Goal: Communication & Community: Answer question/provide support

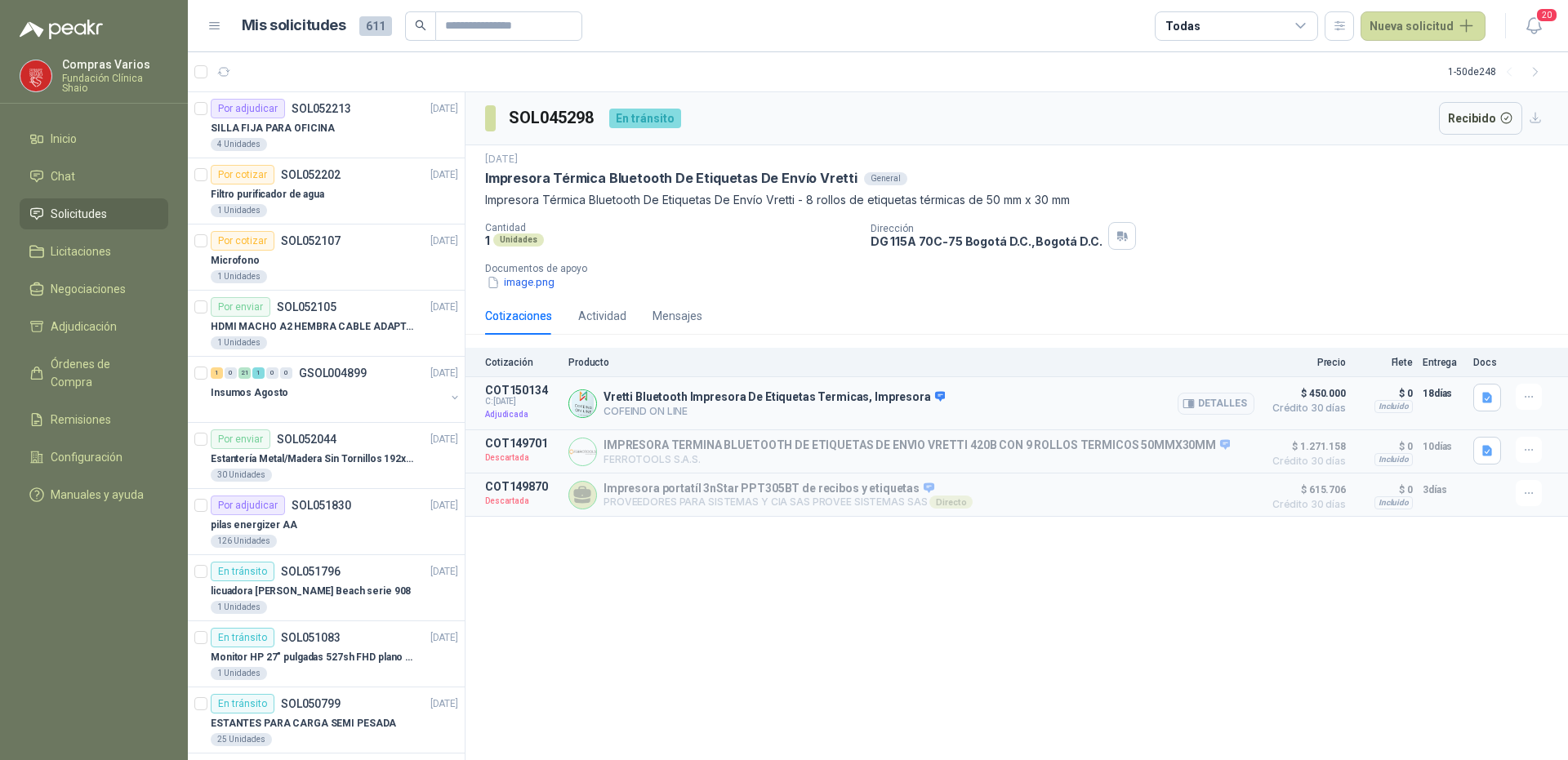
scroll to position [2532, 0]
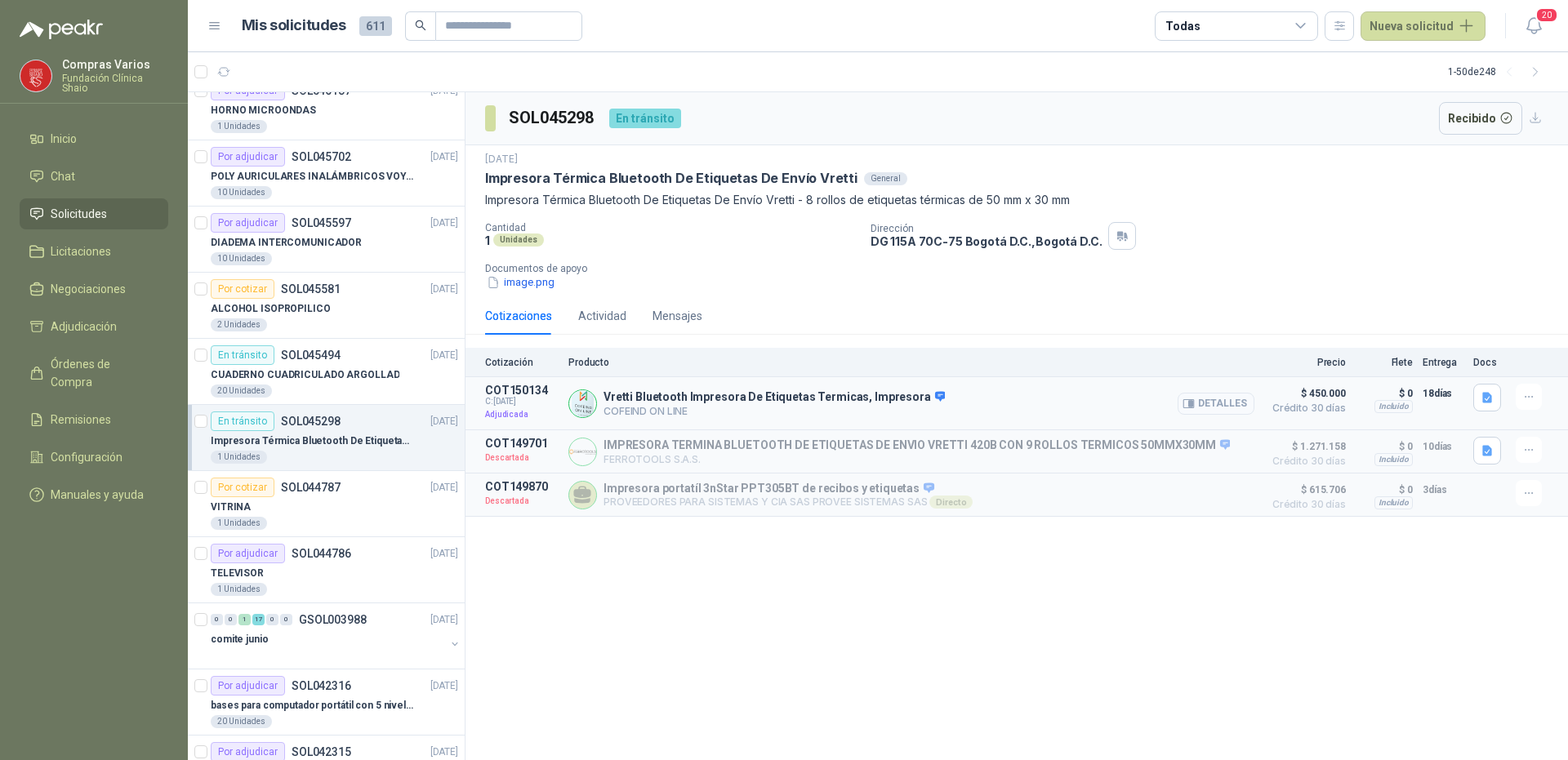
click at [1202, 406] on button "Detalles" at bounding box center [1216, 404] width 77 height 22
click at [1213, 409] on button "Detalles" at bounding box center [1216, 404] width 77 height 22
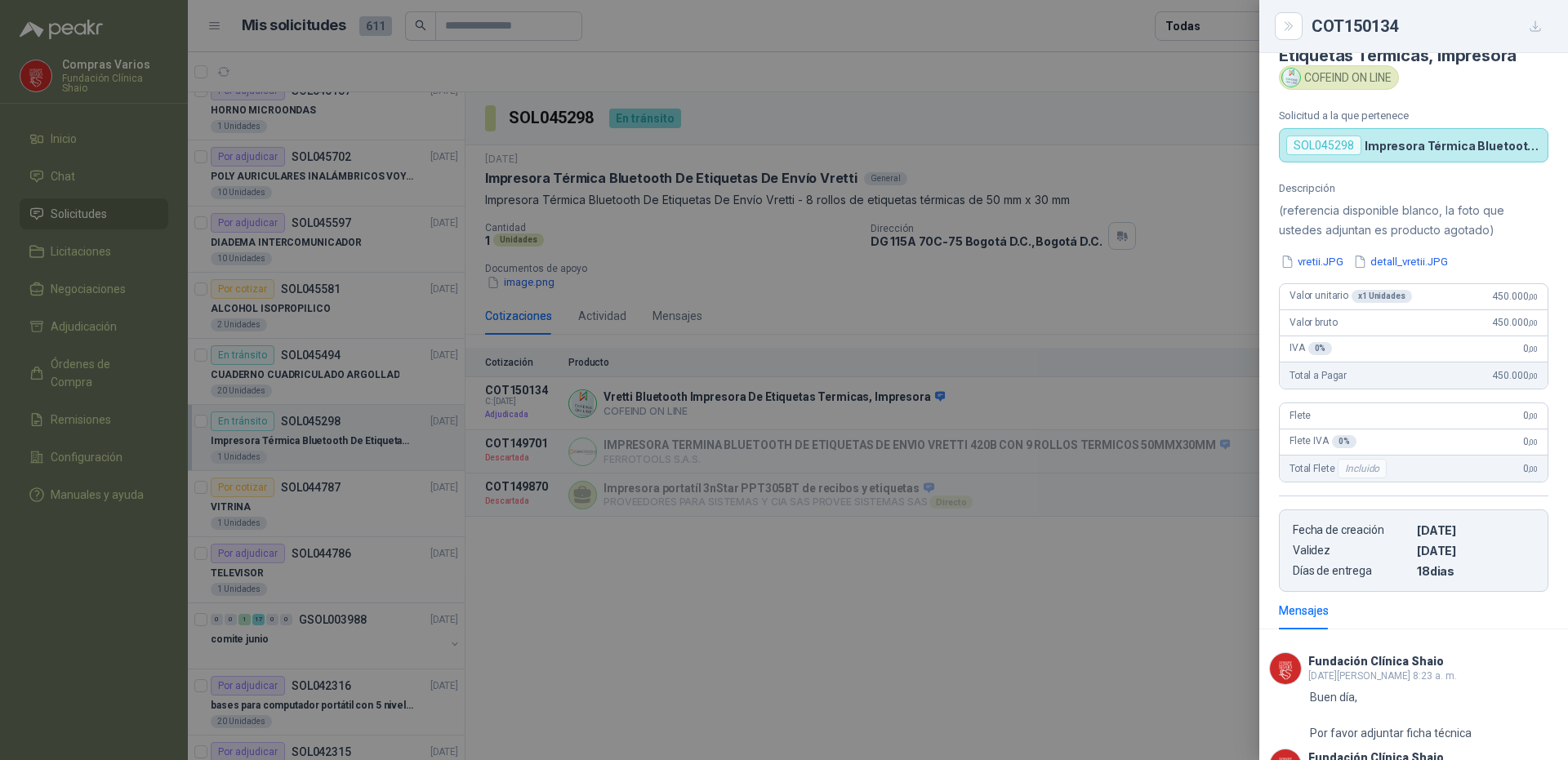
scroll to position [0, 0]
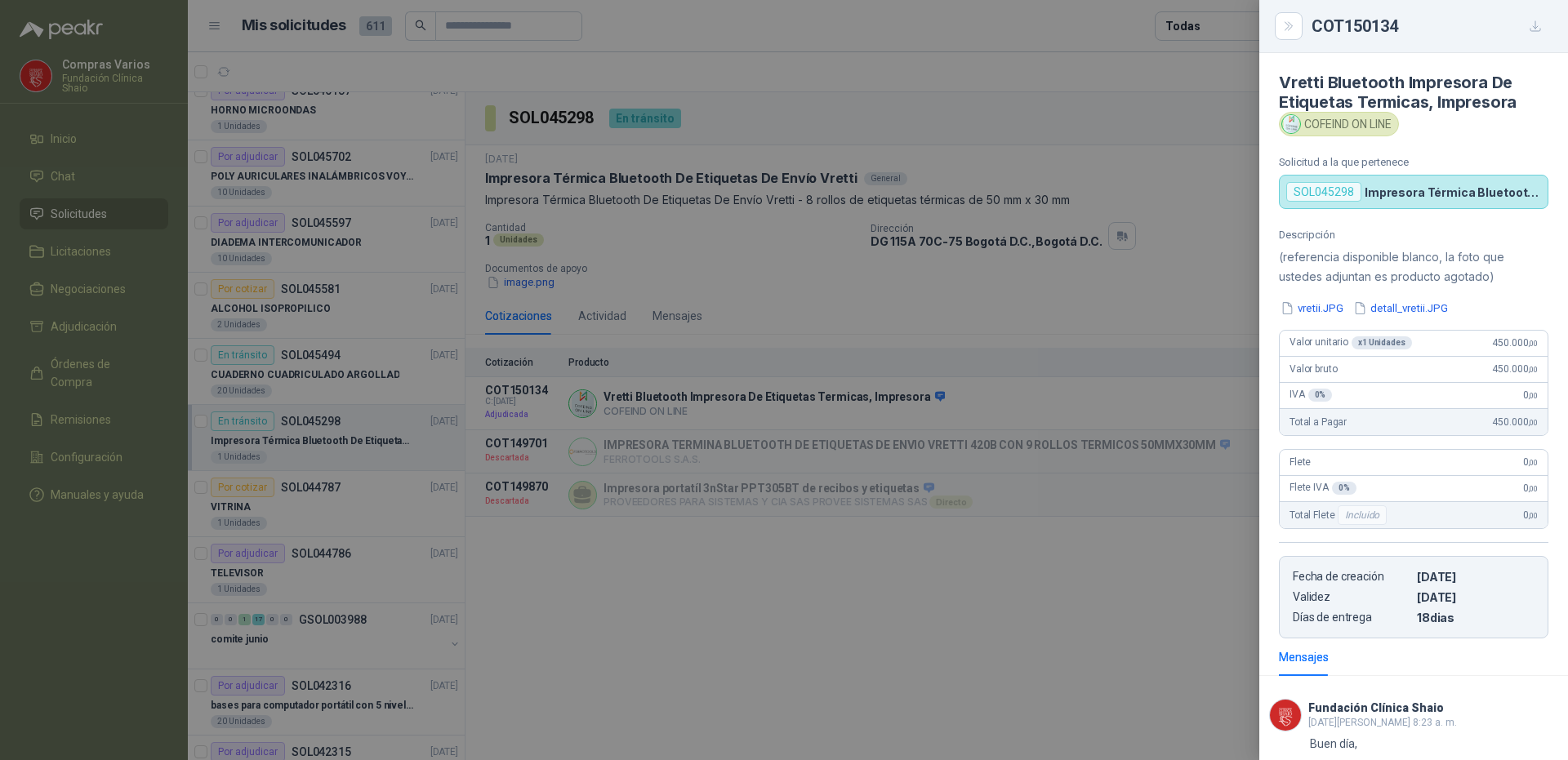
click at [720, 288] on div at bounding box center [784, 380] width 1568 height 760
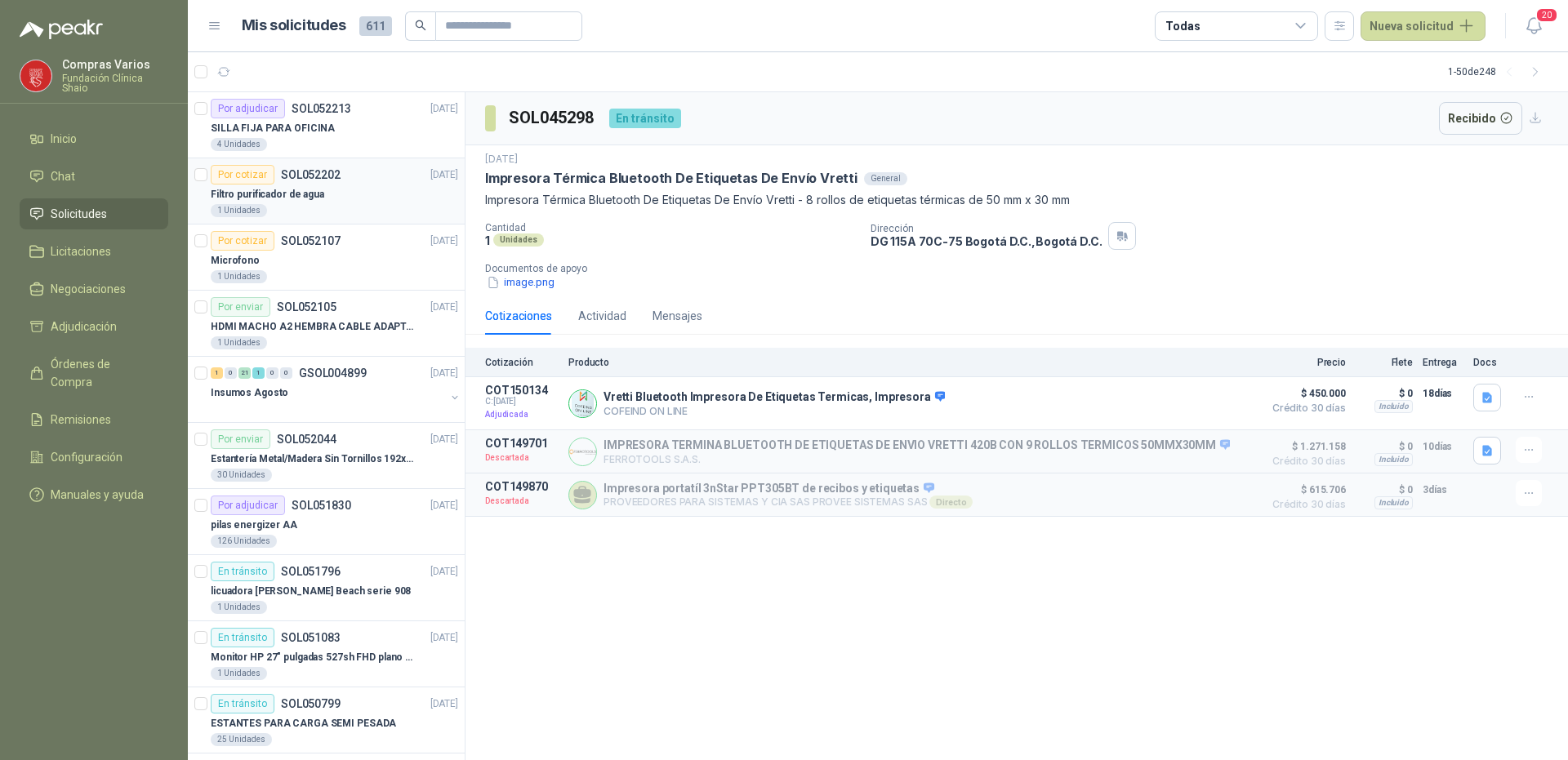
click at [331, 178] on p "SOL052202" at bounding box center [310, 175] width 59 height 11
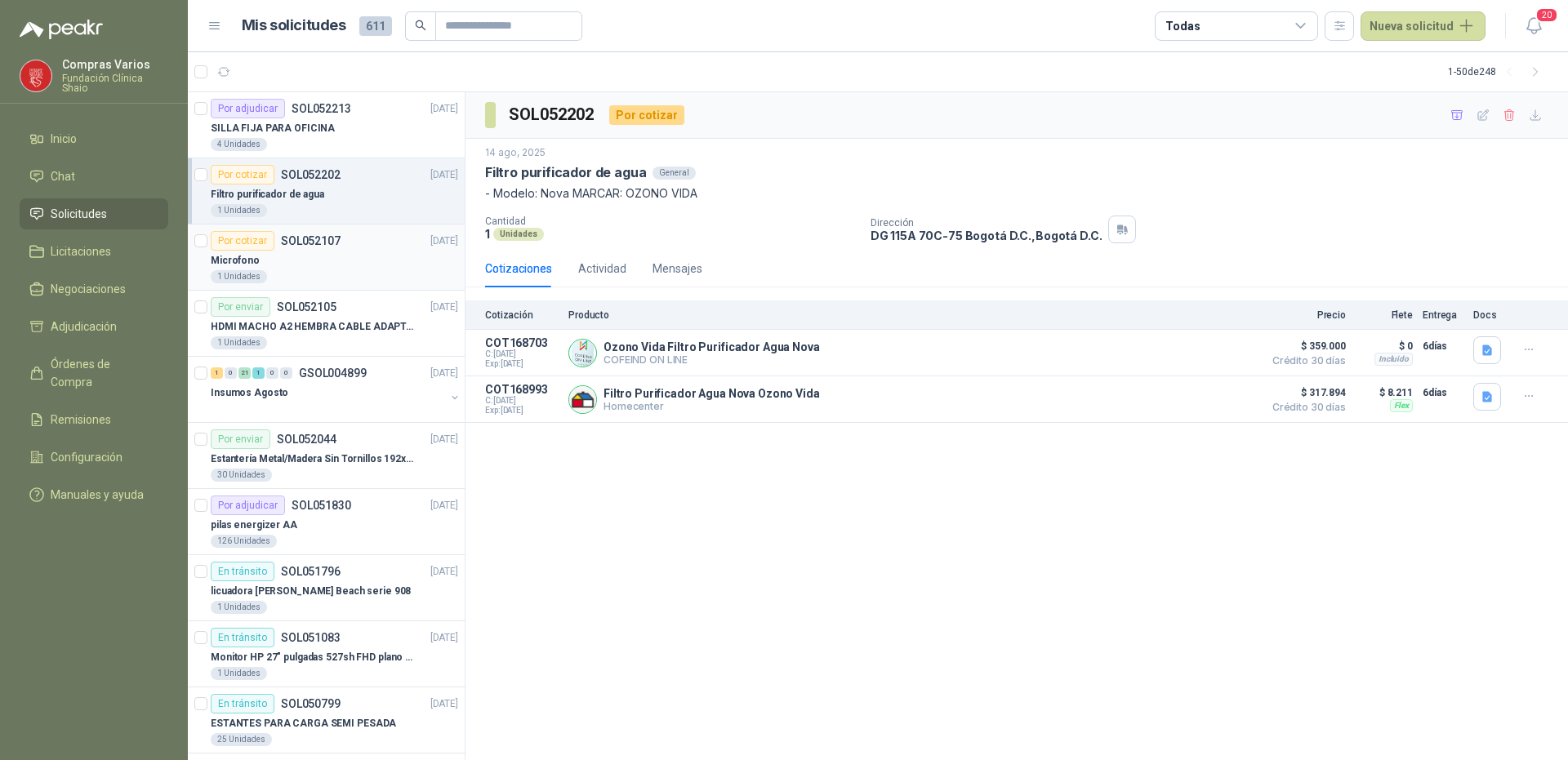
click at [359, 256] on div "Microfono" at bounding box center [334, 260] width 247 height 20
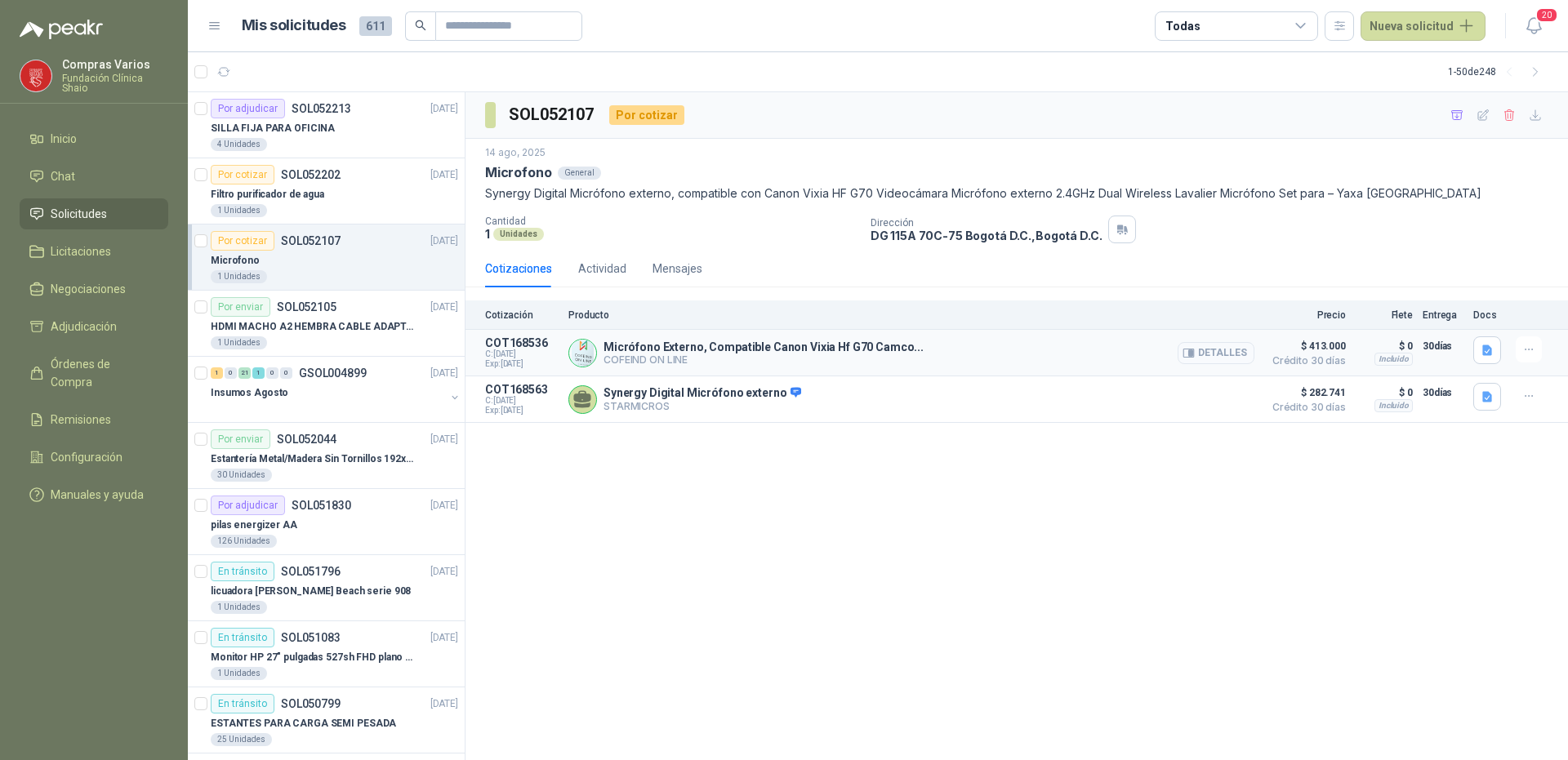
click at [1225, 350] on button "Detalles" at bounding box center [1216, 353] width 77 height 22
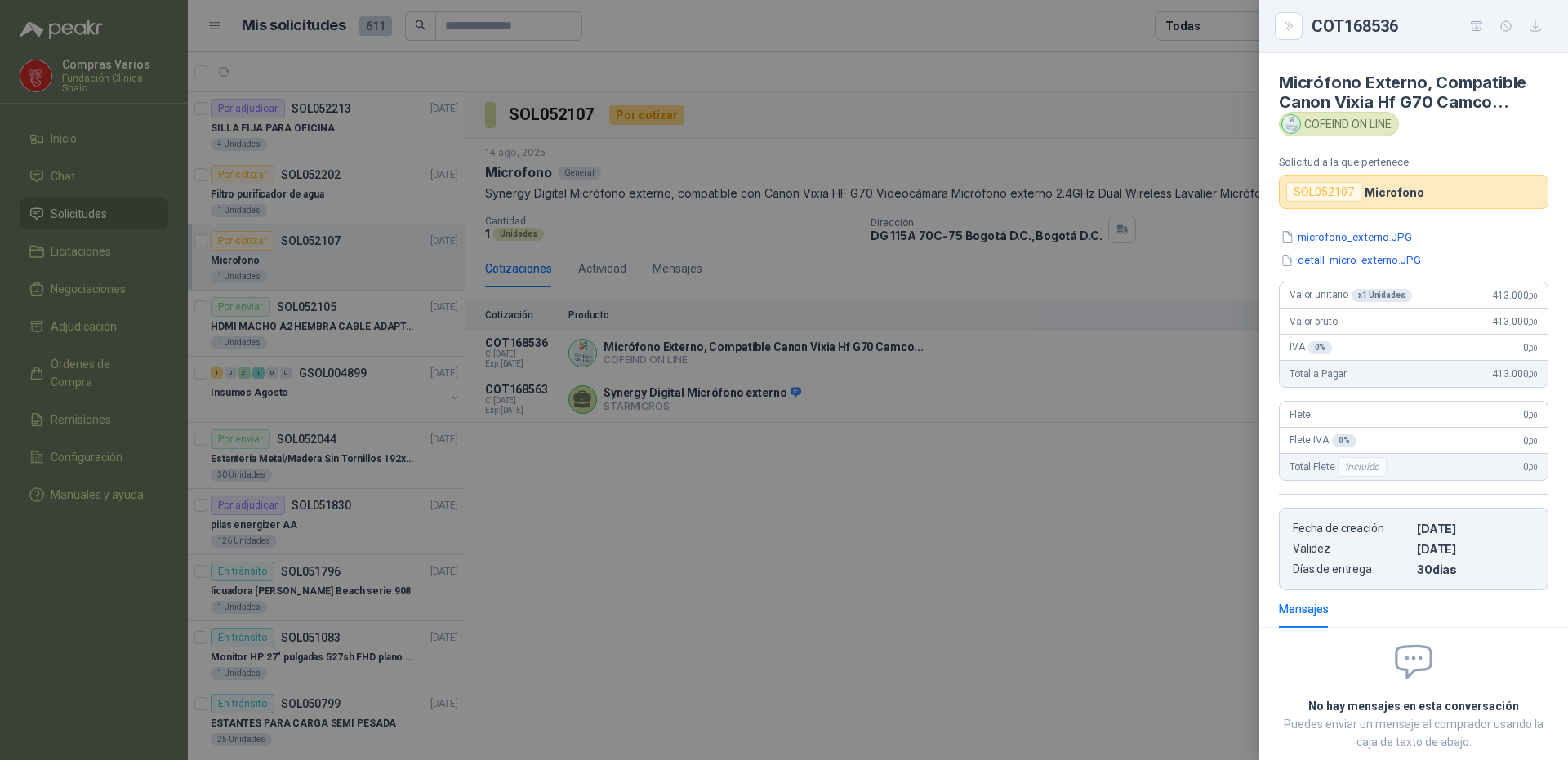
scroll to position [94, 0]
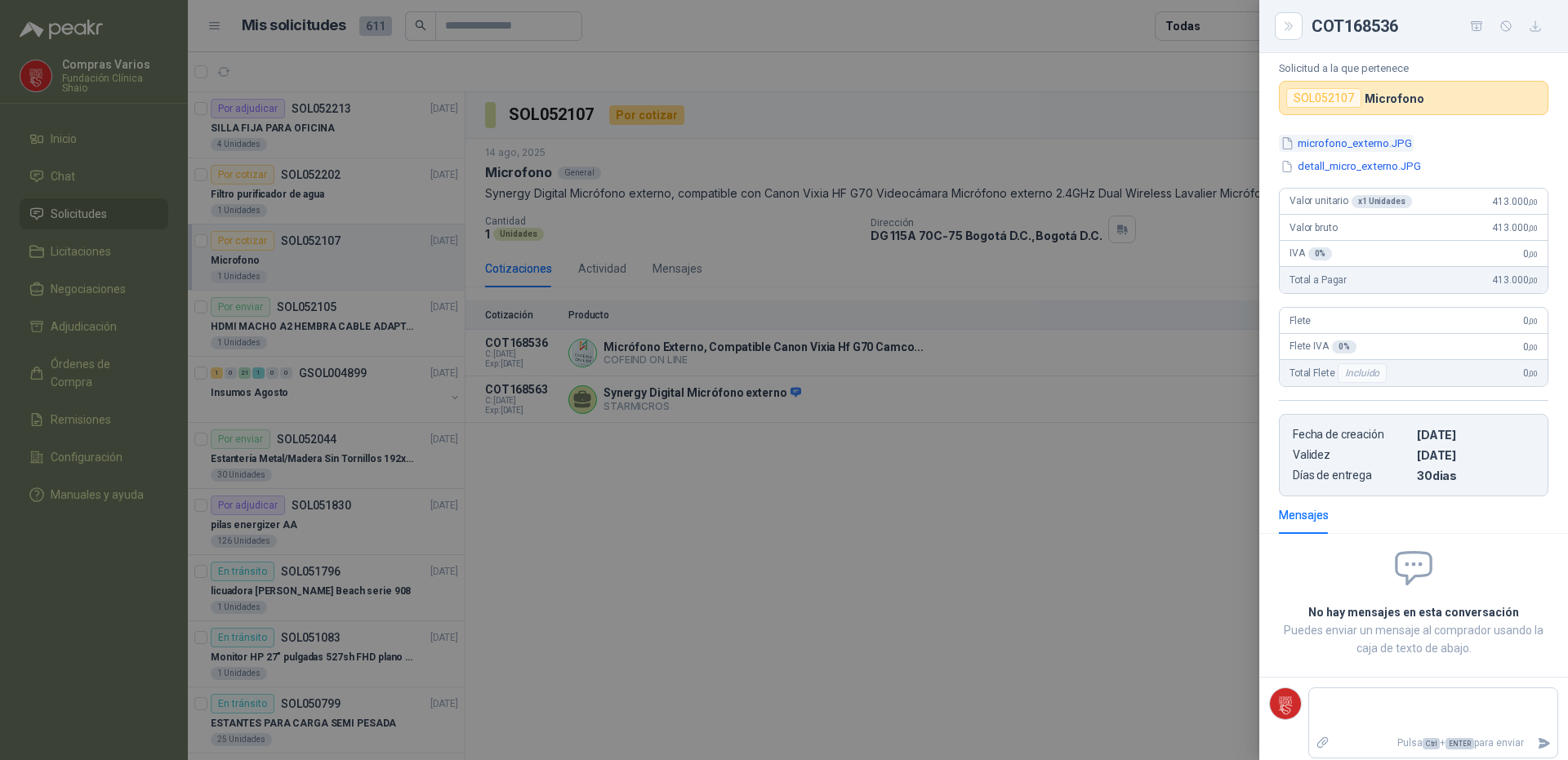
click at [1323, 143] on button "microfono_externo.JPG" at bounding box center [1346, 143] width 135 height 17
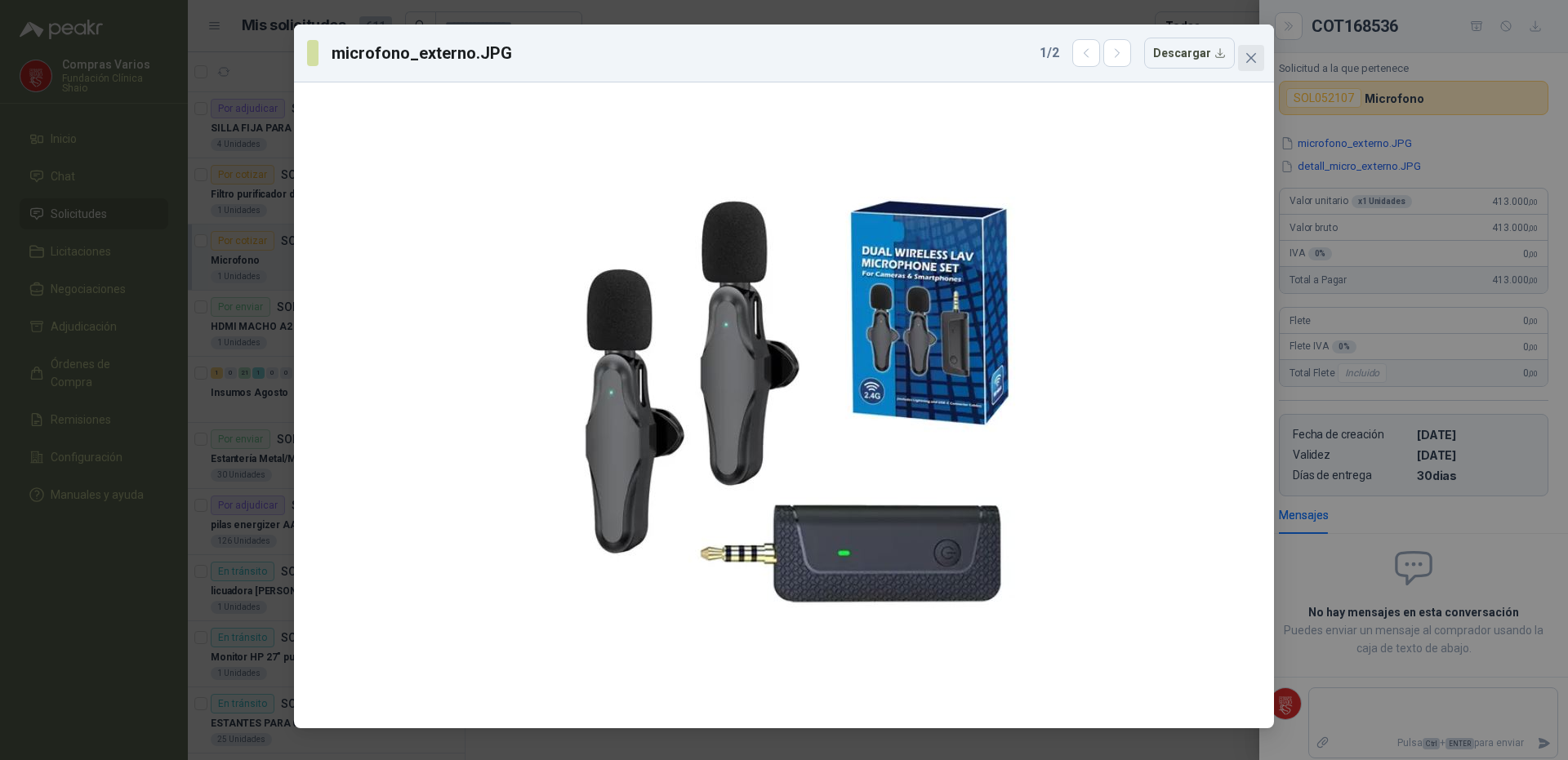
click at [1244, 55] on span "Close" at bounding box center [1251, 58] width 26 height 13
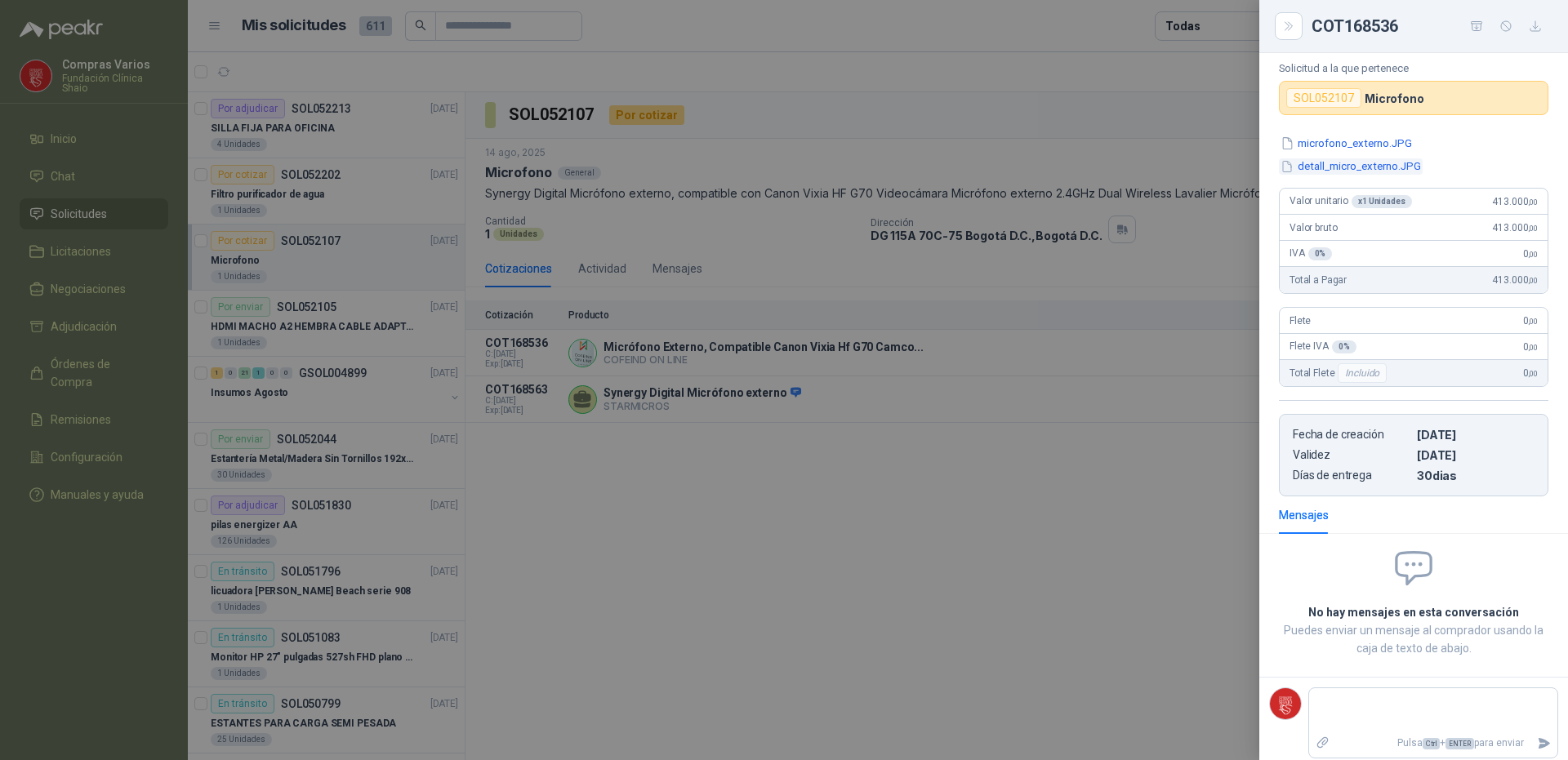
click at [1323, 160] on button "detall_micro_externo.JPG" at bounding box center [1351, 167] width 144 height 17
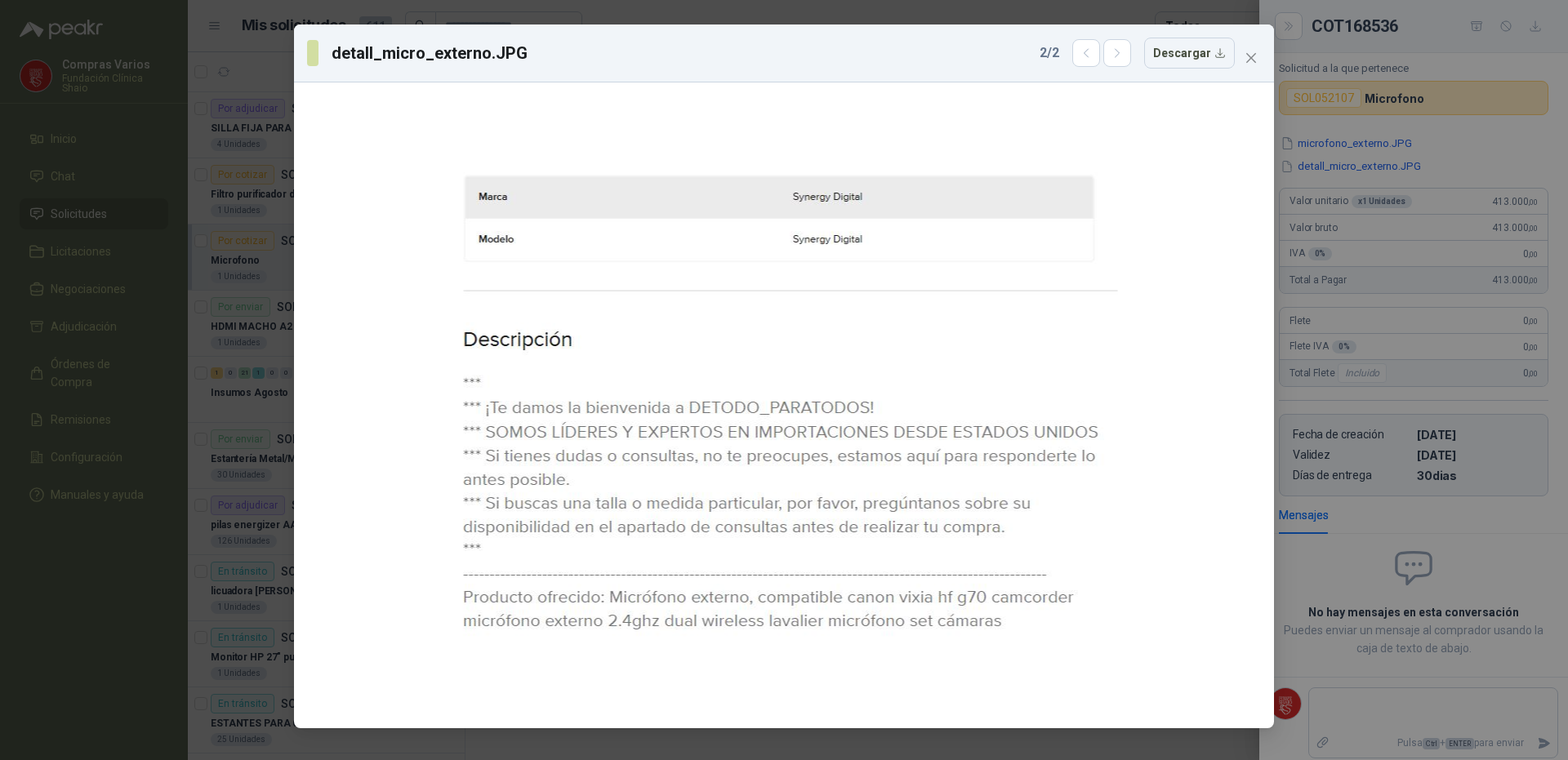
click at [1239, 80] on div "detall_micro_externo.JPG 2 / 2 Descargar" at bounding box center [783, 53] width 980 height 58
click at [1253, 51] on button "Close" at bounding box center [1251, 58] width 26 height 26
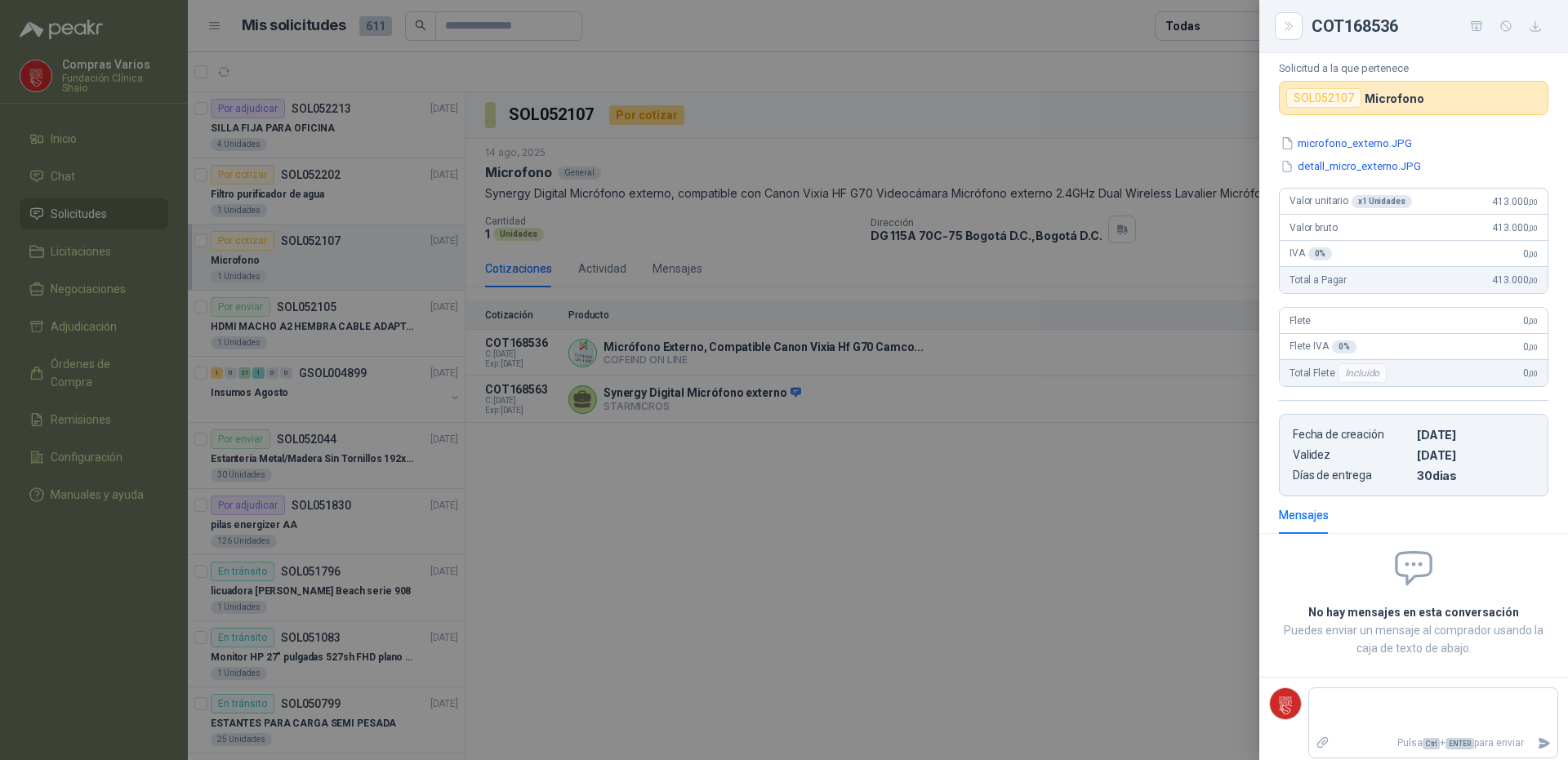
click at [1001, 403] on div at bounding box center [784, 380] width 1568 height 760
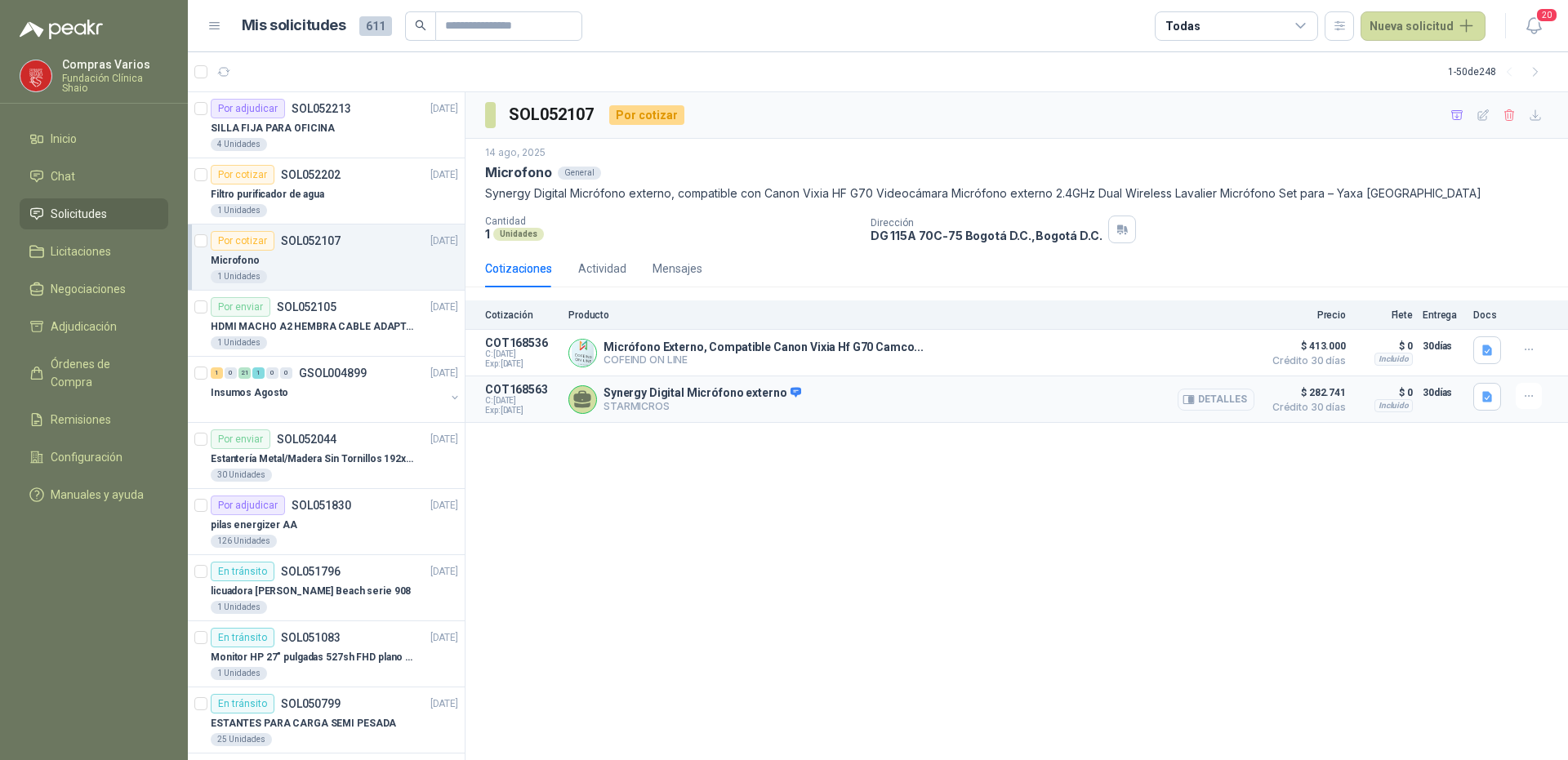
click at [1214, 393] on button "Detalles" at bounding box center [1216, 400] width 77 height 22
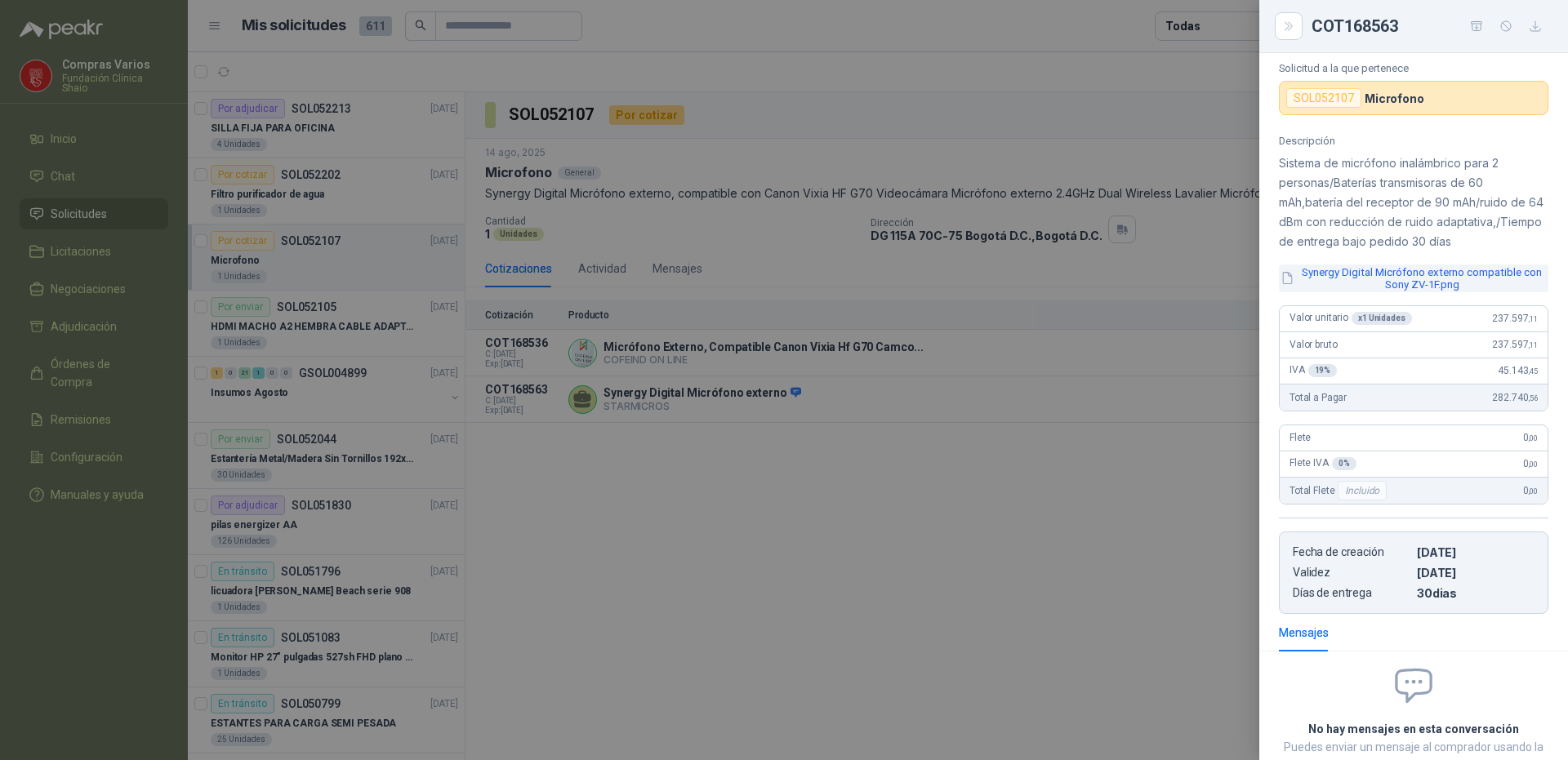
click at [1363, 293] on button "Synergy Digital Micrófono externo compatible con Sony ZV-1F.png" at bounding box center [1414, 279] width 269 height 28
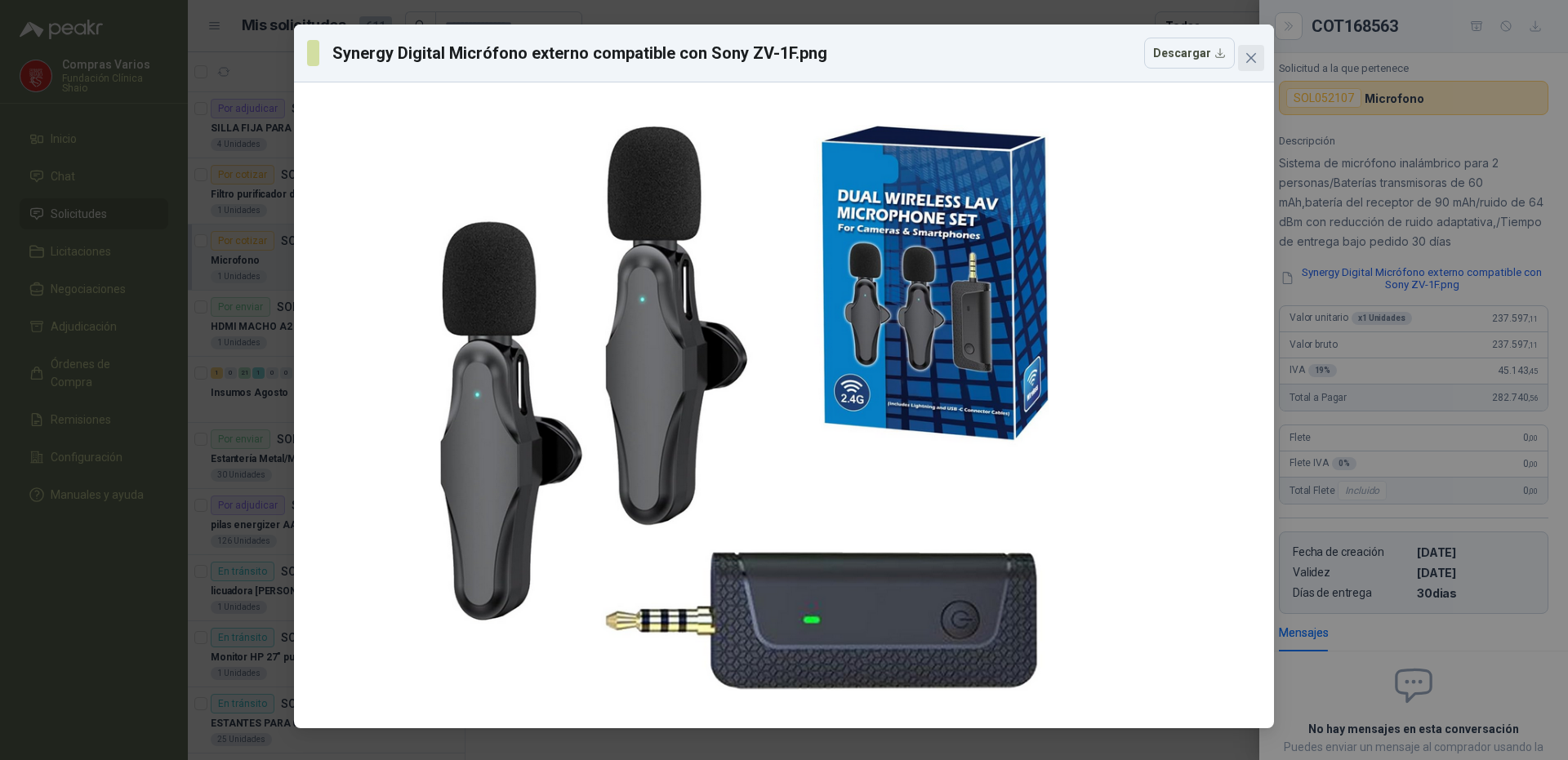
click at [1261, 46] on button "Close" at bounding box center [1251, 58] width 26 height 26
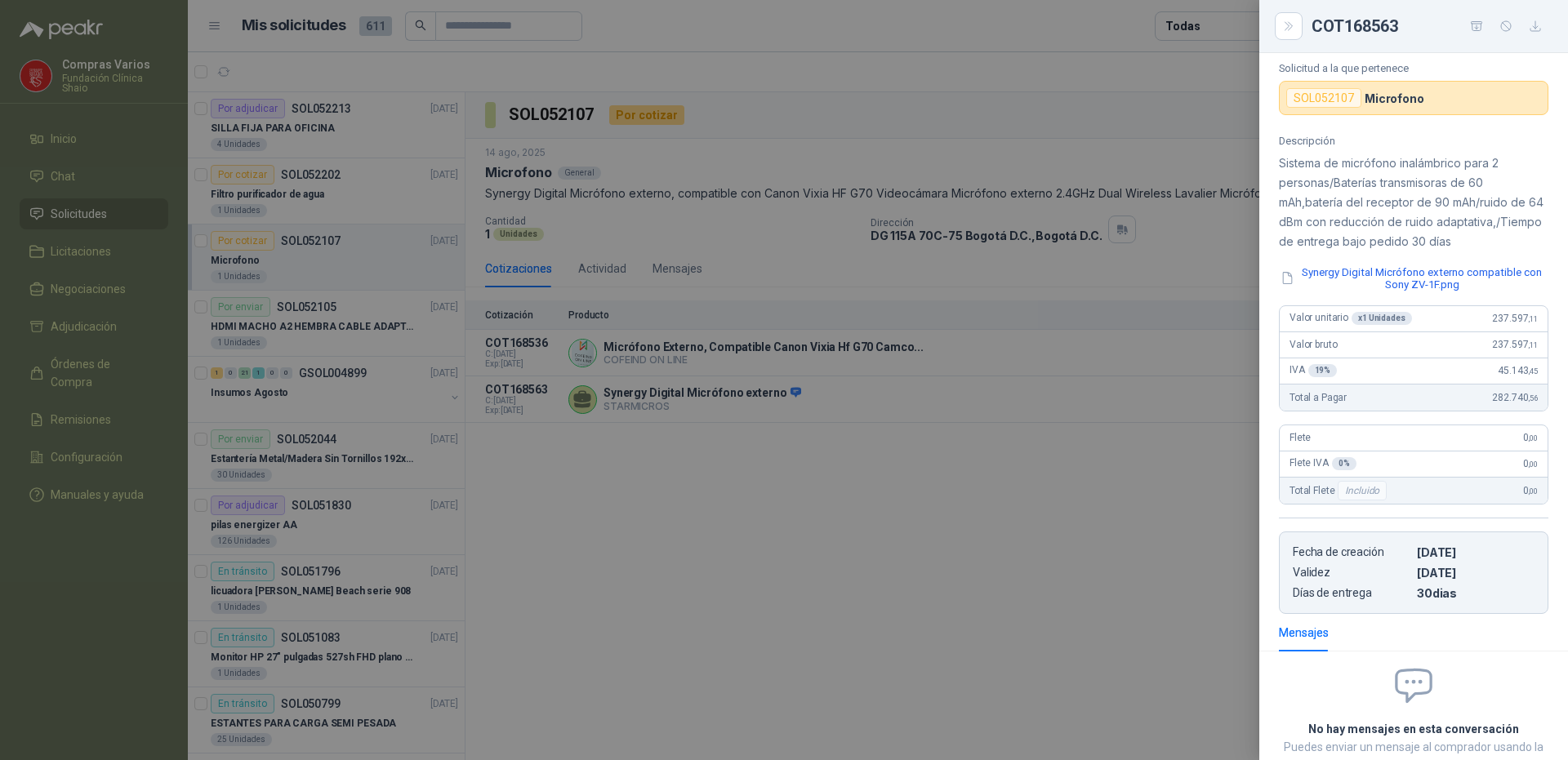
click at [882, 544] on div at bounding box center [784, 380] width 1568 height 760
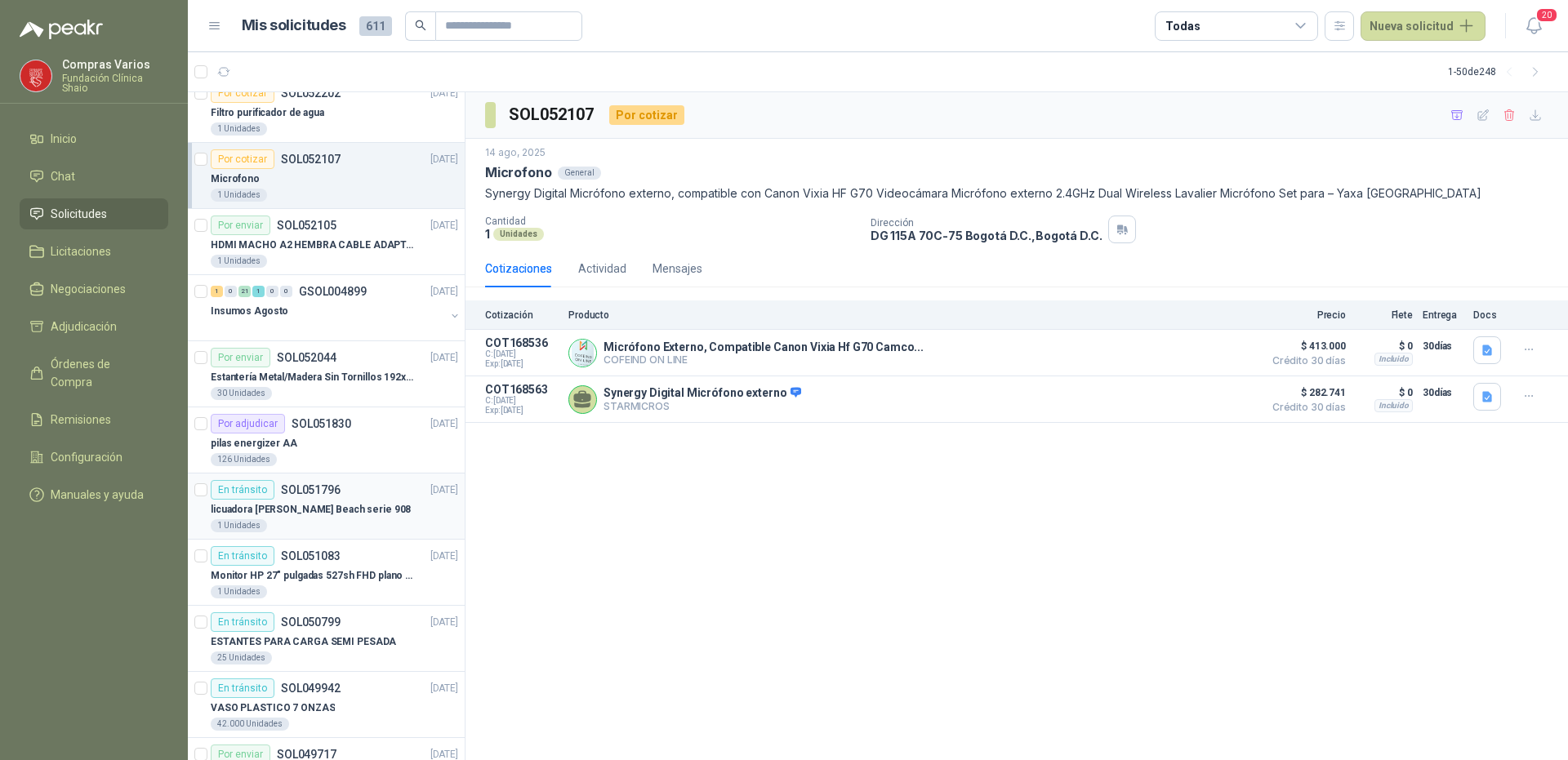
scroll to position [0, 0]
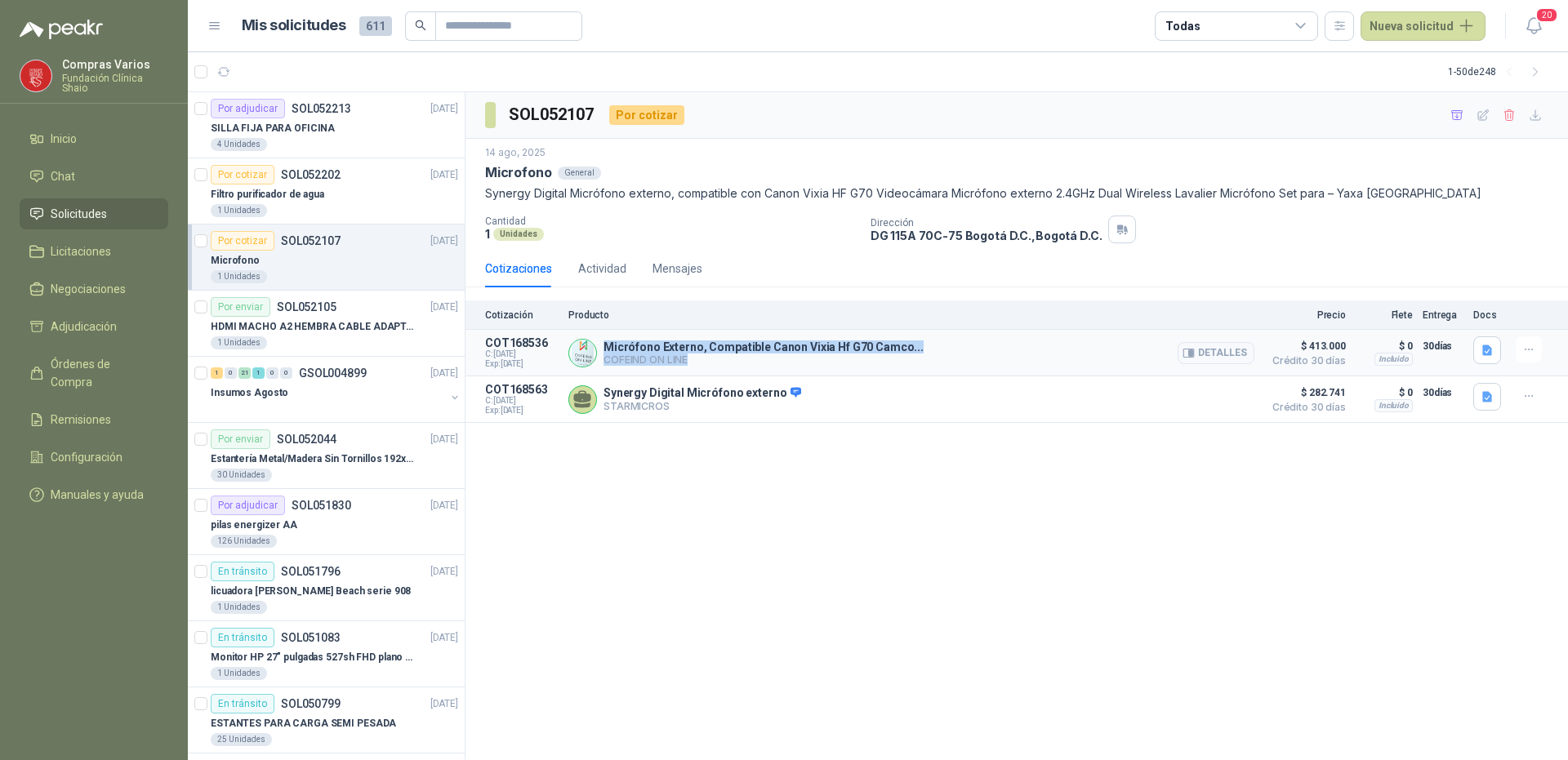
drag, startPoint x: 605, startPoint y: 344, endPoint x: 920, endPoint y: 360, distance: 315.4
click at [920, 360] on div "Micrófono Externo, Compatible Canon Vixia Hf G70 Camco... COFEIND ON LINE Detal…" at bounding box center [911, 352] width 686 height 33
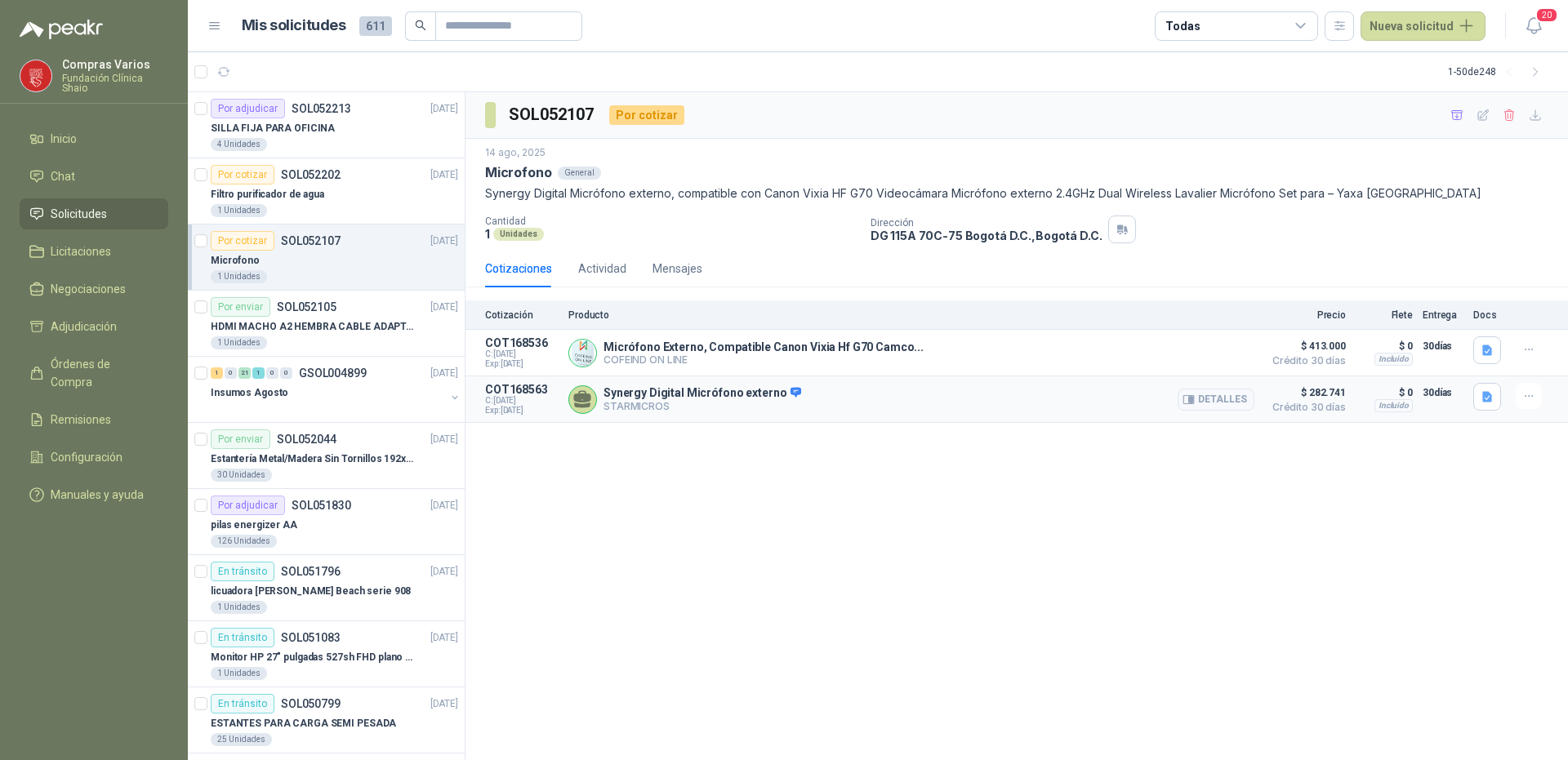
click at [663, 415] on div "Synergy Digital Micrófono externo STARMICROS Detalles" at bounding box center [911, 399] width 686 height 33
drag, startPoint x: 602, startPoint y: 393, endPoint x: 814, endPoint y: 390, distance: 212.0
click at [814, 390] on div "Synergy Digital Micrófono externo STARMICROS Detalles" at bounding box center [911, 399] width 686 height 33
click at [1221, 399] on button "Detalles" at bounding box center [1216, 400] width 77 height 22
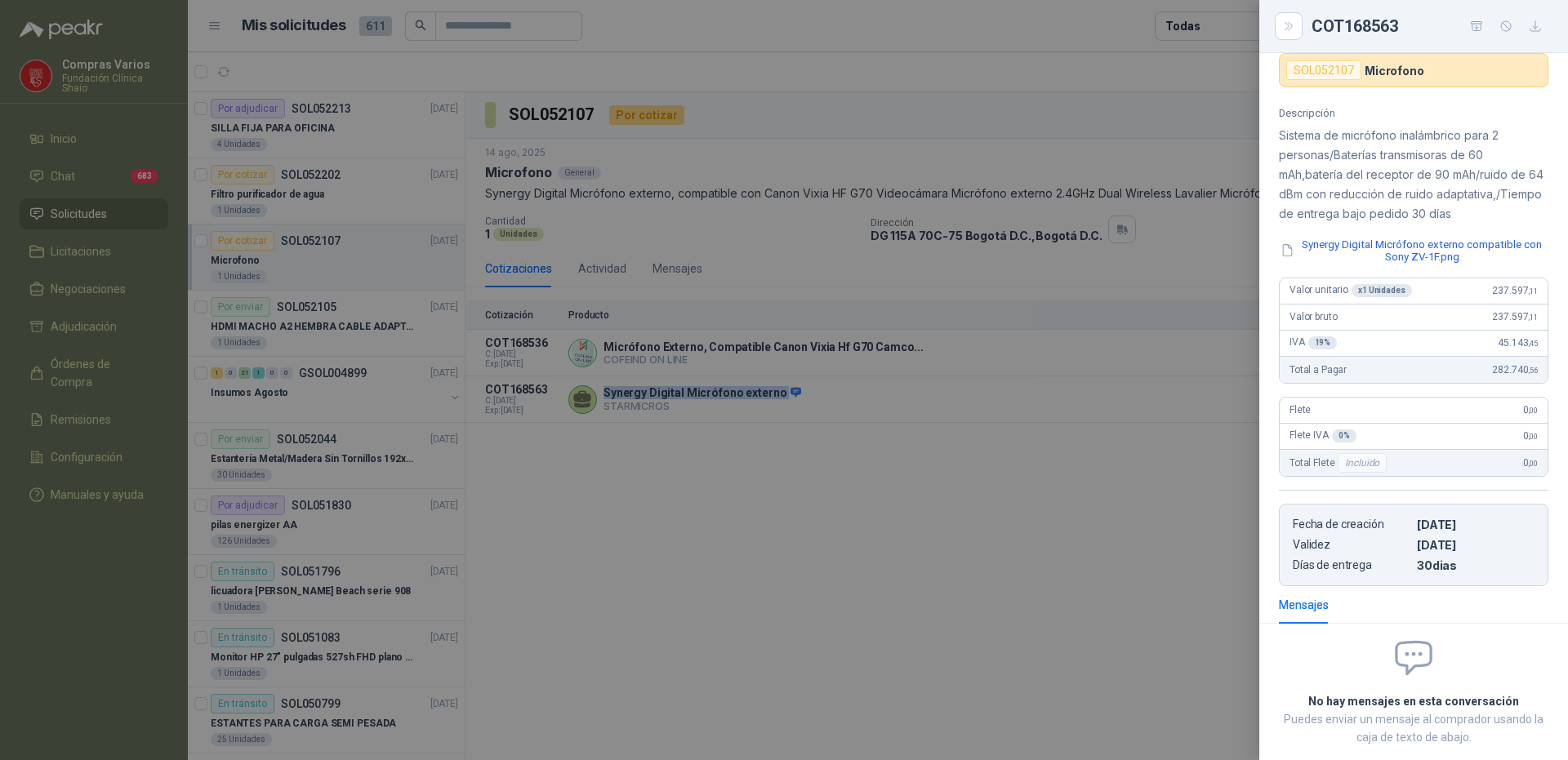
scroll to position [240, 0]
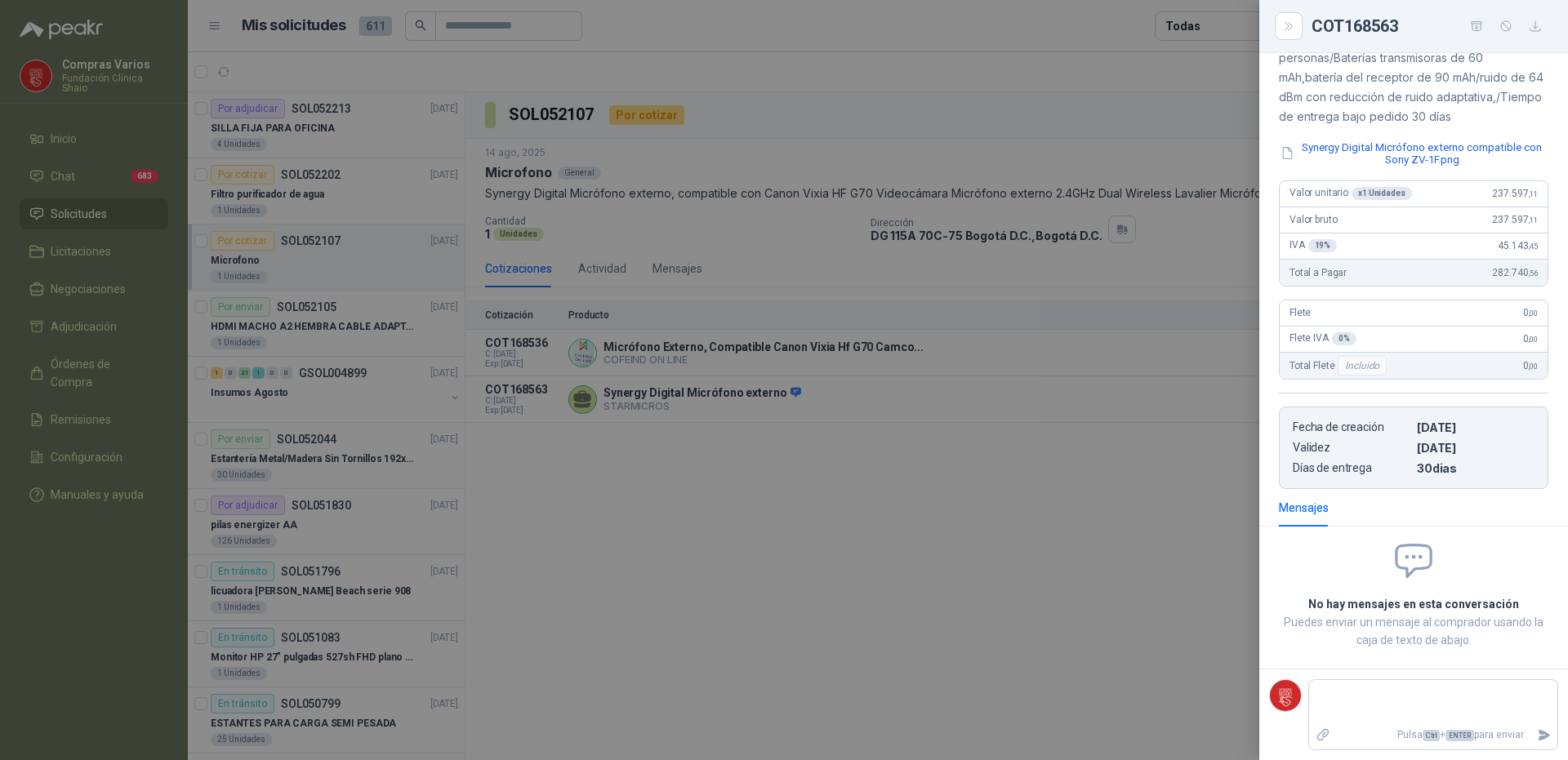
drag, startPoint x: 1014, startPoint y: 504, endPoint x: 904, endPoint y: 402, distance: 150.0
click at [1013, 504] on div at bounding box center [784, 380] width 1568 height 760
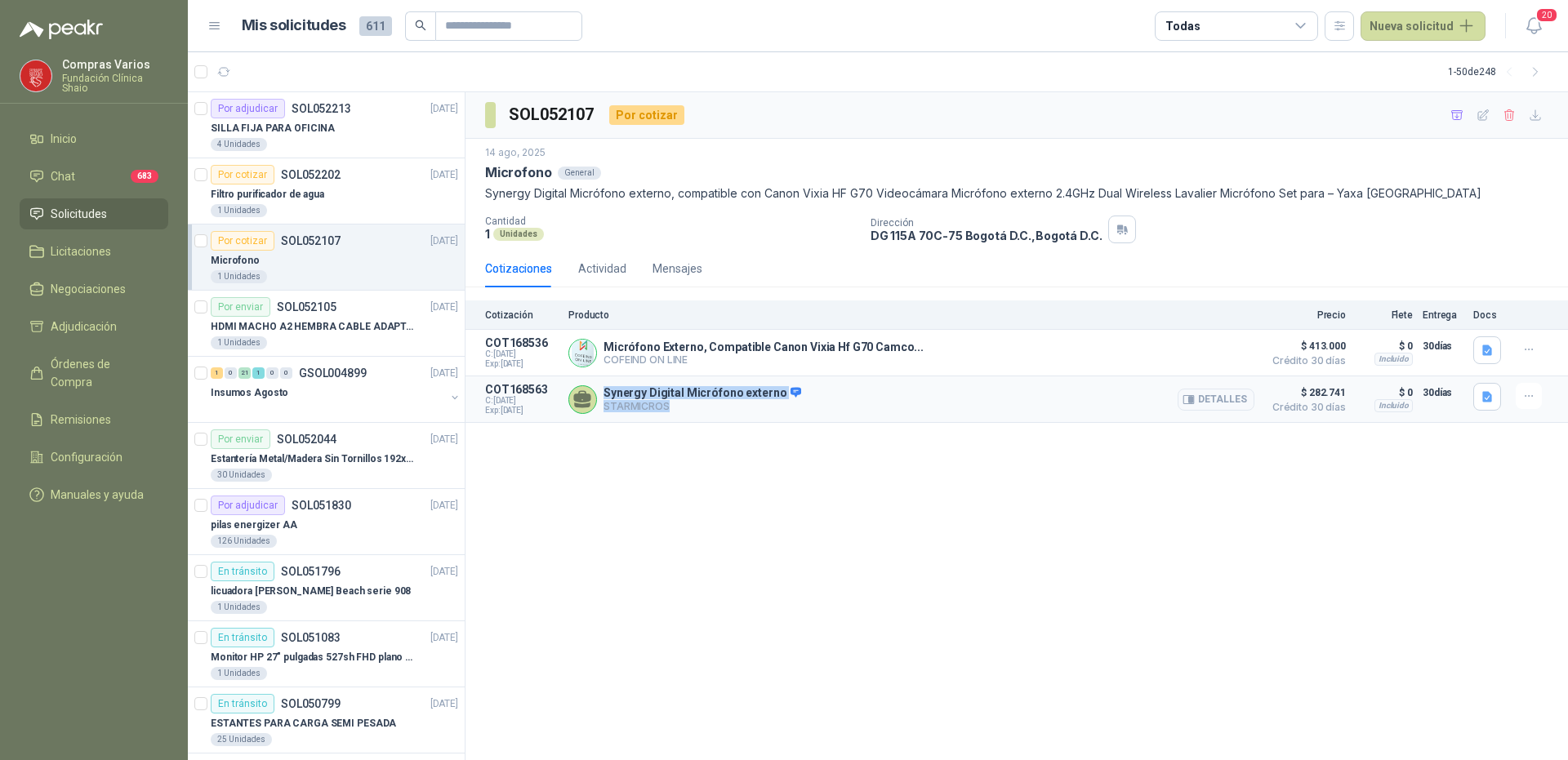
drag, startPoint x: 601, startPoint y: 394, endPoint x: 806, endPoint y: 407, distance: 205.4
click at [806, 407] on div "Synergy Digital Micrófono externo STARMICROS Detalles" at bounding box center [911, 399] width 686 height 33
click at [1225, 400] on button "Detalles" at bounding box center [1216, 400] width 77 height 22
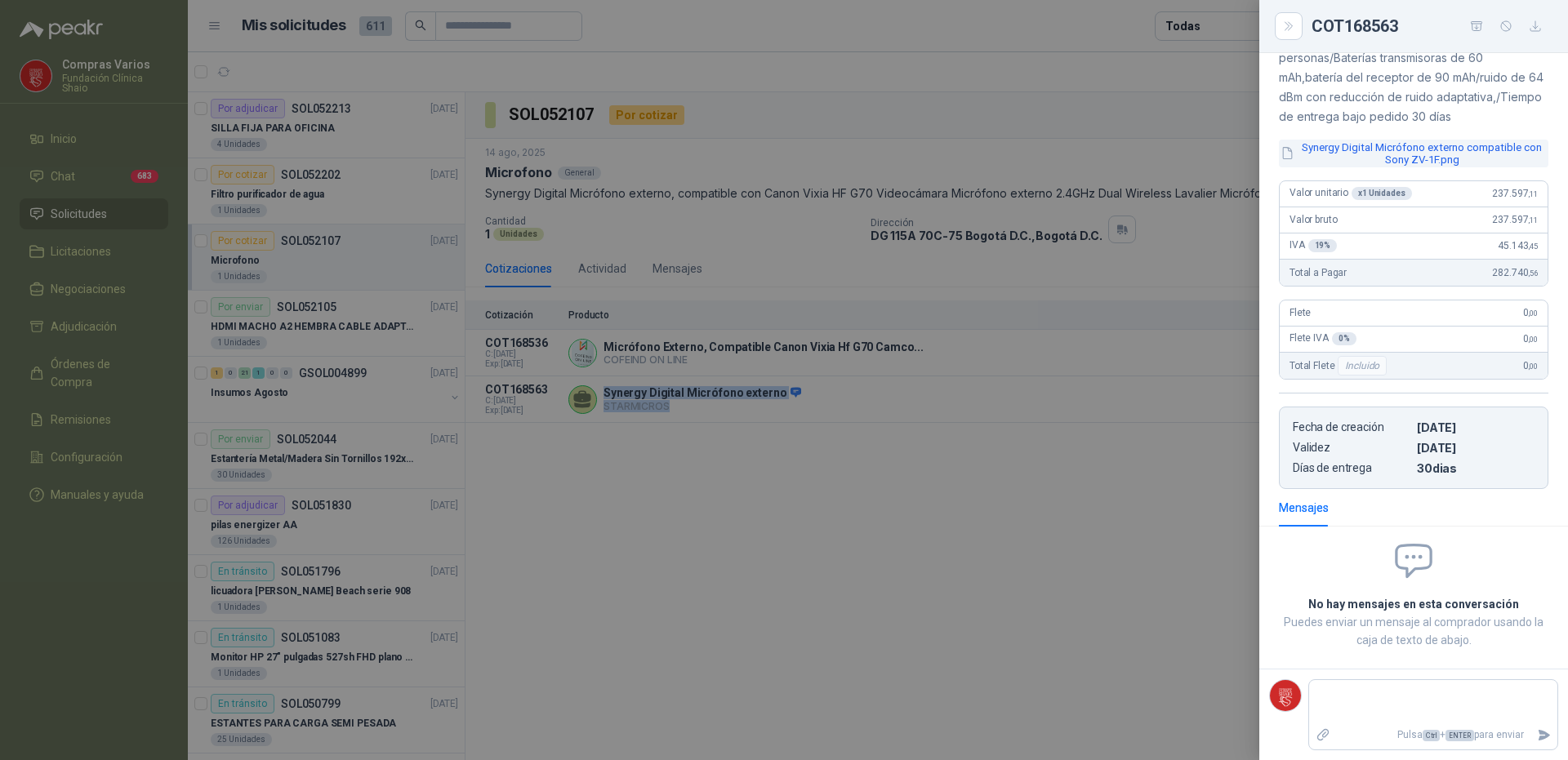
click at [1383, 141] on button "Synergy Digital Micrófono externo compatible con Sony ZV-1F.png" at bounding box center [1414, 153] width 269 height 28
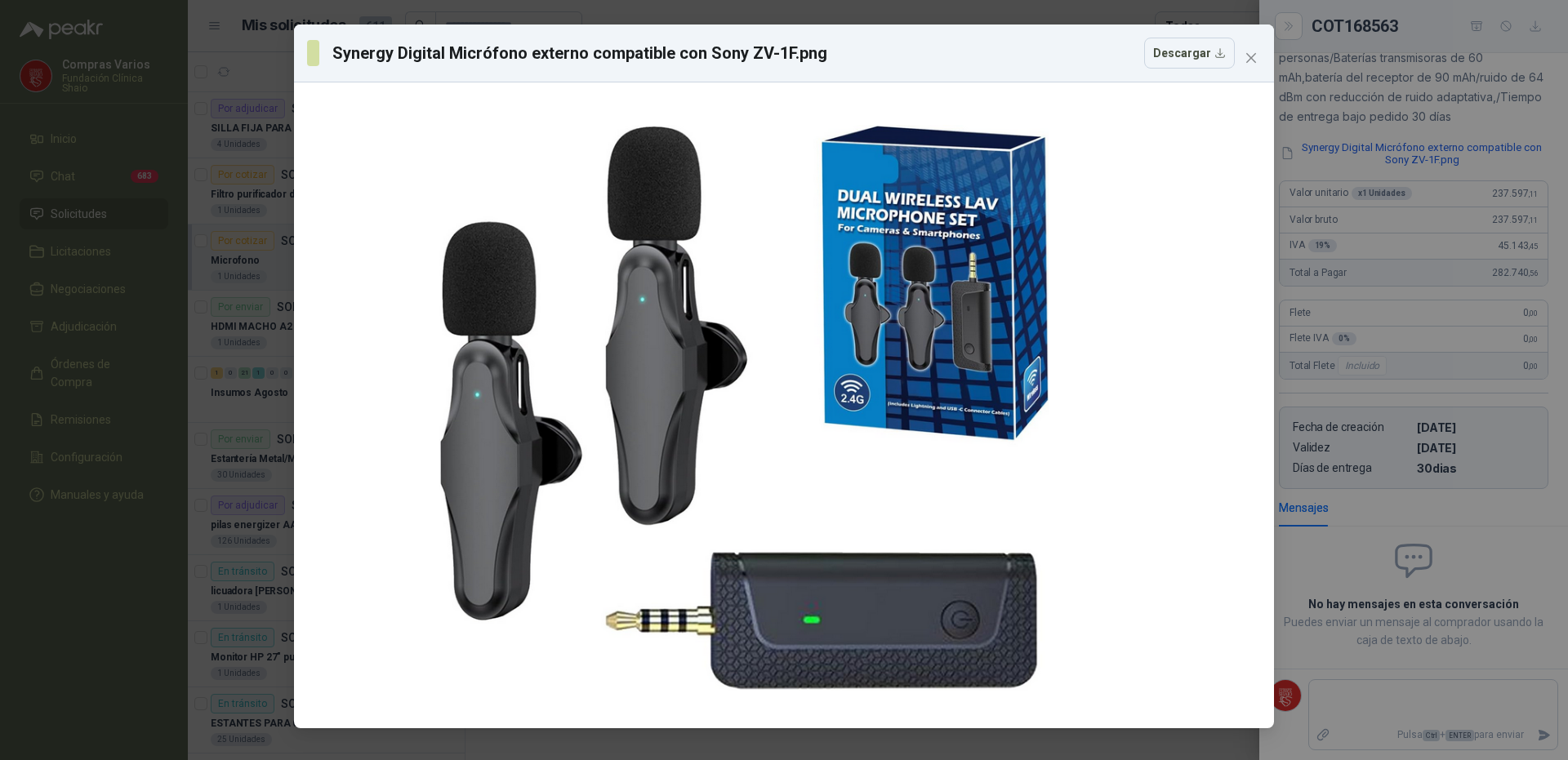
click at [1258, 43] on div "Synergy Digital Micrófono externo compatible con Sony ZV-1F.png Descargar" at bounding box center [784, 52] width 954 height 31
click at [1260, 49] on button "Close" at bounding box center [1251, 58] width 26 height 26
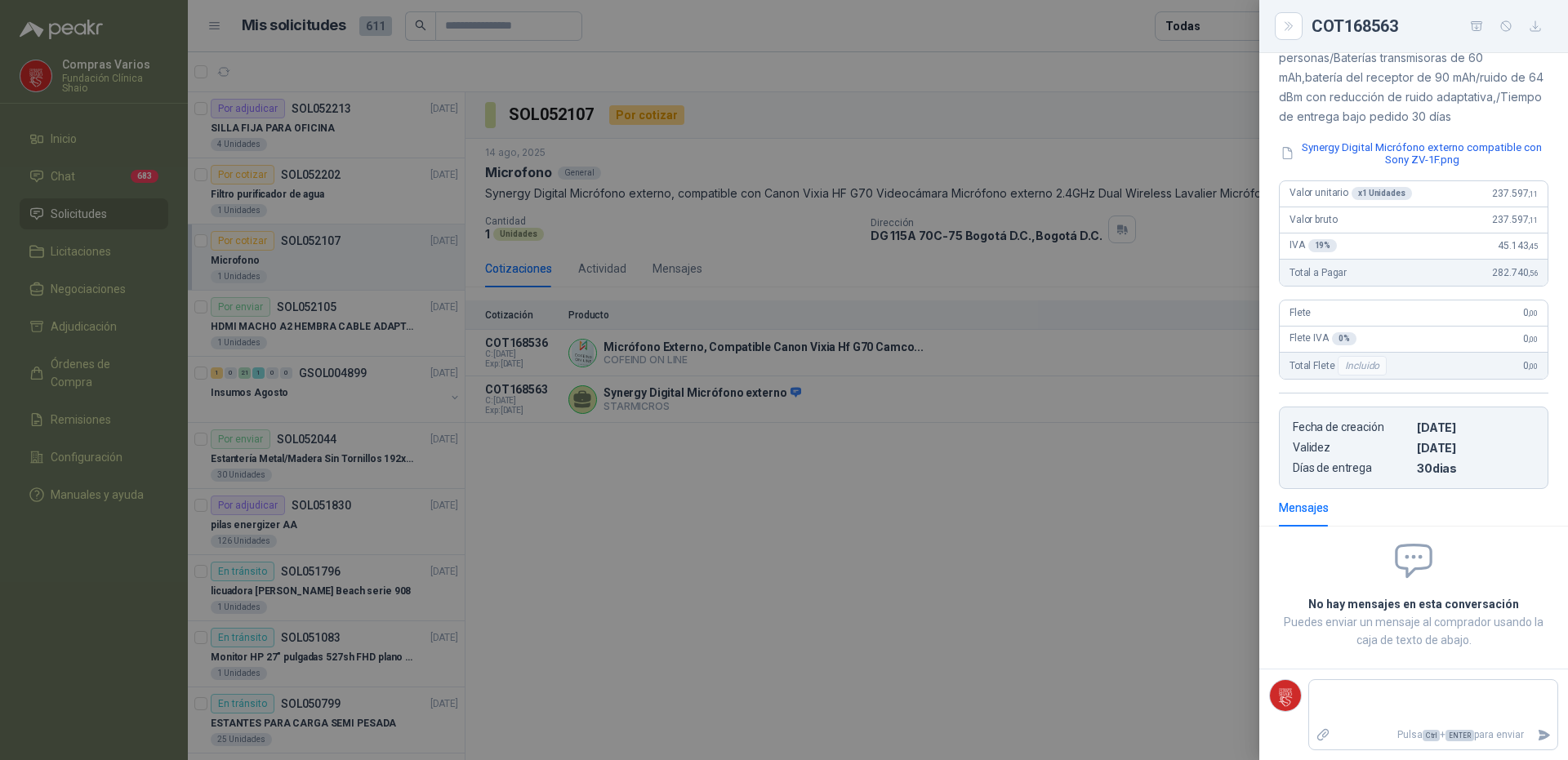
scroll to position [0, 0]
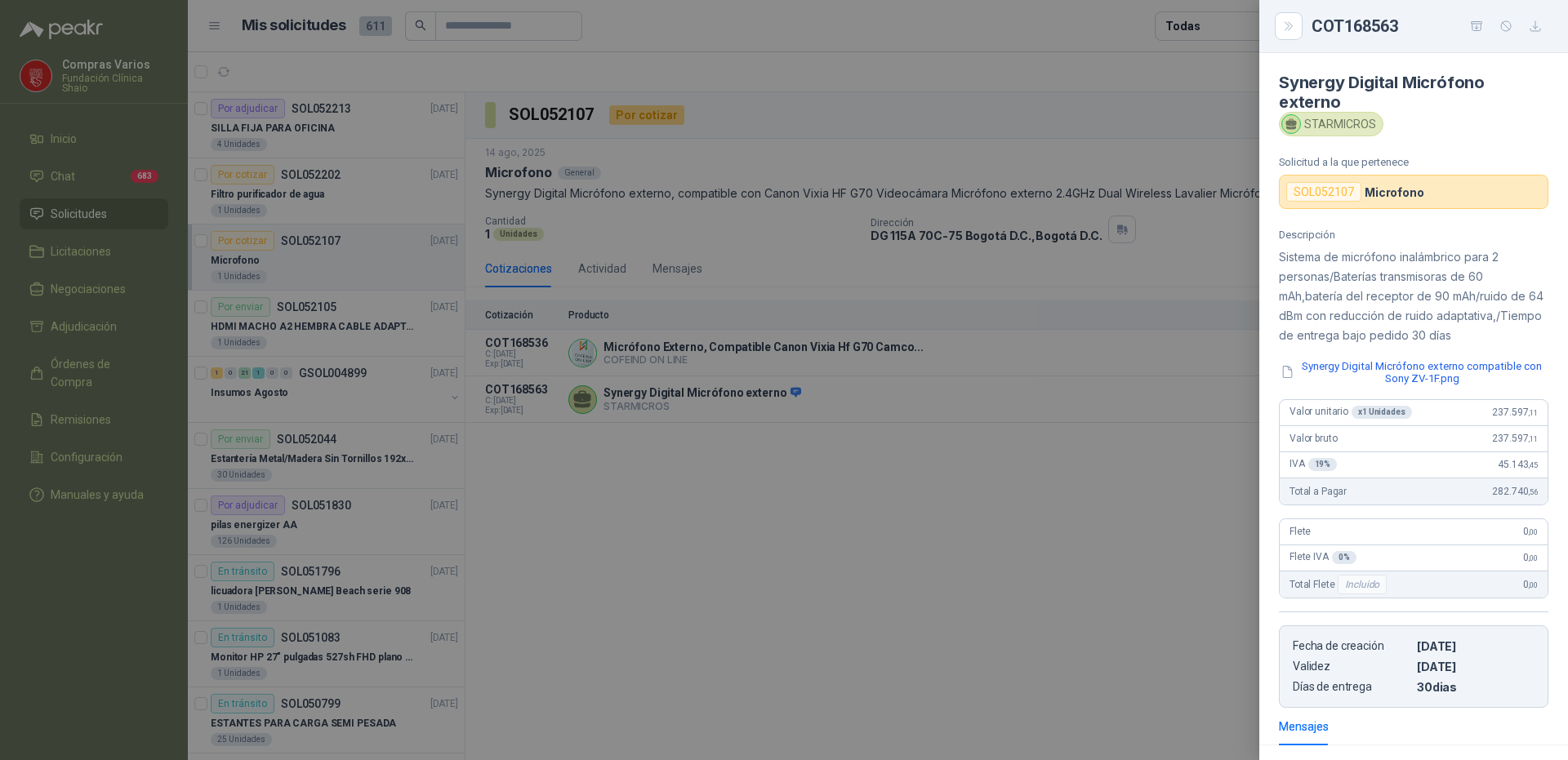
click at [1113, 400] on div at bounding box center [784, 380] width 1568 height 760
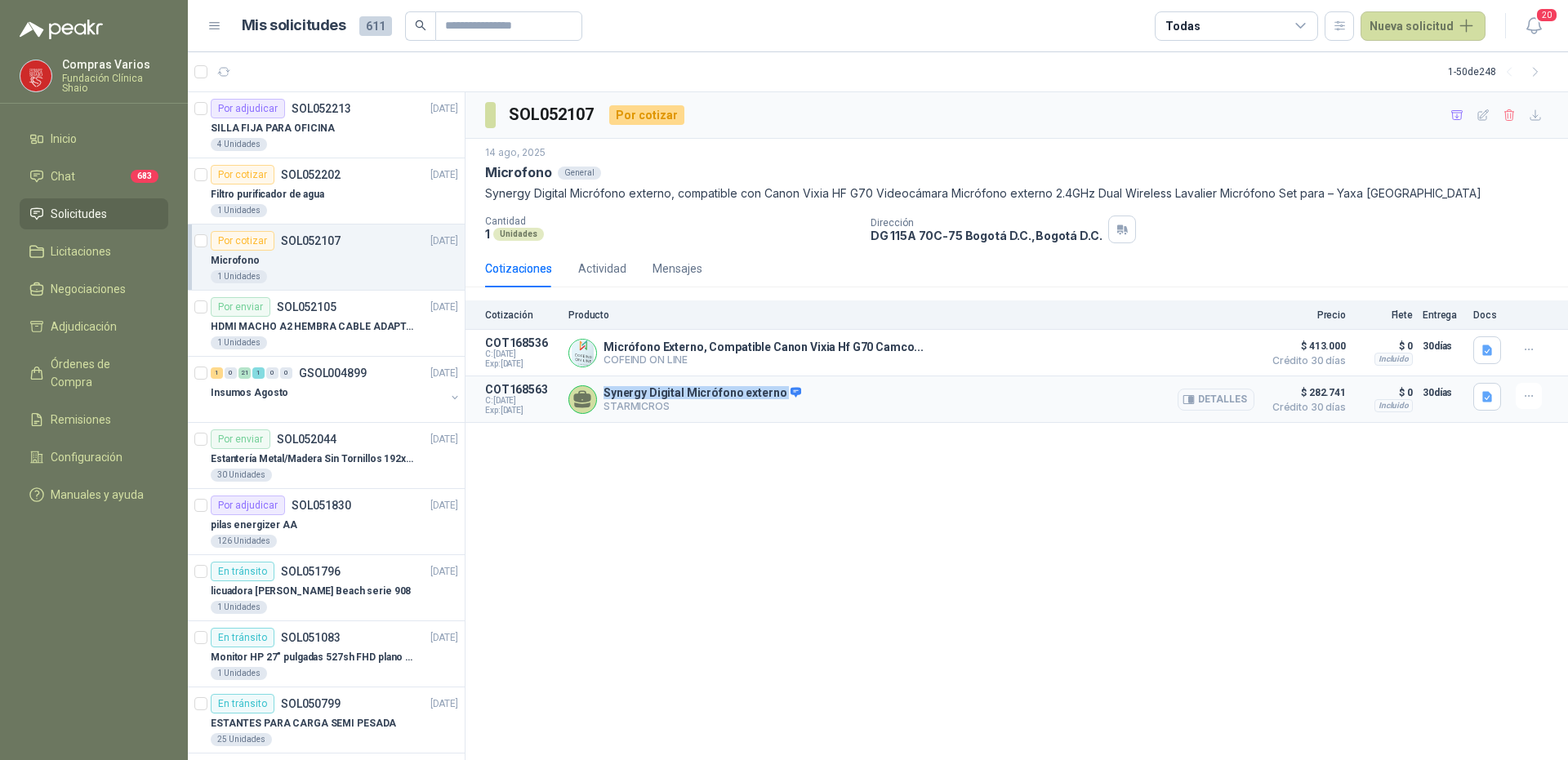
drag, startPoint x: 601, startPoint y: 391, endPoint x: 790, endPoint y: 387, distance: 189.0
click at [790, 387] on div "Synergy Digital Micrófono externo STARMICROS Detalles" at bounding box center [911, 399] width 686 height 33
copy p "Synergy Digital Micrófono externo"
drag, startPoint x: 768, startPoint y: 440, endPoint x: 765, endPoint y: 415, distance: 25.2
click at [767, 442] on div "SOL052107 Por cotizar [DATE] Microfono General Synergy Digital Micrófono extern…" at bounding box center [1016, 426] width 1103 height 669
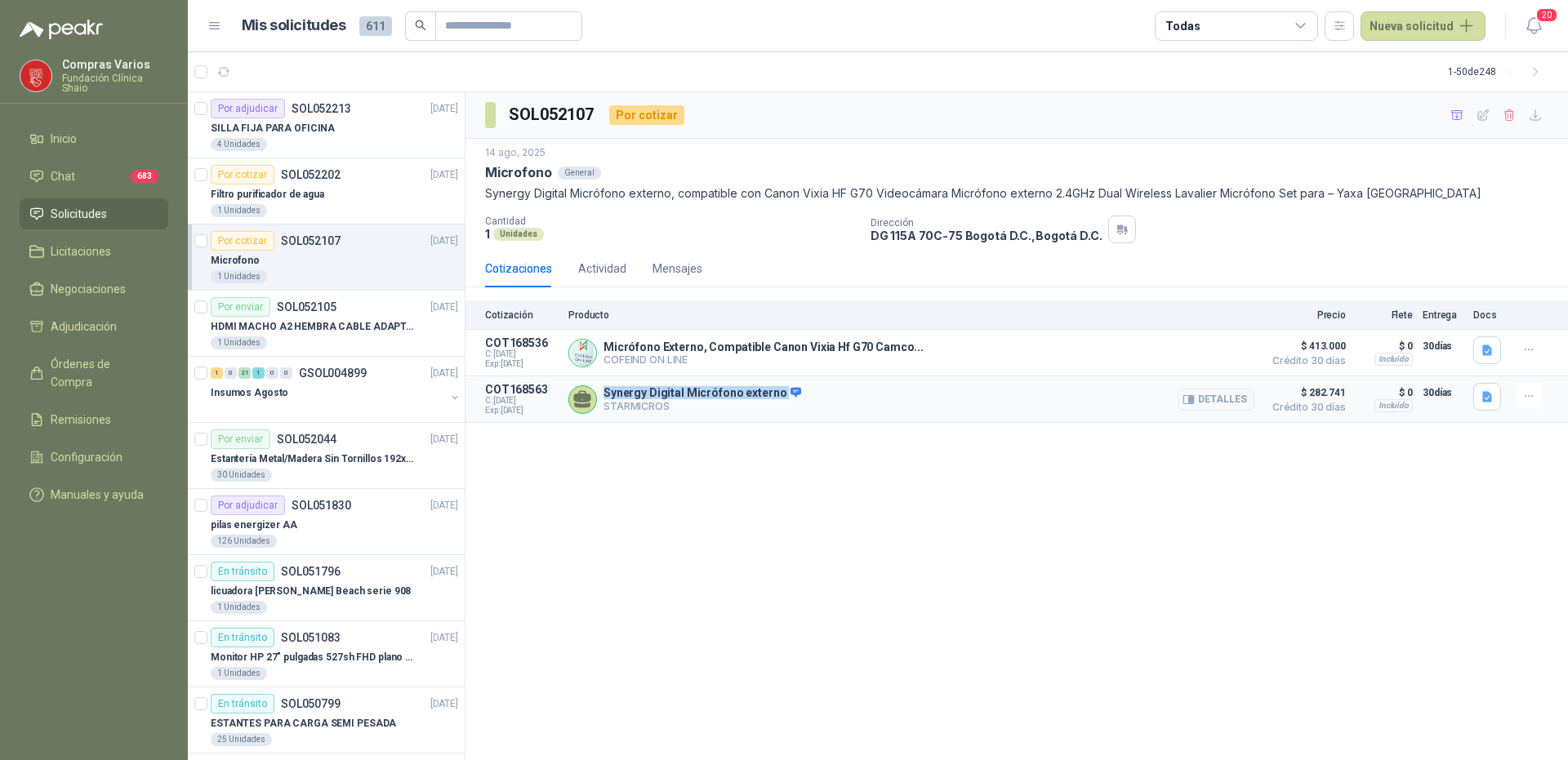
drag, startPoint x: 774, startPoint y: 392, endPoint x: 606, endPoint y: 387, distance: 168.1
click at [606, 387] on div "Synergy Digital Micrófono externo STARMICROS Detalles" at bounding box center [911, 399] width 686 height 33
copy p "Synergy Digital Micrófono externo"
drag, startPoint x: 1356, startPoint y: 391, endPoint x: 1296, endPoint y: 384, distance: 60.4
click at [1296, 384] on article "COT168563 C: [DATE] Exp: [DATE] Synergy Digital Micrófono externo STARMICROS De…" at bounding box center [1016, 400] width 1103 height 46
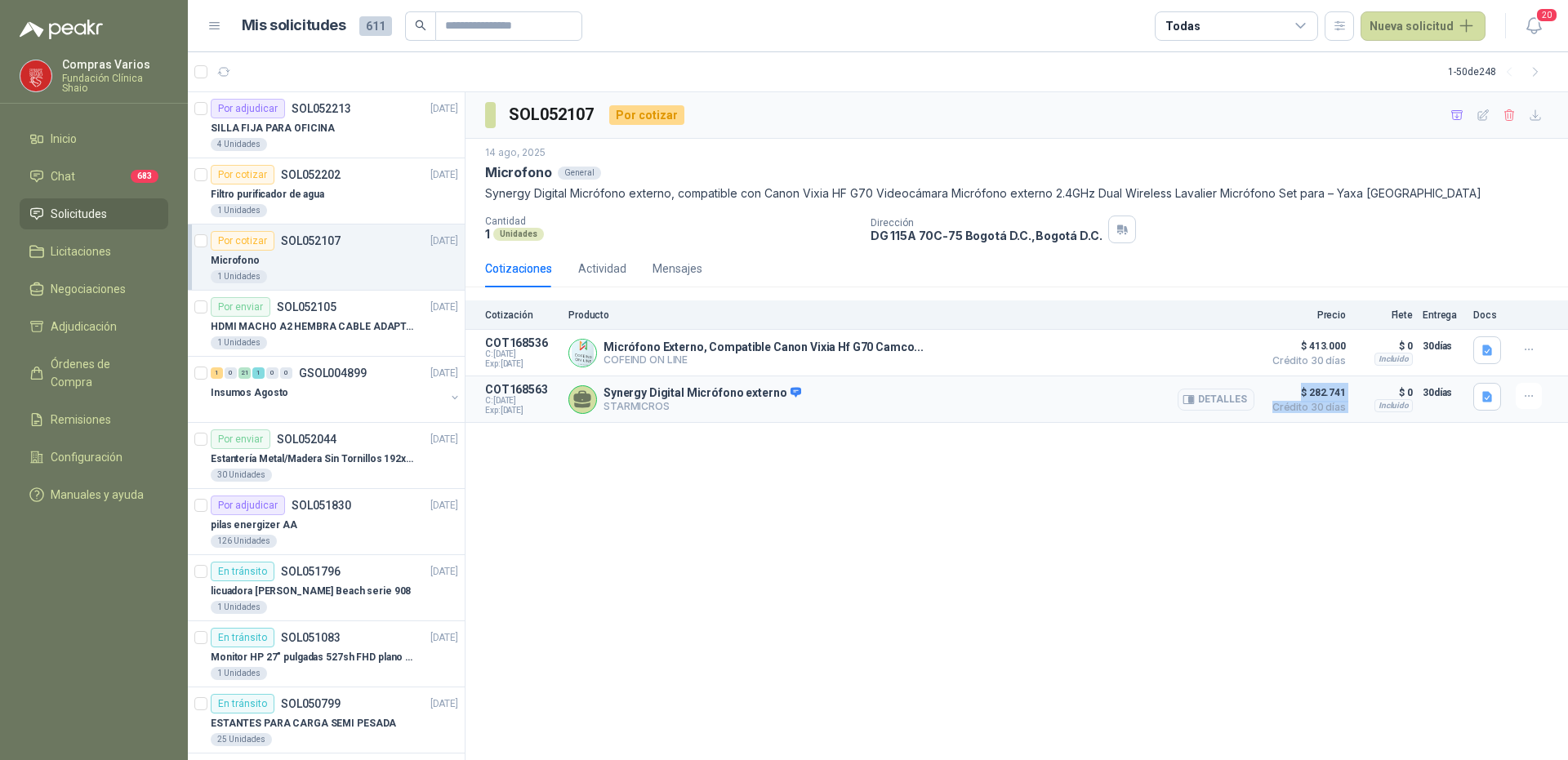
copy article "$ 282.741 Crédito 30 días $ 282.741 Crédito 30 días Incluido $ 0 Entrega: 30 dí…"
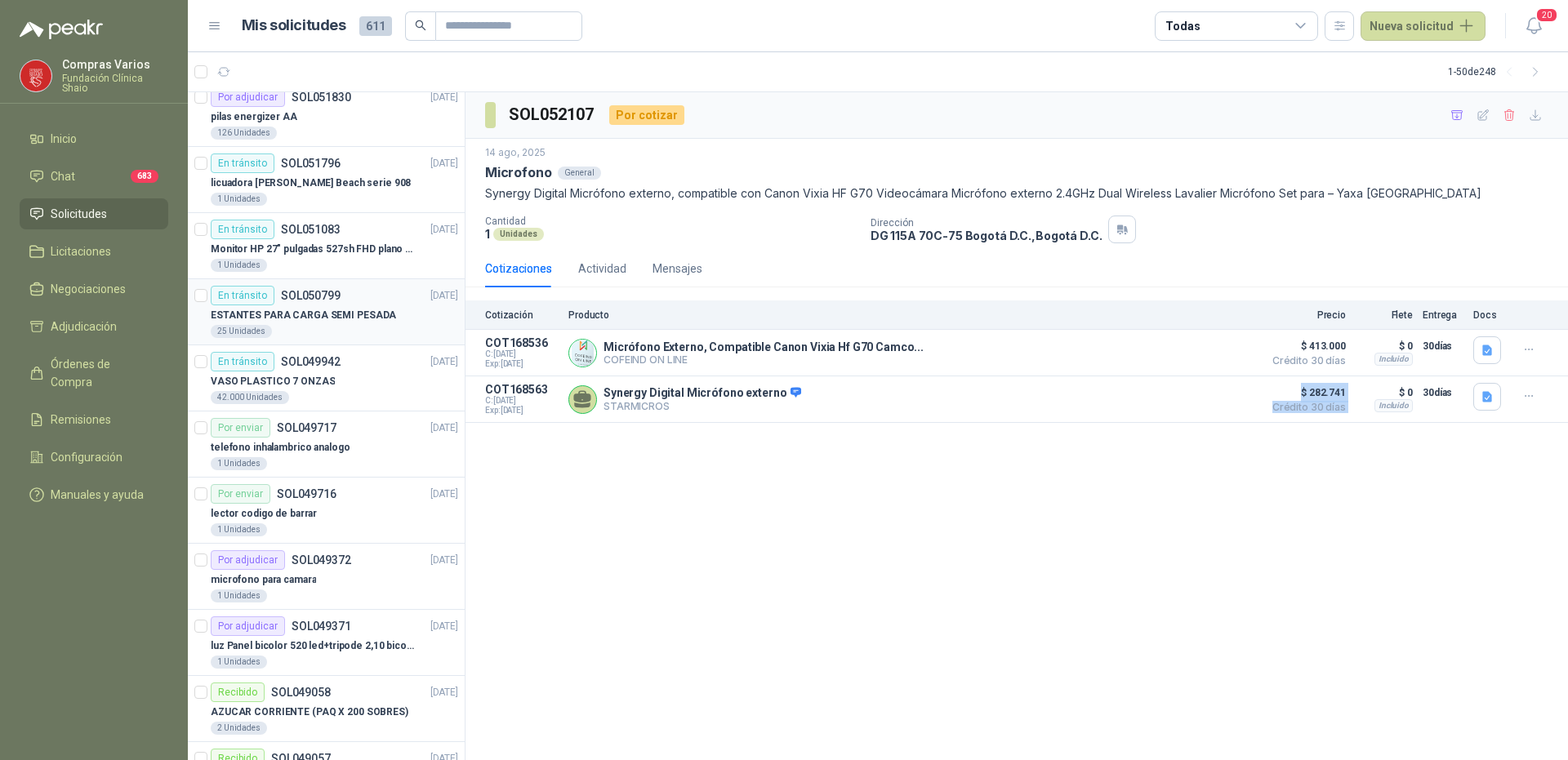
scroll to position [490, 0]
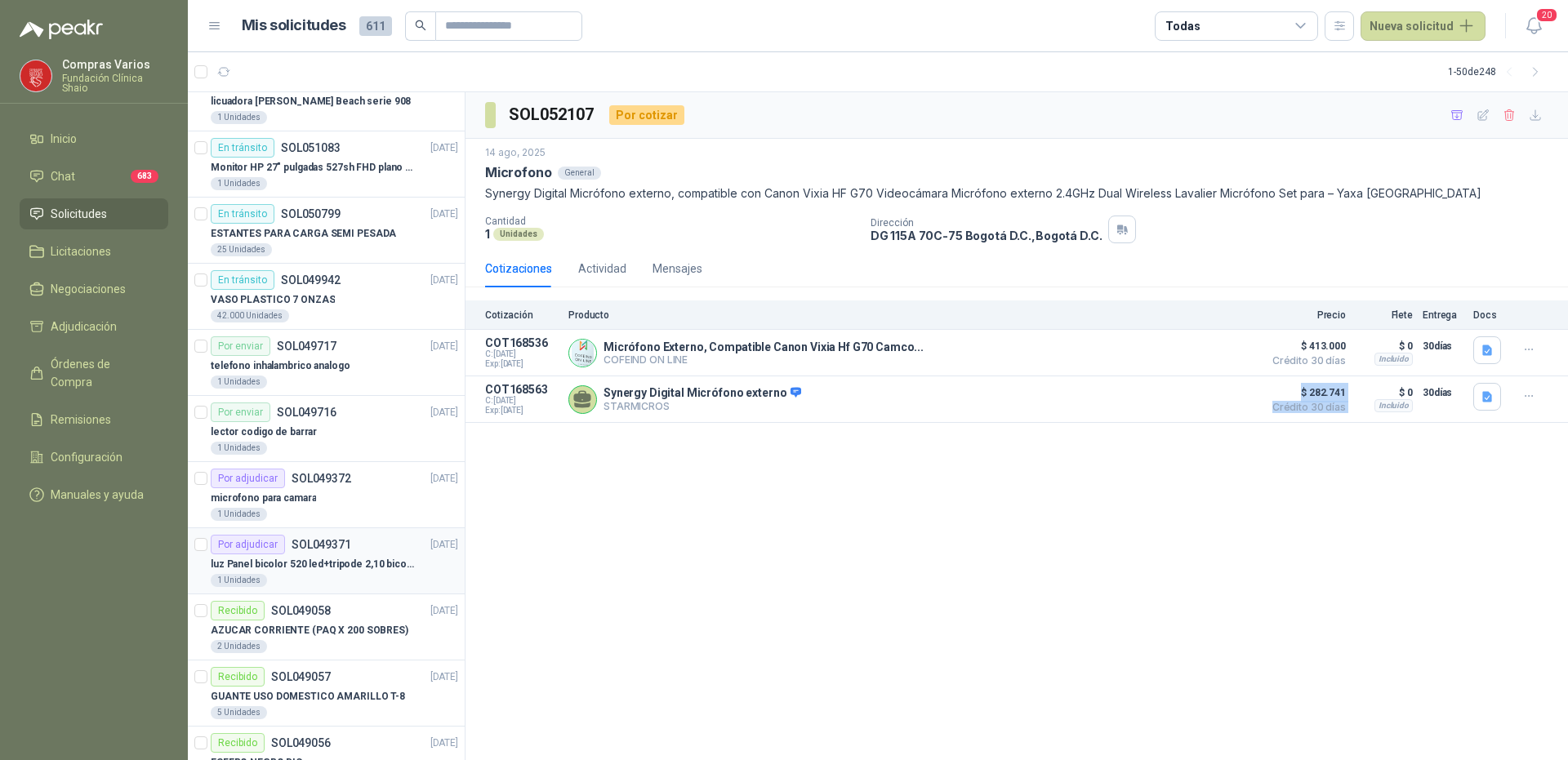
click at [347, 557] on p "luz Panel bicolor 520 led+tripode 2,10 bicolor," at bounding box center [312, 565] width 203 height 16
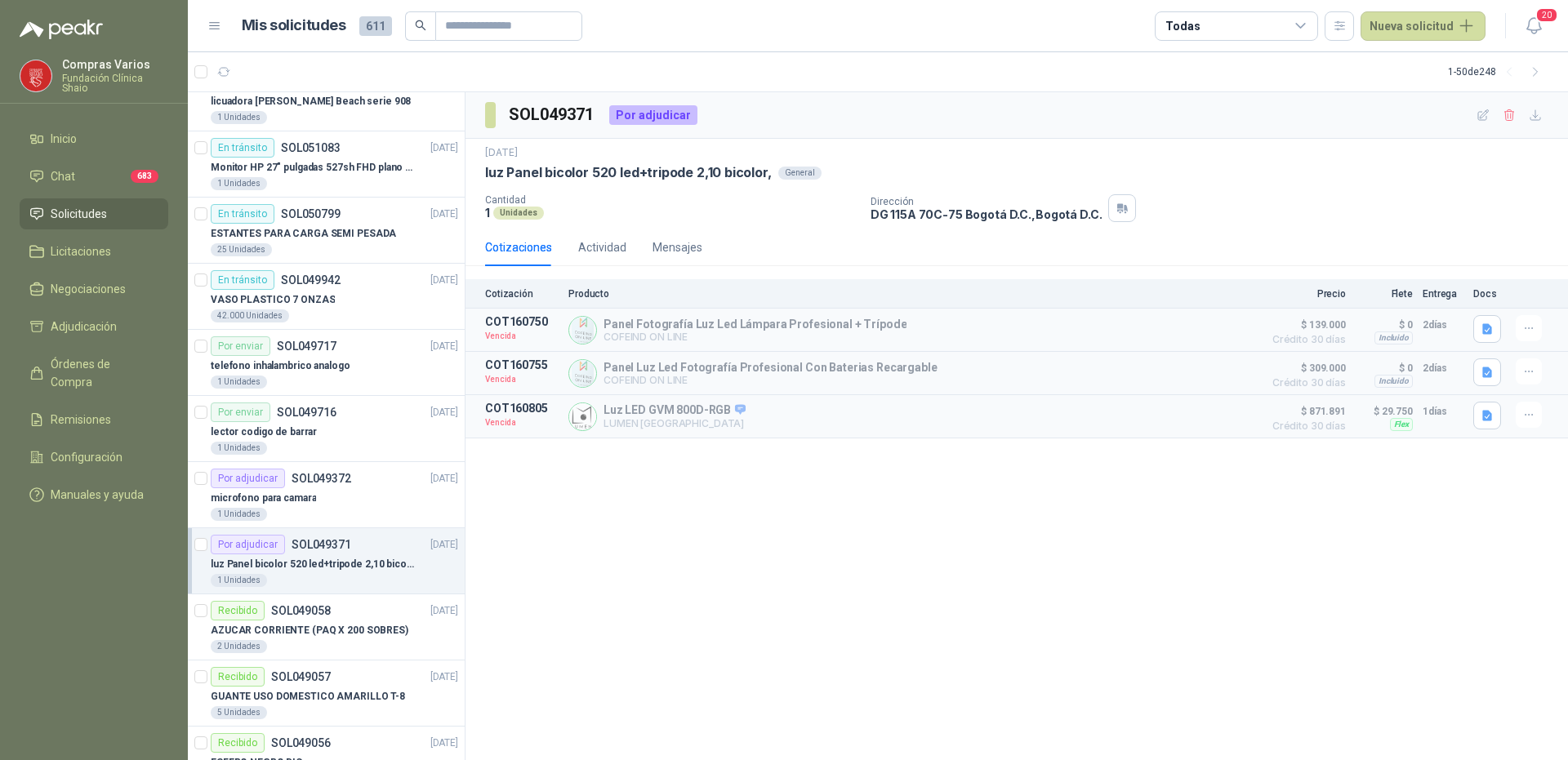
click at [659, 483] on div "SOL049371 Por adjudicar [DATE] luz Panel bicolor 520 led+tripode 2,10 bicolor, …" at bounding box center [1016, 426] width 1103 height 669
click at [1522, 410] on button "button" at bounding box center [1529, 414] width 26 height 26
click at [1497, 380] on button "Solicitar Recotización" at bounding box center [1496, 381] width 131 height 26
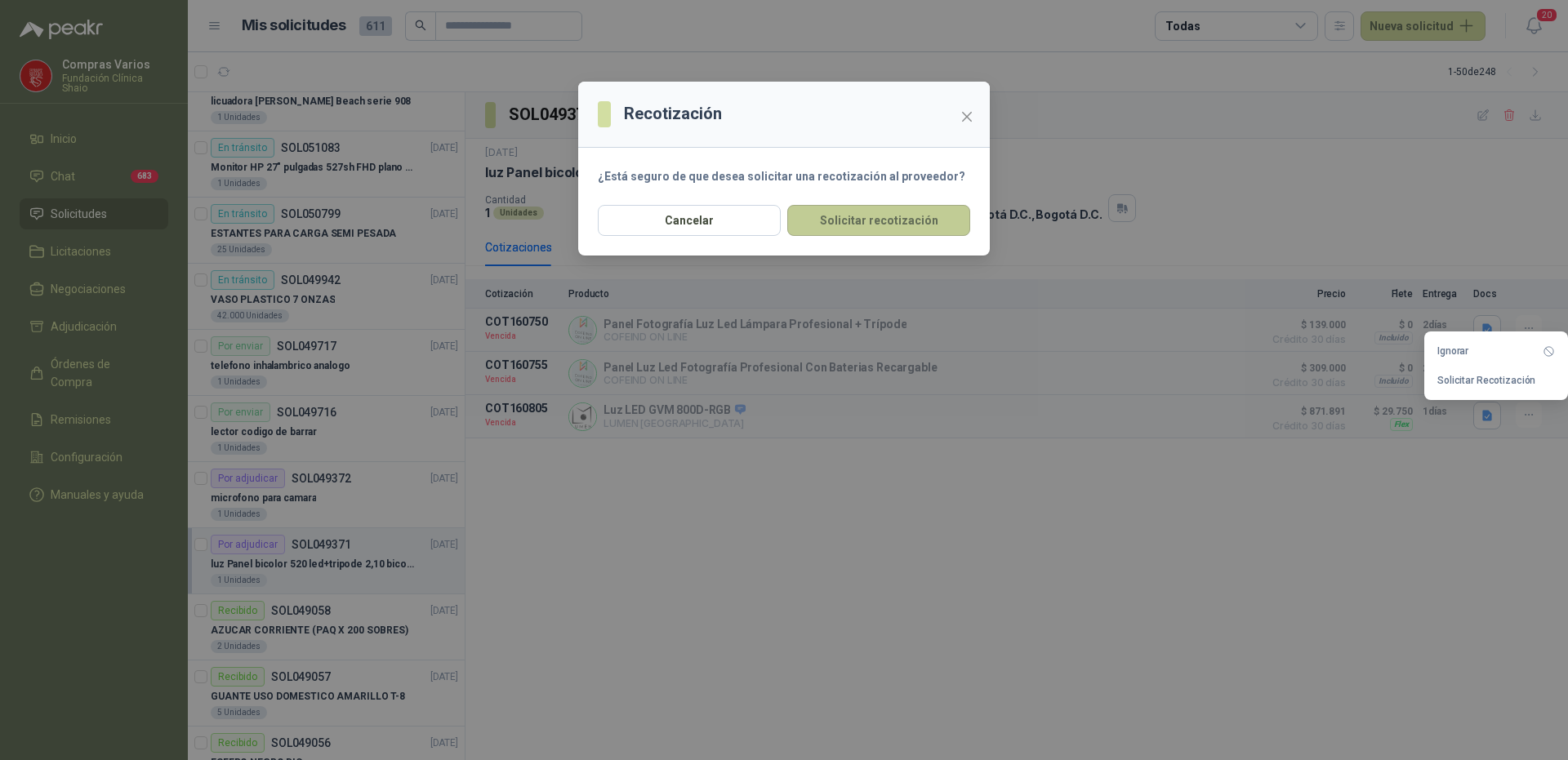
click at [879, 223] on button "Solicitar recotización" at bounding box center [878, 220] width 183 height 31
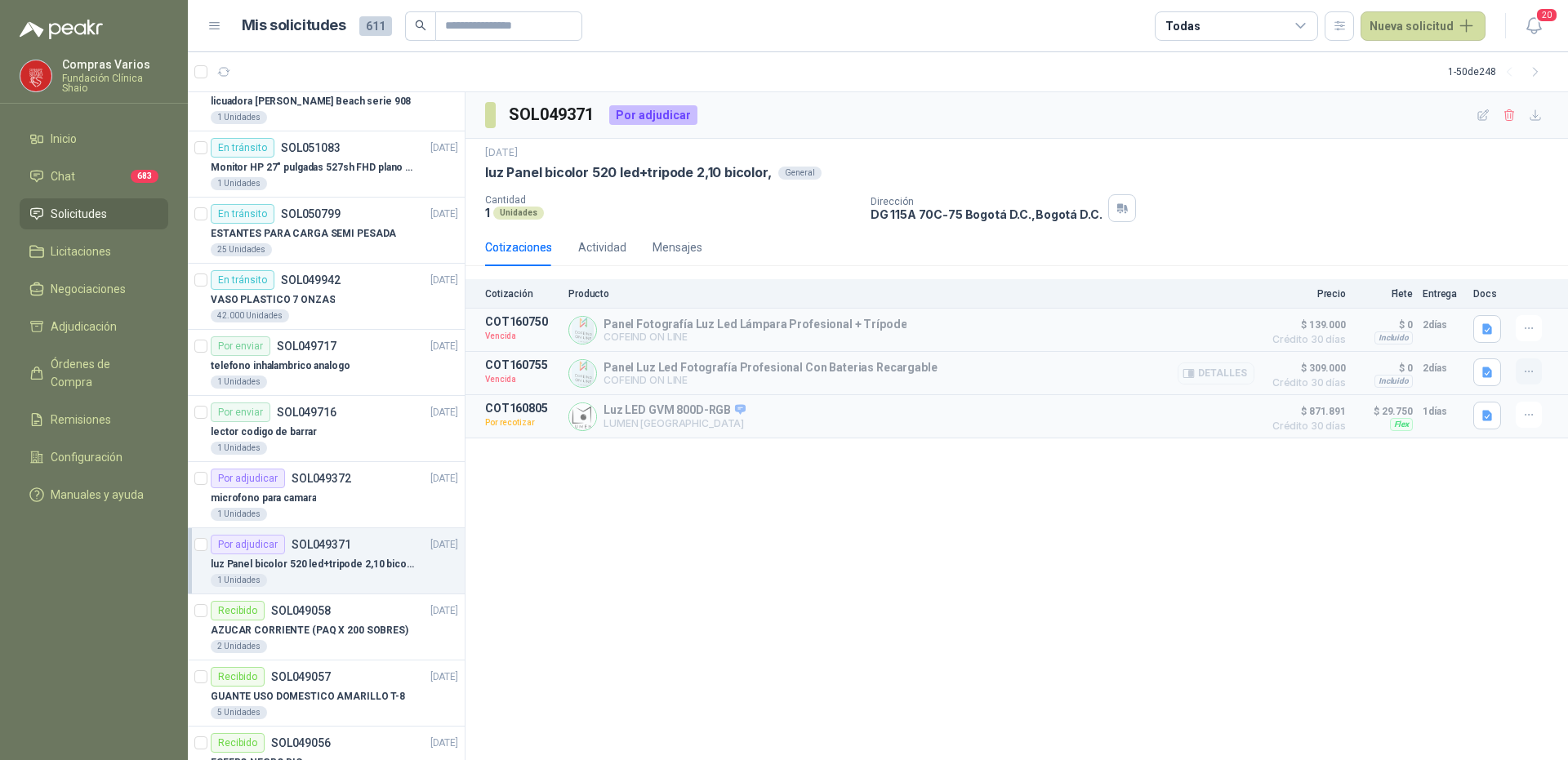
click at [1525, 373] on icon "button" at bounding box center [1528, 372] width 7 height 1
click at [1502, 334] on button "Solicitar Recotización" at bounding box center [1496, 336] width 131 height 26
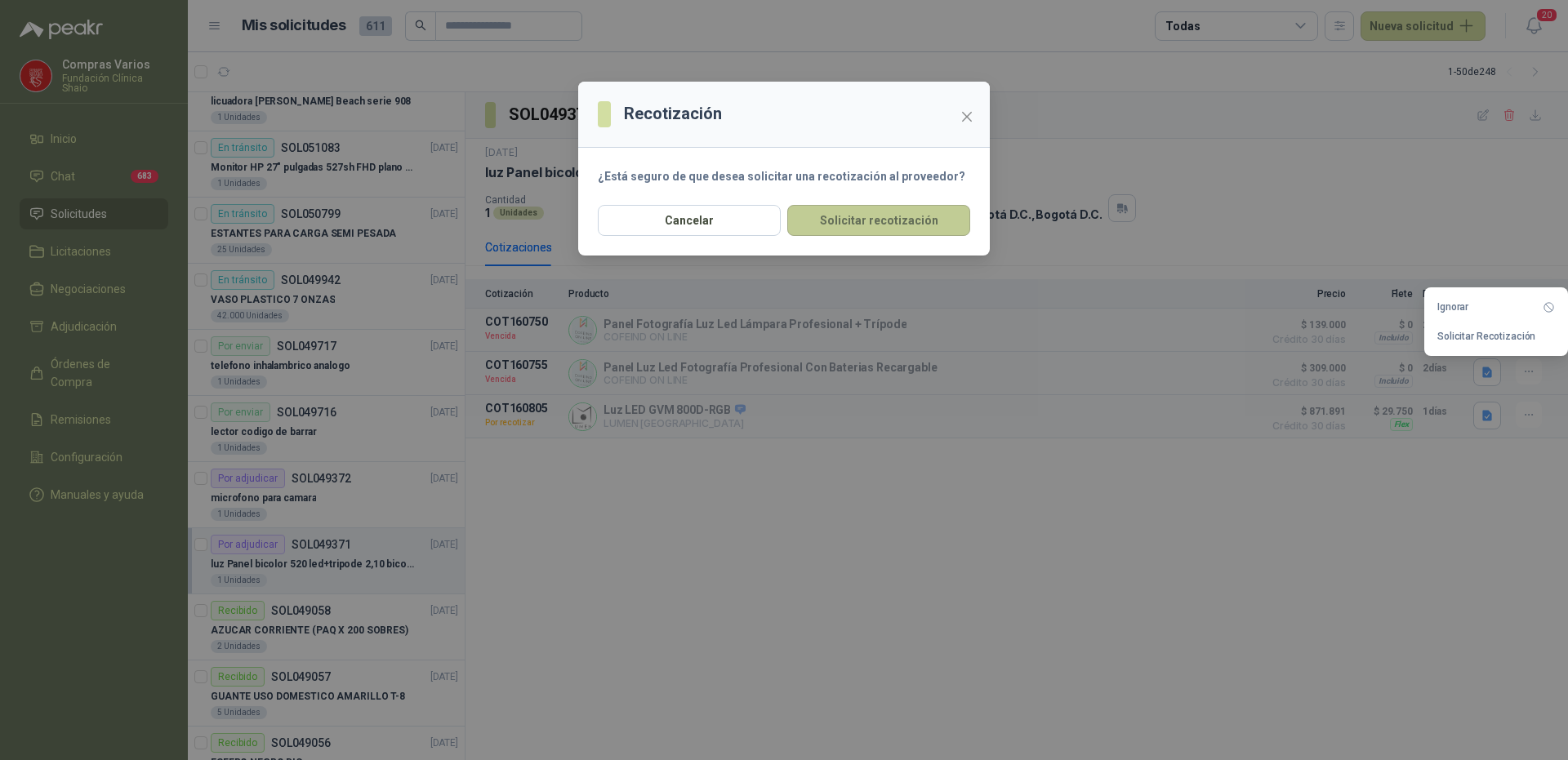
click at [855, 213] on button "Solicitar recotización" at bounding box center [878, 220] width 183 height 31
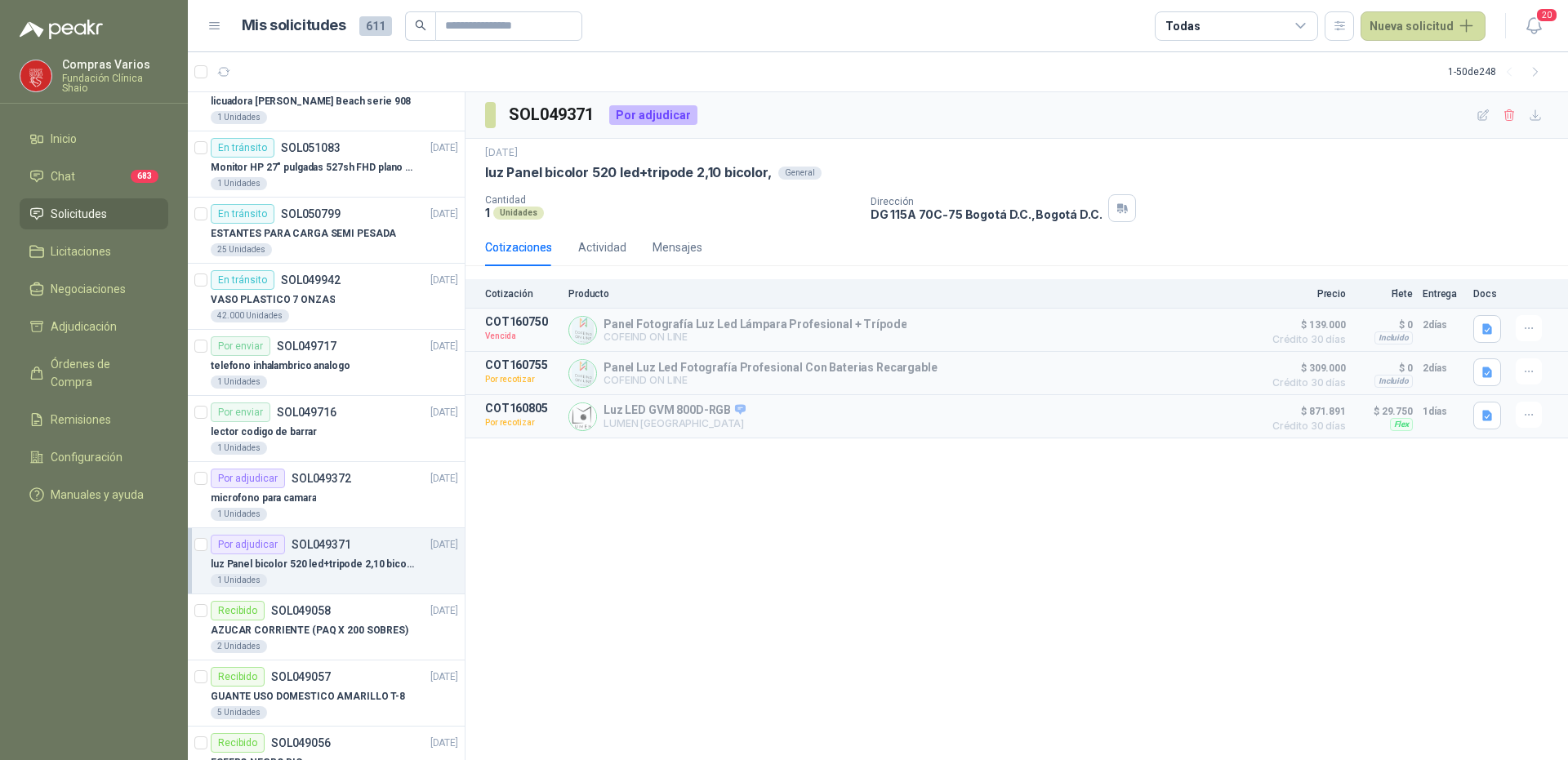
click at [746, 454] on div "SOL049371 Por adjudicar [DATE] luz Panel bicolor 520 led+tripode 2,10 bicolor, …" at bounding box center [1016, 426] width 1103 height 669
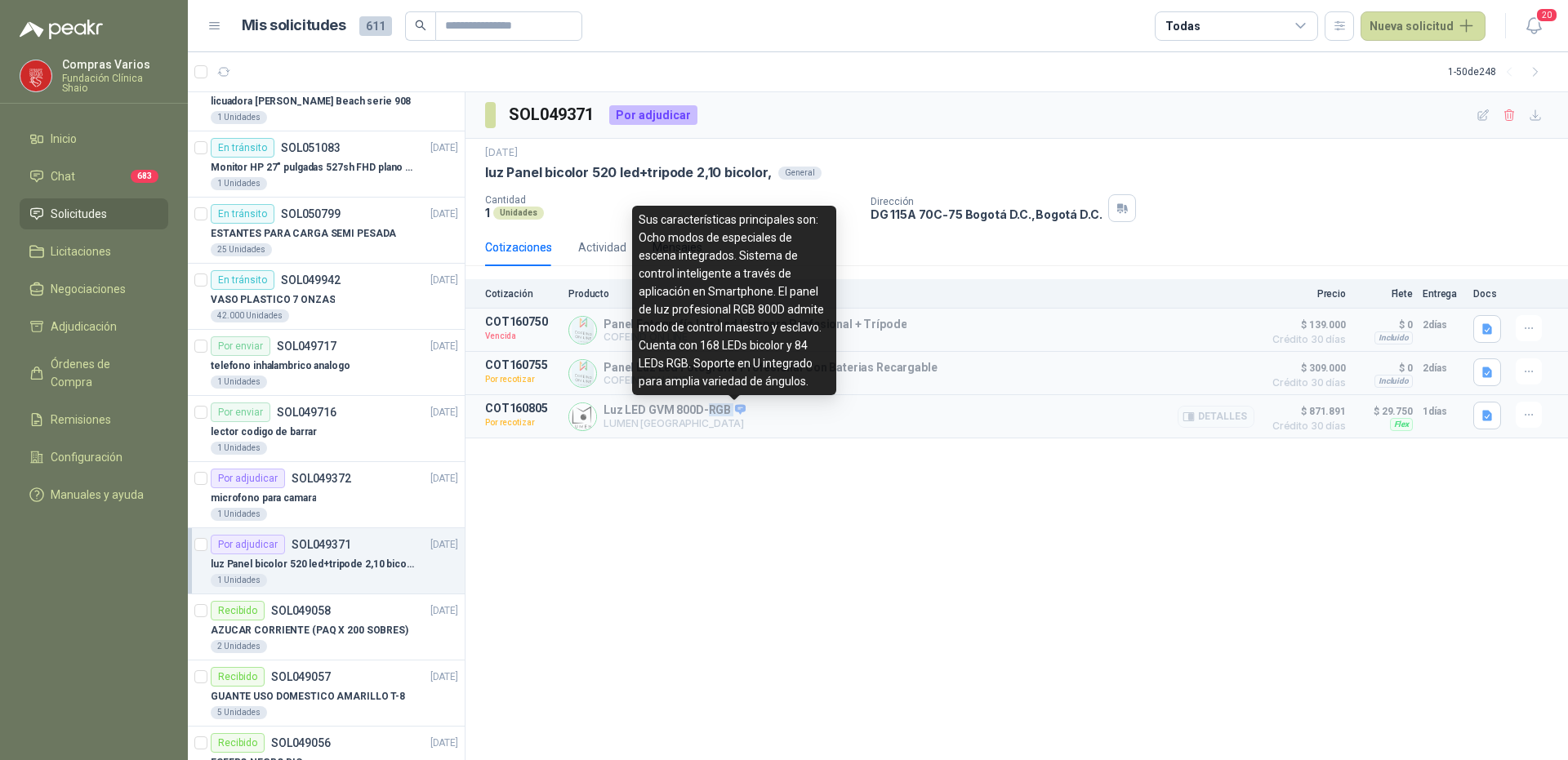
drag, startPoint x: 727, startPoint y: 411, endPoint x: 698, endPoint y: 413, distance: 29.1
click at [698, 413] on p "Luz LED GVM 800D-RGB" at bounding box center [674, 411] width 142 height 15
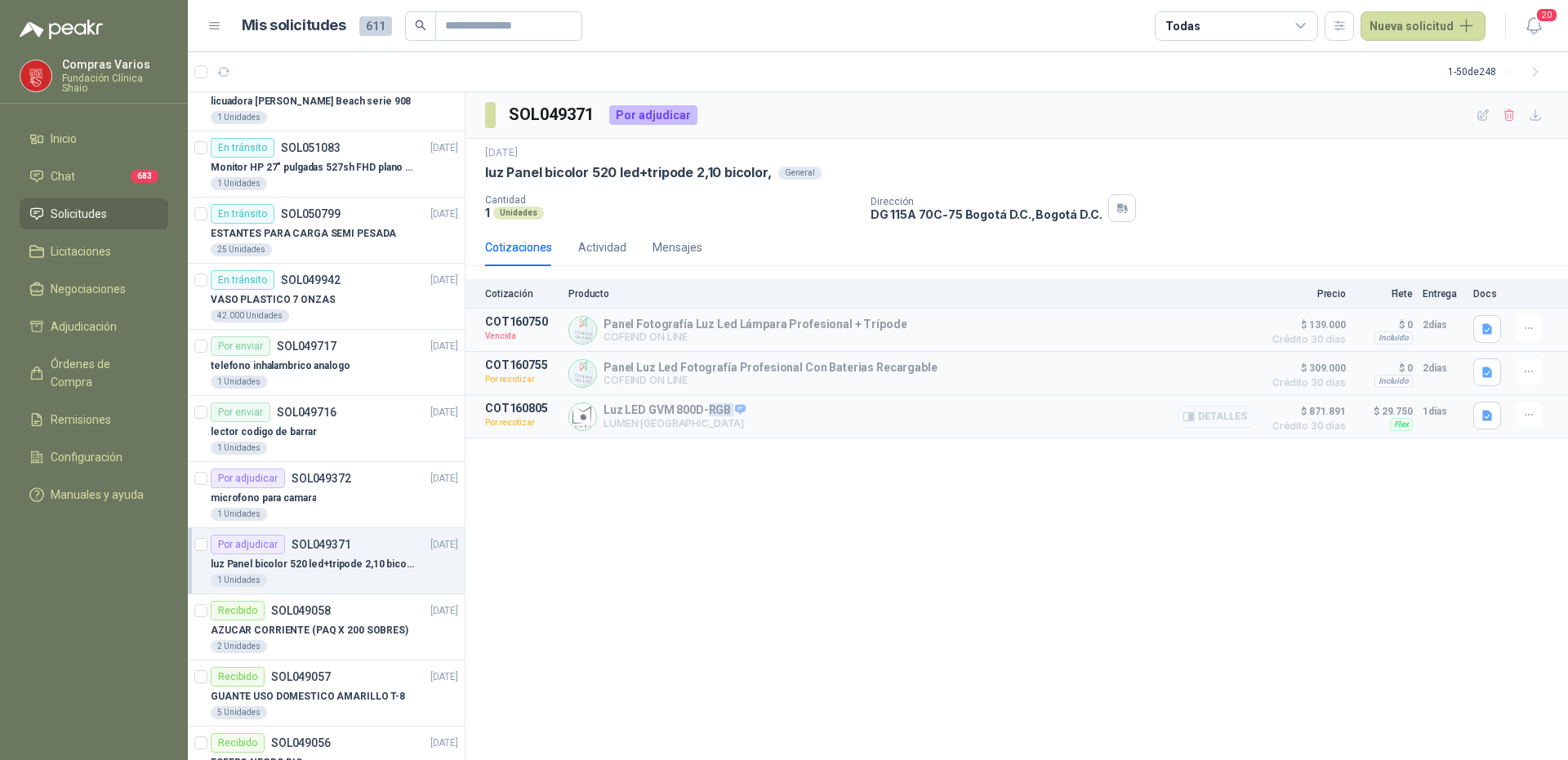
click at [707, 418] on p "Luz LED GVM 800D-RGB" at bounding box center [674, 411] width 142 height 15
drag, startPoint x: 726, startPoint y: 411, endPoint x: 596, endPoint y: 408, distance: 130.0
click at [596, 408] on div "Luz LED GVM 800D-RGB LUMEN COLOMBIA Detalles" at bounding box center [911, 416] width 686 height 30
copy div "Luz LED GVM 800D-RGB"
drag, startPoint x: 1338, startPoint y: 411, endPoint x: 1311, endPoint y: 413, distance: 27.1
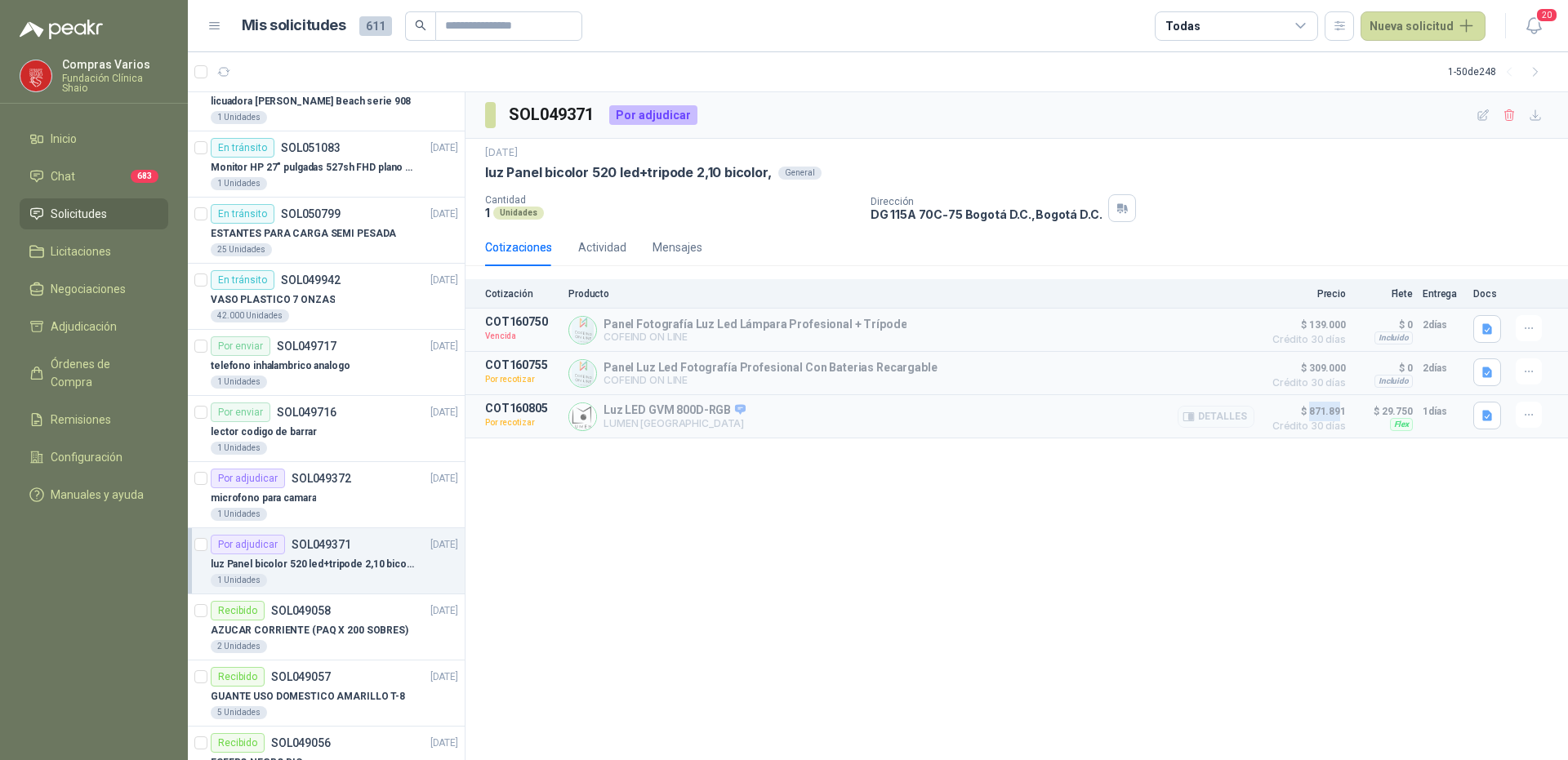
click at [1311, 413] on span "$ 871.891" at bounding box center [1305, 411] width 82 height 20
click at [1361, 417] on p "$ 29.750" at bounding box center [1384, 411] width 58 height 20
drag, startPoint x: 1350, startPoint y: 409, endPoint x: 1309, endPoint y: 408, distance: 41.0
click at [1309, 408] on article "COT160805 Por recotizar Luz LED GVM 800D-RGB LUMEN COLOMBIA Detalles $ 871.891 …" at bounding box center [1016, 416] width 1103 height 44
copy span "871.891"
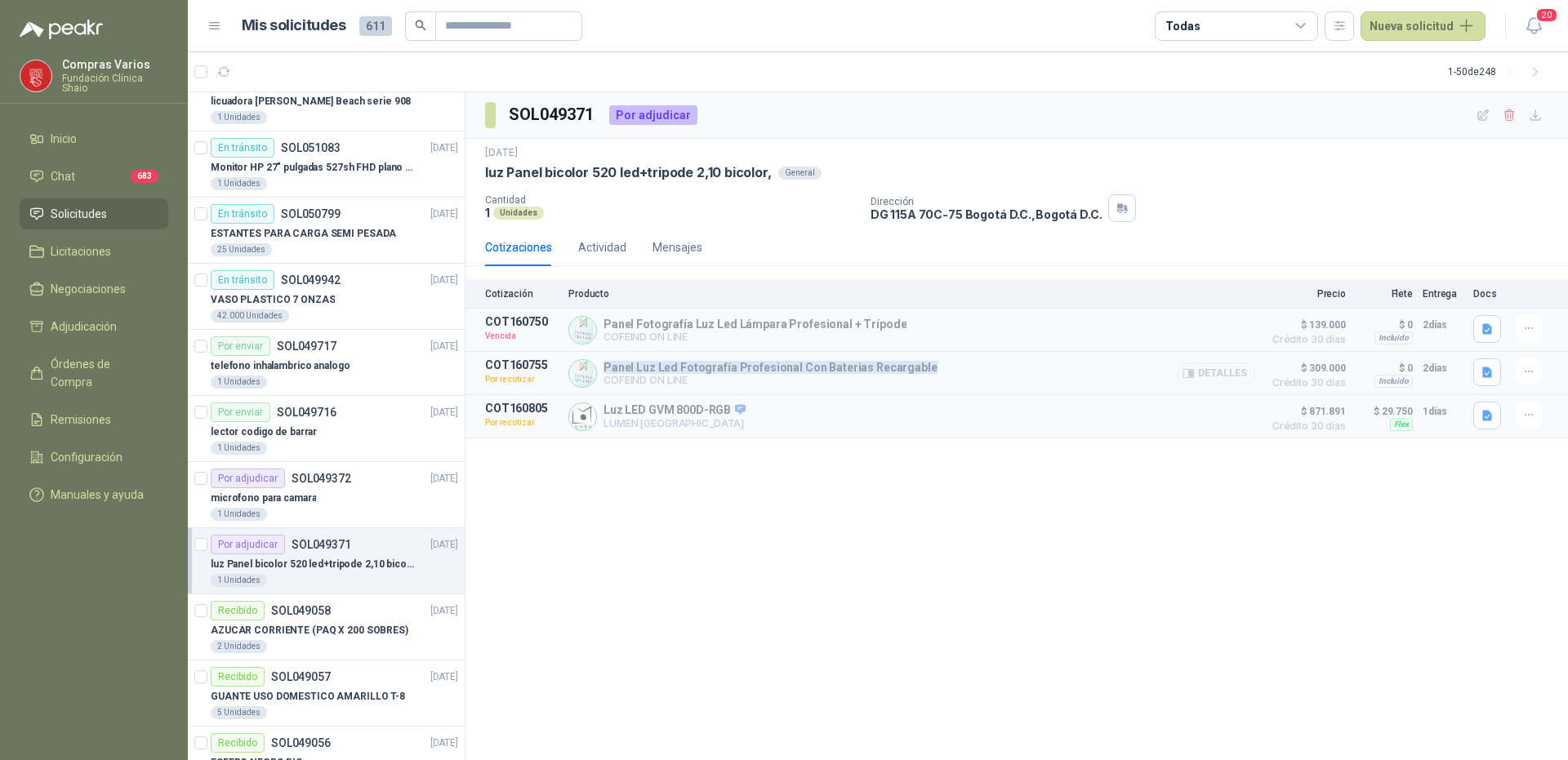
drag, startPoint x: 601, startPoint y: 368, endPoint x: 923, endPoint y: 367, distance: 322.0
click at [923, 367] on div "Panel Luz Led Fotografía Profesional Con Baterias Recargable COFEIND ON LINE De…" at bounding box center [911, 373] width 686 height 30
copy p "Panel Luz Led Fotografía Profesional Con Baterias Recargable"
drag, startPoint x: 1307, startPoint y: 374, endPoint x: 1352, endPoint y: 372, distance: 45.0
click at [1352, 372] on article "COT160755 Por recotizar Panel Luz Led Fotografía Profesional Con Baterias Recar…" at bounding box center [1016, 373] width 1103 height 44
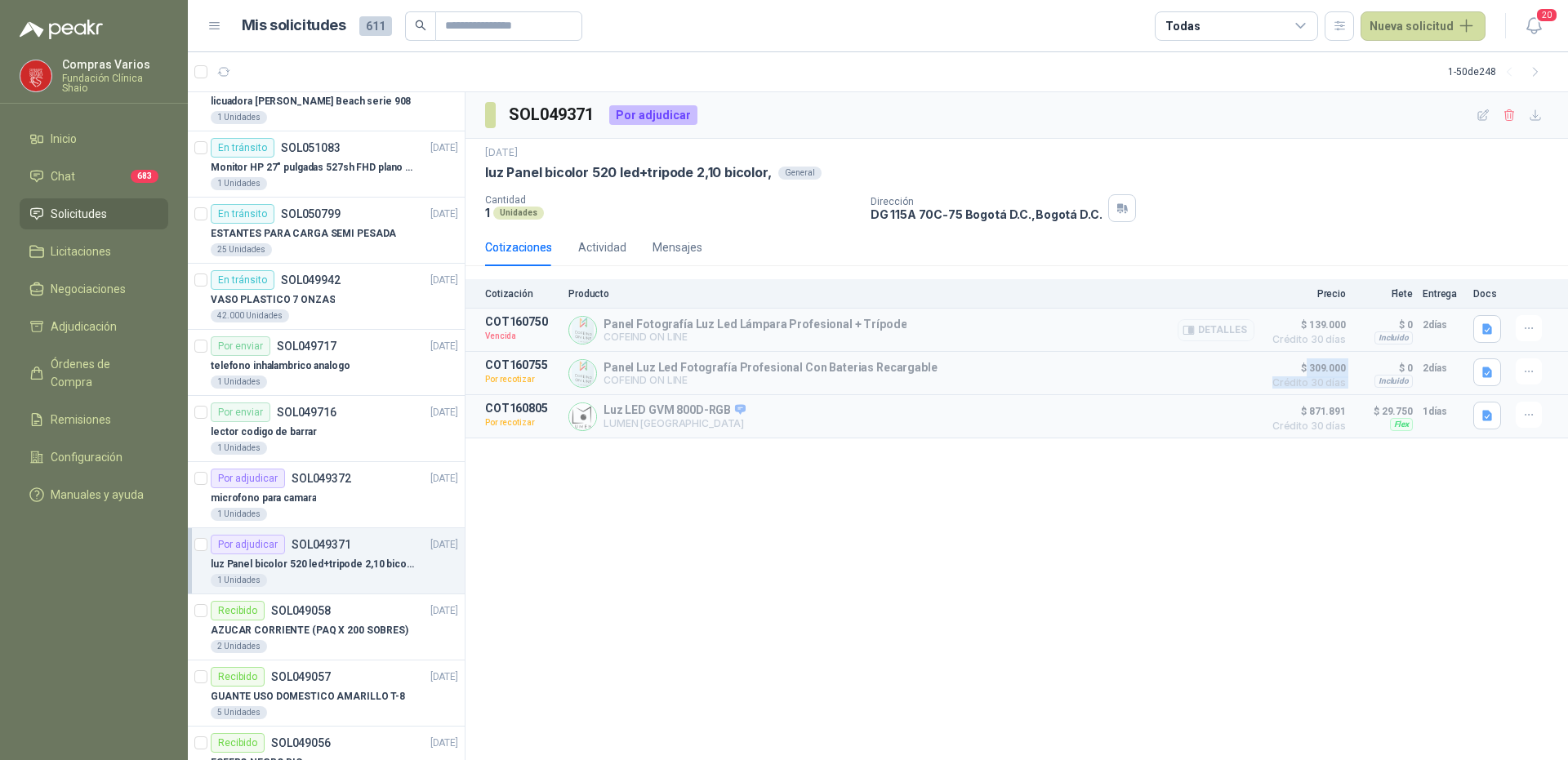
copy article "309.000 Crédito 30 días $ 309.000 Crédito 30 días Incluido $ 0 Entrega: 2 días"
click at [1307, 412] on span "$ 871.891" at bounding box center [1305, 411] width 82 height 20
click at [1229, 423] on button "Detalles" at bounding box center [1216, 417] width 77 height 22
click at [1228, 422] on button "Detalles" at bounding box center [1216, 417] width 77 height 22
click at [1222, 420] on button "Detalles" at bounding box center [1216, 417] width 77 height 22
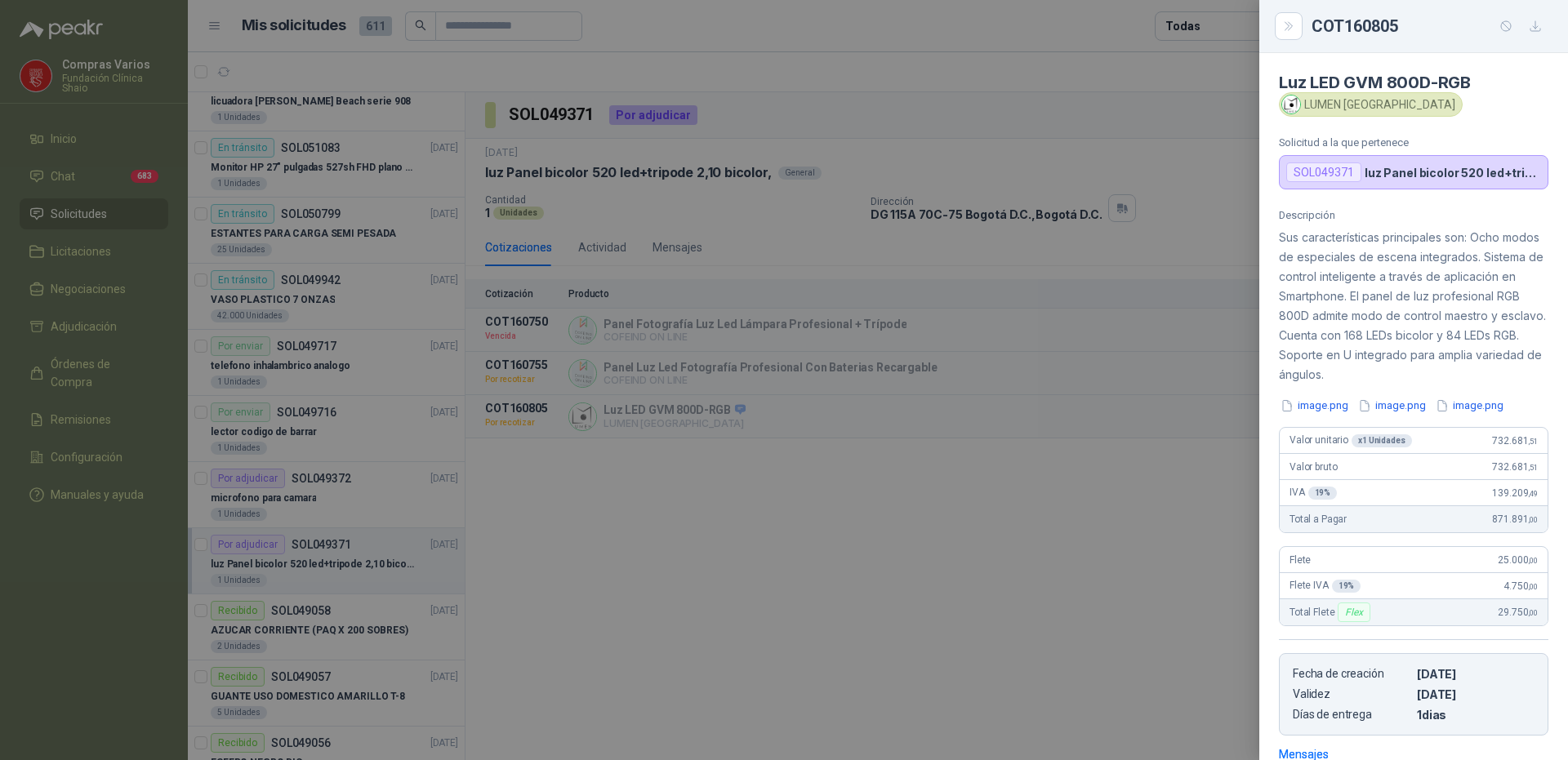
scroll to position [240, 0]
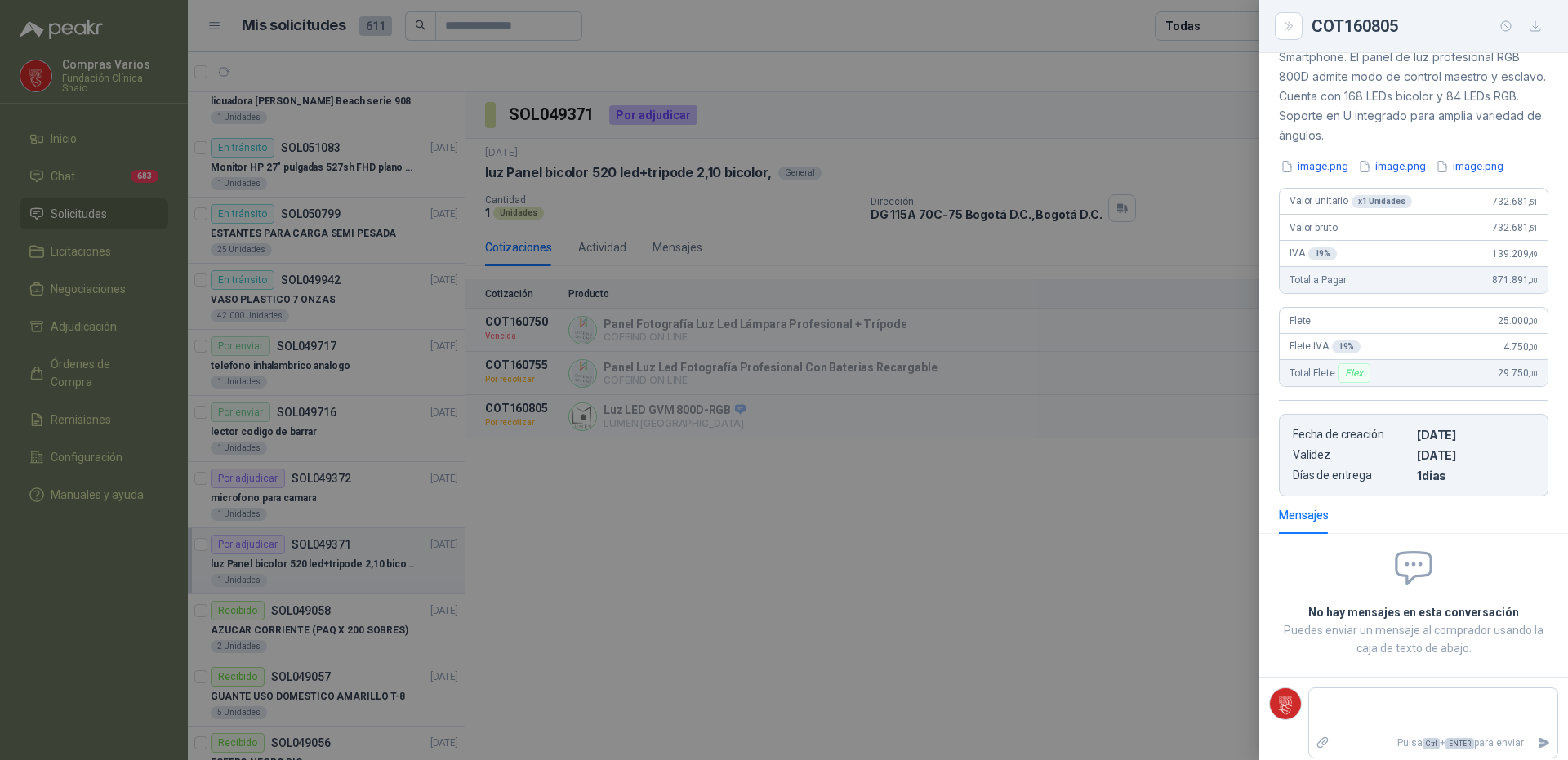
click at [1183, 496] on div at bounding box center [784, 380] width 1568 height 760
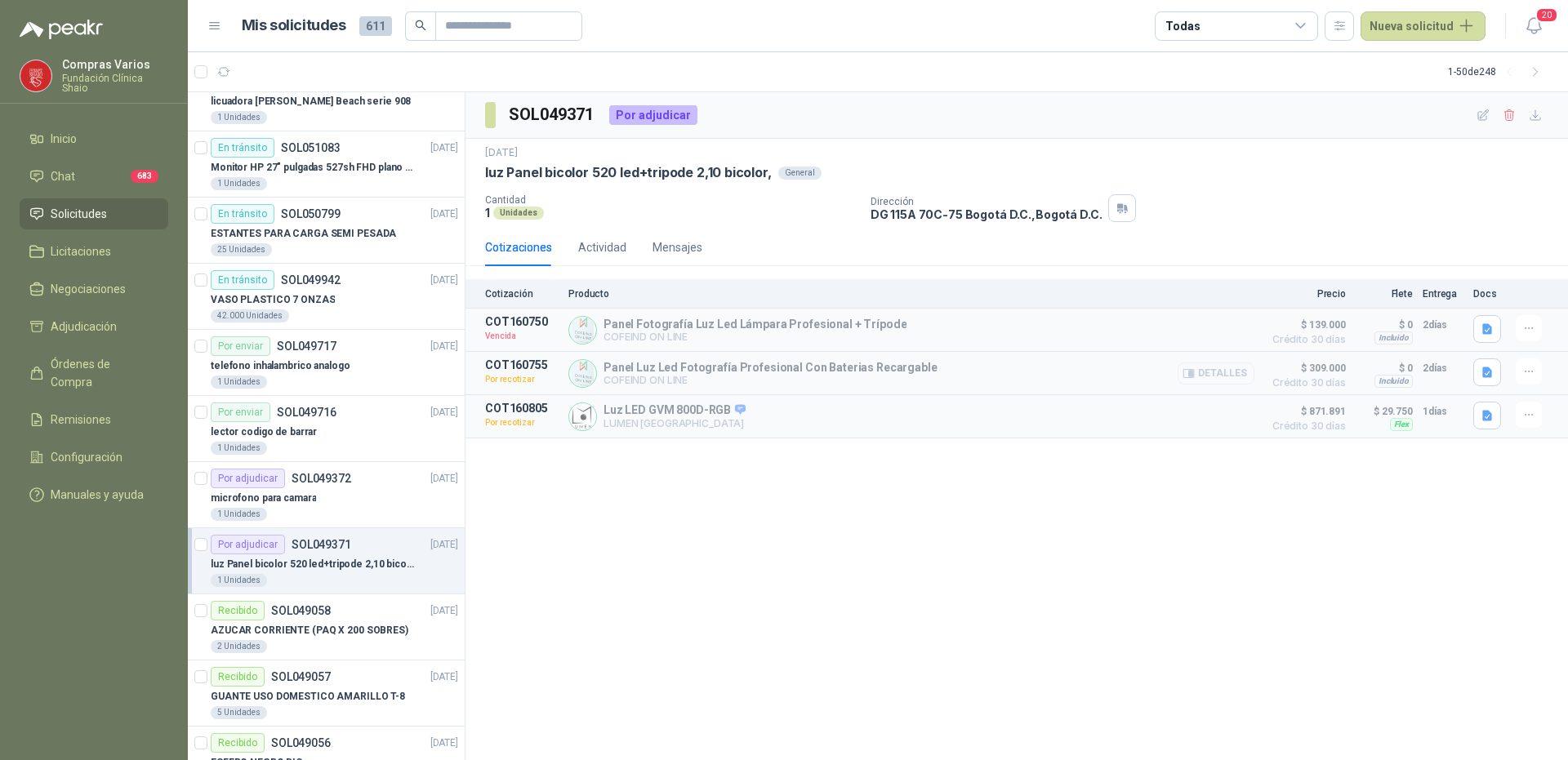
click at [1225, 371] on button "Detalles" at bounding box center [1216, 373] width 77 height 22
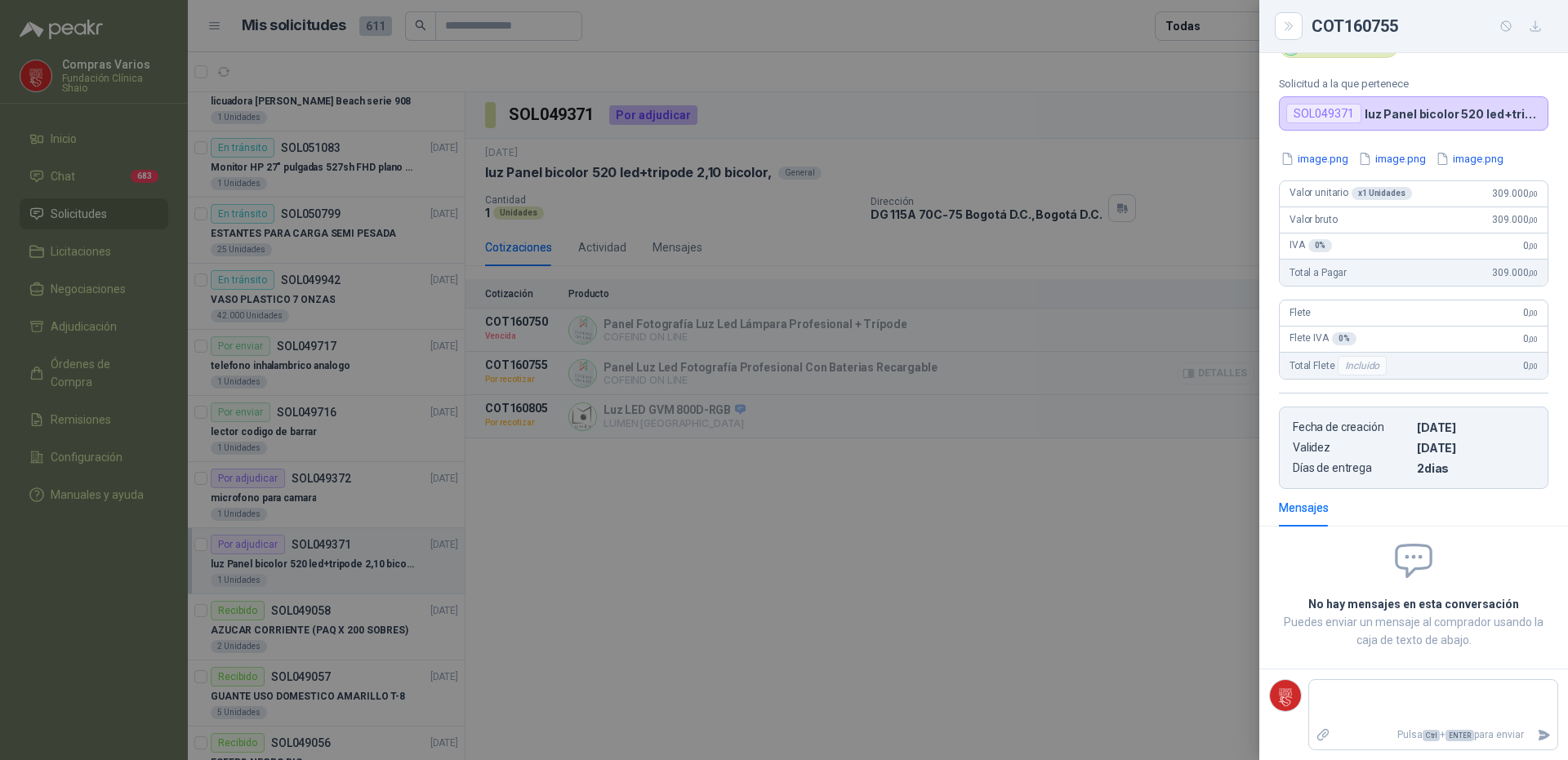
scroll to position [90, 0]
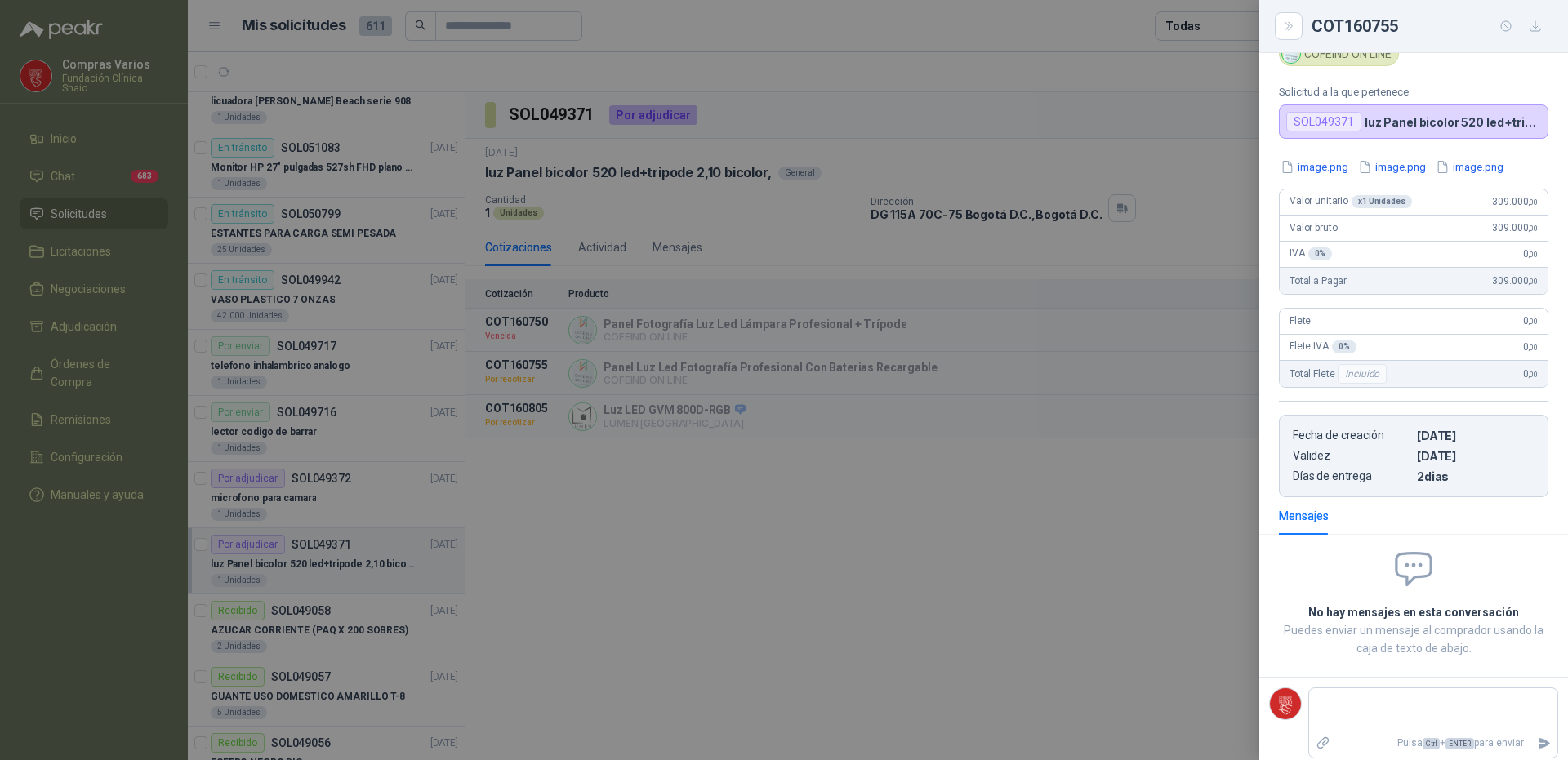
click at [1124, 521] on div at bounding box center [784, 380] width 1568 height 760
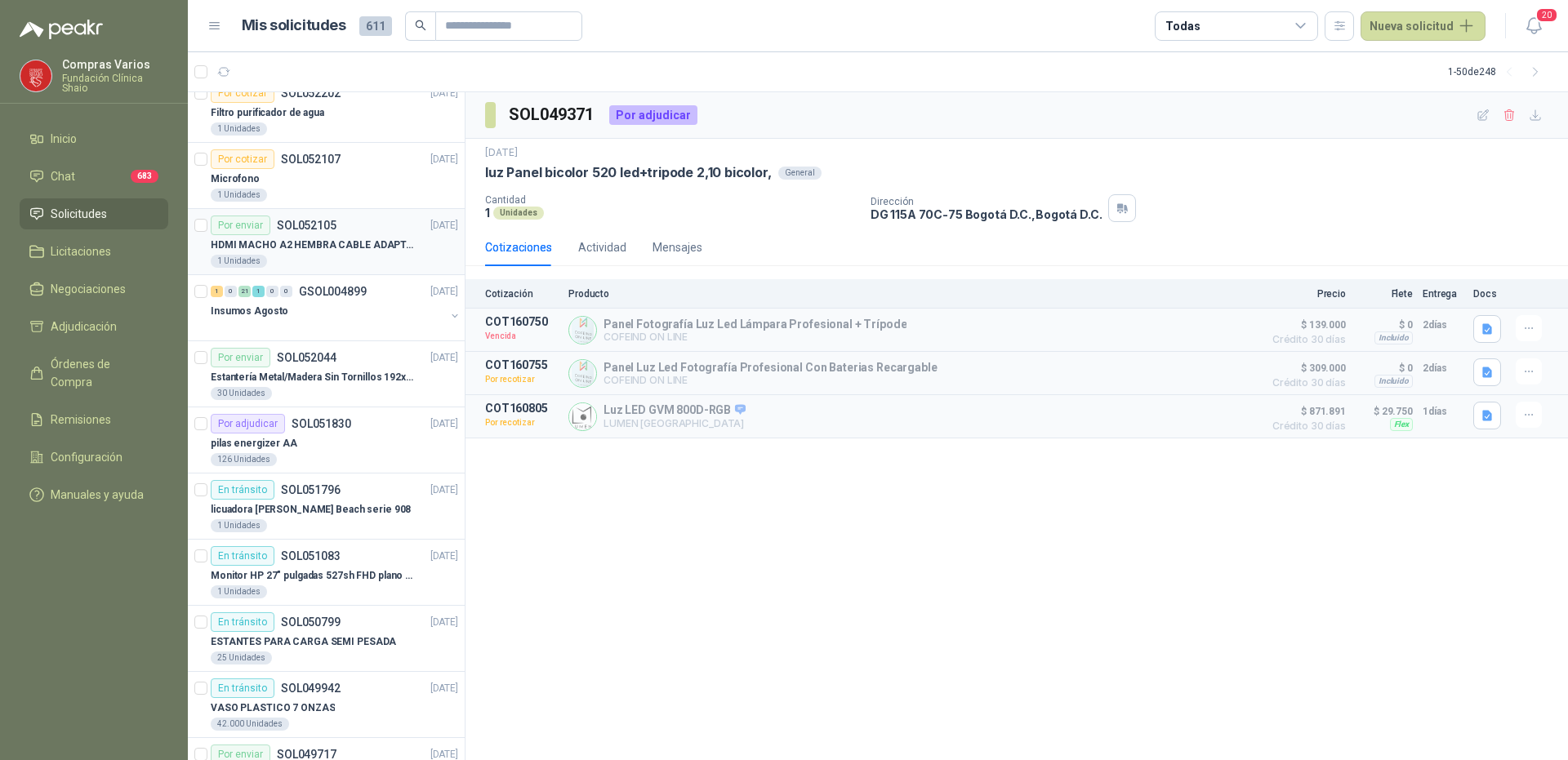
scroll to position [0, 0]
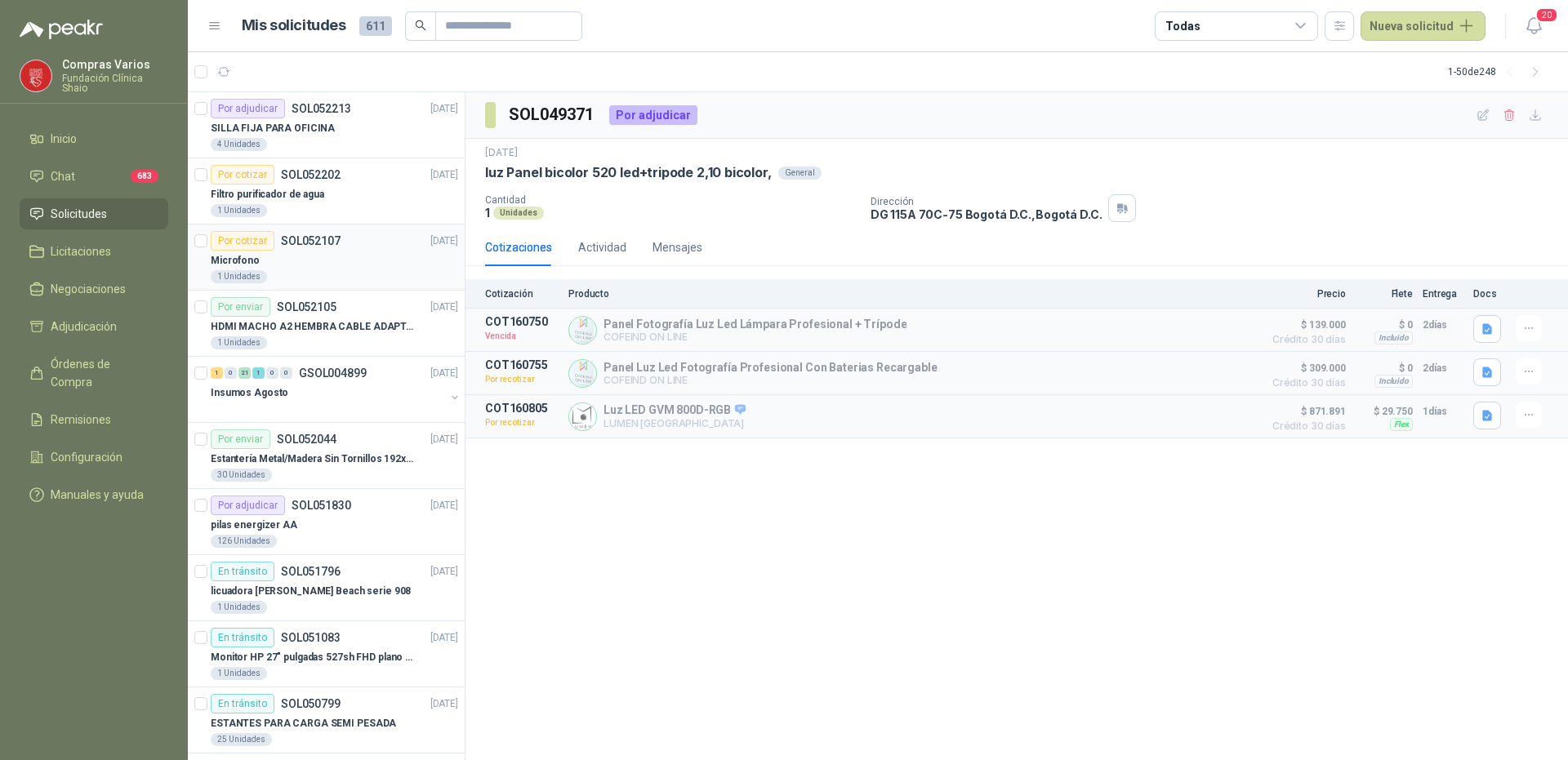
click at [345, 255] on div "Microfono" at bounding box center [334, 260] width 247 height 20
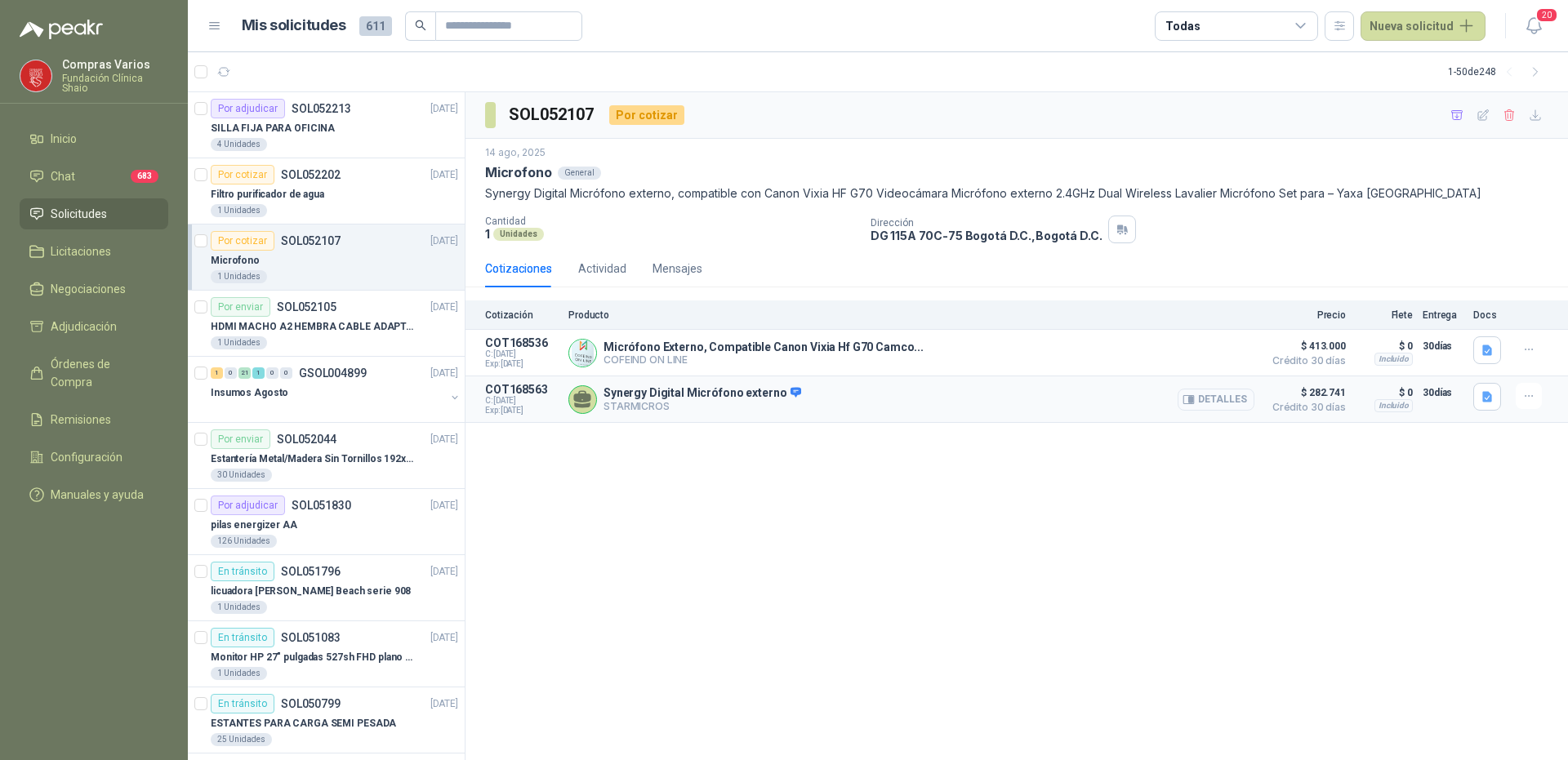
click at [1217, 401] on button "Detalles" at bounding box center [1216, 400] width 77 height 22
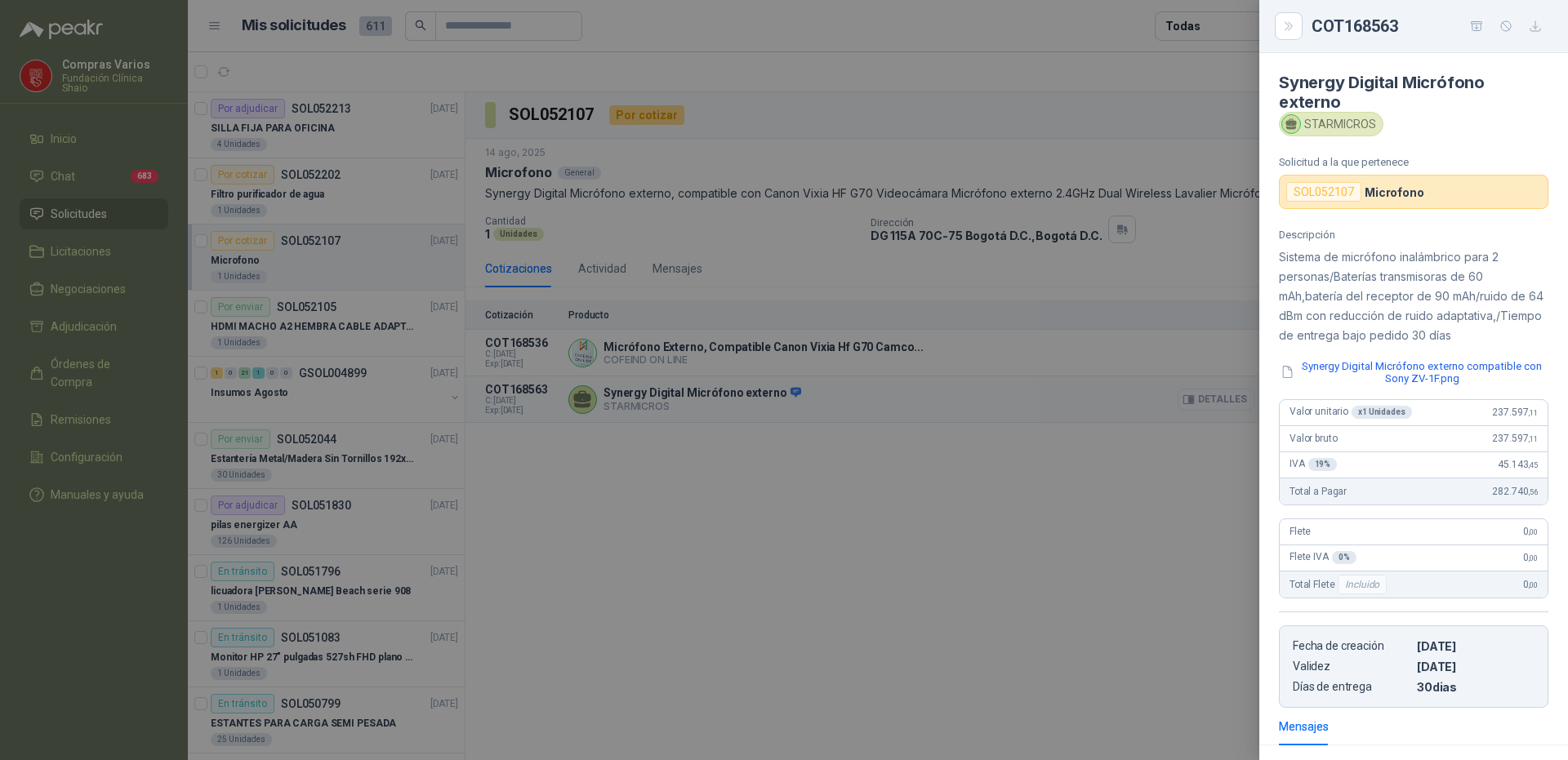
scroll to position [232, 0]
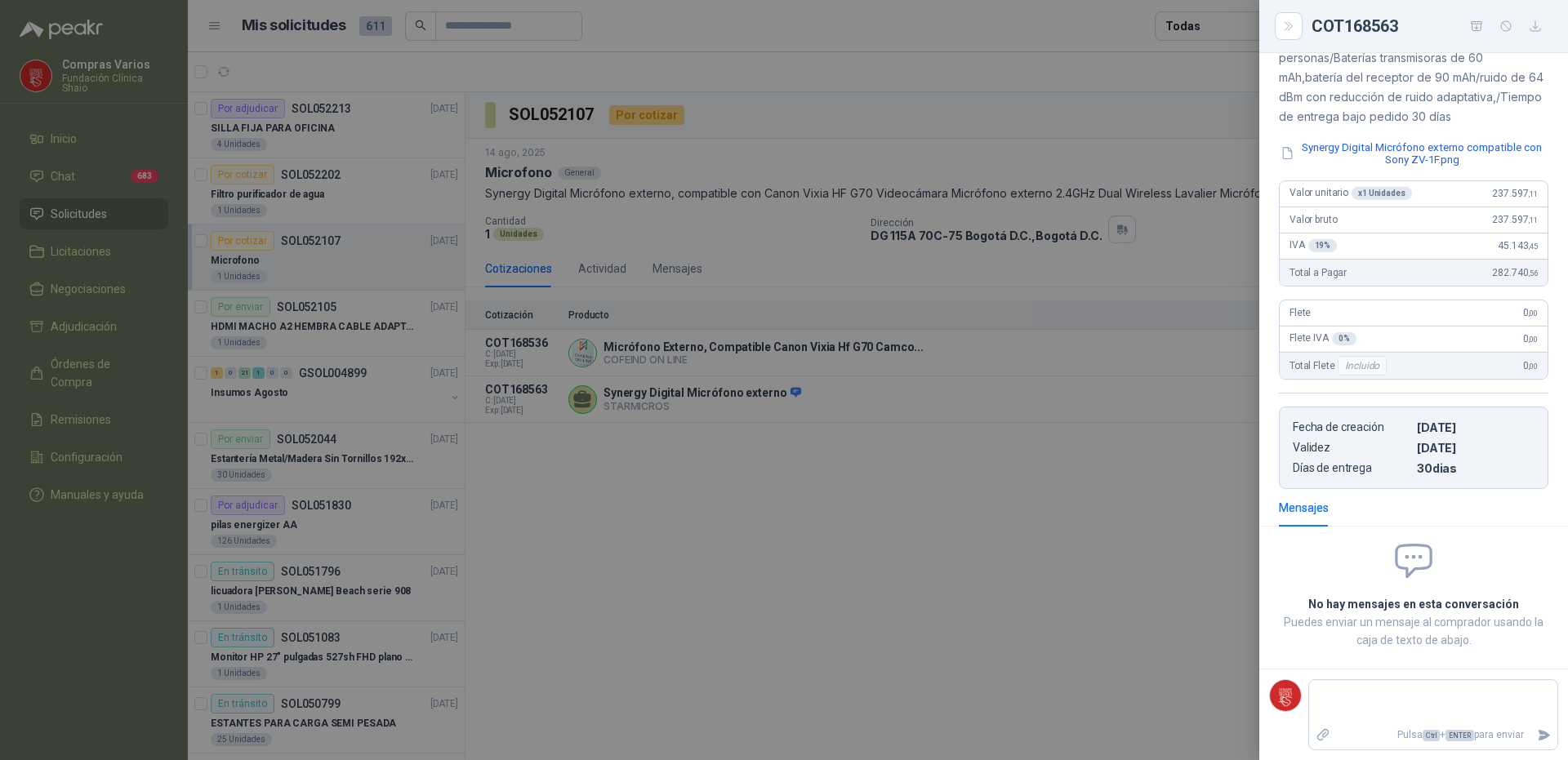
click at [1052, 525] on div at bounding box center [784, 380] width 1568 height 760
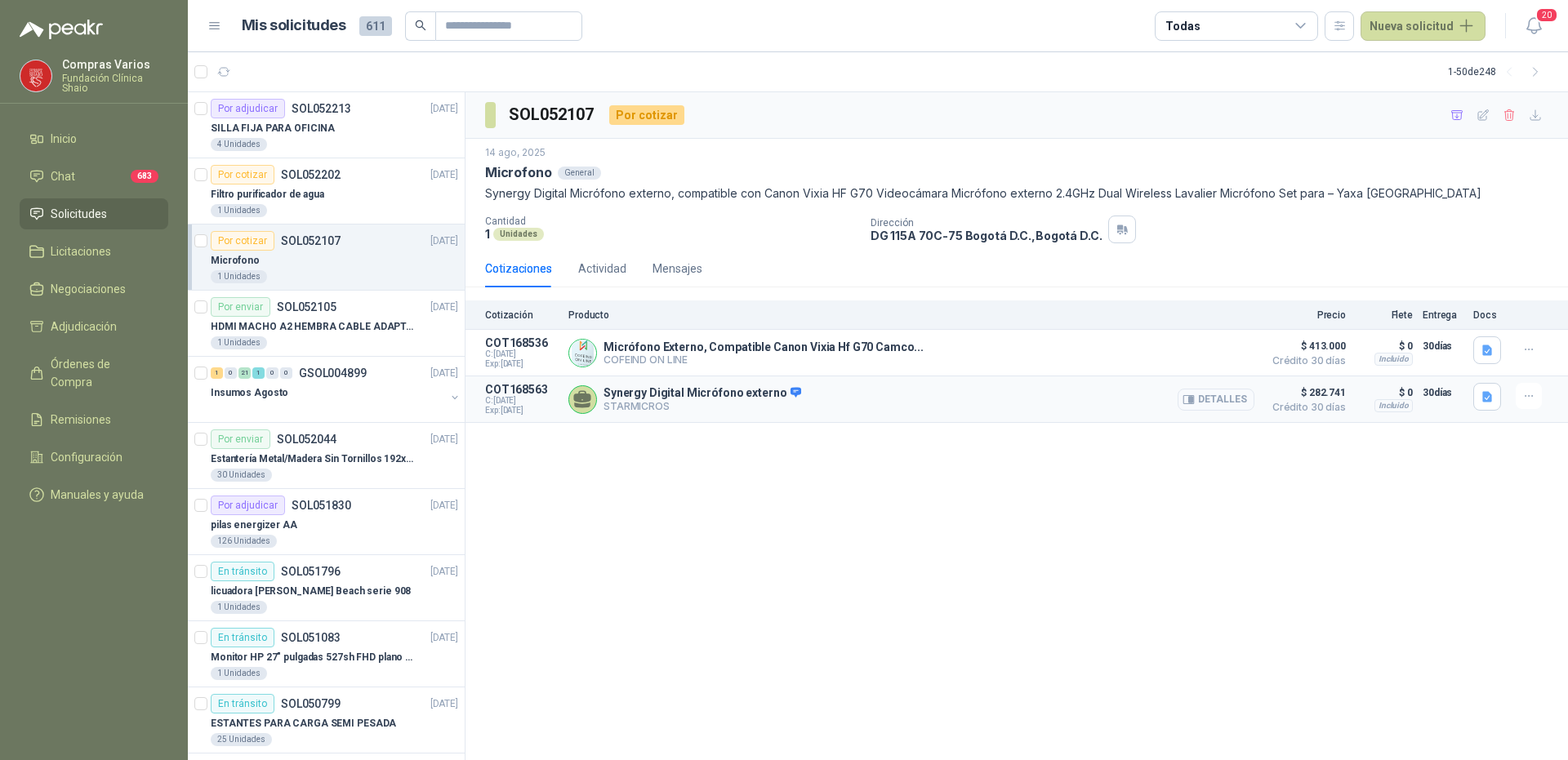
click at [1217, 400] on button "Detalles" at bounding box center [1216, 400] width 77 height 22
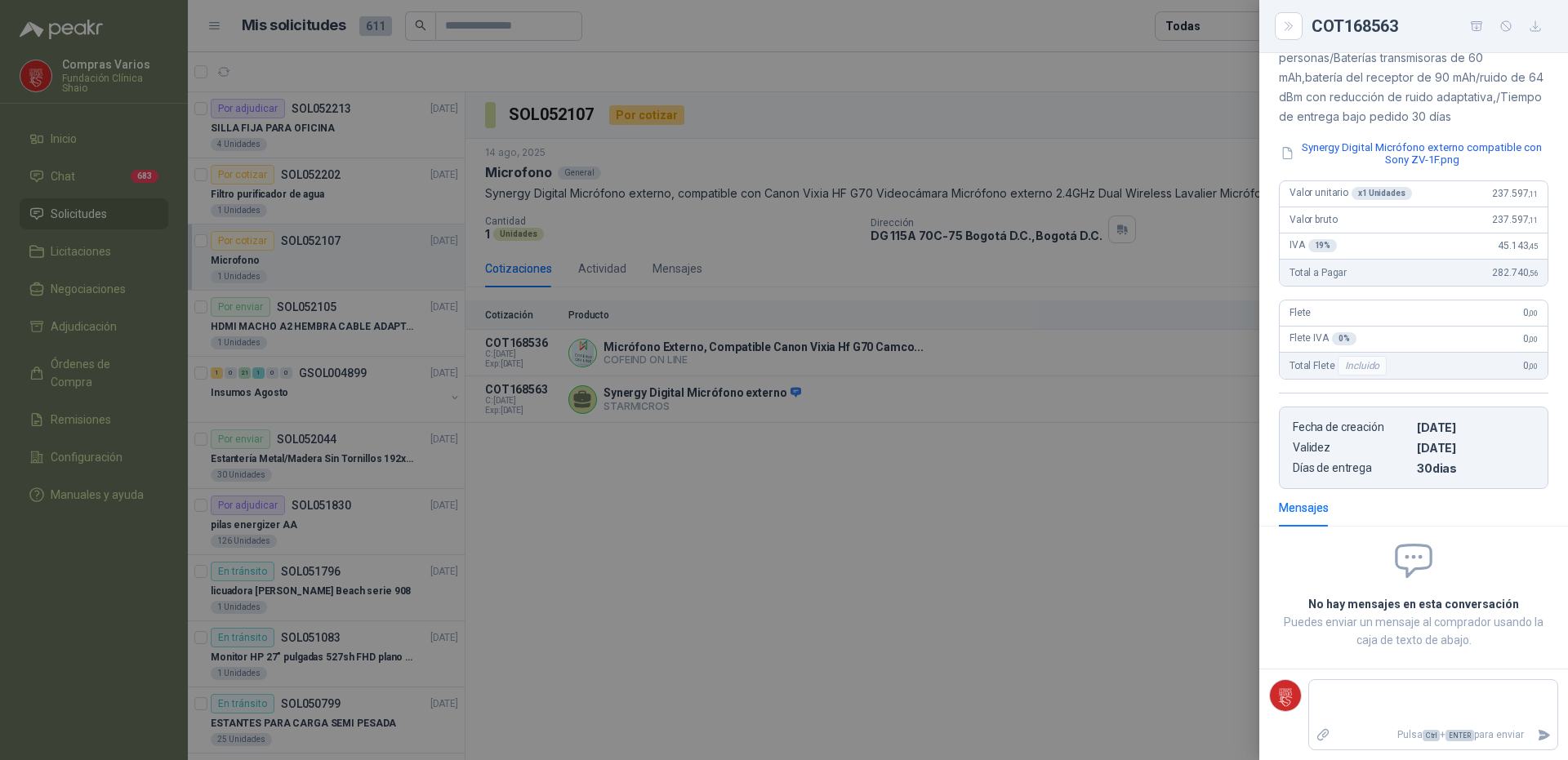
click at [1225, 463] on div at bounding box center [784, 380] width 1568 height 760
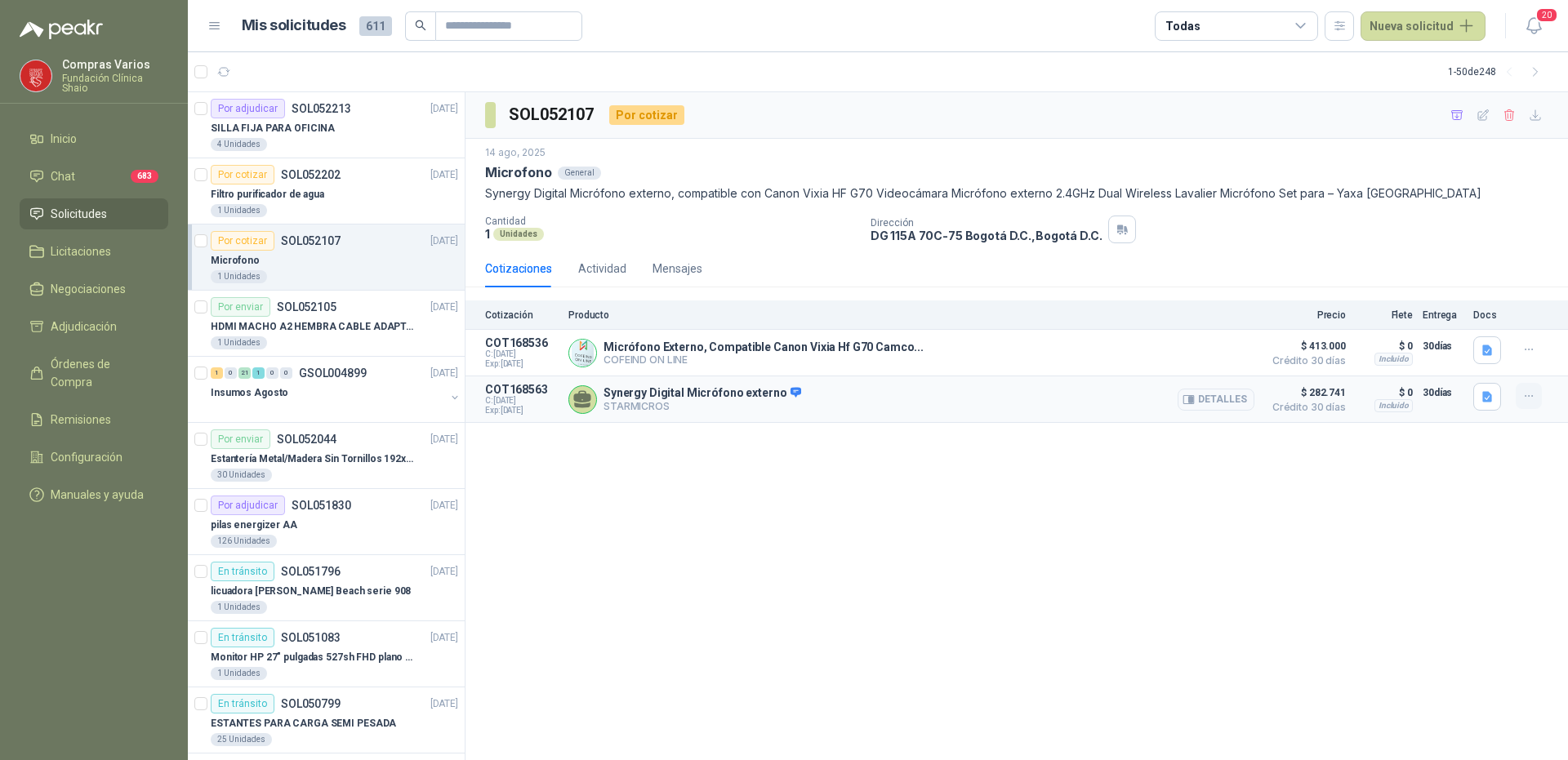
click at [1526, 400] on icon "button" at bounding box center [1529, 396] width 14 height 14
click at [1481, 334] on button "Añadir" at bounding box center [1496, 332] width 131 height 26
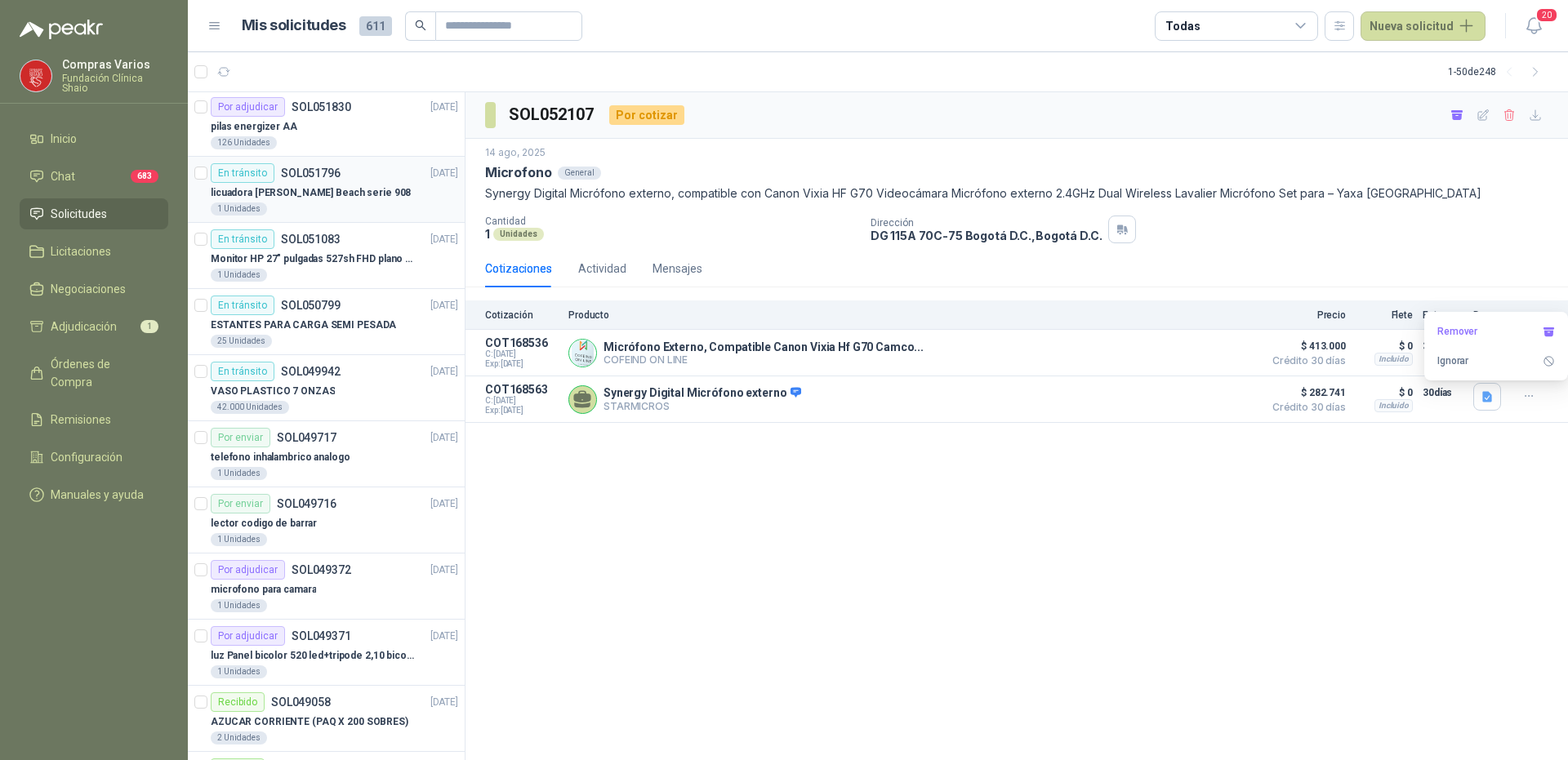
scroll to position [409, 0]
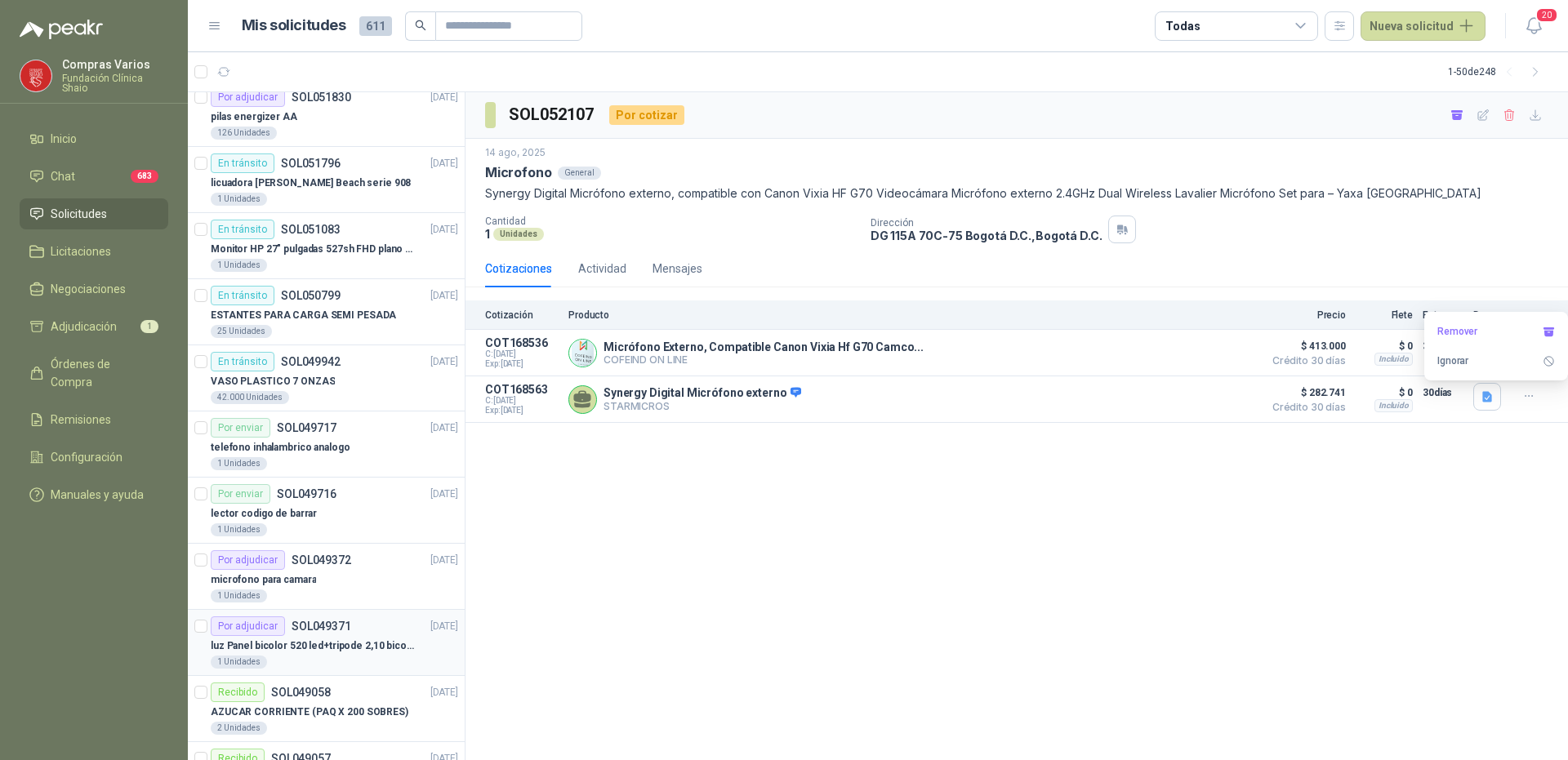
click at [353, 639] on p "luz Panel bicolor 520 led+tripode 2,10 bicolor," at bounding box center [312, 646] width 203 height 16
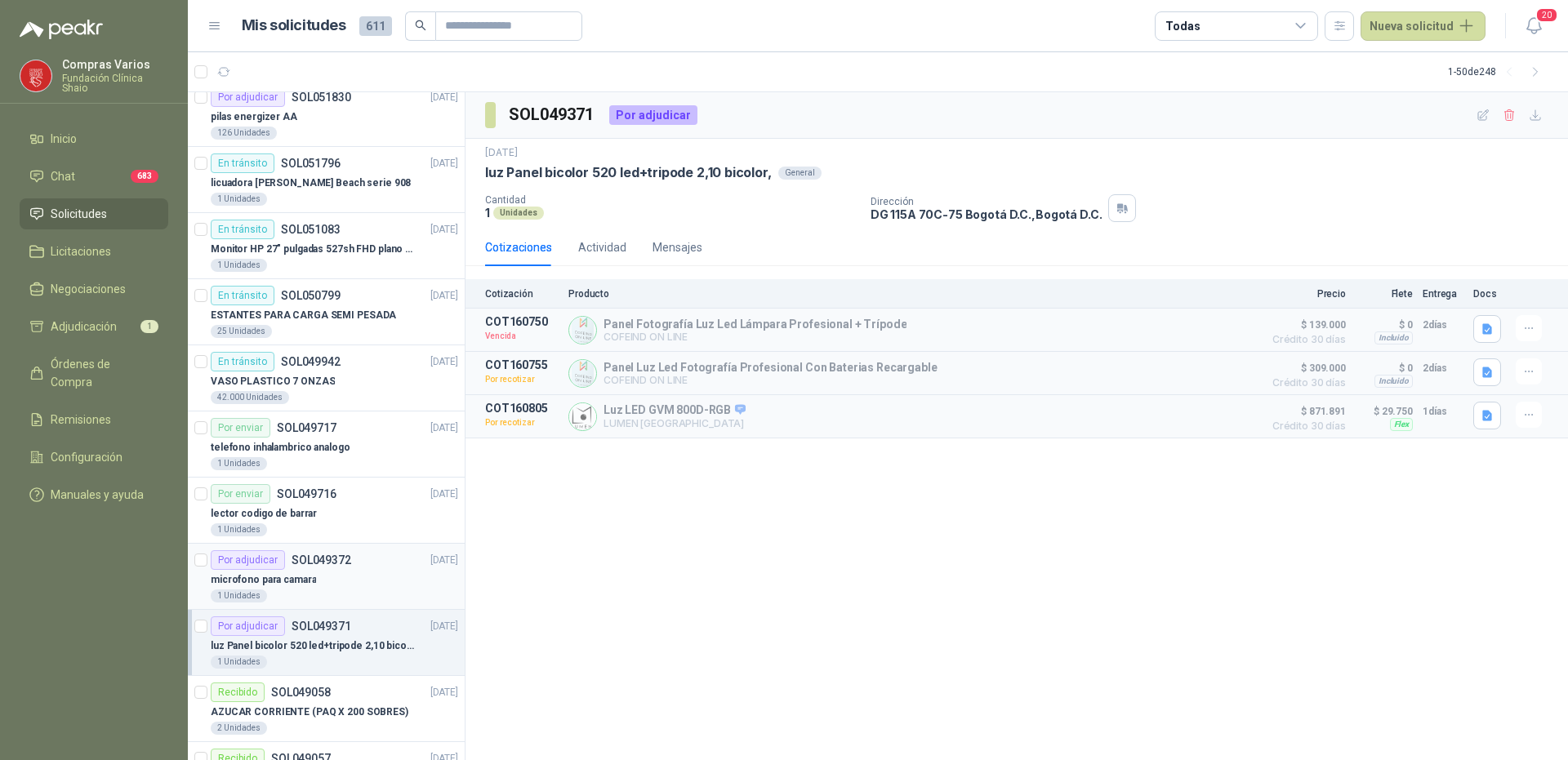
click at [299, 570] on div "microfono para camara" at bounding box center [334, 580] width 247 height 20
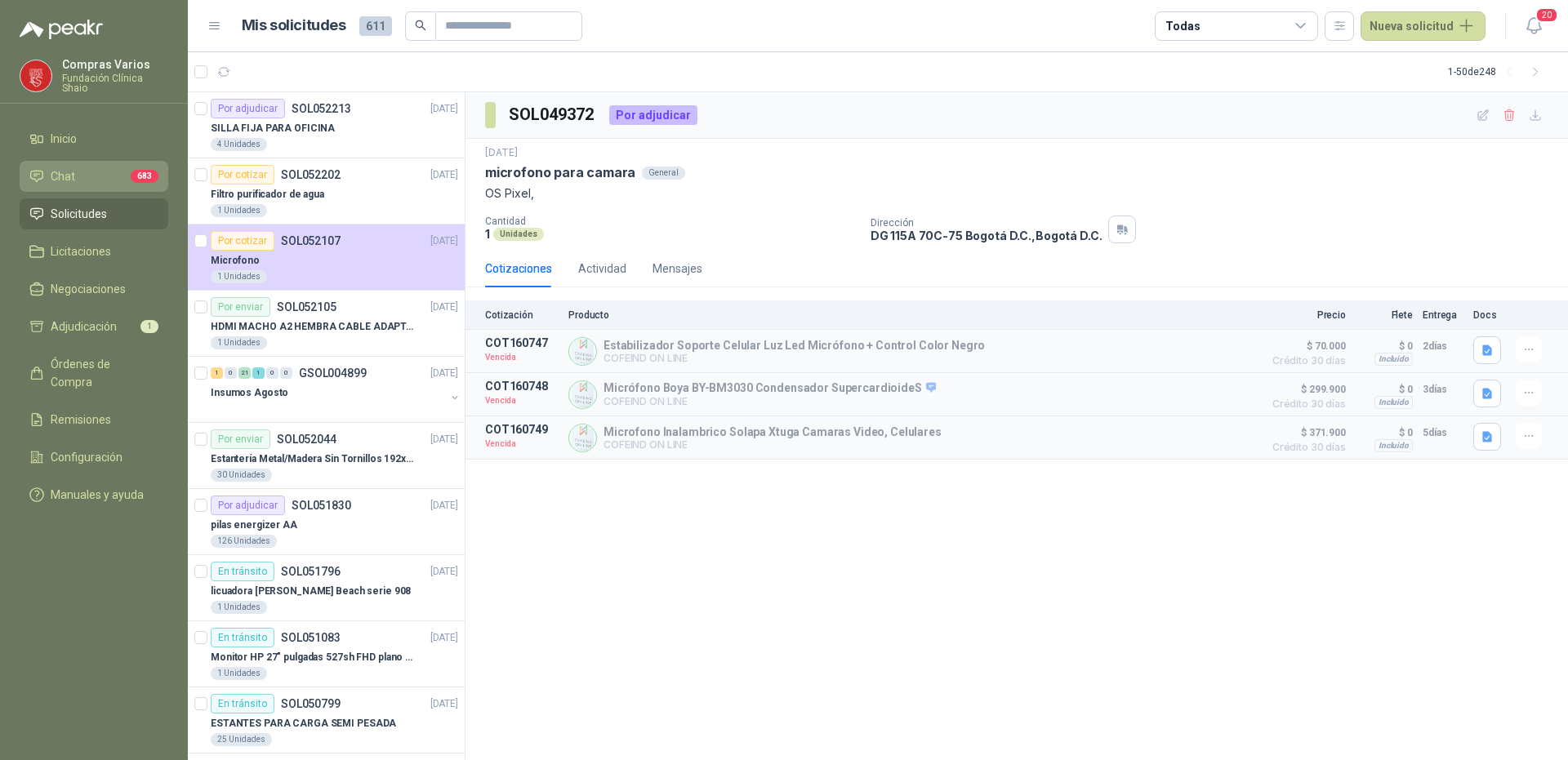
click at [70, 173] on span "Chat" at bounding box center [63, 176] width 24 height 18
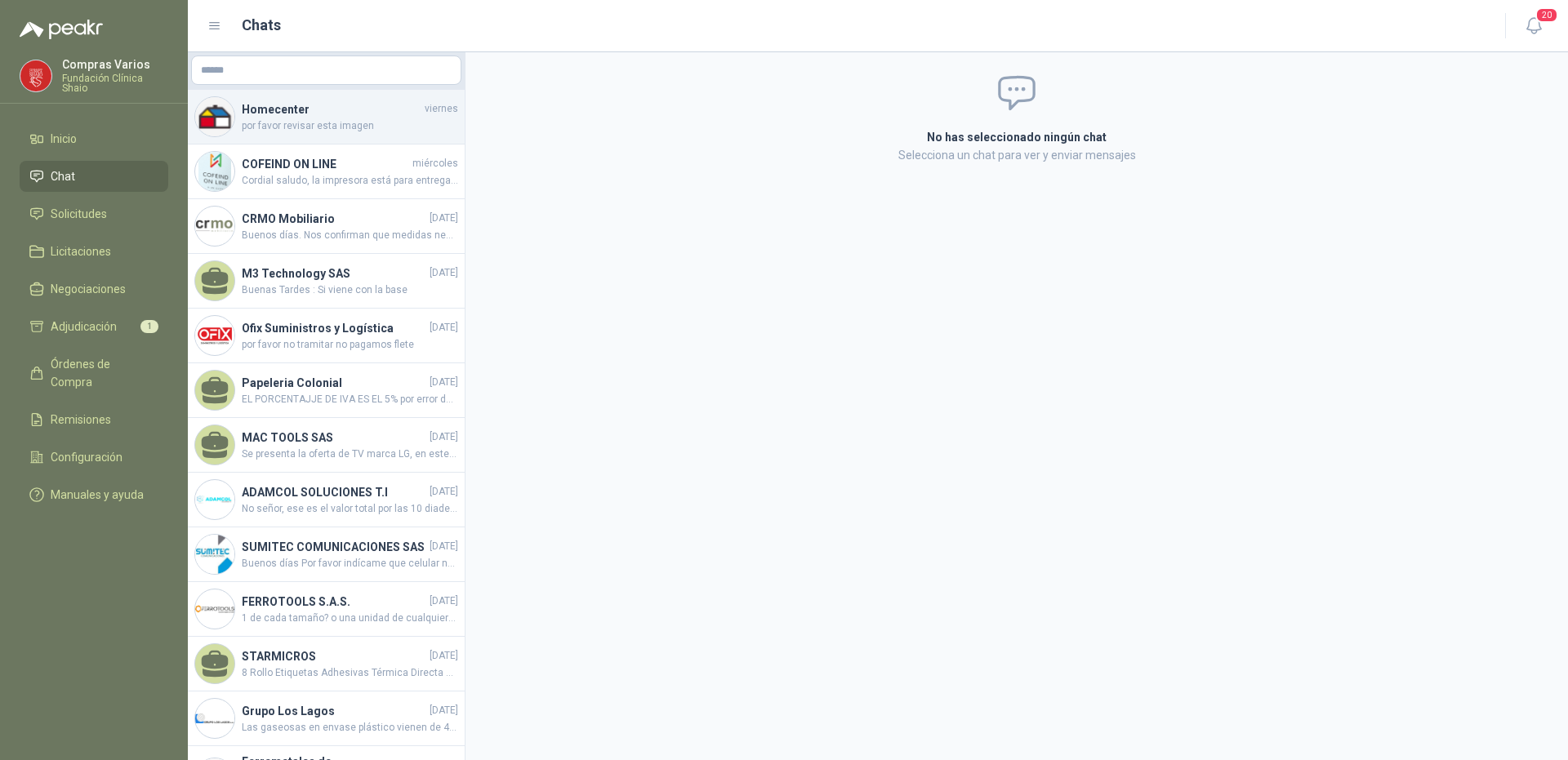
click at [281, 128] on span "por favor revisar esta imagen" at bounding box center [349, 125] width 216 height 16
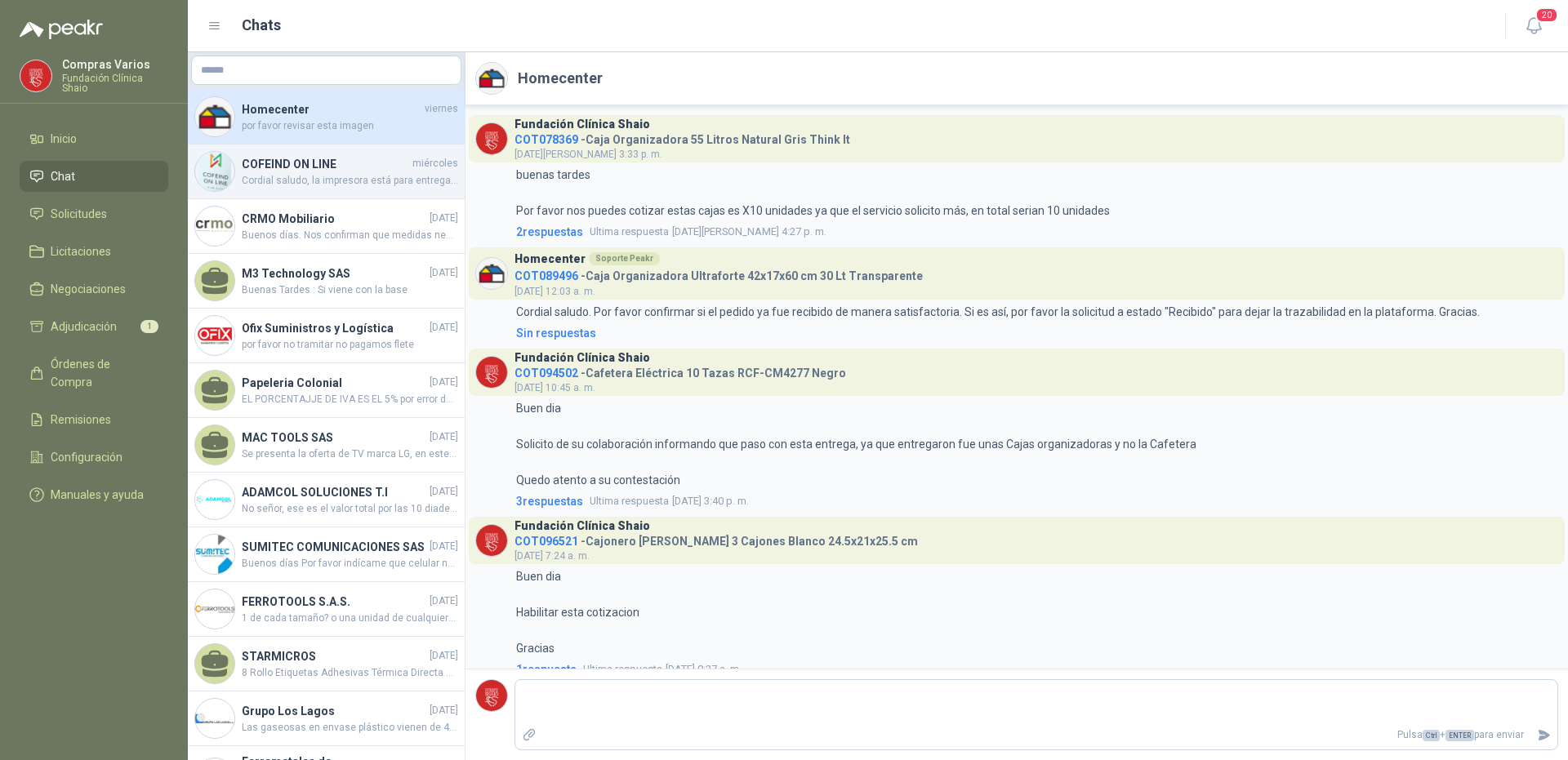
scroll to position [1921, 0]
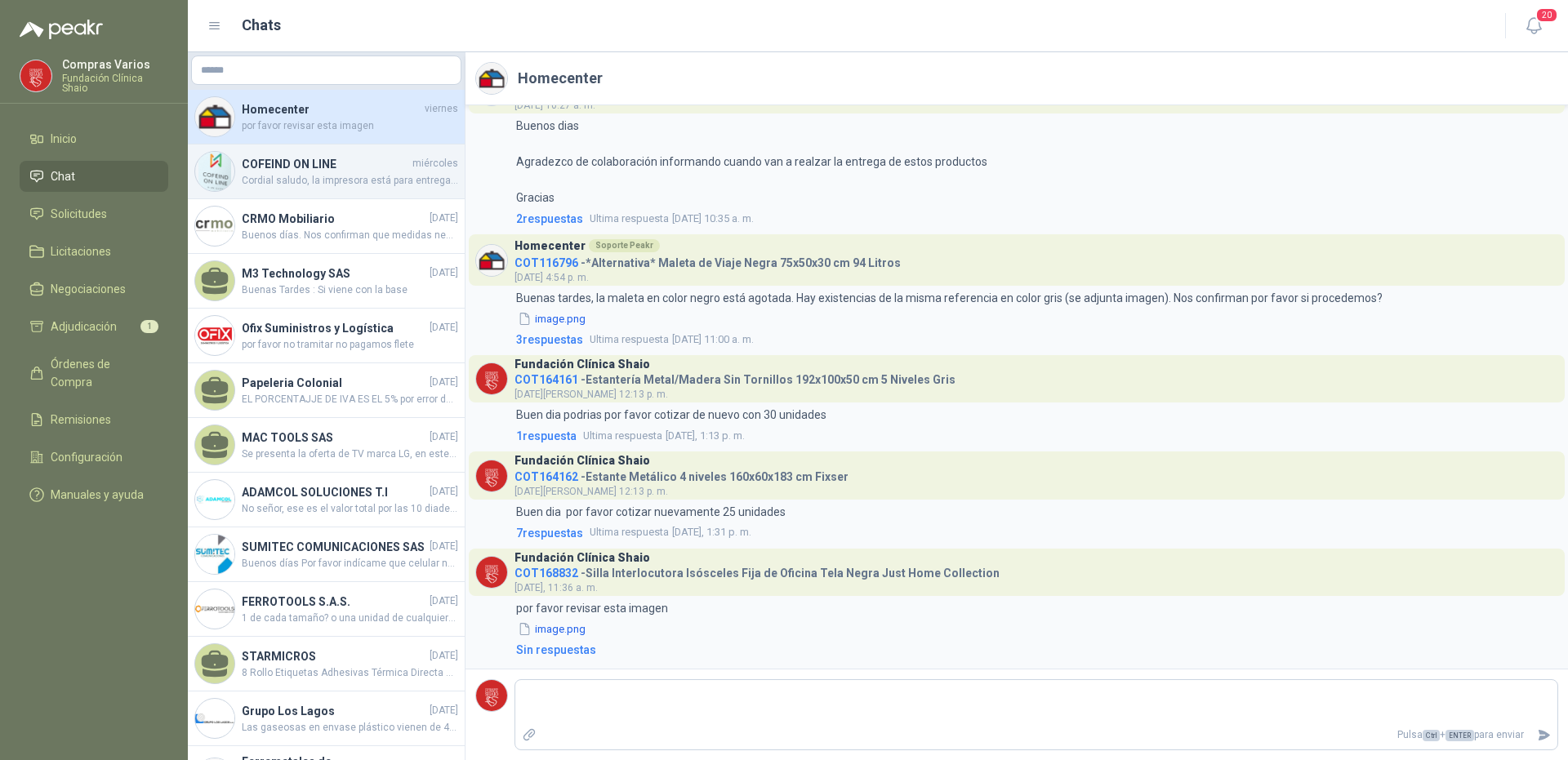
click at [293, 173] on span "Cordial saludo, la impresora está para entrega el día de [DATE]. Palabra clave …" at bounding box center [349, 180] width 216 height 16
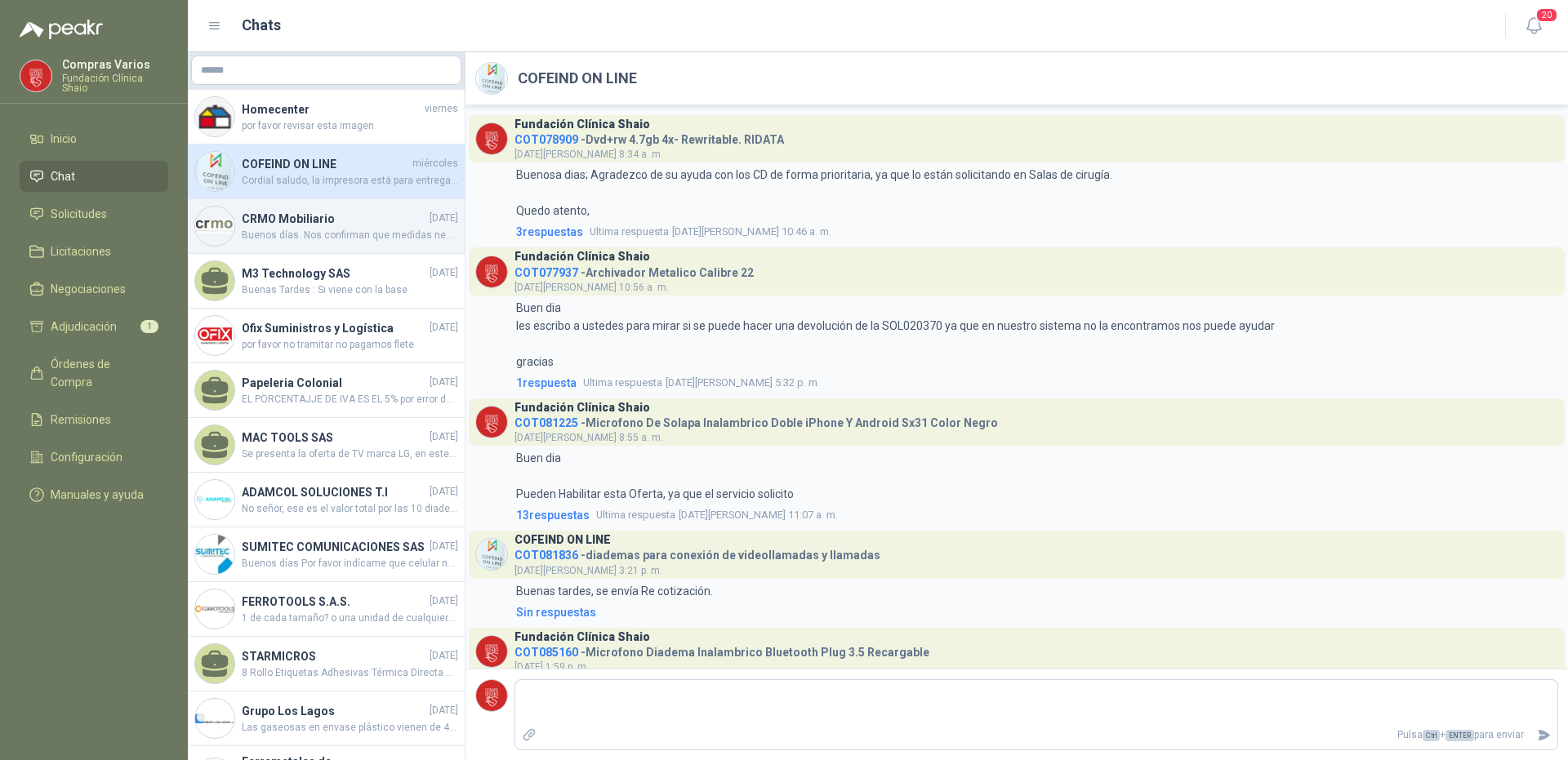
scroll to position [3419, 0]
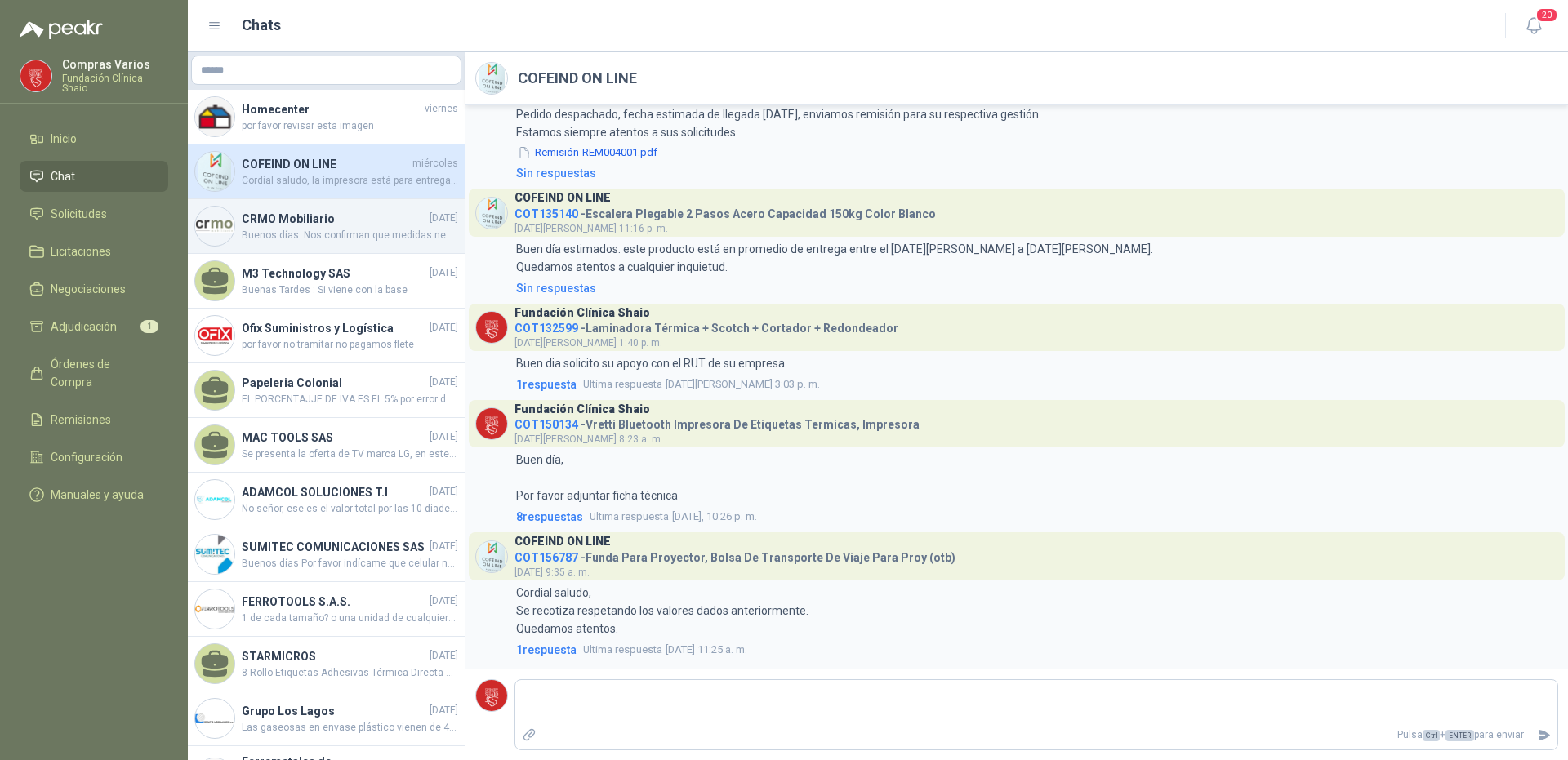
click at [294, 219] on h4 "CRMO Mobiliario" at bounding box center [333, 218] width 185 height 18
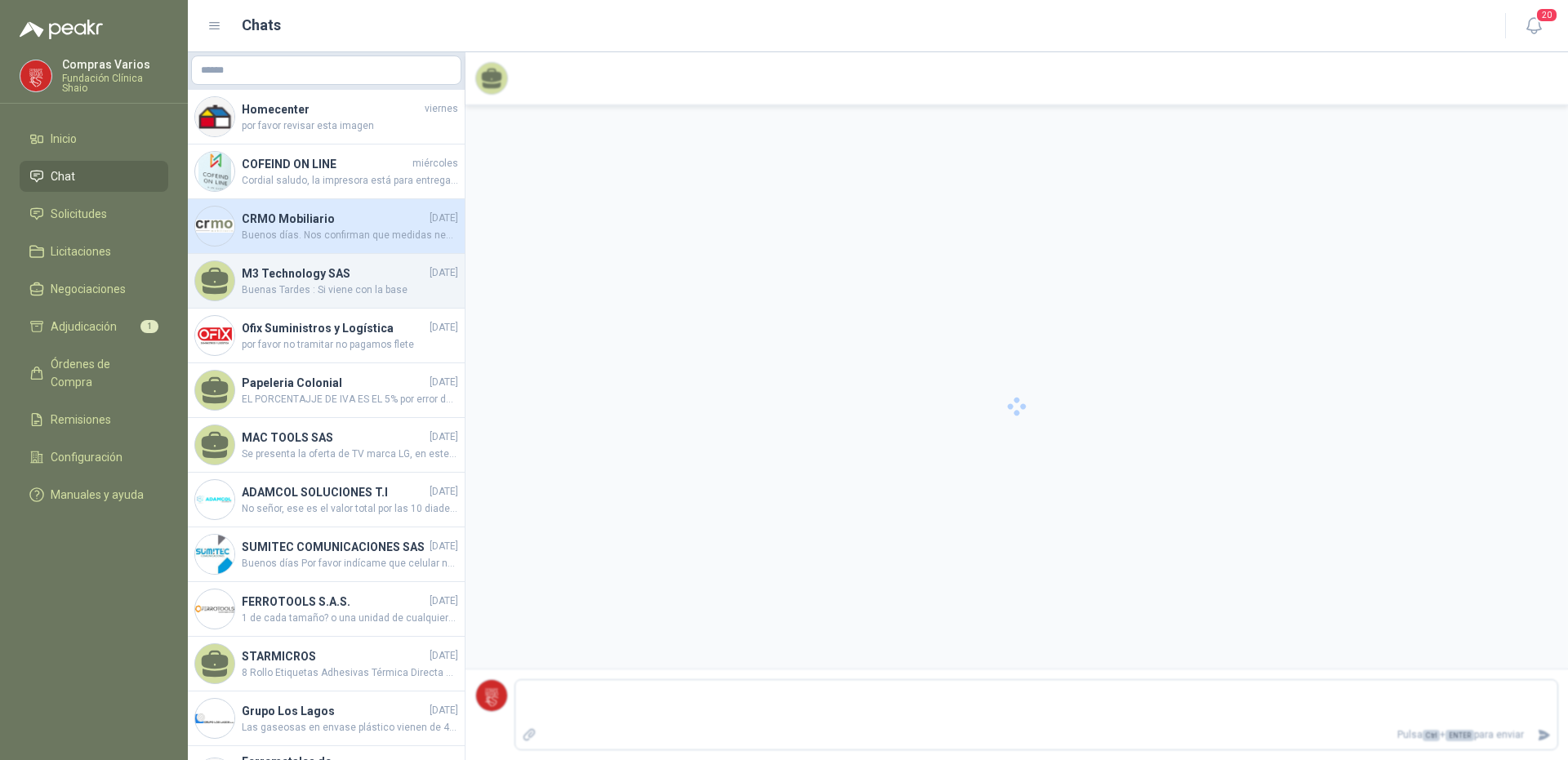
click at [299, 285] on span "Buenas Tardes : Si viene con la base" at bounding box center [349, 290] width 216 height 16
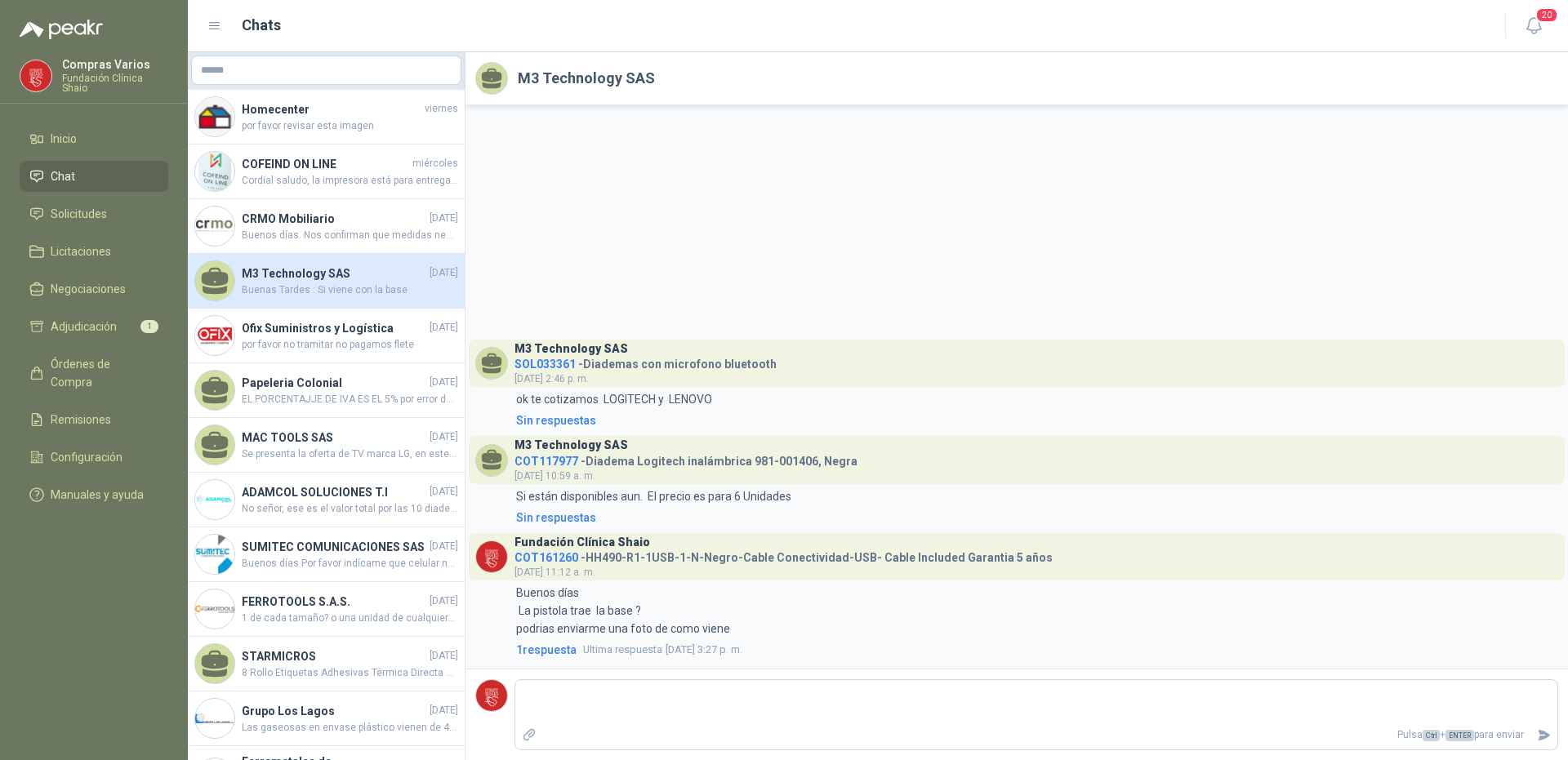
click at [300, 258] on div "M3 Technology SAS [DATE] Buenas Tardes : Si viene con la base" at bounding box center [326, 281] width 277 height 55
click at [316, 228] on span "Buenos días. Nos confirman que medidas necesitan las estanterías para cotizar y…" at bounding box center [349, 235] width 216 height 16
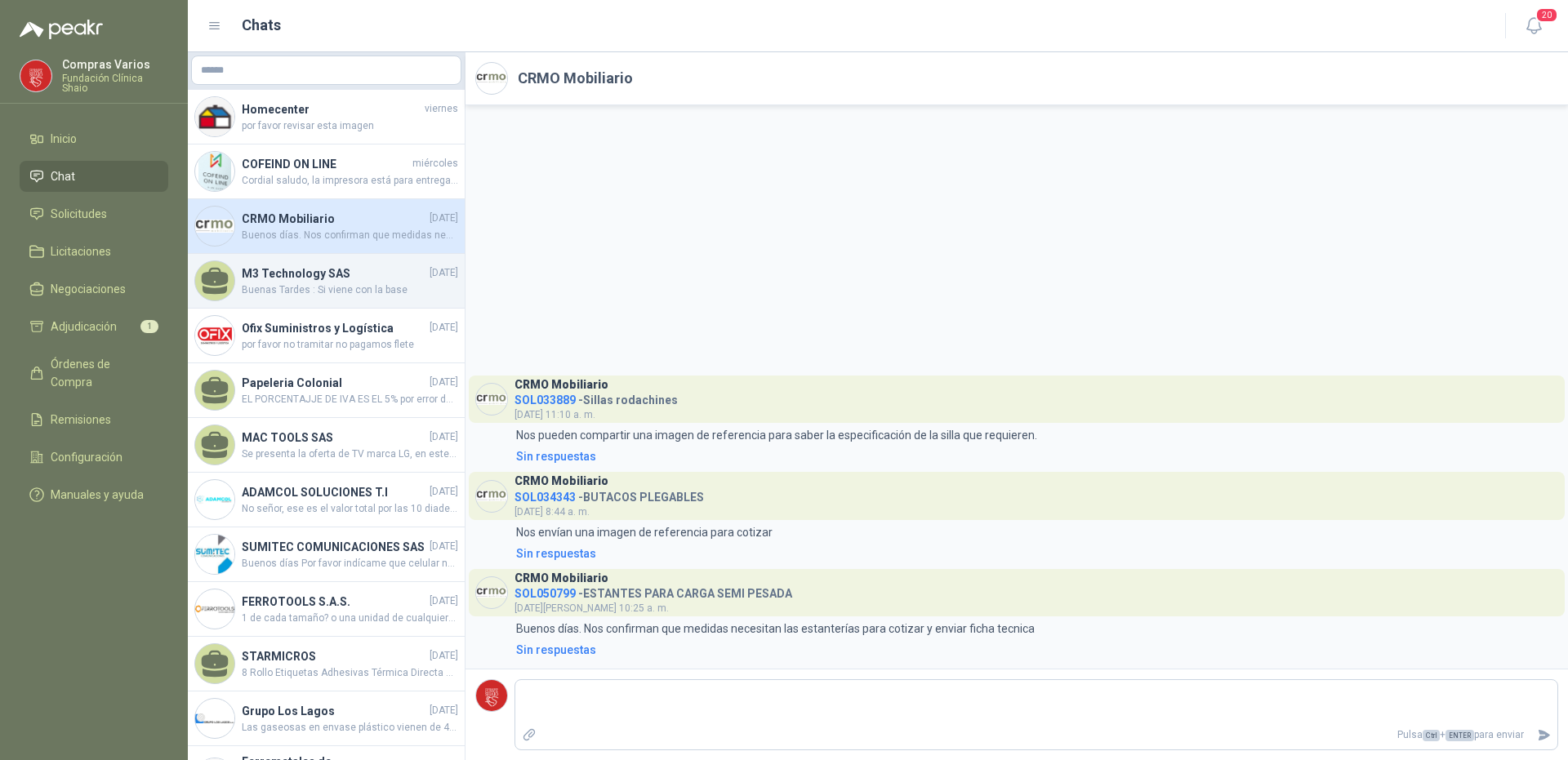
click at [361, 287] on span "Buenas Tardes : Si viene con la base" at bounding box center [349, 290] width 216 height 16
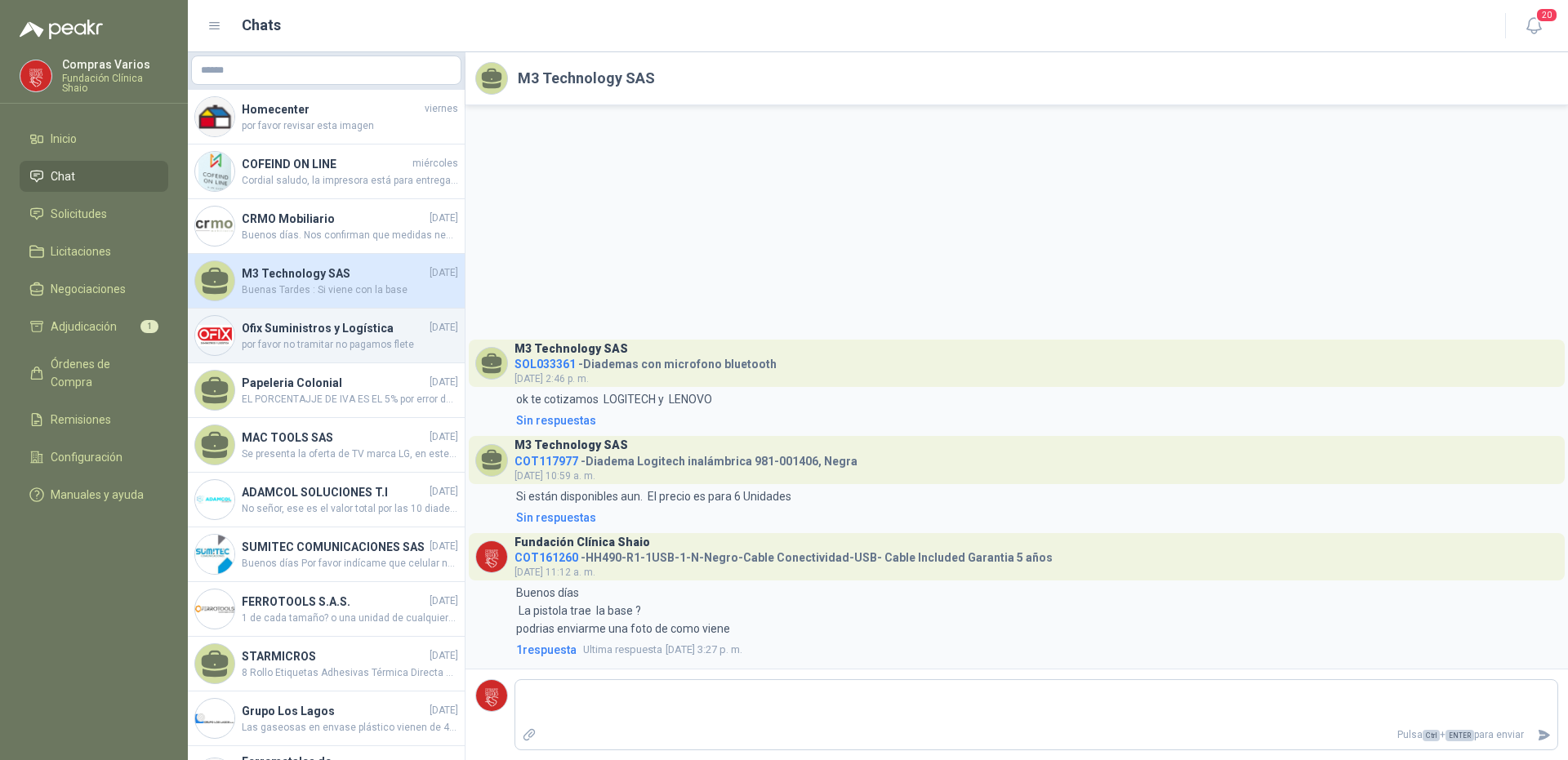
click at [328, 341] on span "por favor no tramitar no pagamos flete" at bounding box center [349, 345] width 216 height 16
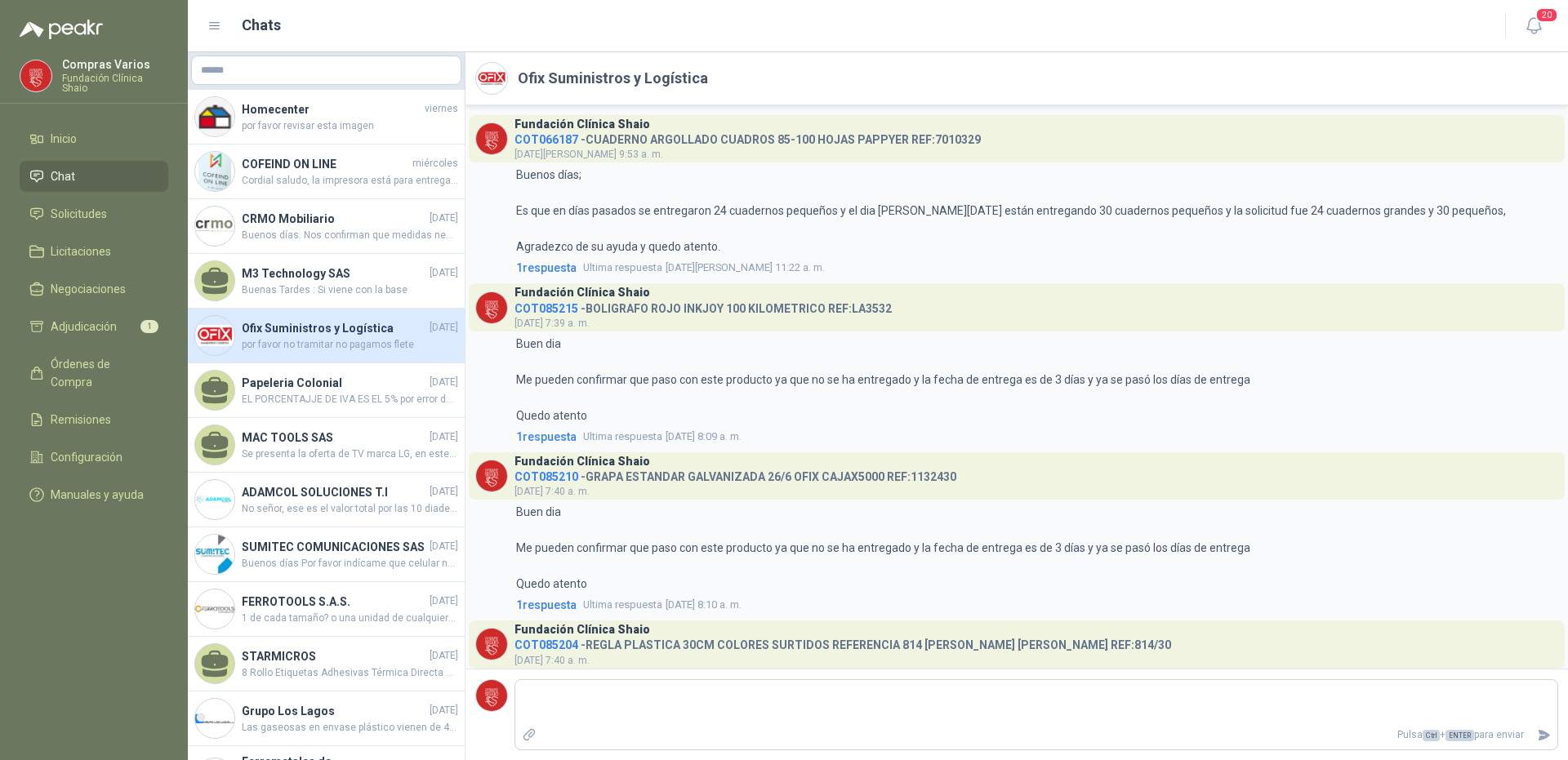
scroll to position [1776, 0]
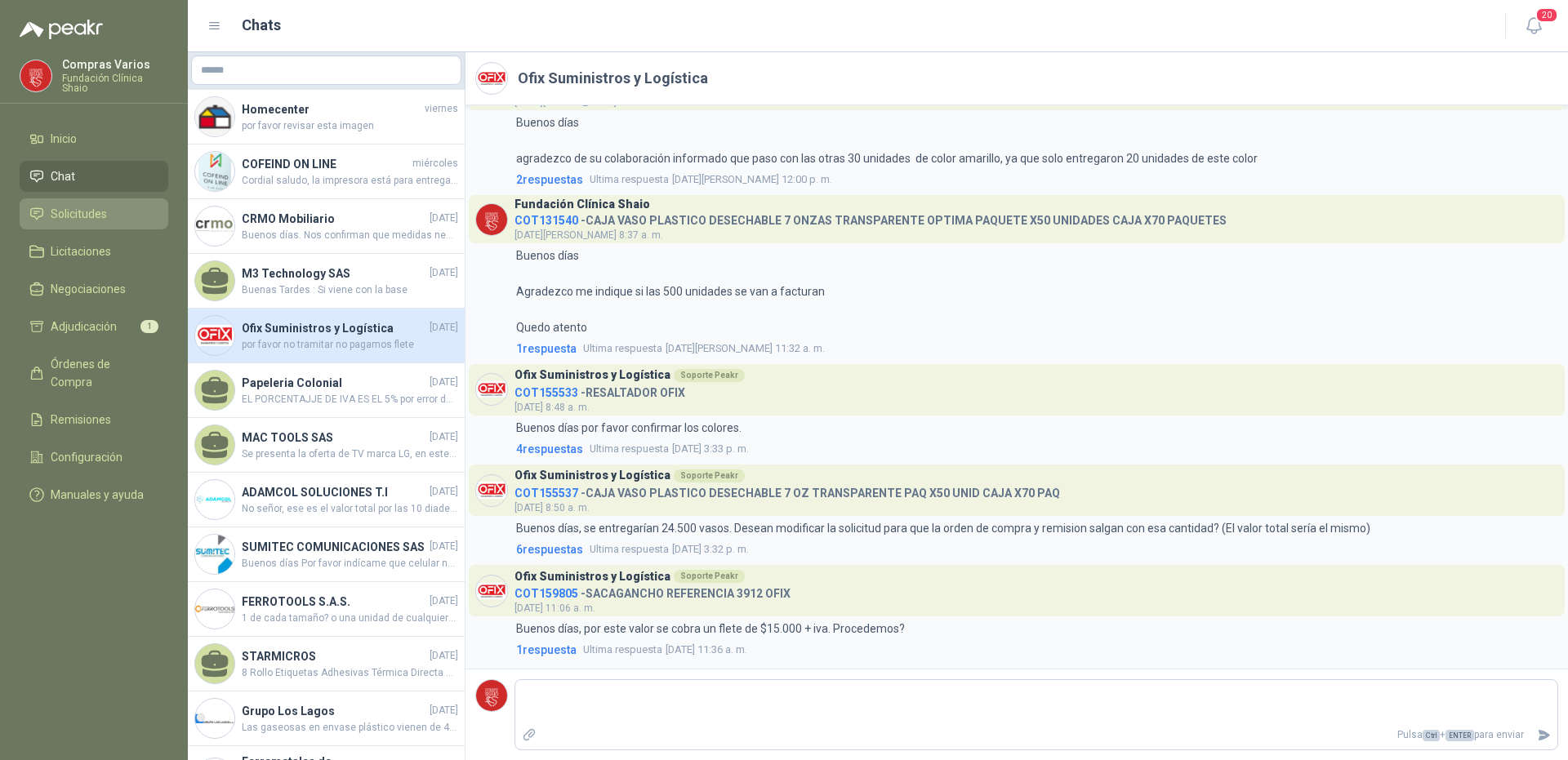
click at [80, 206] on span "Solicitudes" at bounding box center [79, 214] width 57 height 18
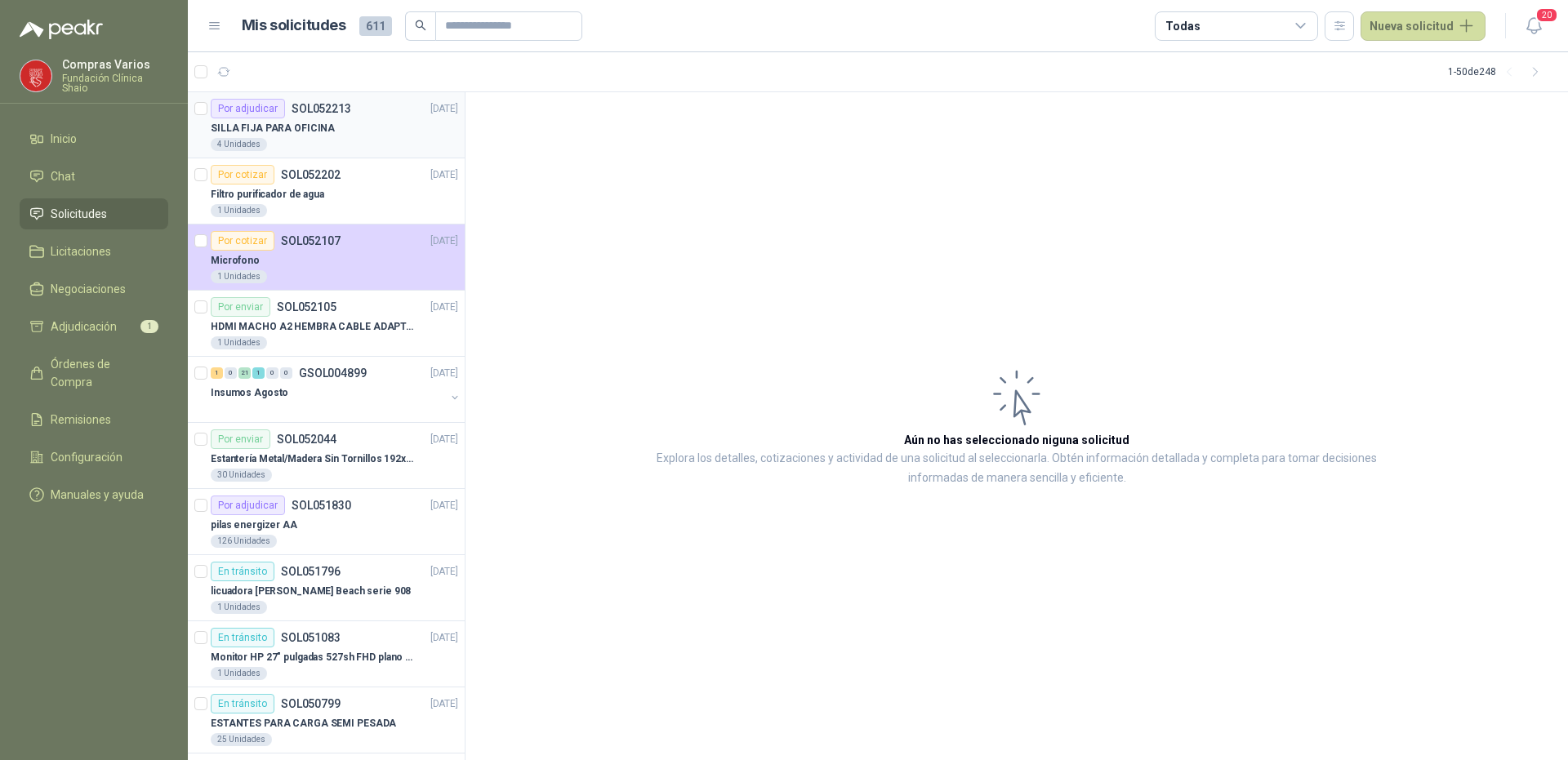
click at [287, 131] on p "SILLA FIJA PARA OFICINA" at bounding box center [273, 128] width 124 height 16
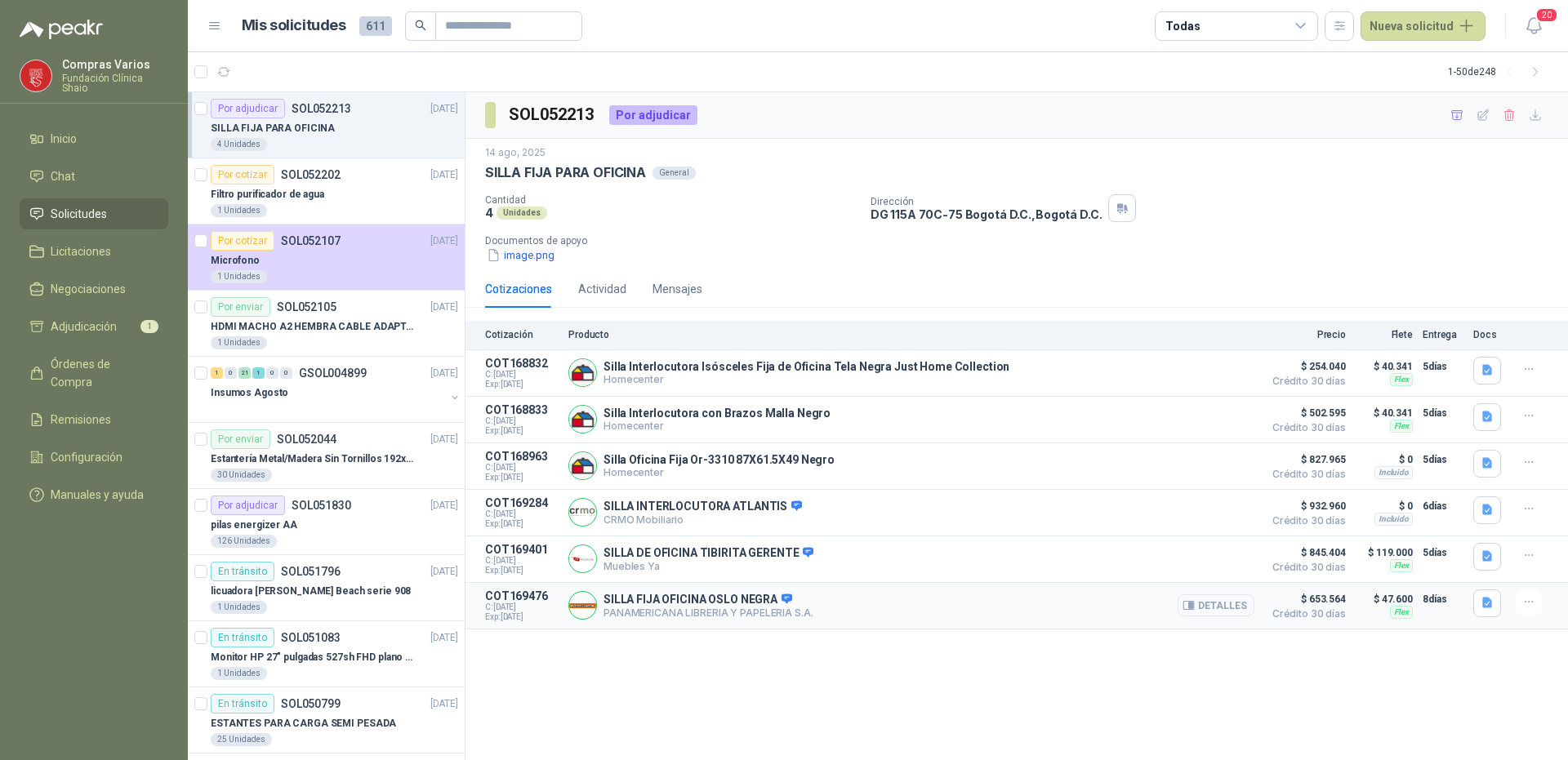
click at [1225, 610] on button "Detalles" at bounding box center [1216, 606] width 77 height 22
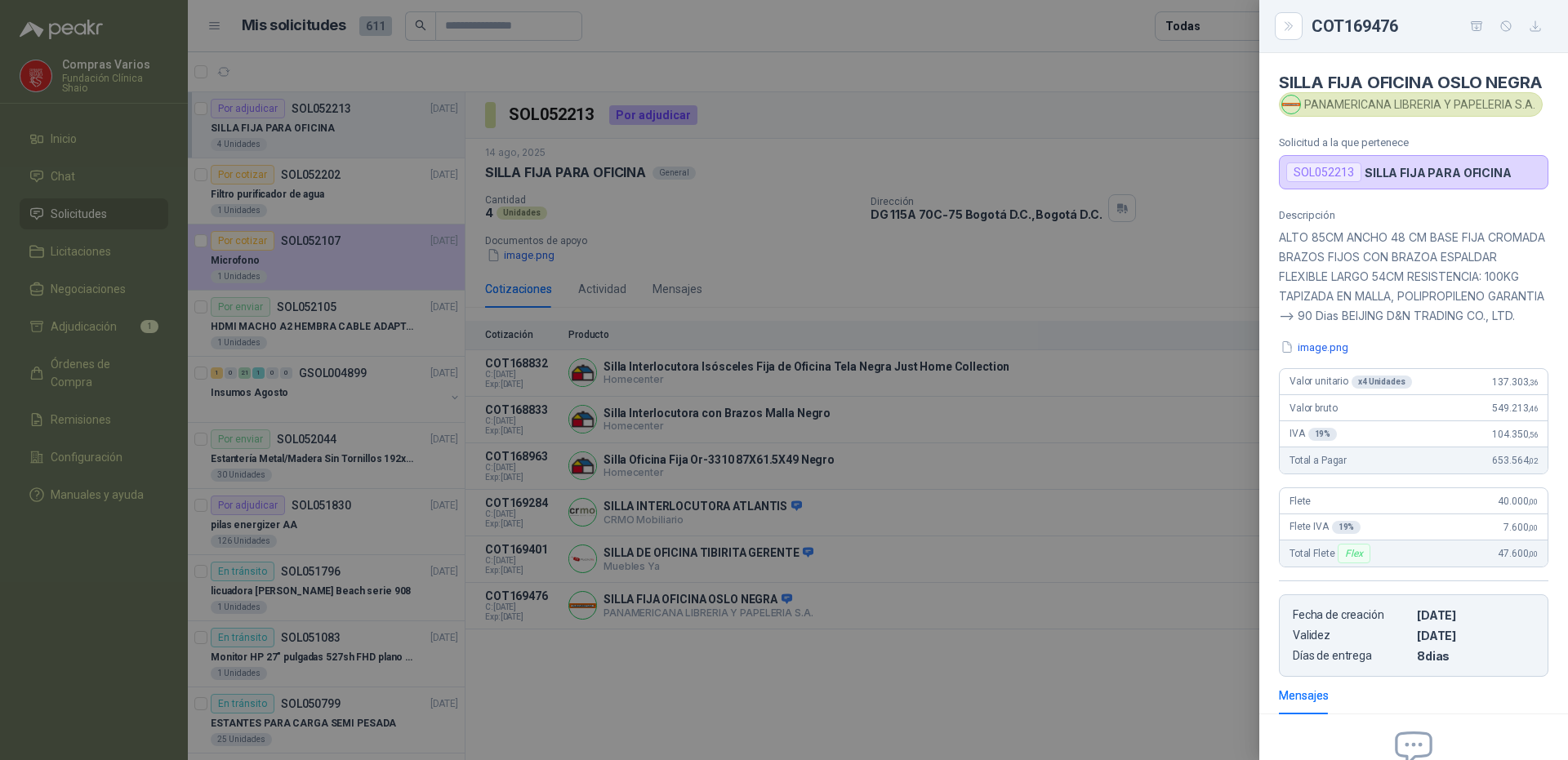
scroll to position [219, 0]
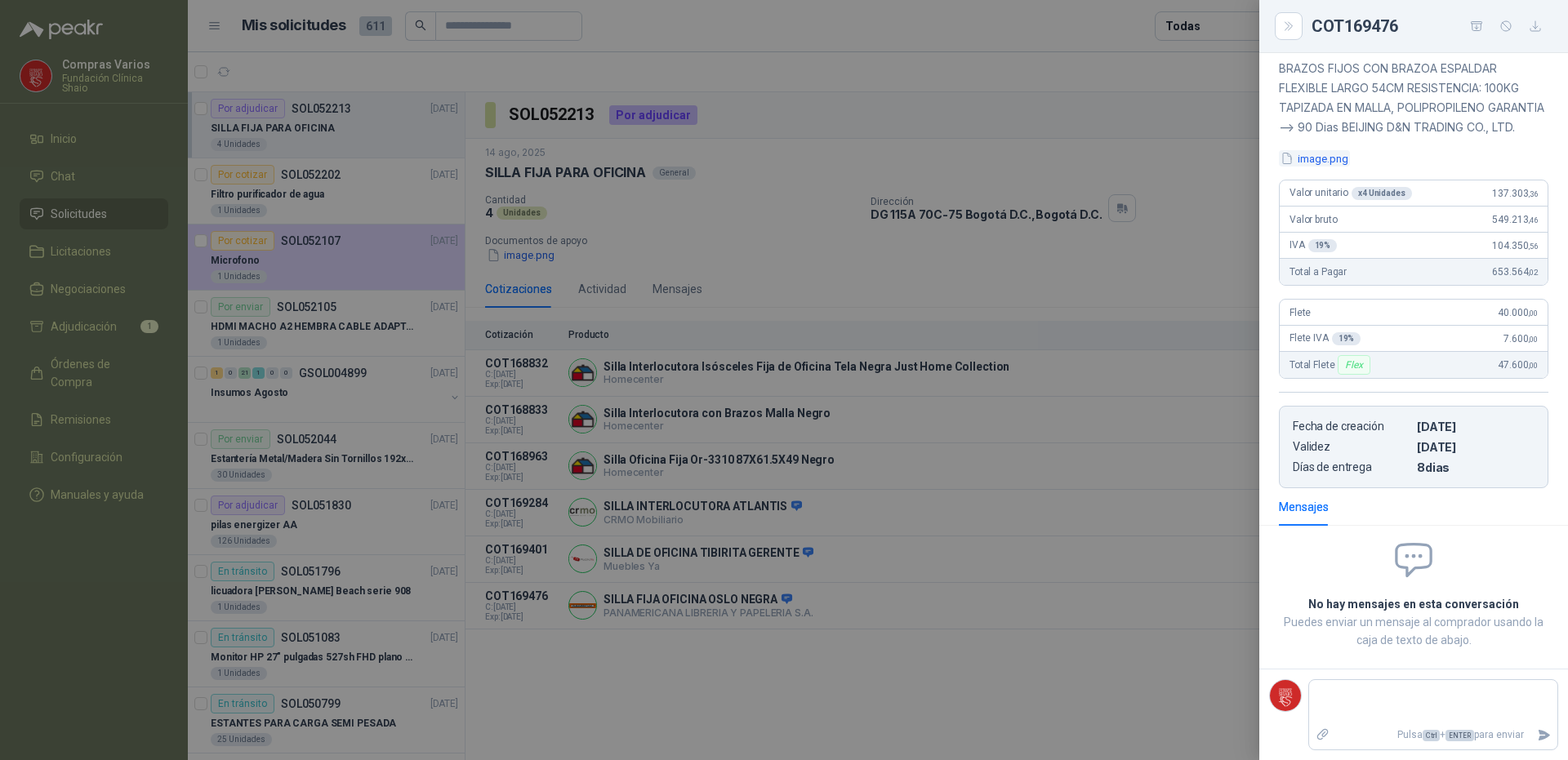
click at [1315, 167] on button "image.png" at bounding box center [1314, 159] width 71 height 17
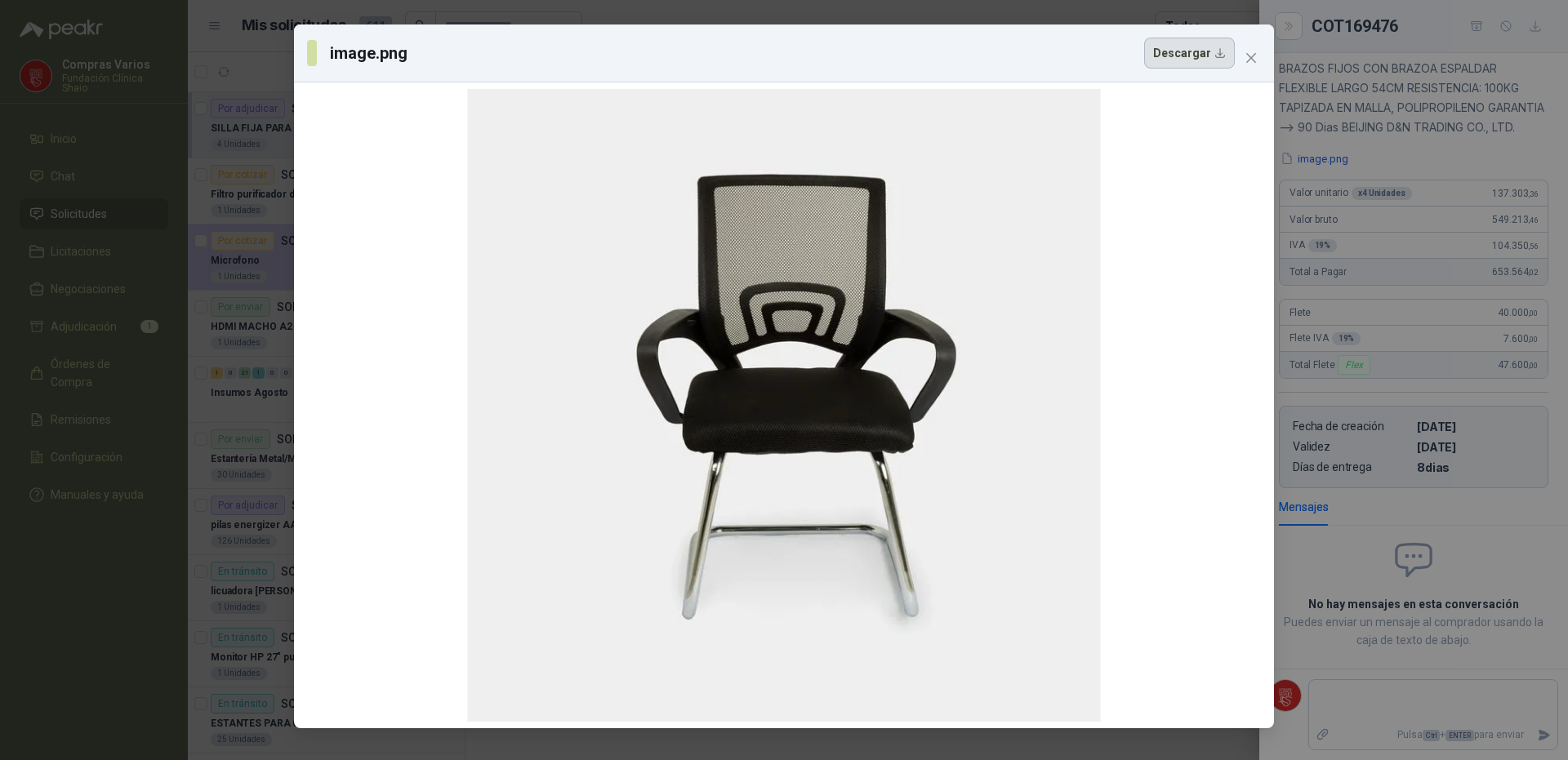
click at [1175, 58] on button "Descargar" at bounding box center [1190, 52] width 91 height 31
click at [1142, 11] on div "image.png Descargar" at bounding box center [784, 380] width 1568 height 760
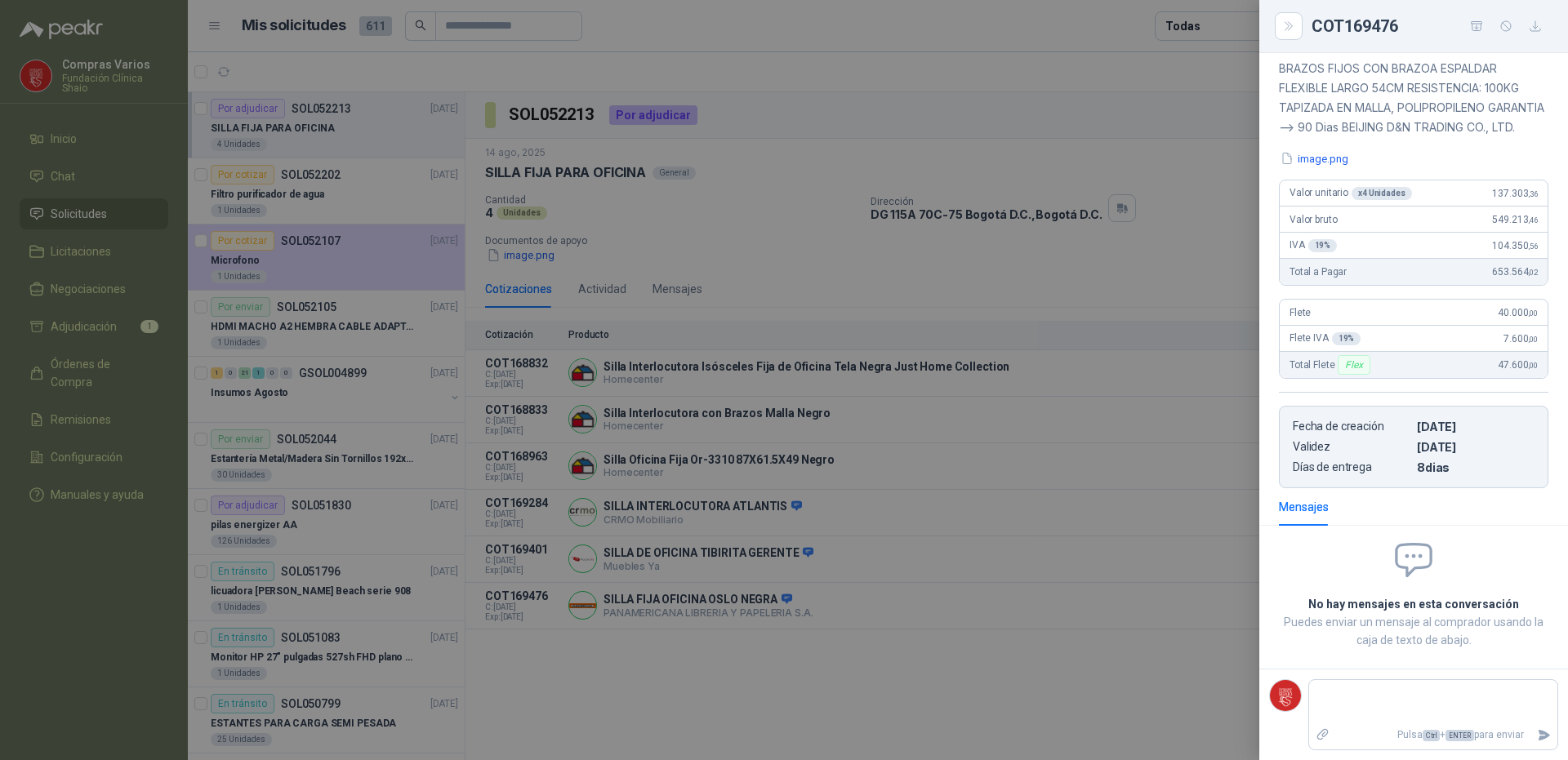
click at [1012, 719] on div at bounding box center [784, 380] width 1568 height 760
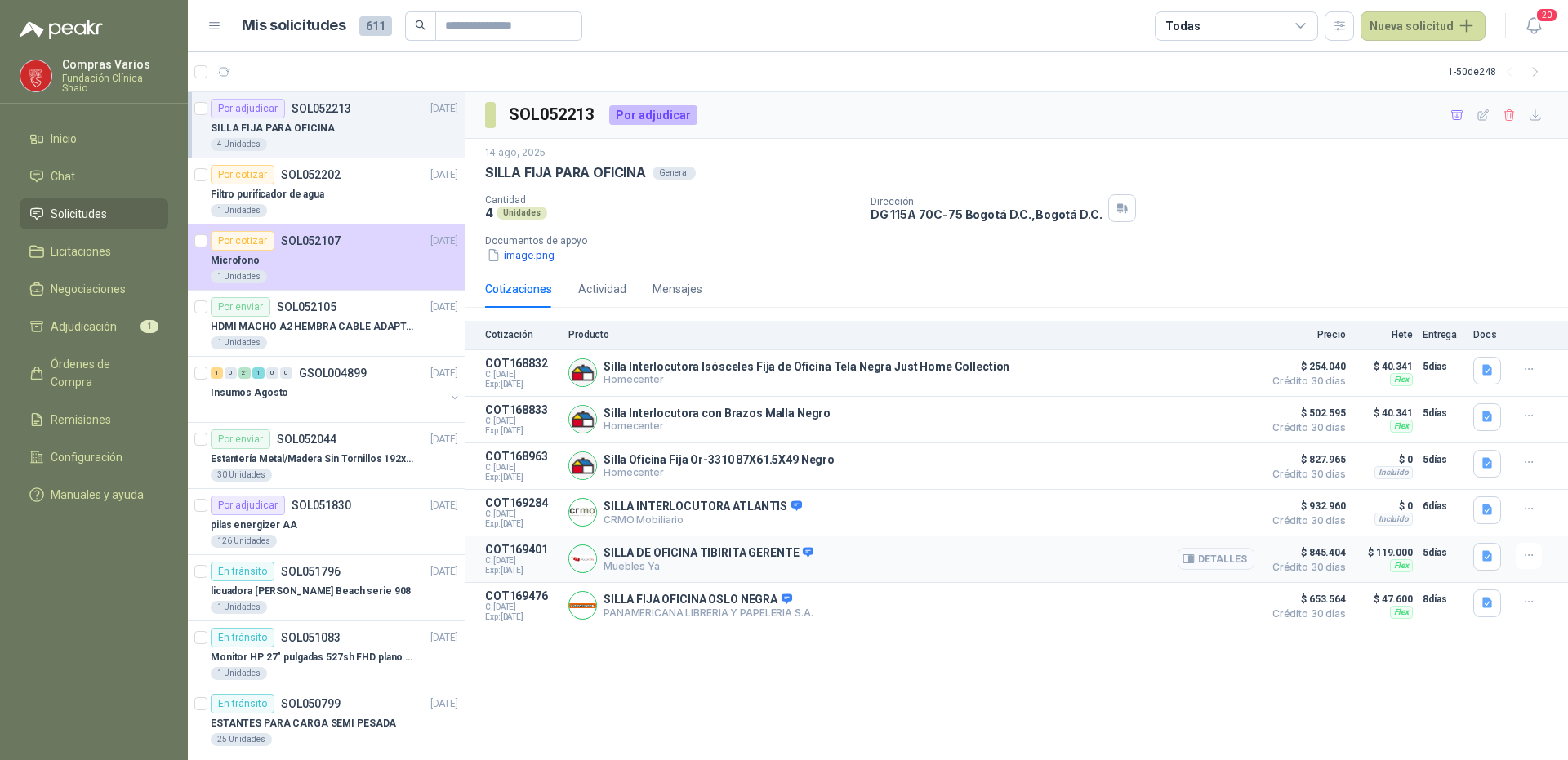
click at [1222, 560] on button "Detalles" at bounding box center [1216, 559] width 77 height 22
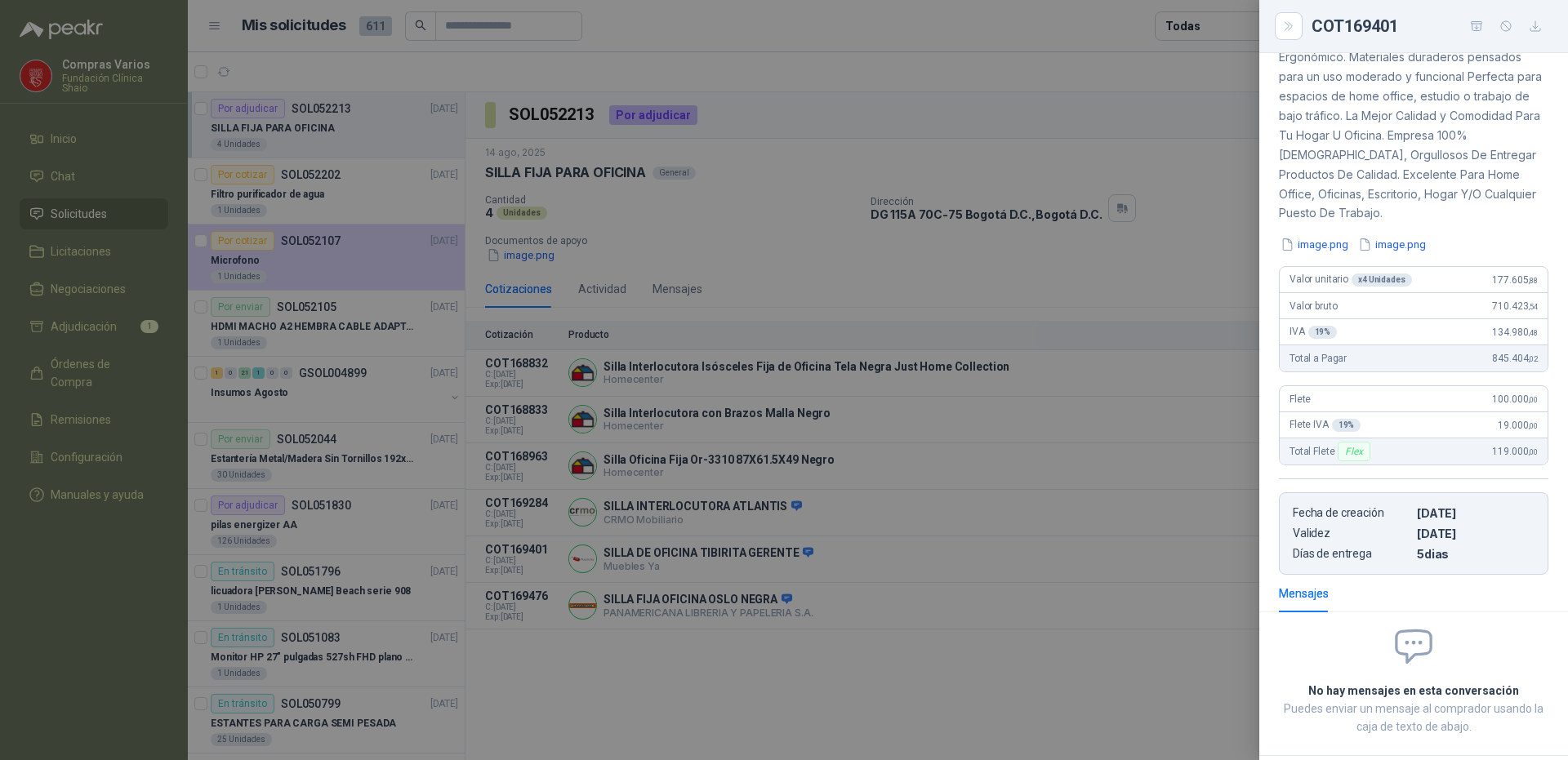
click at [1308, 256] on div "Descripción Garantía De 6 Meses. Fácil De Armar. Diseño Ergonómico. Materiales …" at bounding box center [1413, 292] width 308 height 566
click at [1303, 240] on button "image.png" at bounding box center [1314, 244] width 71 height 17
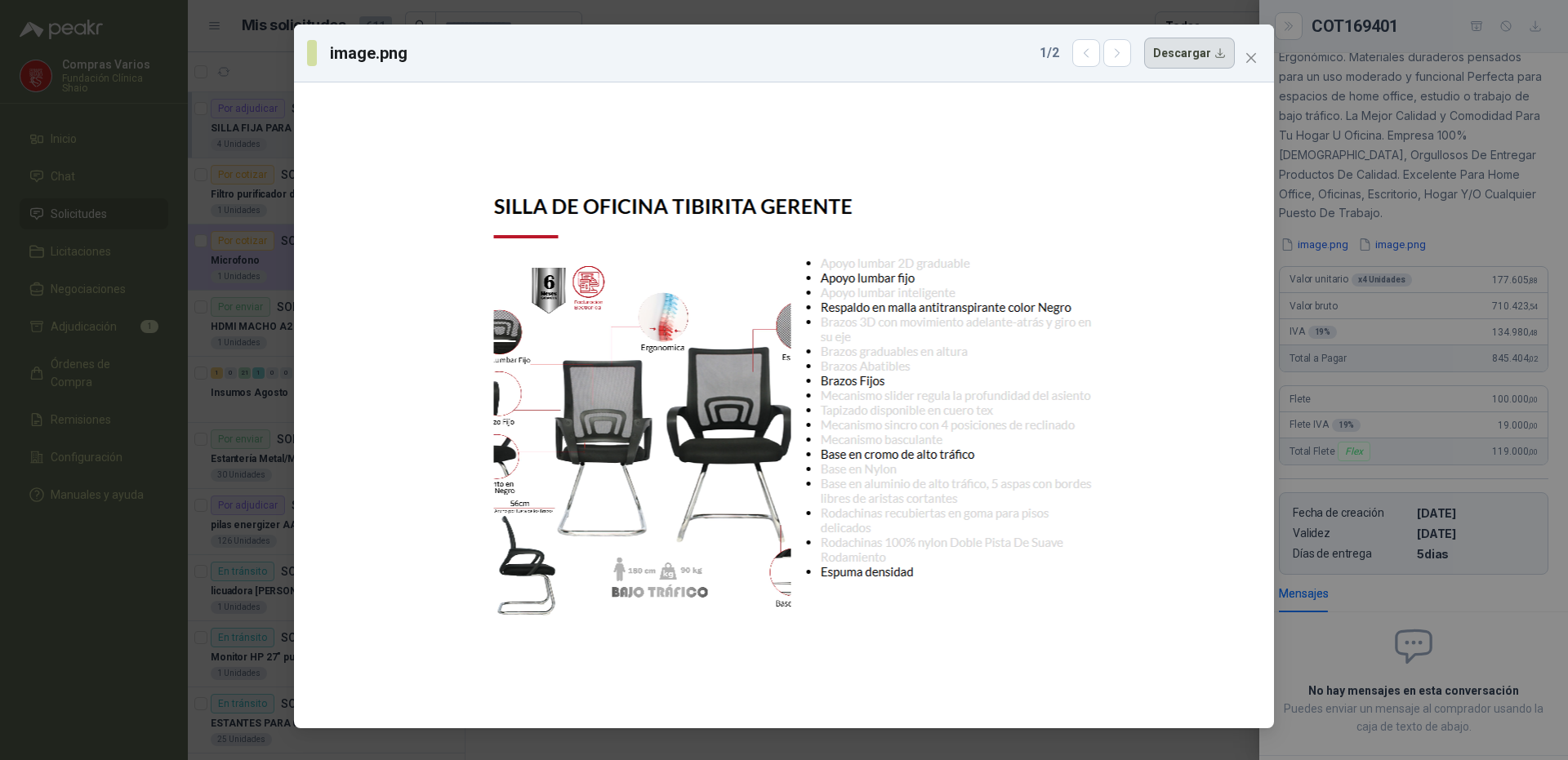
click at [1175, 57] on button "Descargar" at bounding box center [1190, 52] width 91 height 31
click at [219, 360] on div "image.png 1 / 2 Descargar" at bounding box center [784, 380] width 1568 height 760
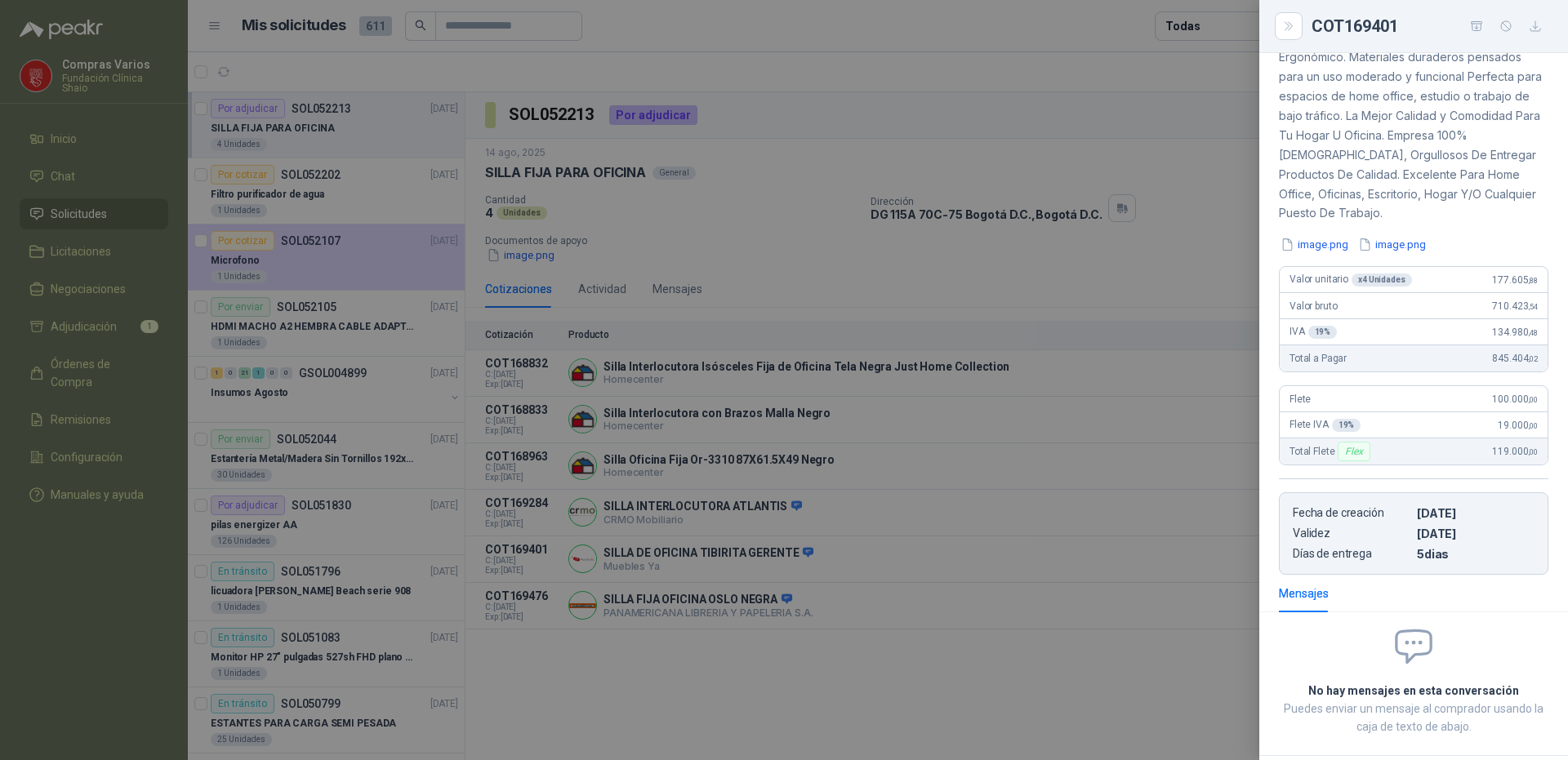
click at [1128, 727] on div at bounding box center [784, 380] width 1568 height 760
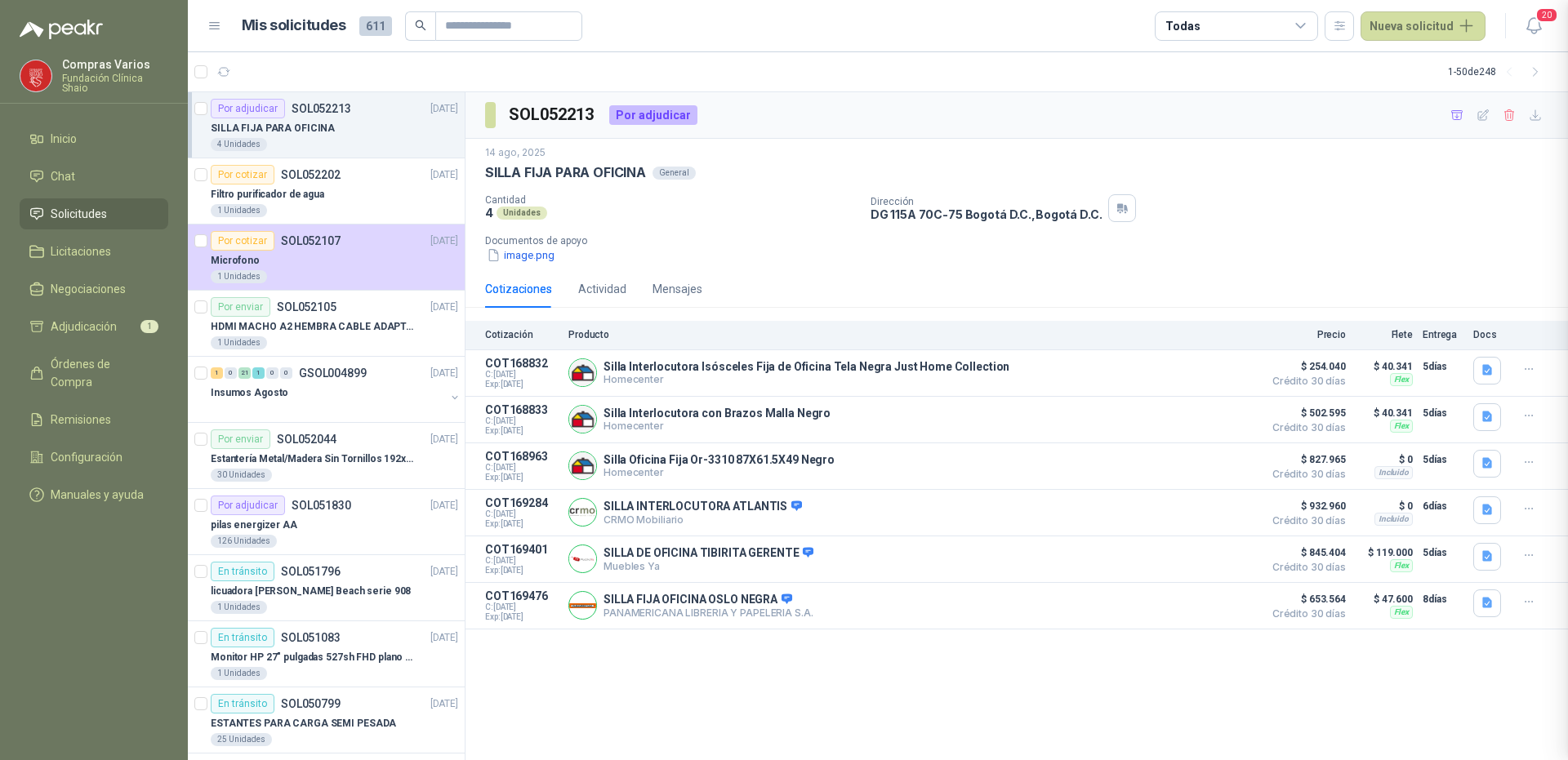
scroll to position [306, 0]
click at [1221, 517] on button "Detalles" at bounding box center [1216, 513] width 77 height 22
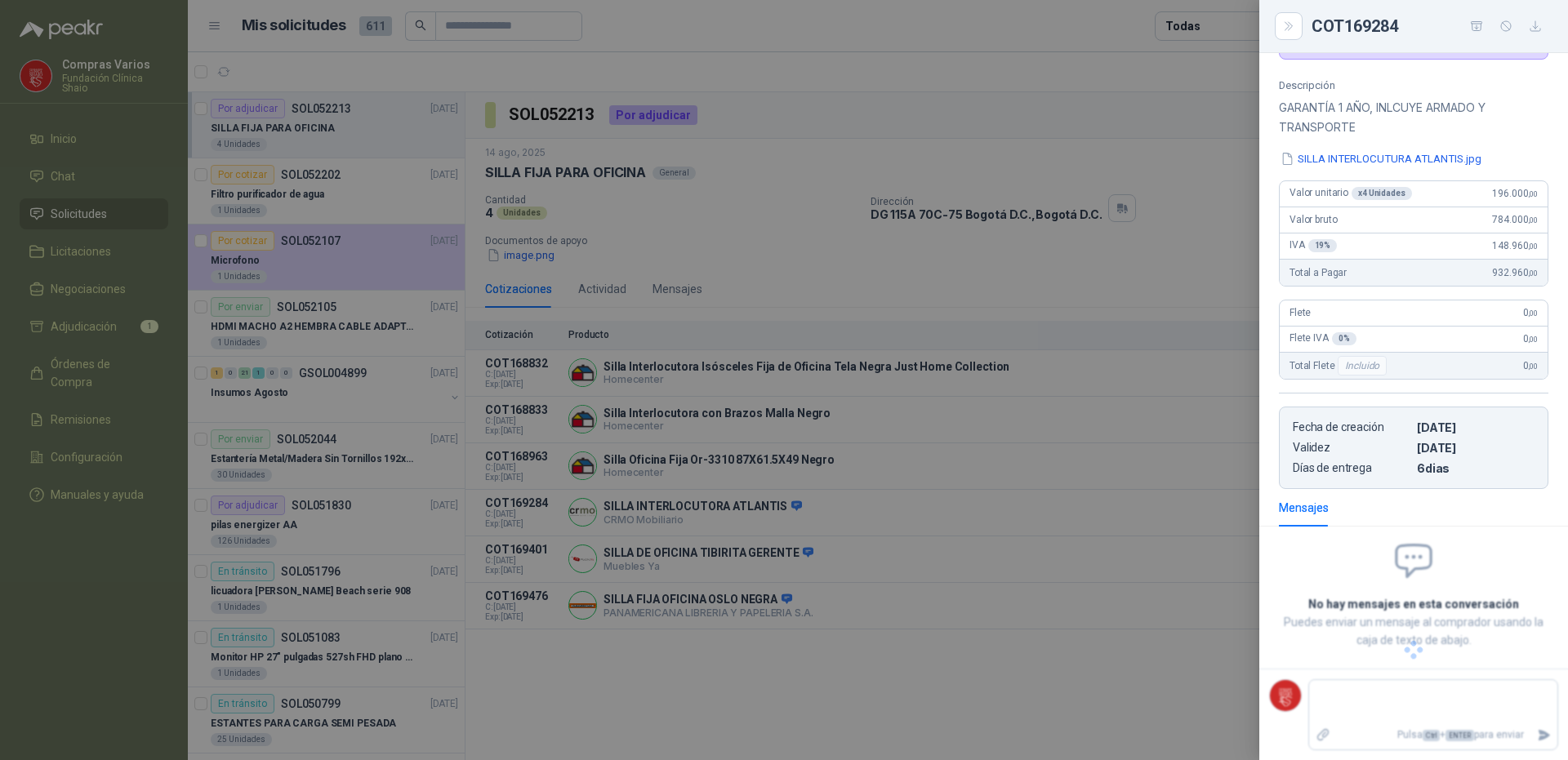
scroll to position [150, 0]
click at [1323, 159] on button "SILLA INTERLOCUTURA ATLANTIS.jpg" at bounding box center [1381, 159] width 204 height 17
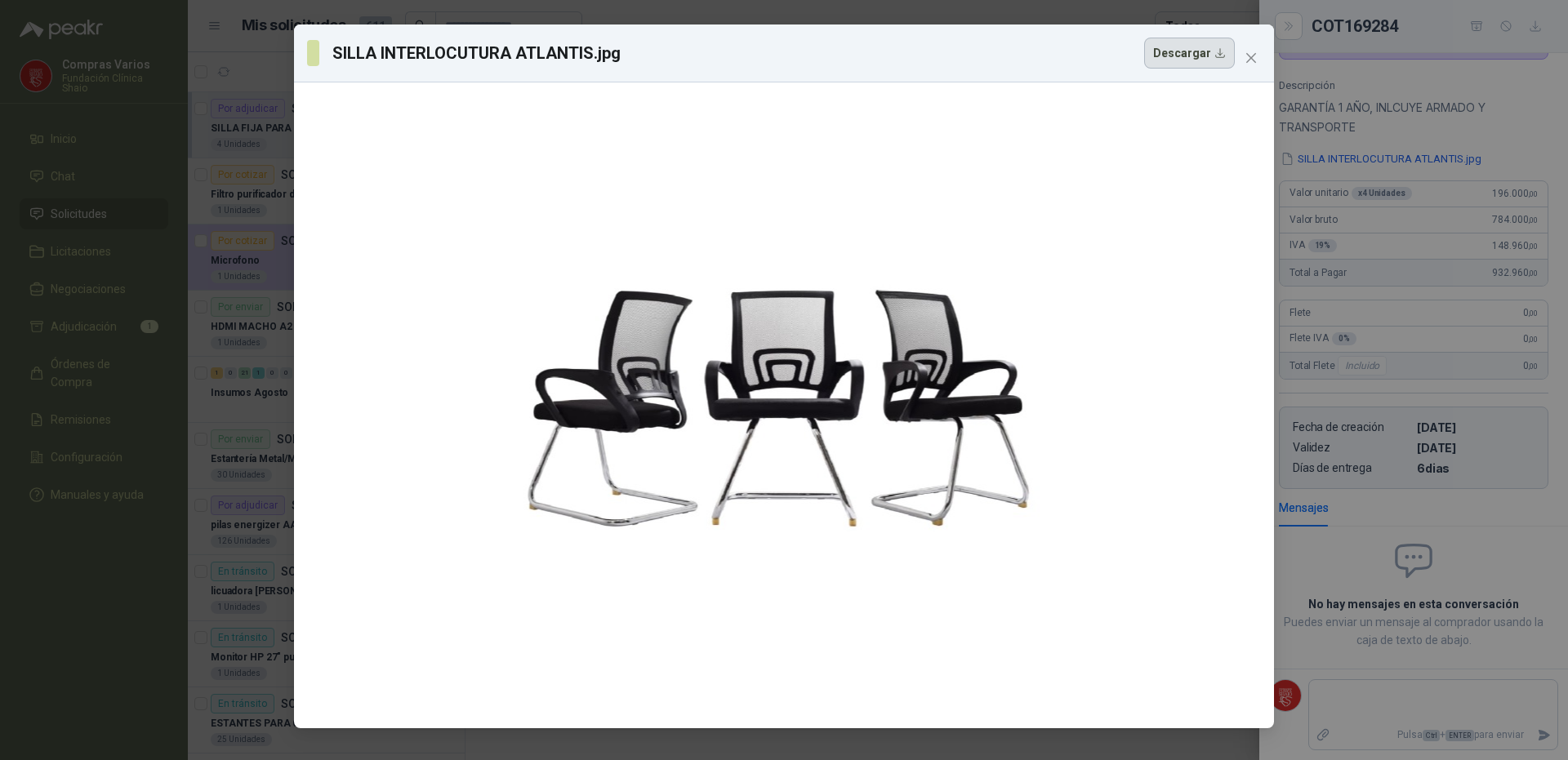
click at [1182, 51] on button "Descargar" at bounding box center [1190, 52] width 91 height 31
click at [208, 432] on div "SILLA INTERLOCUTURA ATLANTIS.jpg Descargar" at bounding box center [784, 380] width 1568 height 760
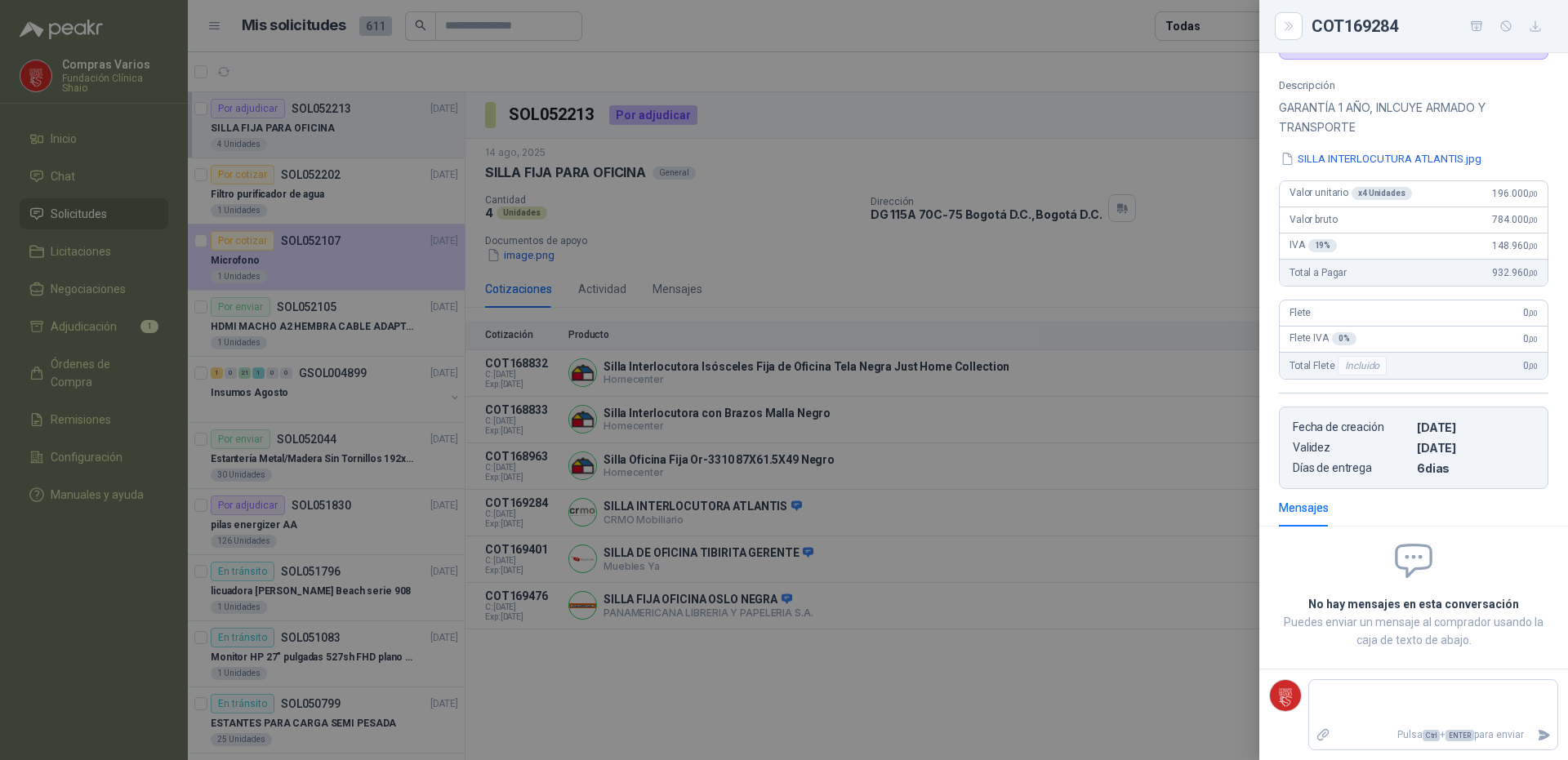
click at [955, 704] on div at bounding box center [784, 380] width 1568 height 760
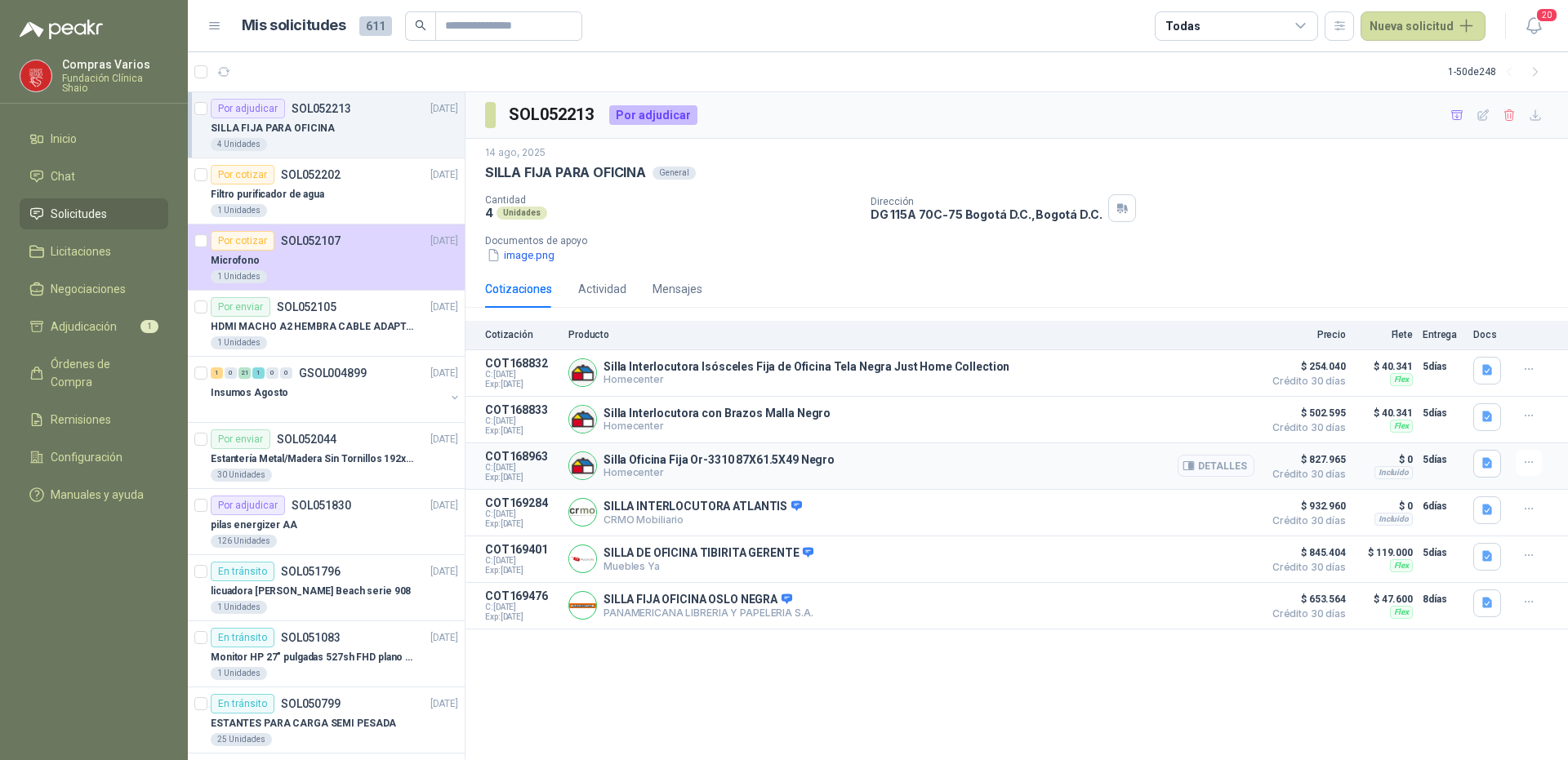
click at [1222, 466] on button "Detalles" at bounding box center [1216, 466] width 77 height 22
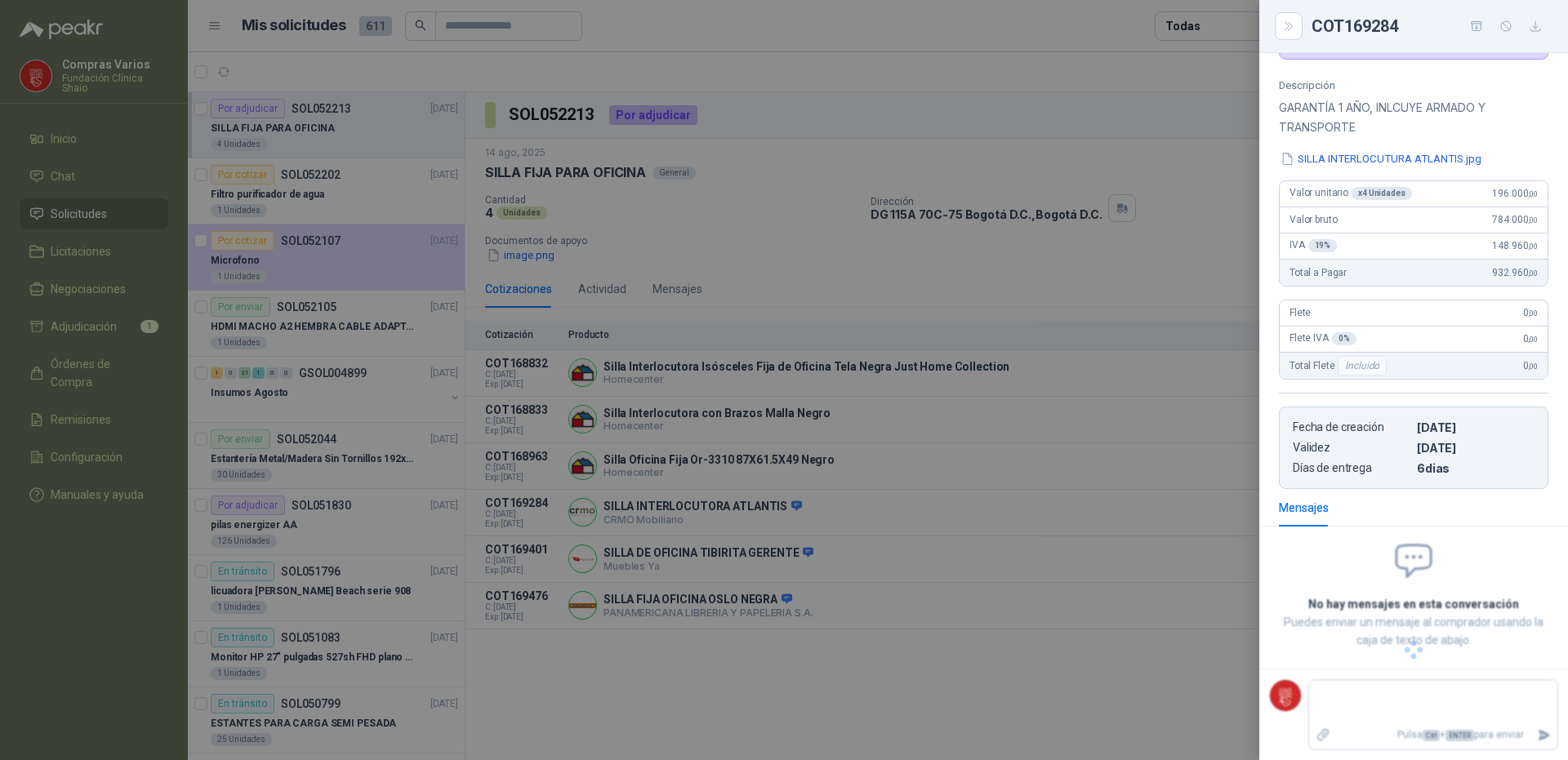
scroll to position [78, 0]
click at [1309, 159] on button "image.png" at bounding box center [1314, 159] width 71 height 17
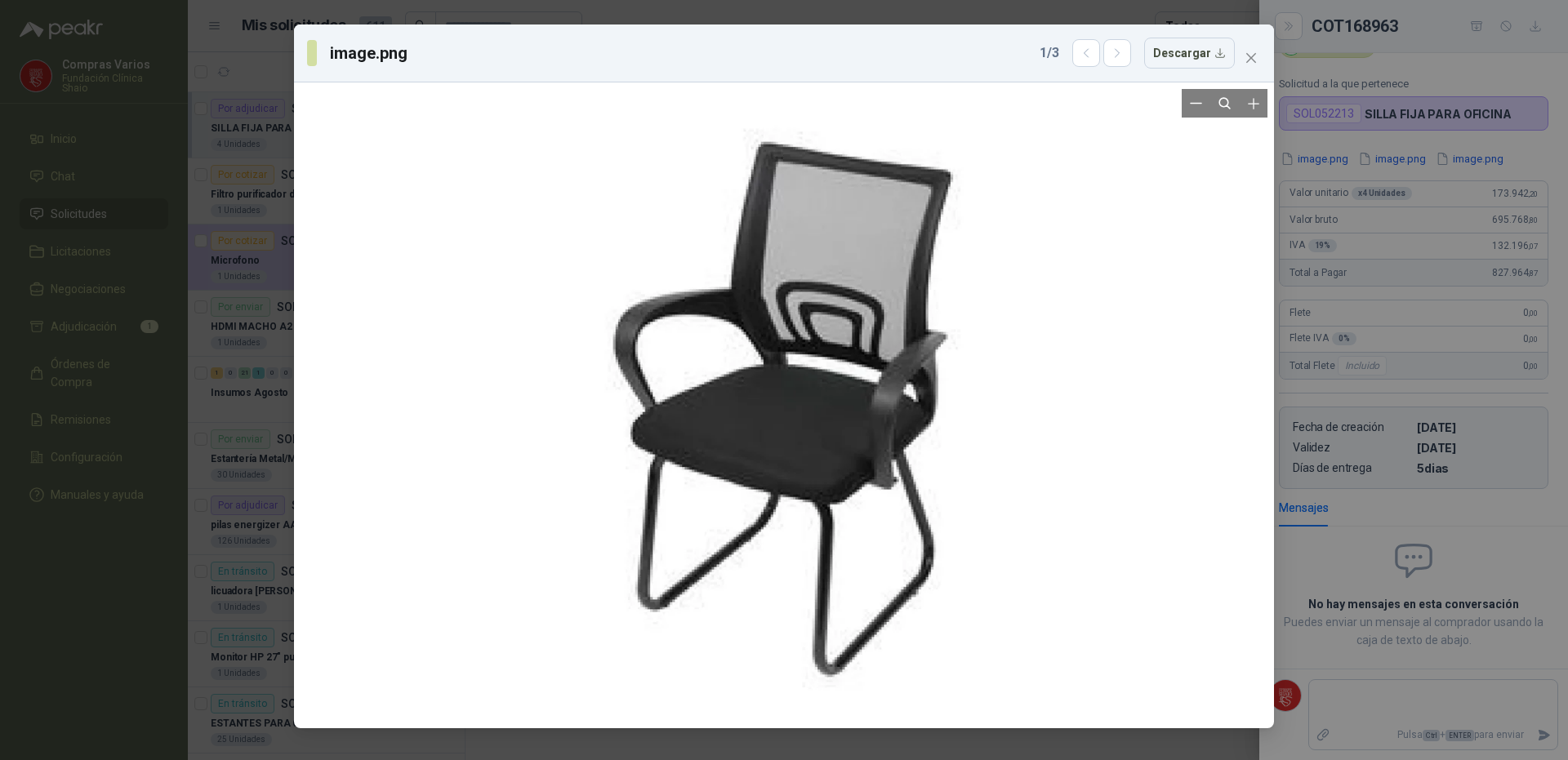
click at [1037, 175] on div at bounding box center [784, 405] width 633 height 633
click at [57, 546] on div "image.png 1 / 3 Descargar" at bounding box center [784, 380] width 1568 height 760
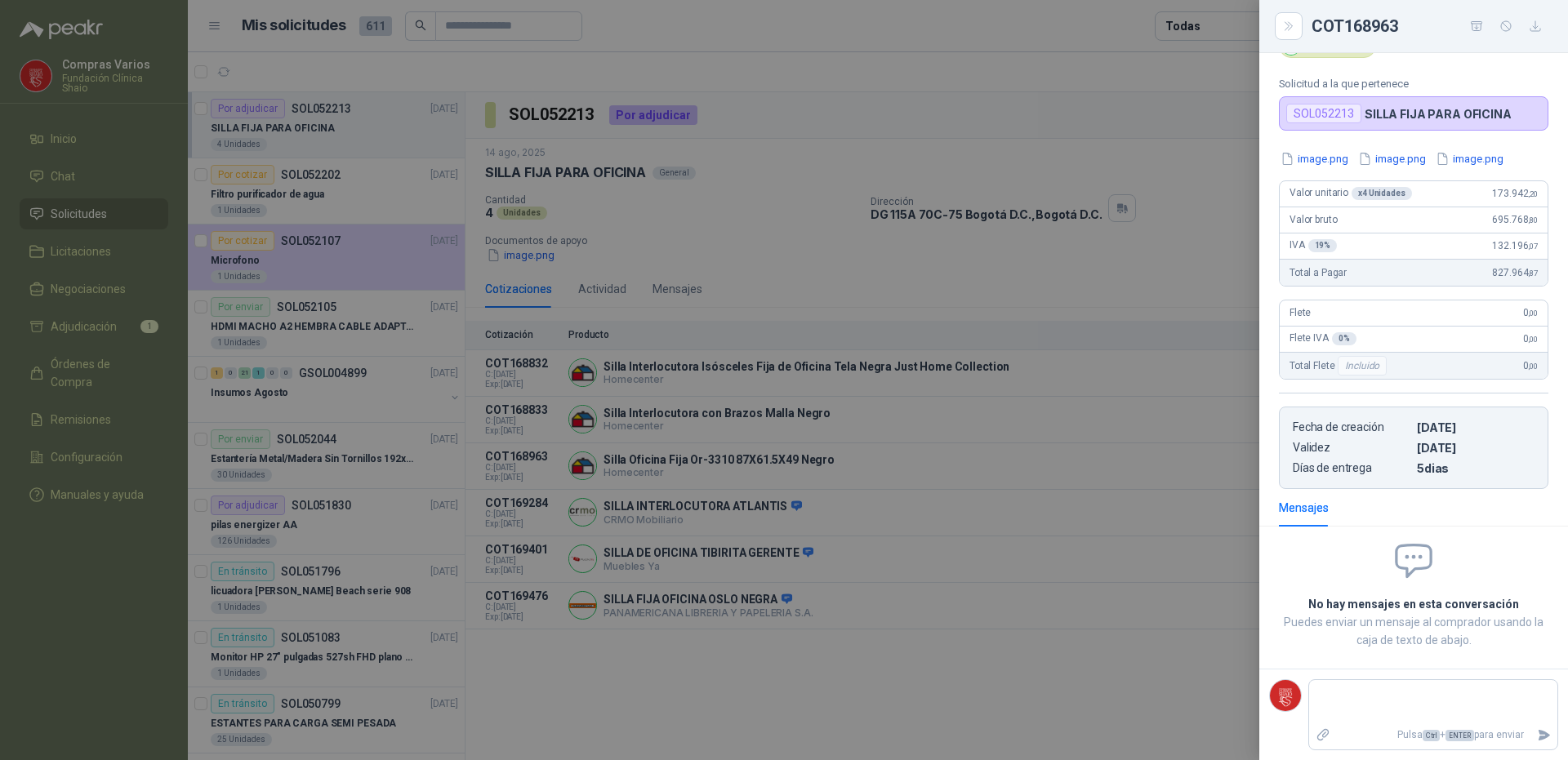
click at [738, 684] on div at bounding box center [784, 380] width 1568 height 760
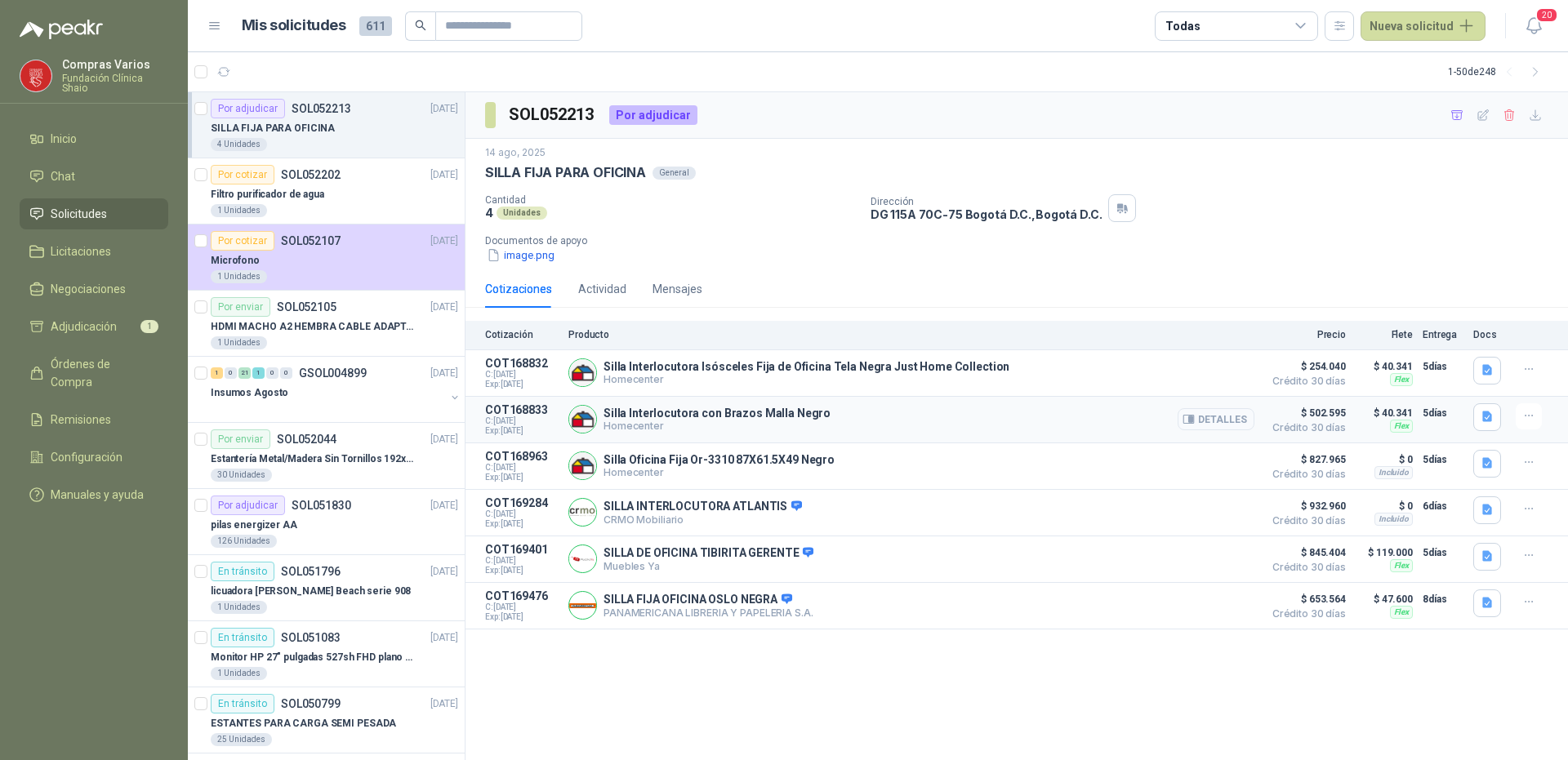
click at [1215, 410] on button "Detalles" at bounding box center [1216, 420] width 77 height 22
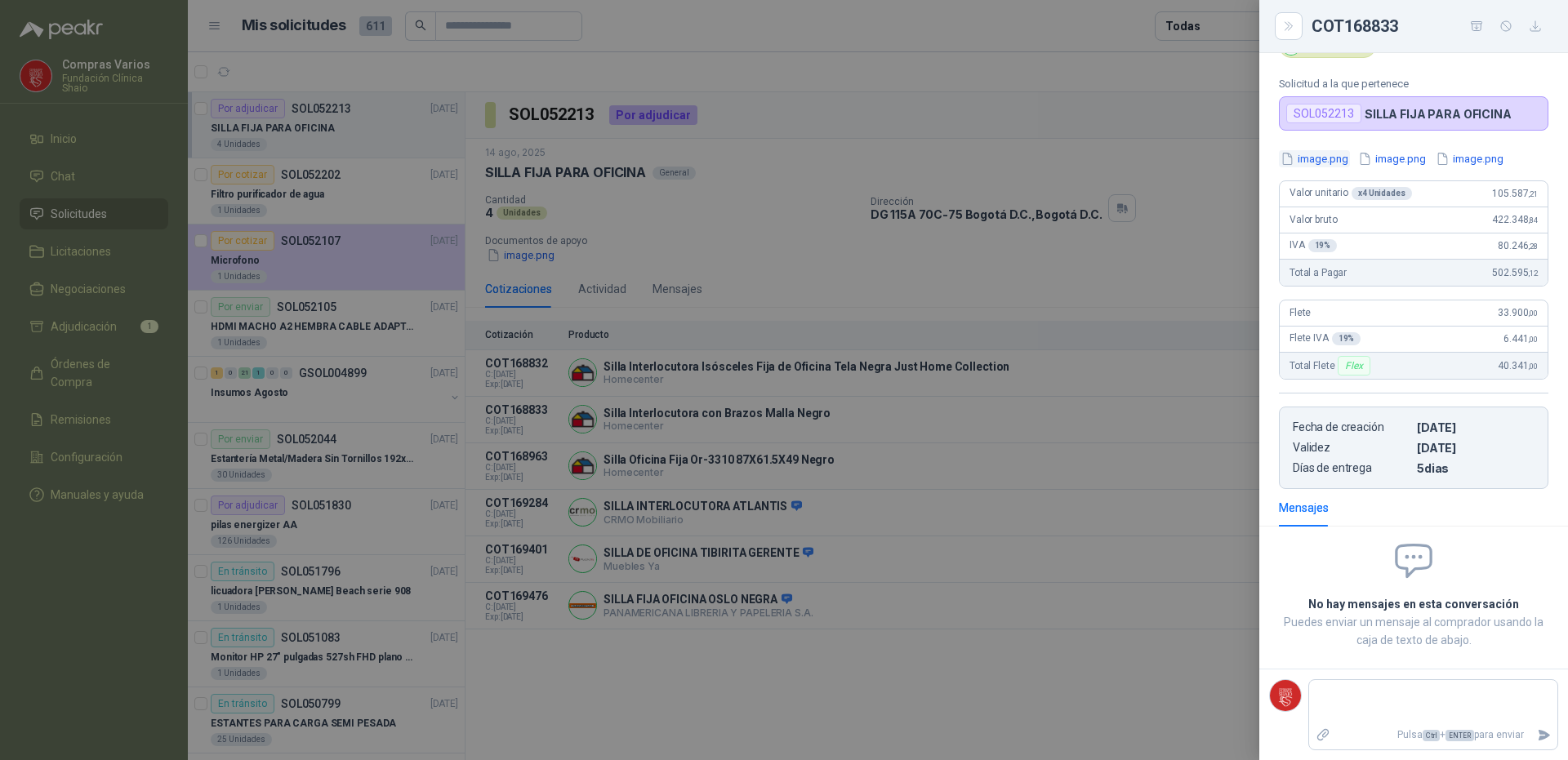
click at [1326, 151] on button "image.png" at bounding box center [1314, 159] width 71 height 17
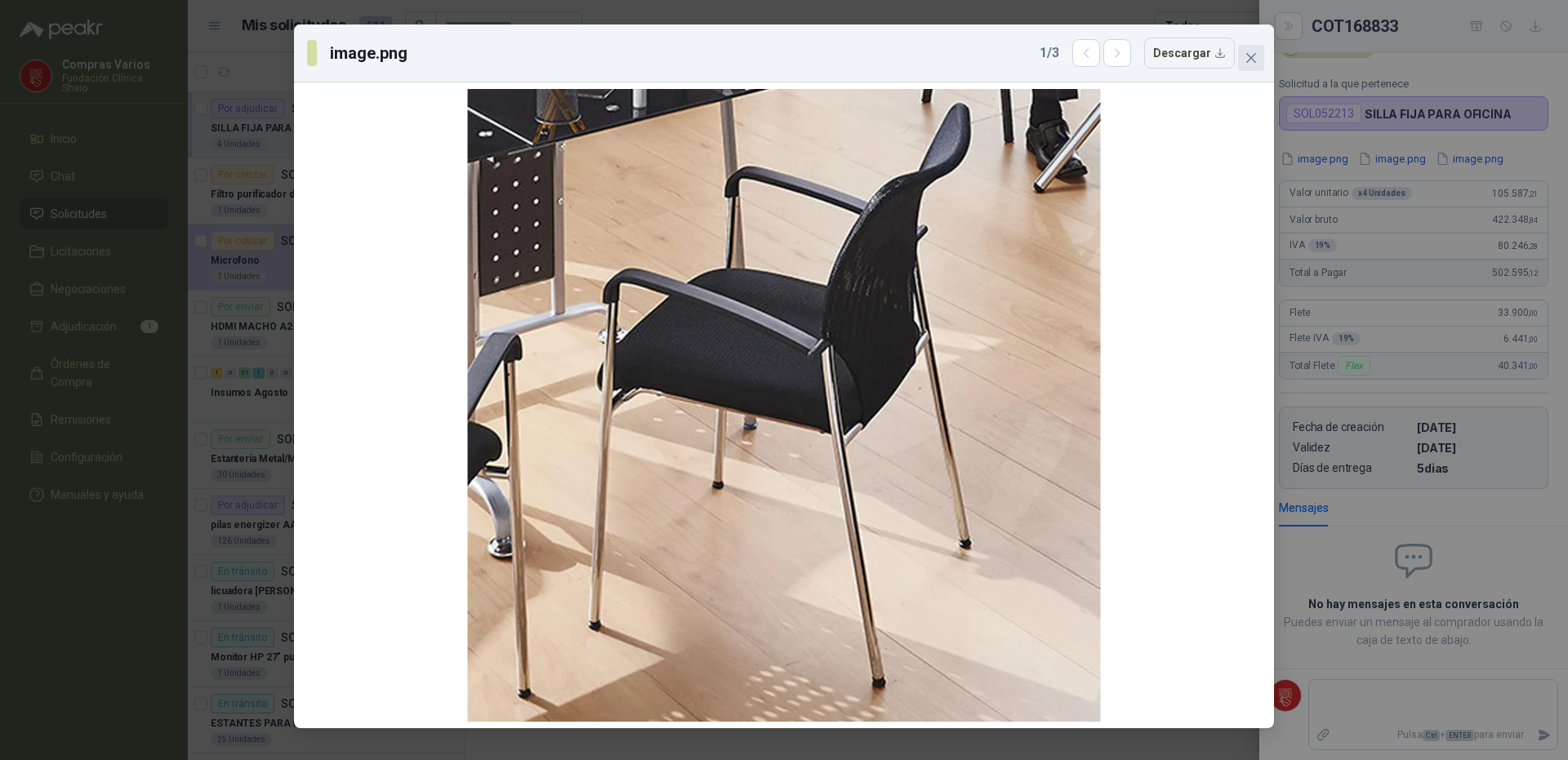
click at [1252, 59] on icon "close" at bounding box center [1251, 58] width 13 height 13
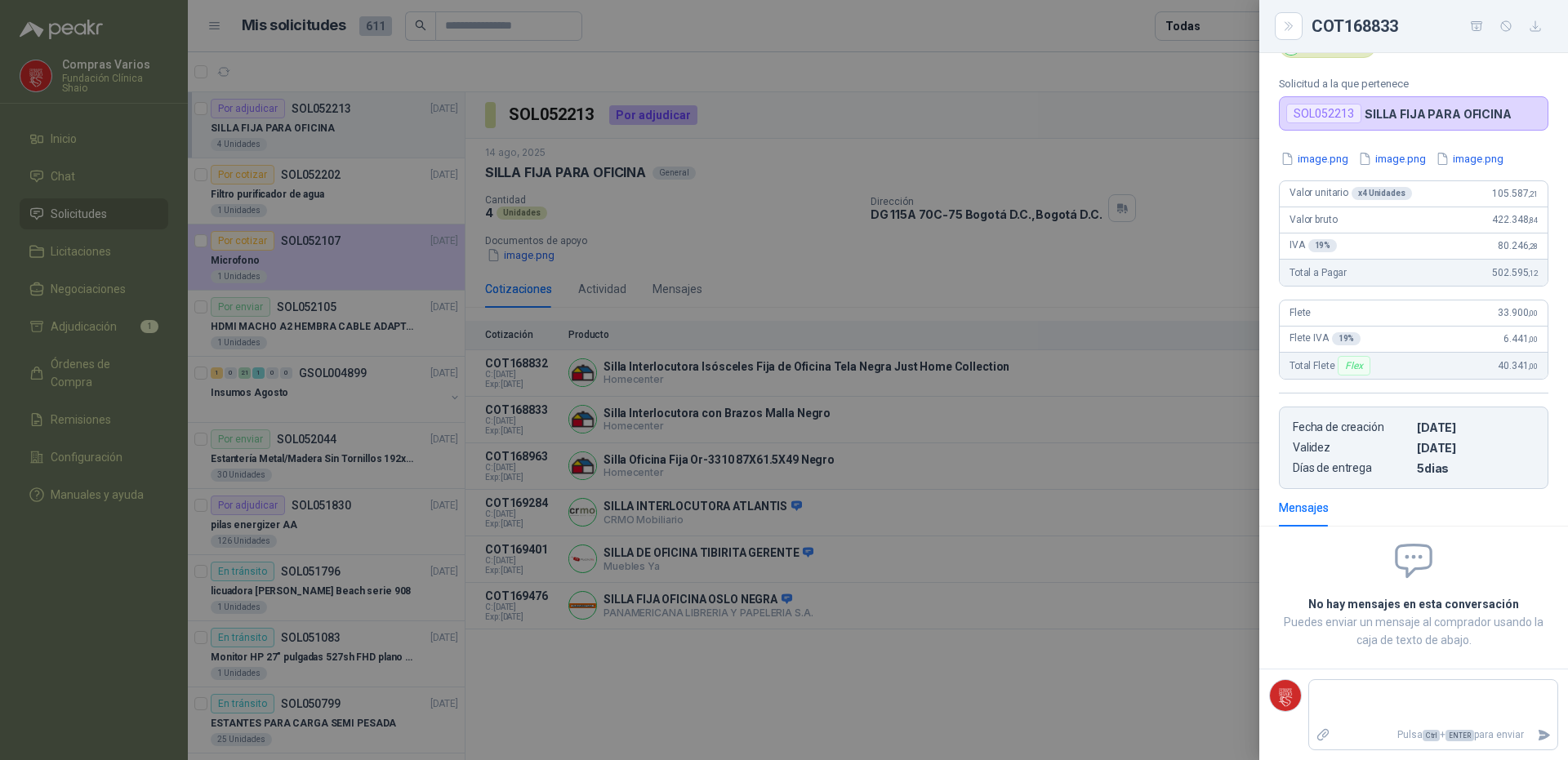
click at [111, 706] on div at bounding box center [784, 380] width 1568 height 760
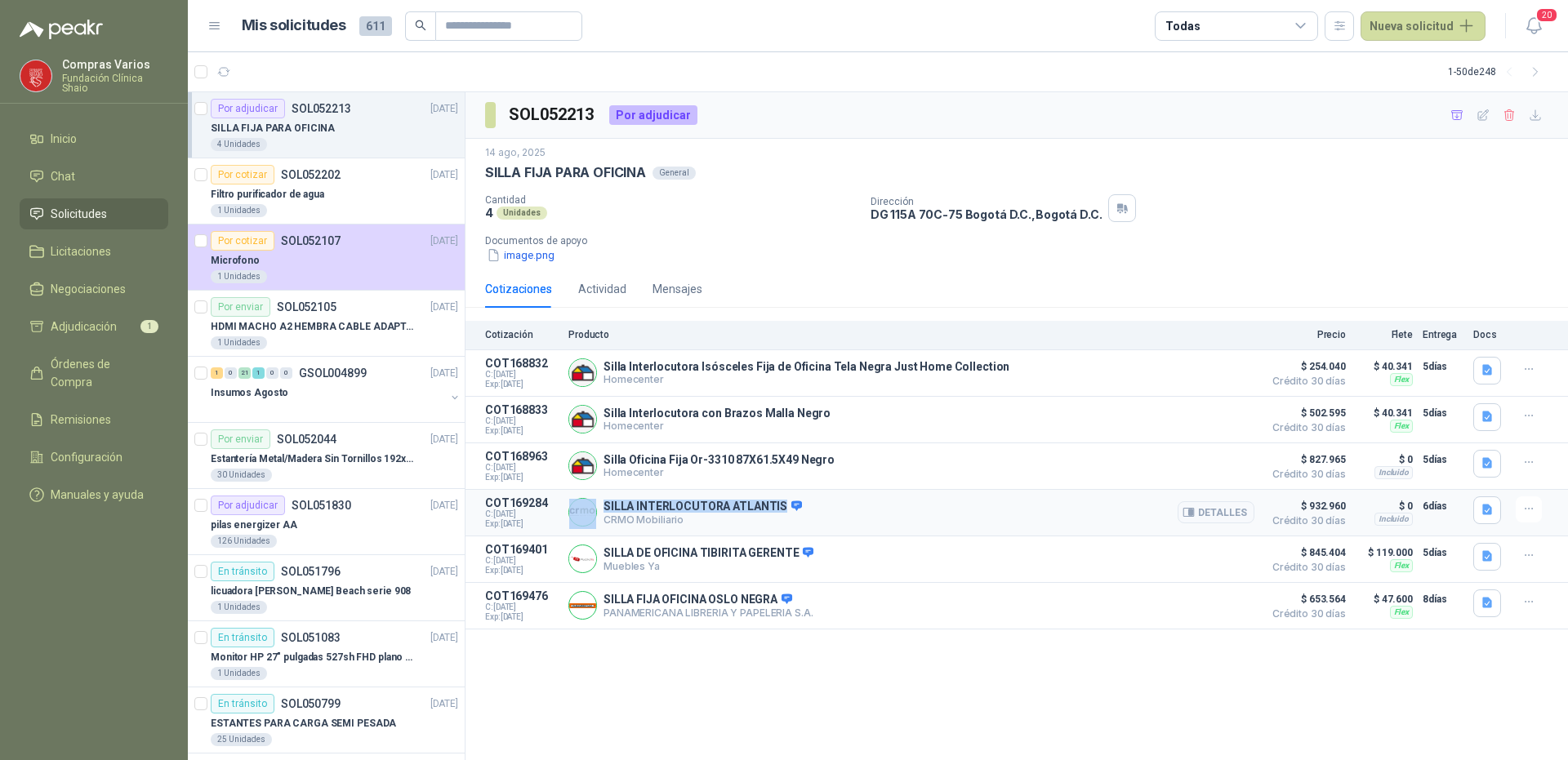
drag, startPoint x: 779, startPoint y: 502, endPoint x: 597, endPoint y: 512, distance: 182.3
click at [597, 512] on div "SILLA INTERLOCUTORA ATLANTIS CRMO Mobiliario Detalles" at bounding box center [911, 512] width 686 height 33
copy div "SILLA INTERLOCUTORA ATLANTIS"
click at [924, 688] on div "SOL052213 Por adjudicar [DATE] SILLA FIJA PARA OFICINA General Cantidad 4 Unida…" at bounding box center [1016, 426] width 1103 height 669
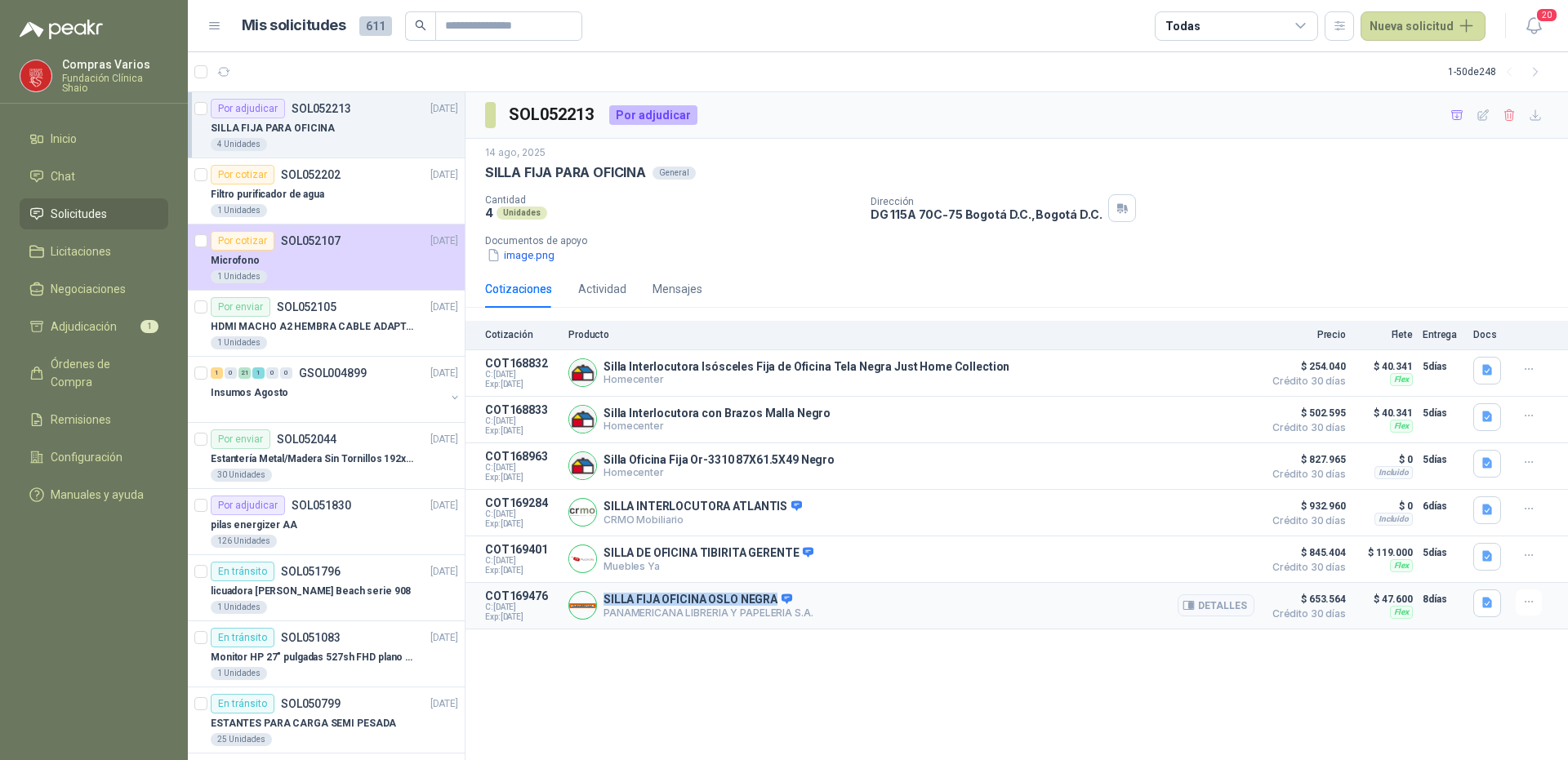
drag, startPoint x: 774, startPoint y: 605, endPoint x: 600, endPoint y: 598, distance: 174.1
click at [600, 598] on div "SILLA FIJA OFICINA OSLO NEGRA PANAMERICANA LIBRERIA Y PAPELERIA S.A. [GEOGRAPHI…" at bounding box center [911, 606] width 686 height 33
copy p "SILLA FIJA OFICINA OSLO NEGRA"
click at [1211, 609] on button "Detalles" at bounding box center [1216, 606] width 77 height 22
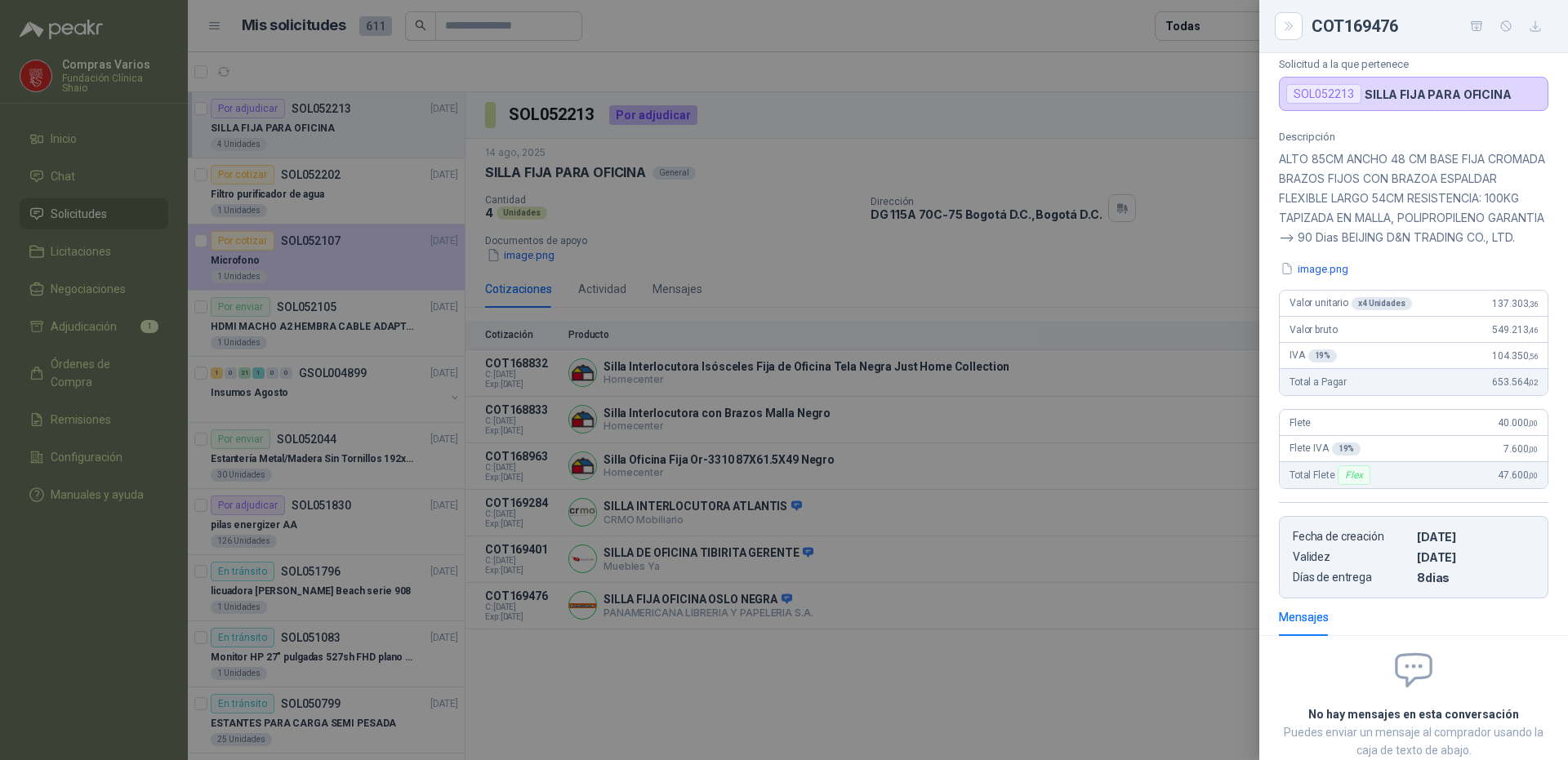
click at [604, 584] on div at bounding box center [784, 380] width 1568 height 760
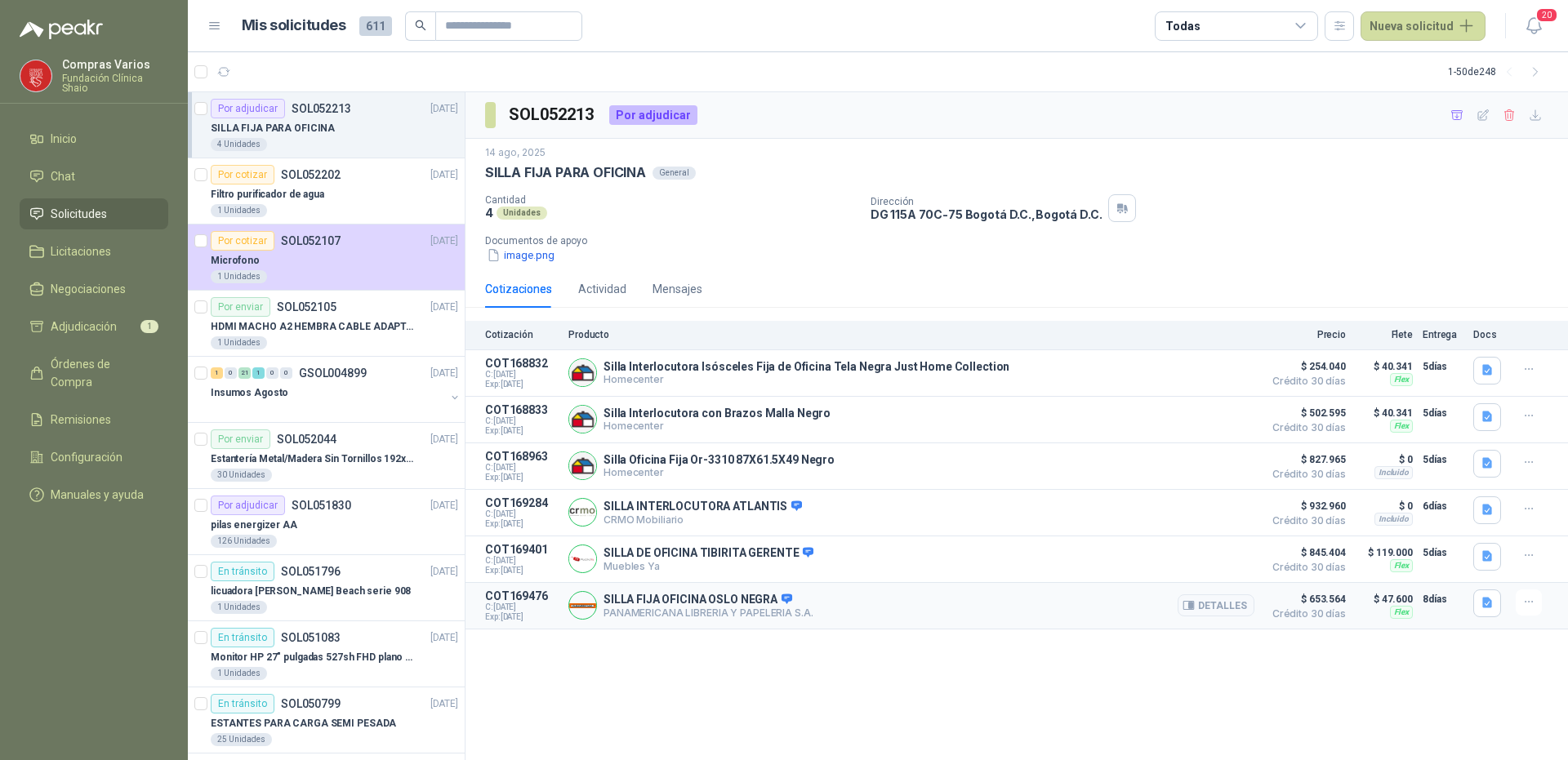
click at [569, 604] on div at bounding box center [582, 605] width 29 height 29
click at [580, 609] on img at bounding box center [582, 605] width 27 height 27
click at [577, 611] on img at bounding box center [582, 605] width 27 height 27
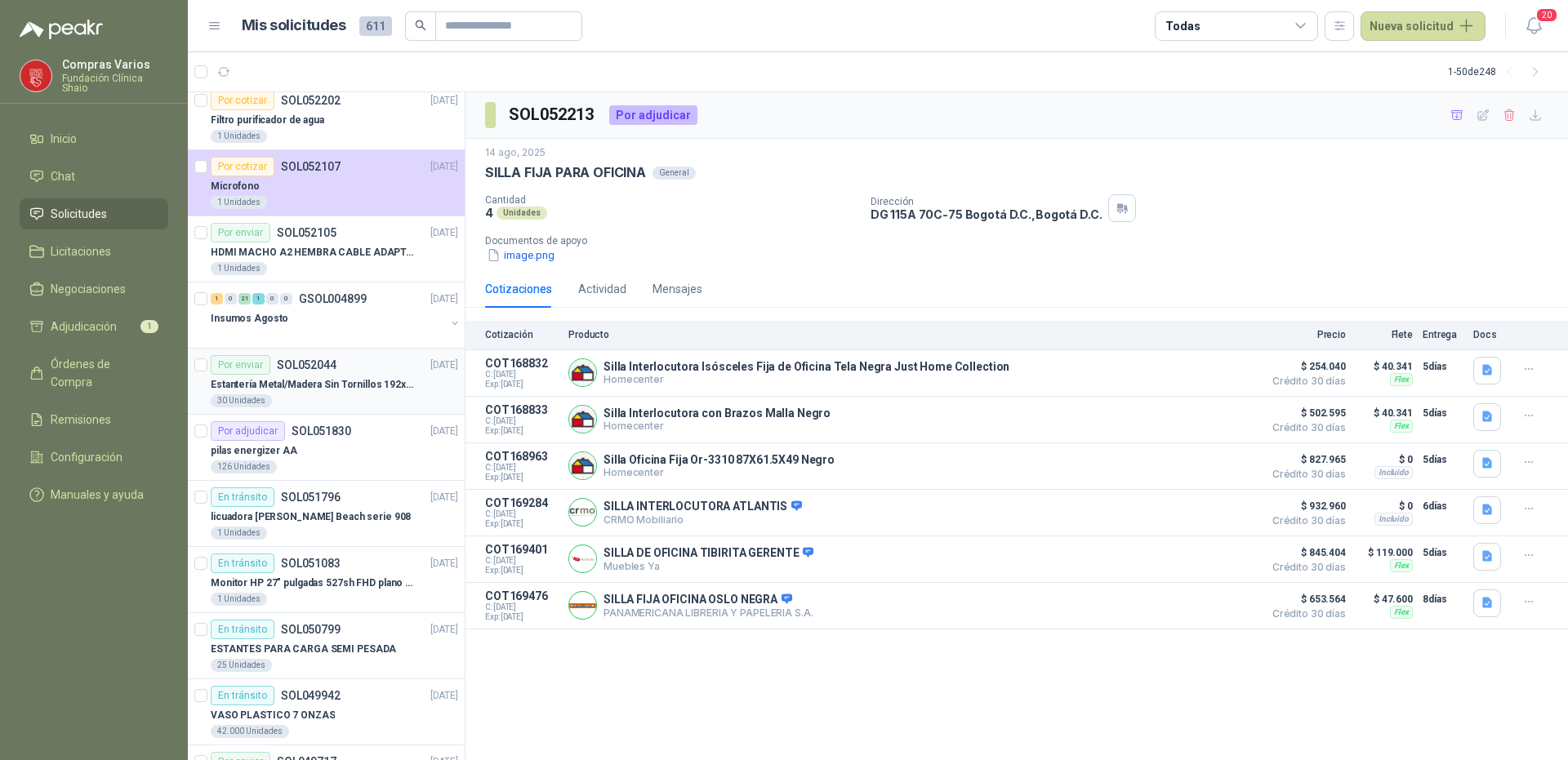
scroll to position [164, 0]
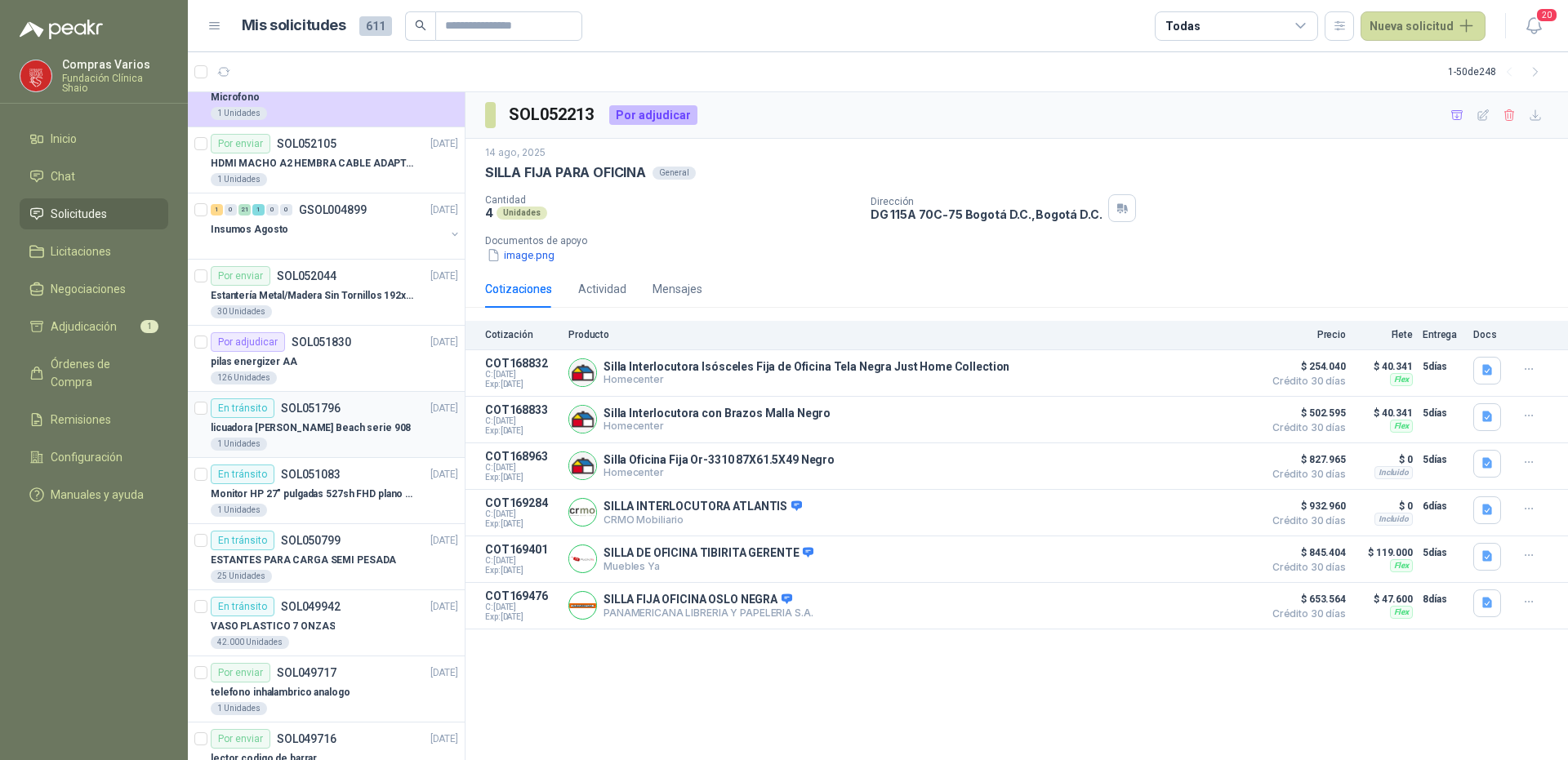
click at [346, 398] on article "En tránsito SOL051796 [DATE] licuadora [PERSON_NAME][GEOGRAPHIC_DATA] serie 908…" at bounding box center [326, 425] width 277 height 66
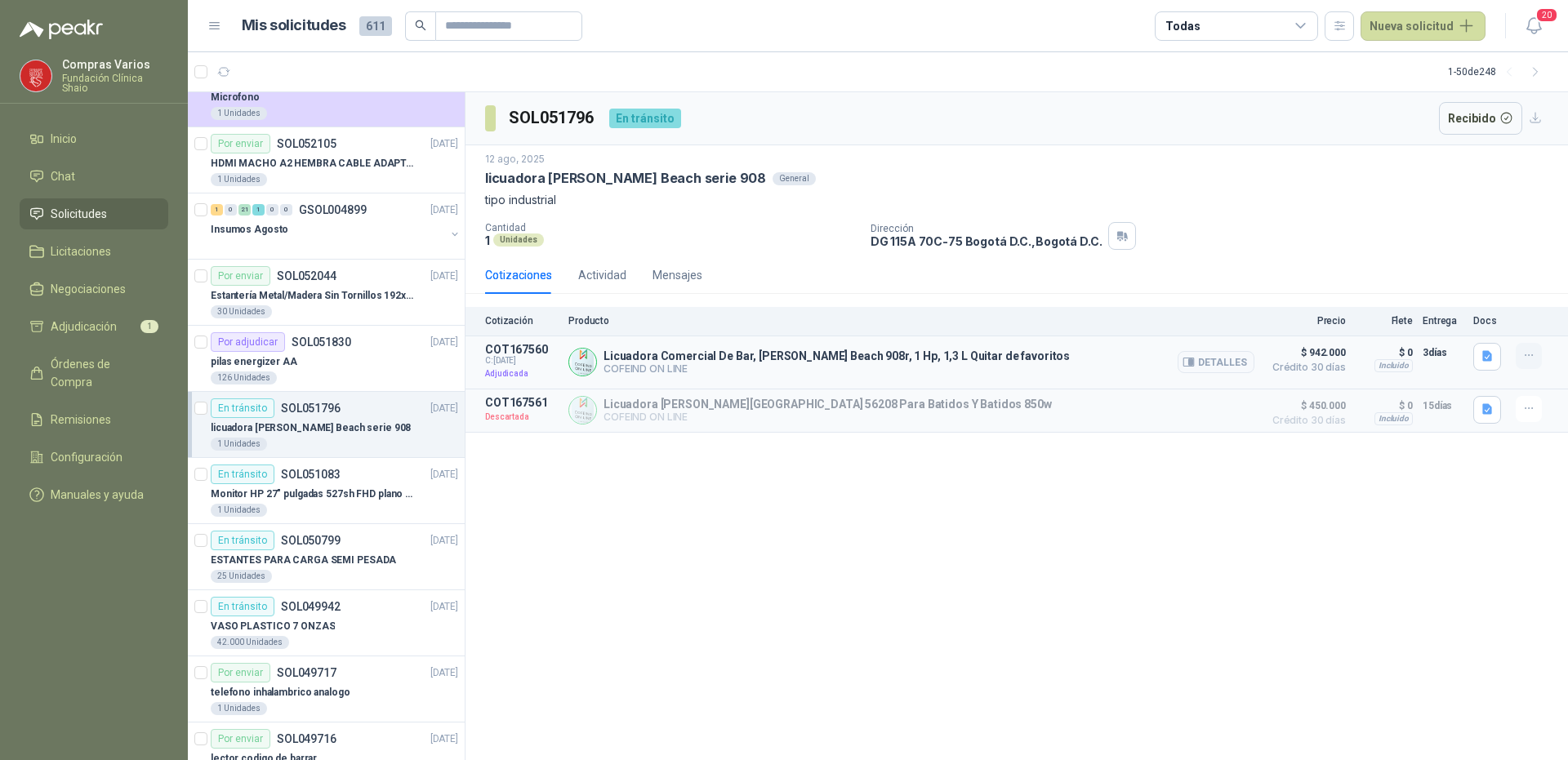
click at [1535, 345] on button "button" at bounding box center [1529, 356] width 26 height 26
click at [1526, 358] on icon "button" at bounding box center [1529, 355] width 14 height 14
click at [1527, 353] on icon "button" at bounding box center [1529, 355] width 14 height 14
click at [1227, 365] on button "Detalles" at bounding box center [1216, 362] width 77 height 22
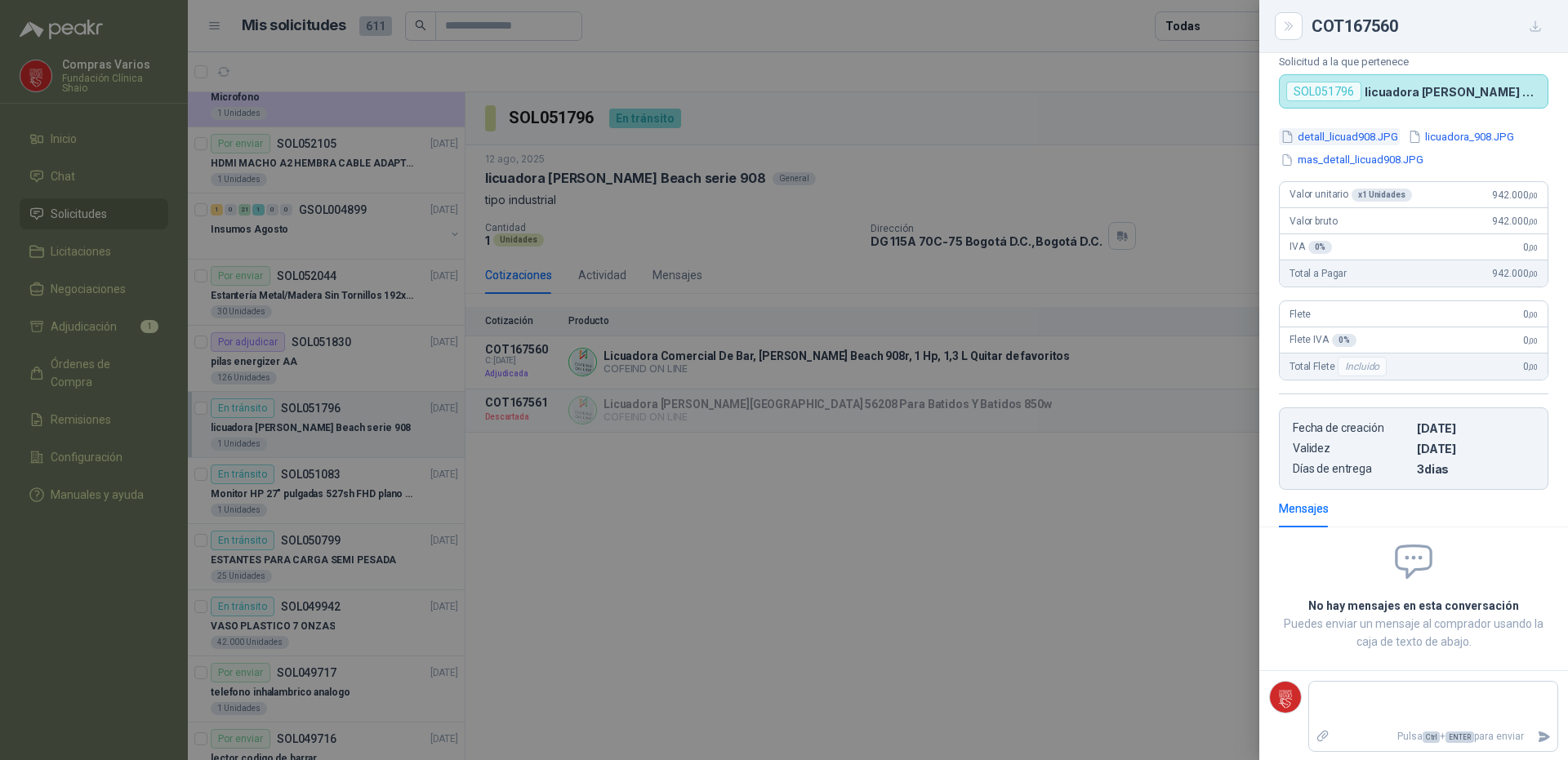
scroll to position [122, 0]
click at [706, 359] on div at bounding box center [784, 380] width 1568 height 760
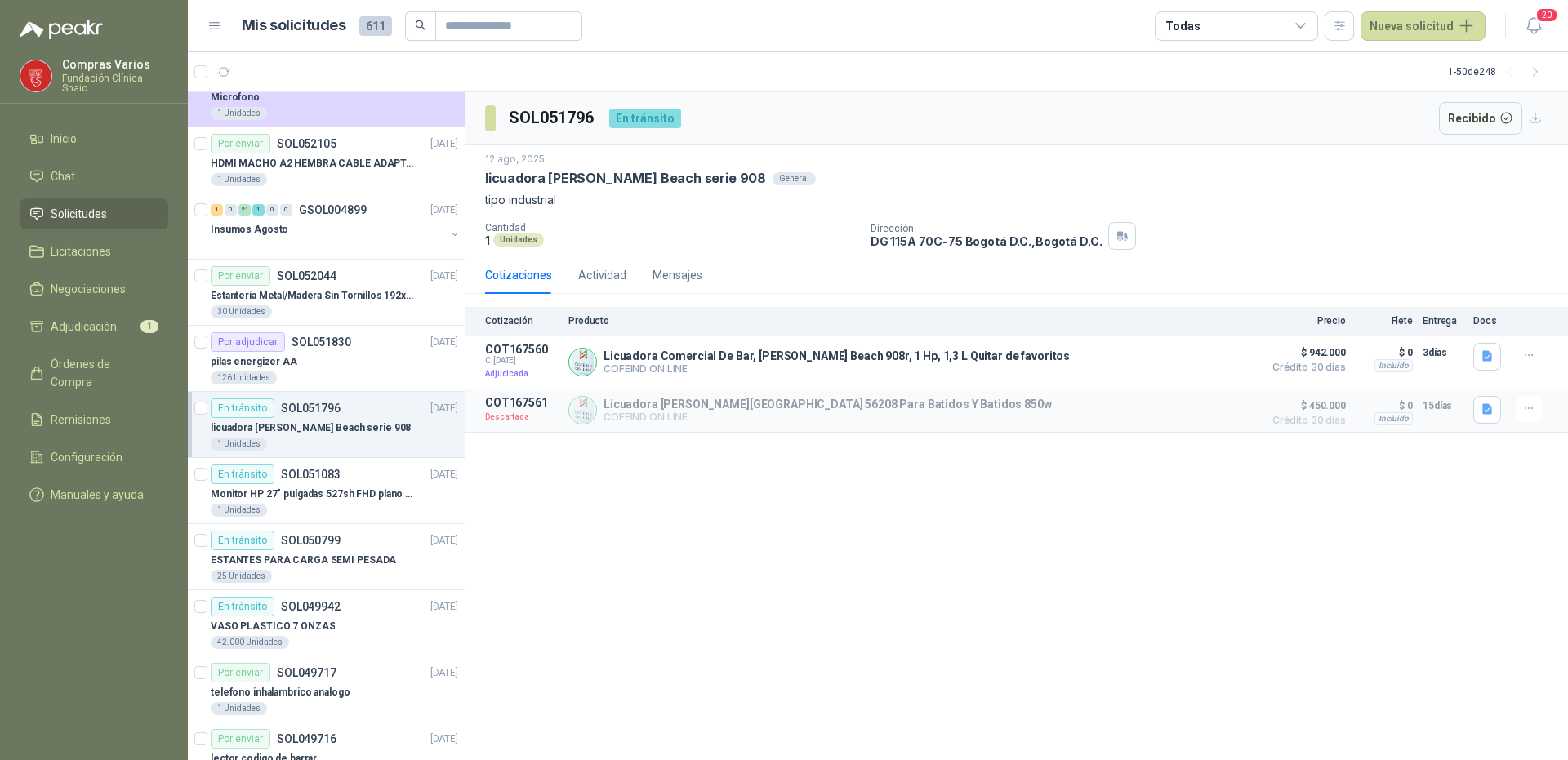
click at [377, 422] on div "licuadora [PERSON_NAME] Beach serie 908" at bounding box center [334, 427] width 247 height 20
click at [1489, 355] on icon "button" at bounding box center [1486, 356] width 10 height 10
click at [1516, 353] on button "button" at bounding box center [1529, 356] width 26 height 26
click at [1534, 22] on icon "button" at bounding box center [1534, 26] width 20 height 20
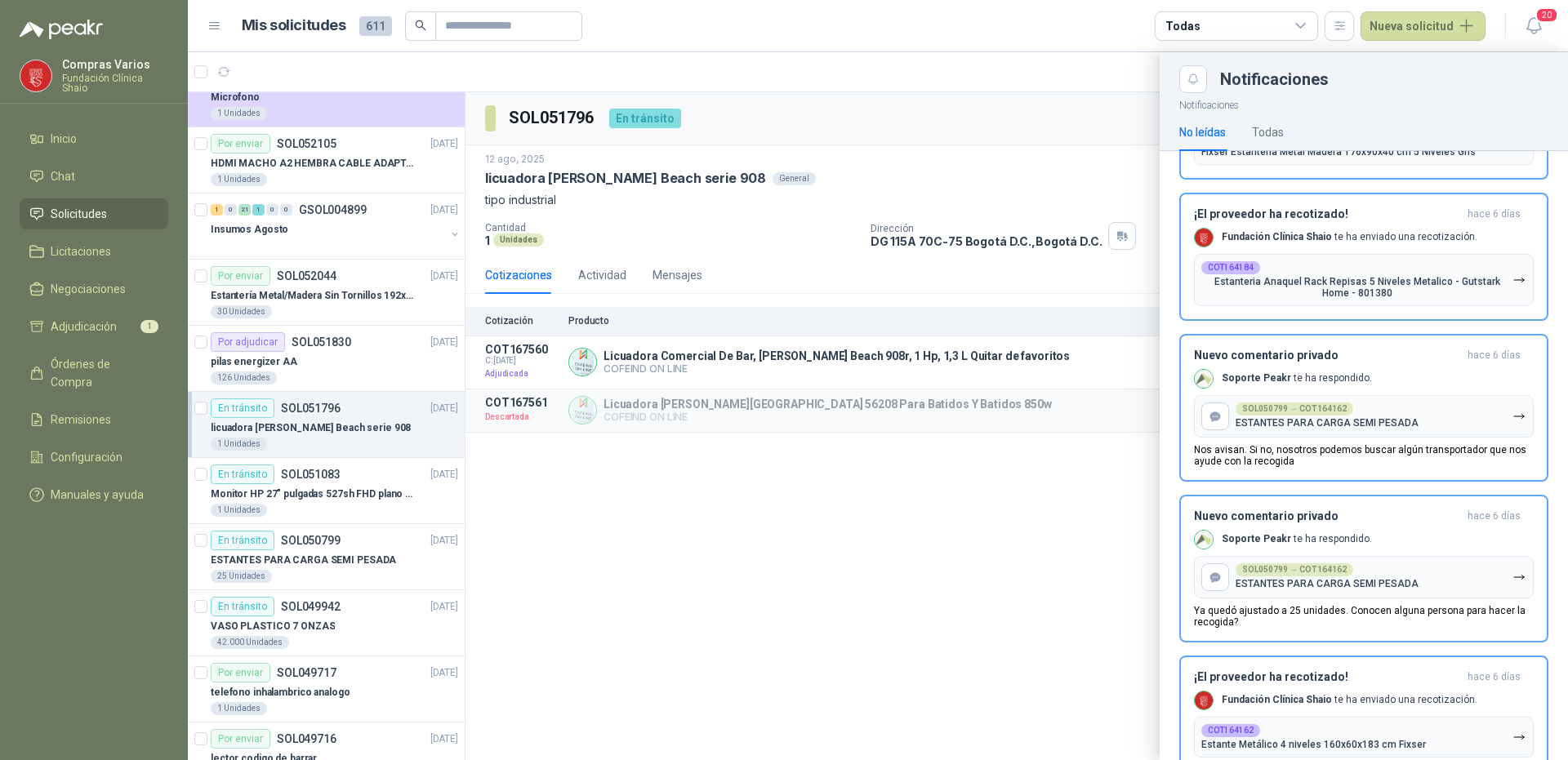
scroll to position [327, 0]
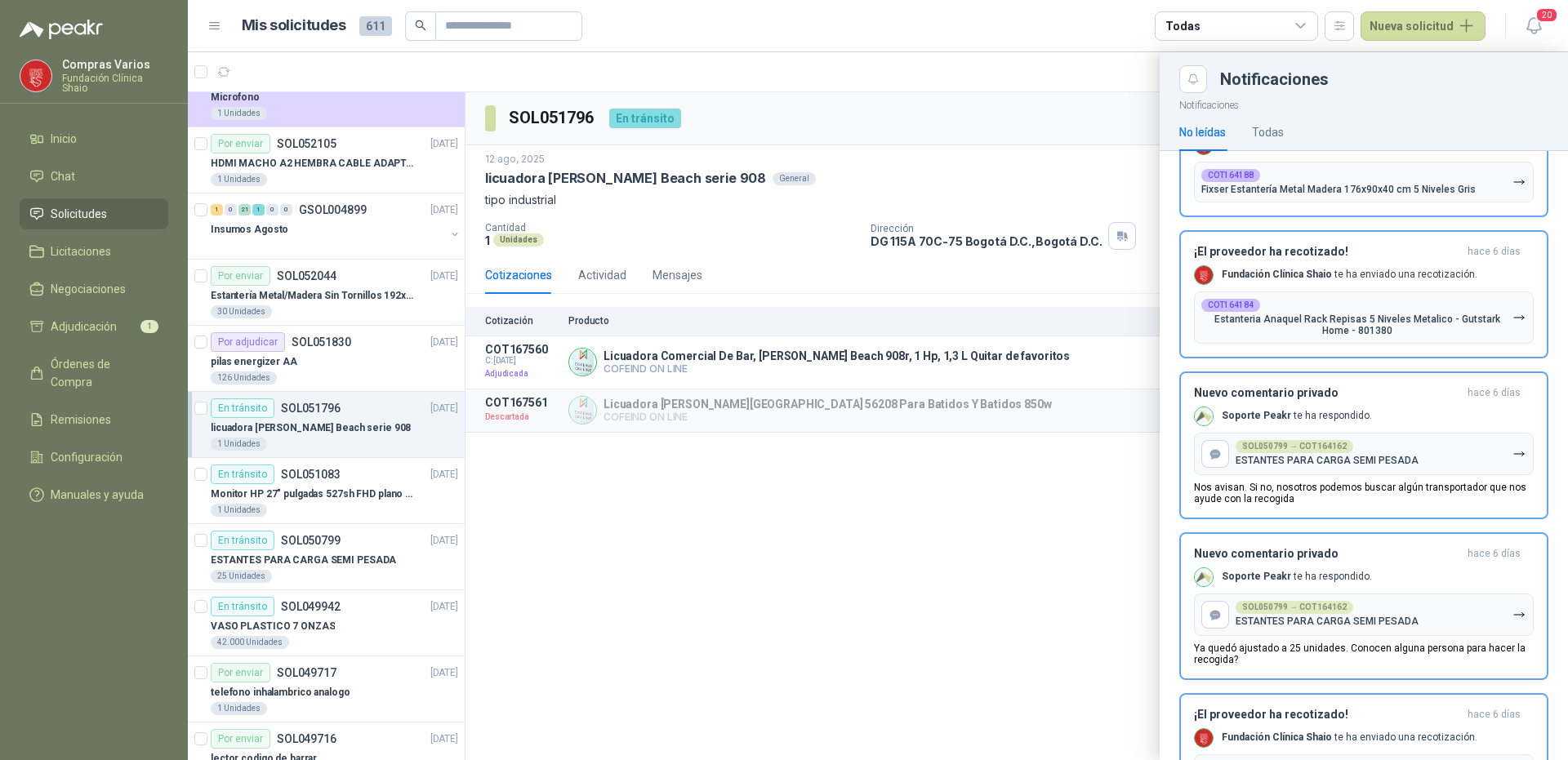
click at [1041, 534] on div at bounding box center [878, 406] width 1380 height 708
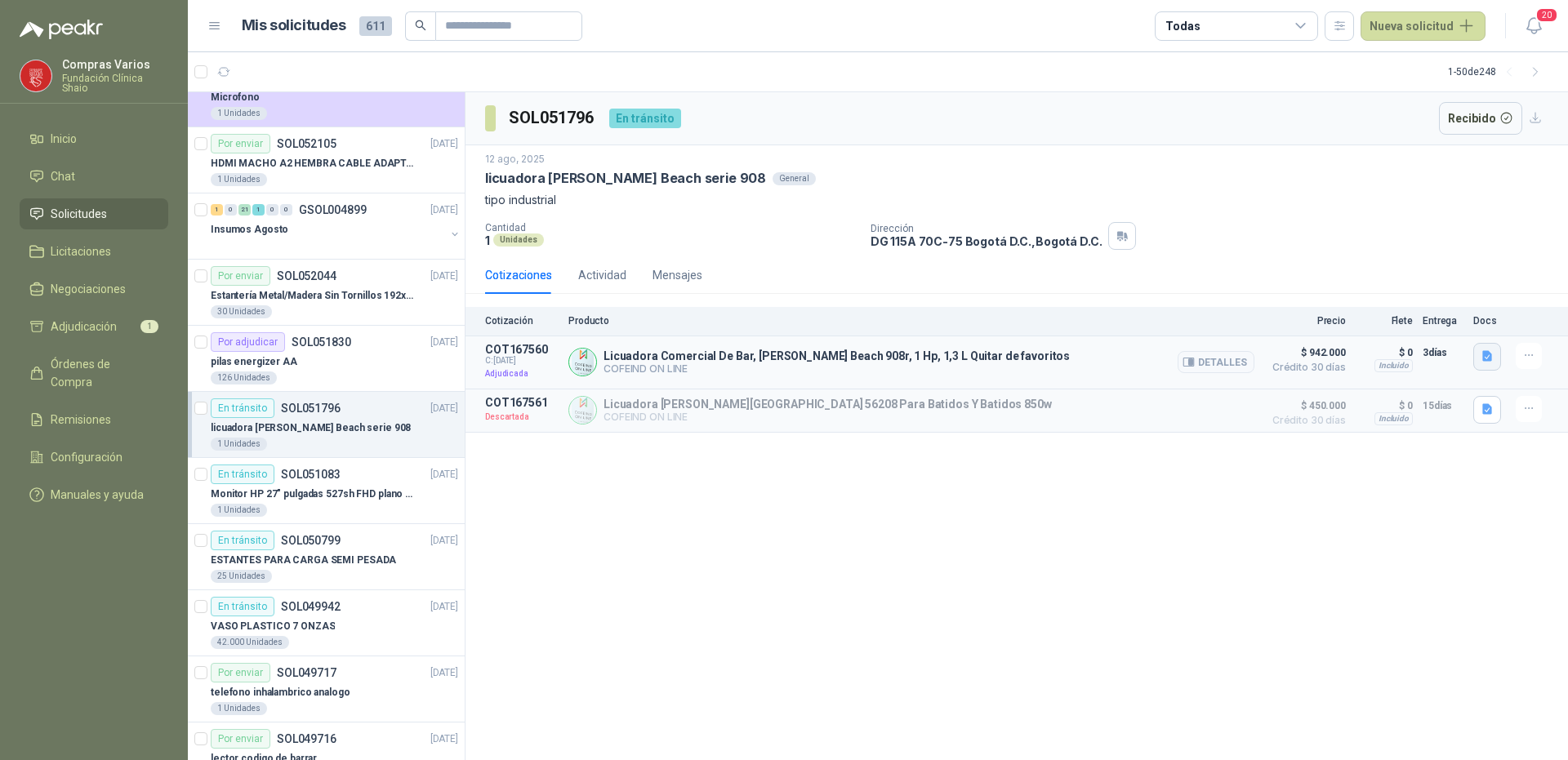
click at [1488, 362] on icon "button" at bounding box center [1487, 356] width 14 height 14
click at [1521, 352] on button "button" at bounding box center [1529, 356] width 26 height 26
click at [1525, 353] on icon "button" at bounding box center [1529, 355] width 14 height 14
click at [1202, 358] on button "Detalles" at bounding box center [1216, 362] width 77 height 22
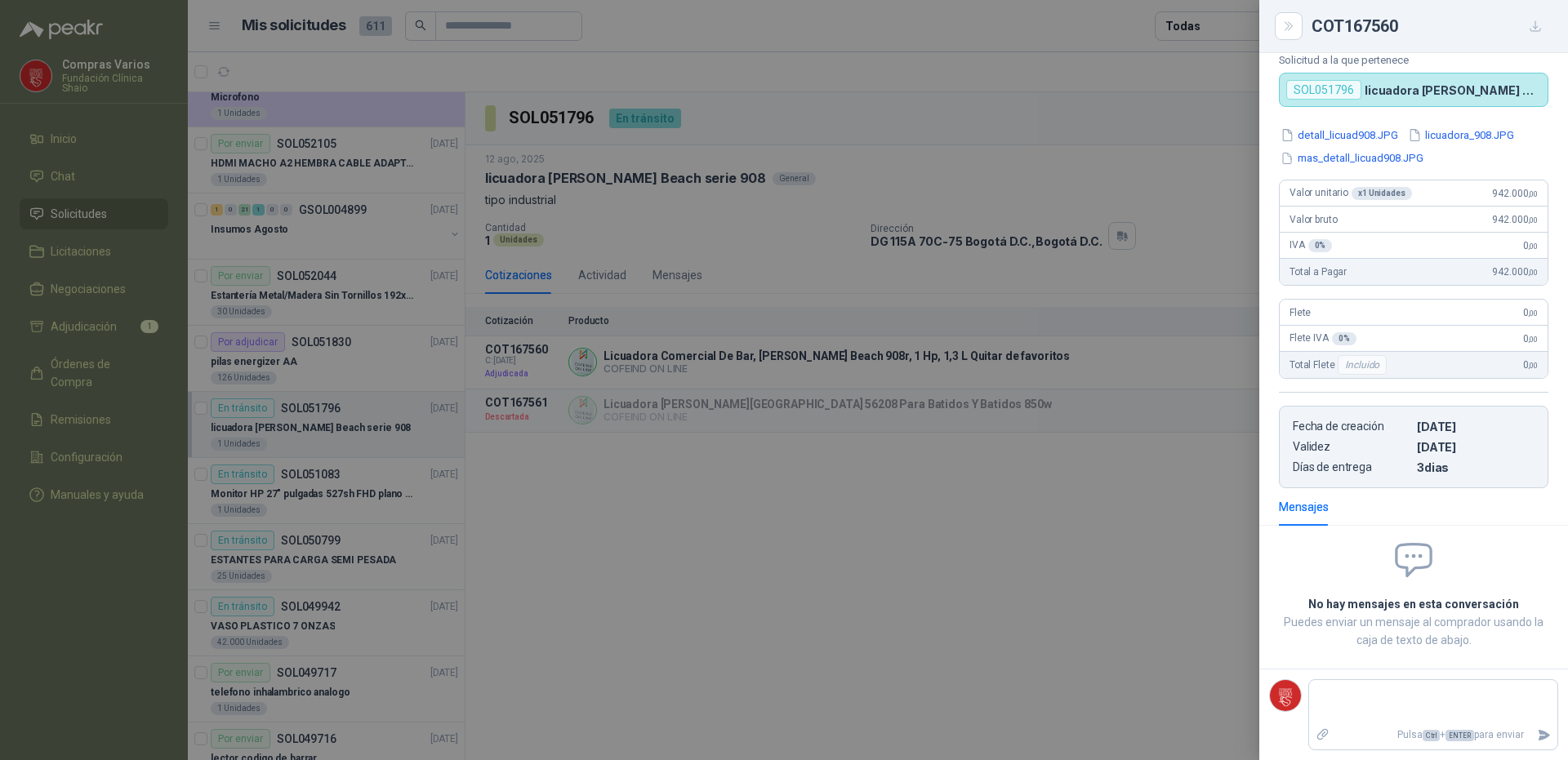
click at [1332, 662] on div "No hay mensajes en esta conversación Puedes enviar un mensaje al comprador usan…" at bounding box center [1413, 604] width 308 height 130
click at [1339, 693] on textarea at bounding box center [1432, 702] width 248 height 37
type textarea "*"
type textarea "**"
type textarea "*"
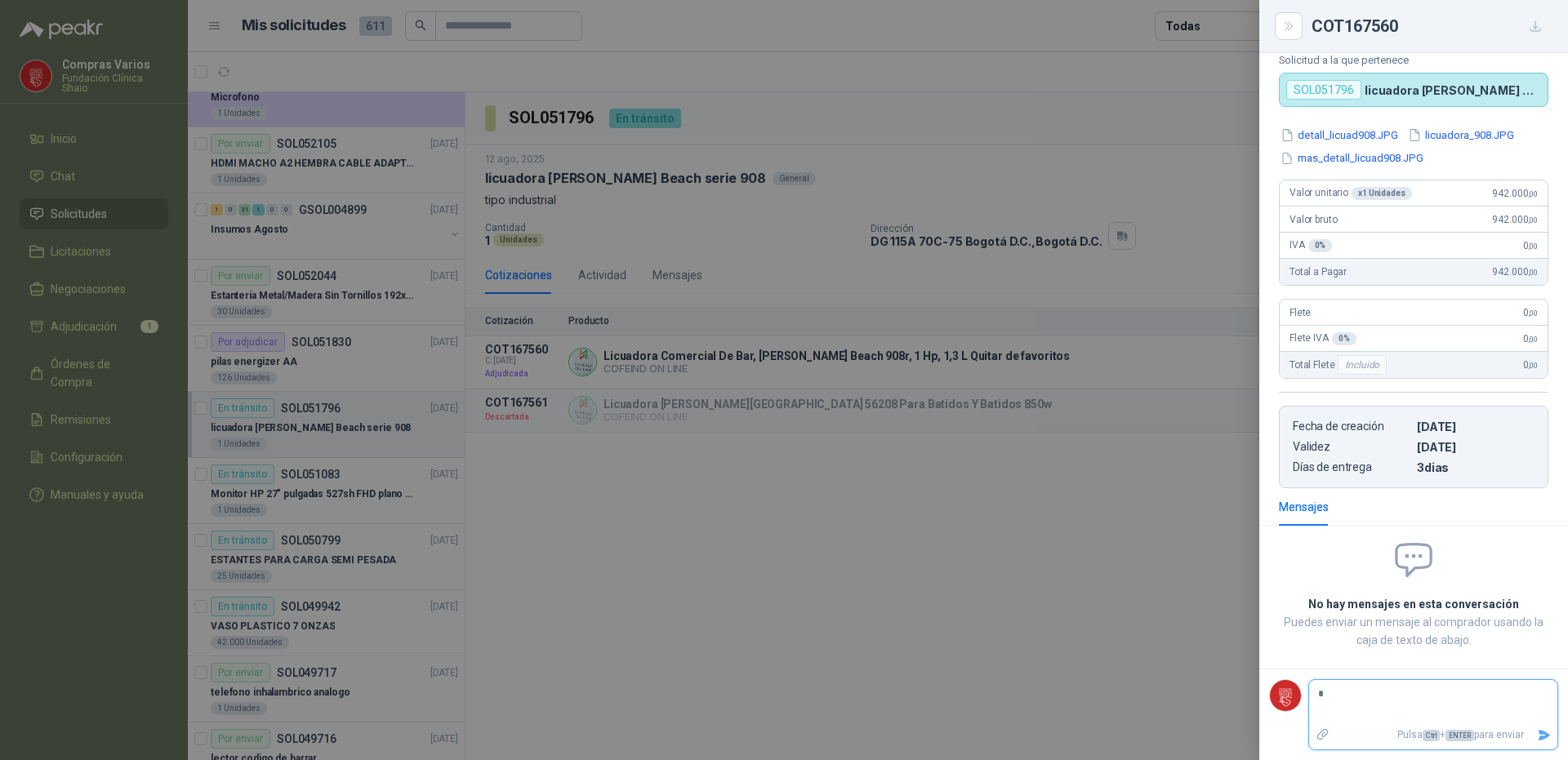
type textarea "**"
type textarea "***"
type textarea "****"
type textarea "*****"
type textarea "****"
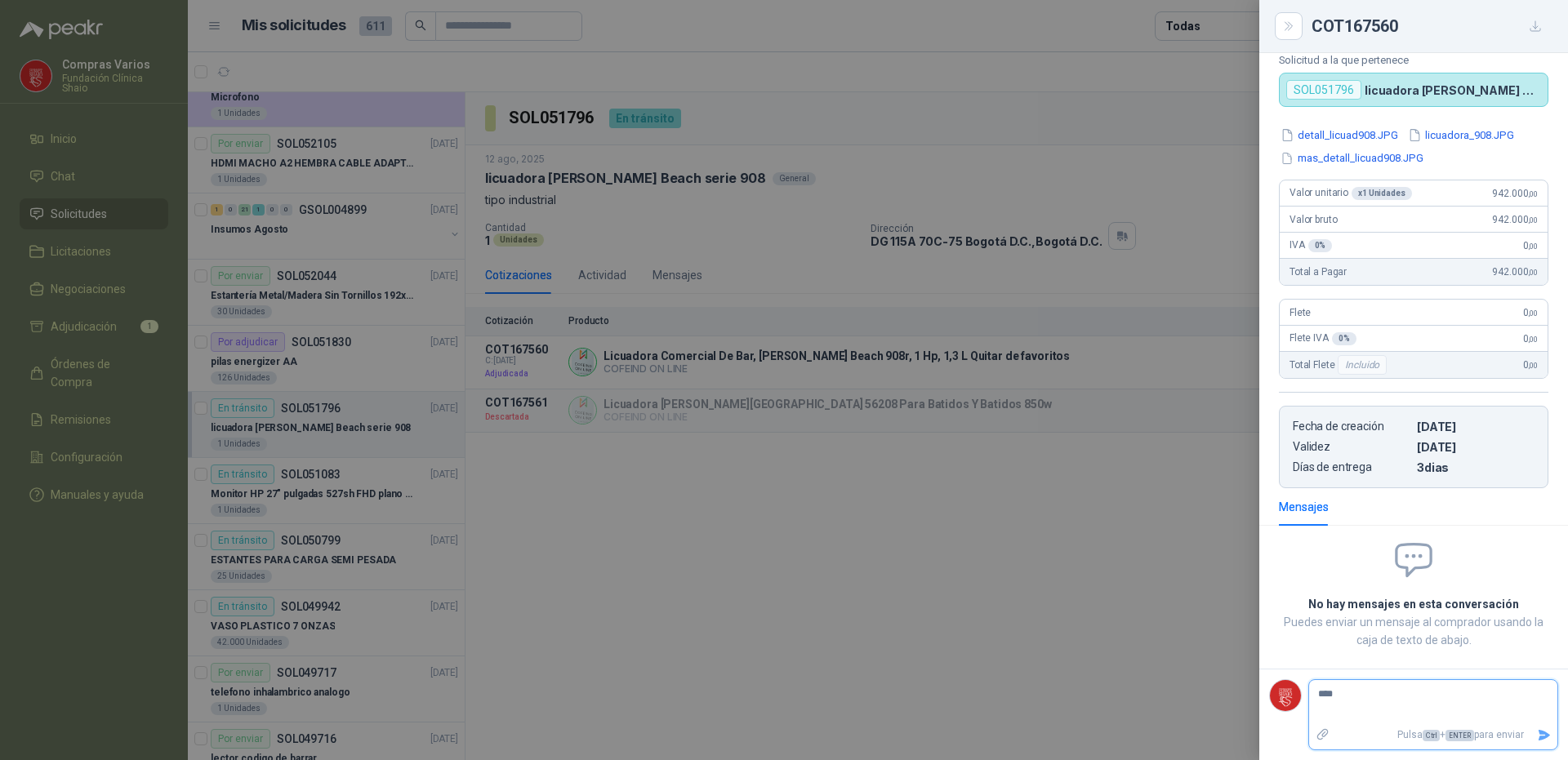
type textarea "***"
type textarea "**"
type textarea "***"
type textarea "****"
type textarea "*****"
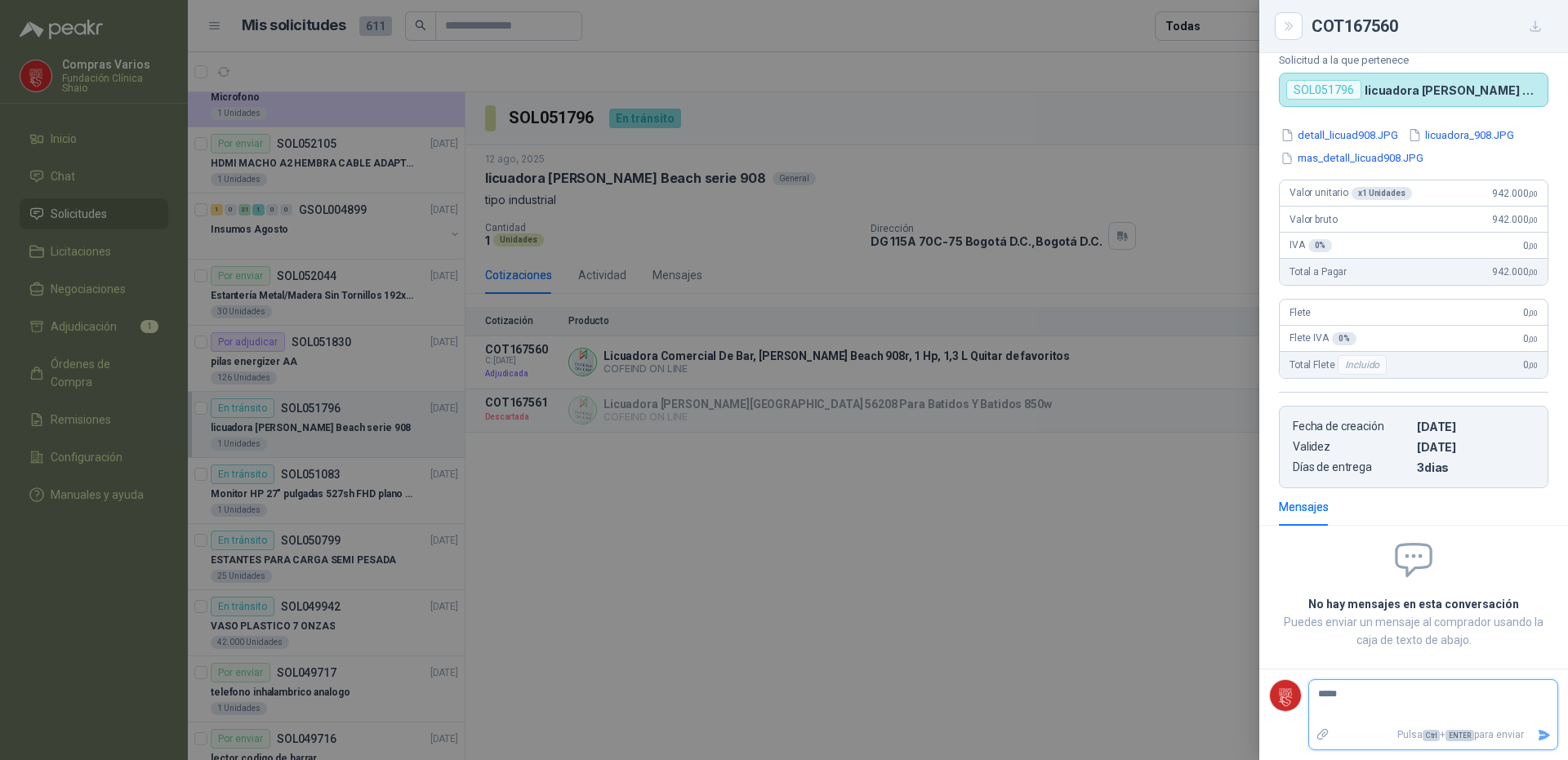
type textarea "******"
type textarea "********"
type textarea "*********"
type textarea "**********"
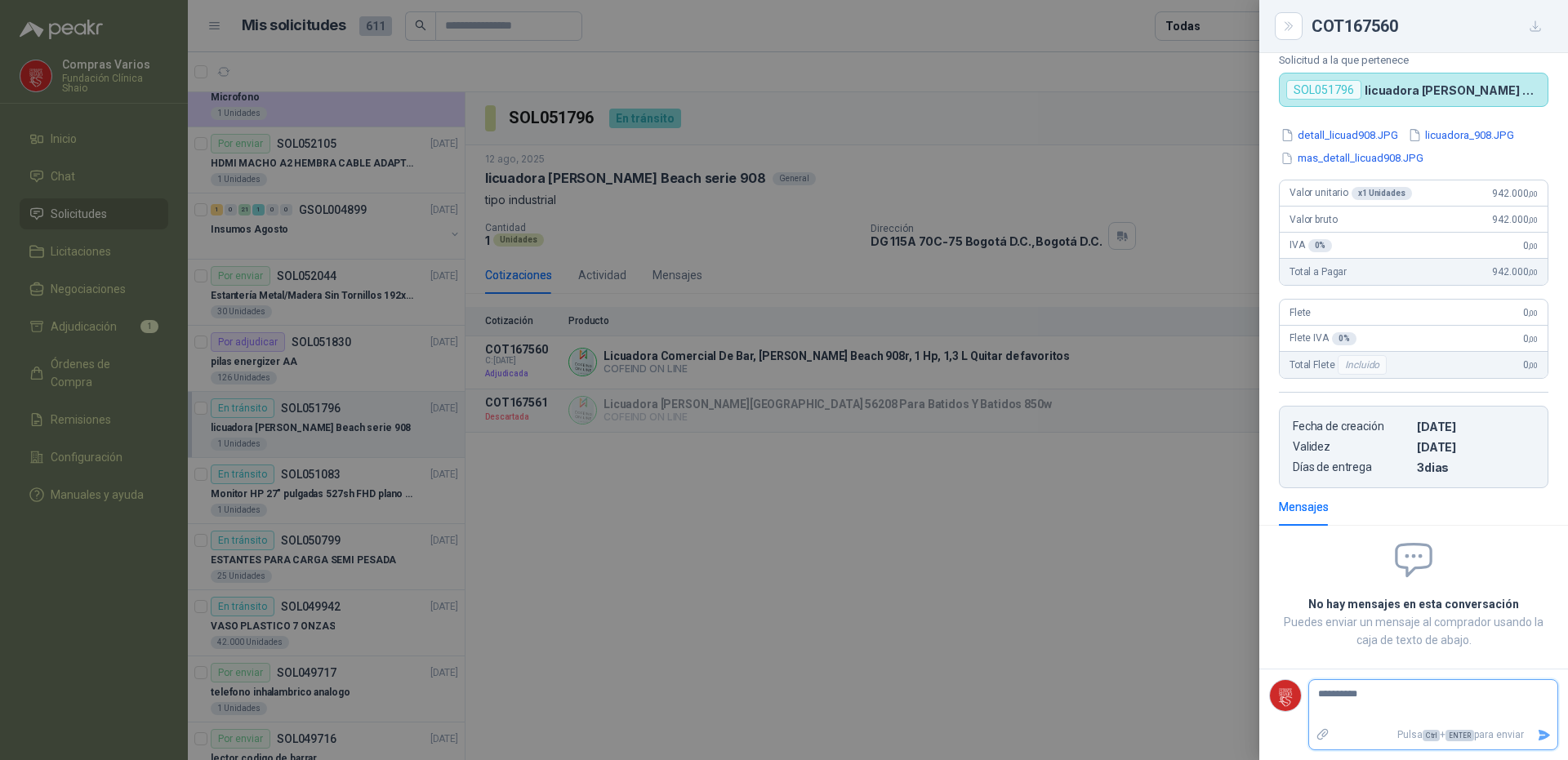
type textarea "**********"
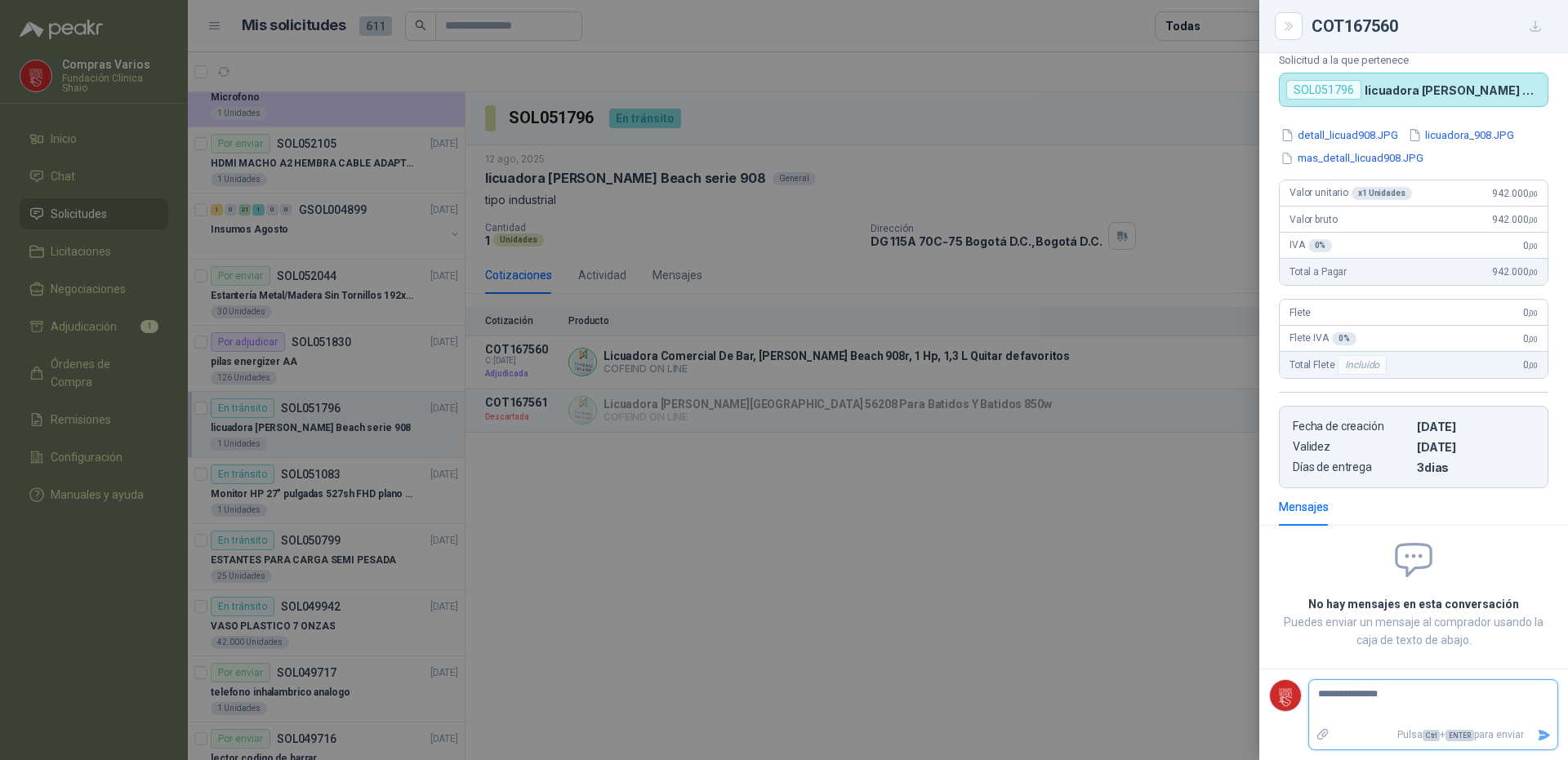
type textarea "**********"
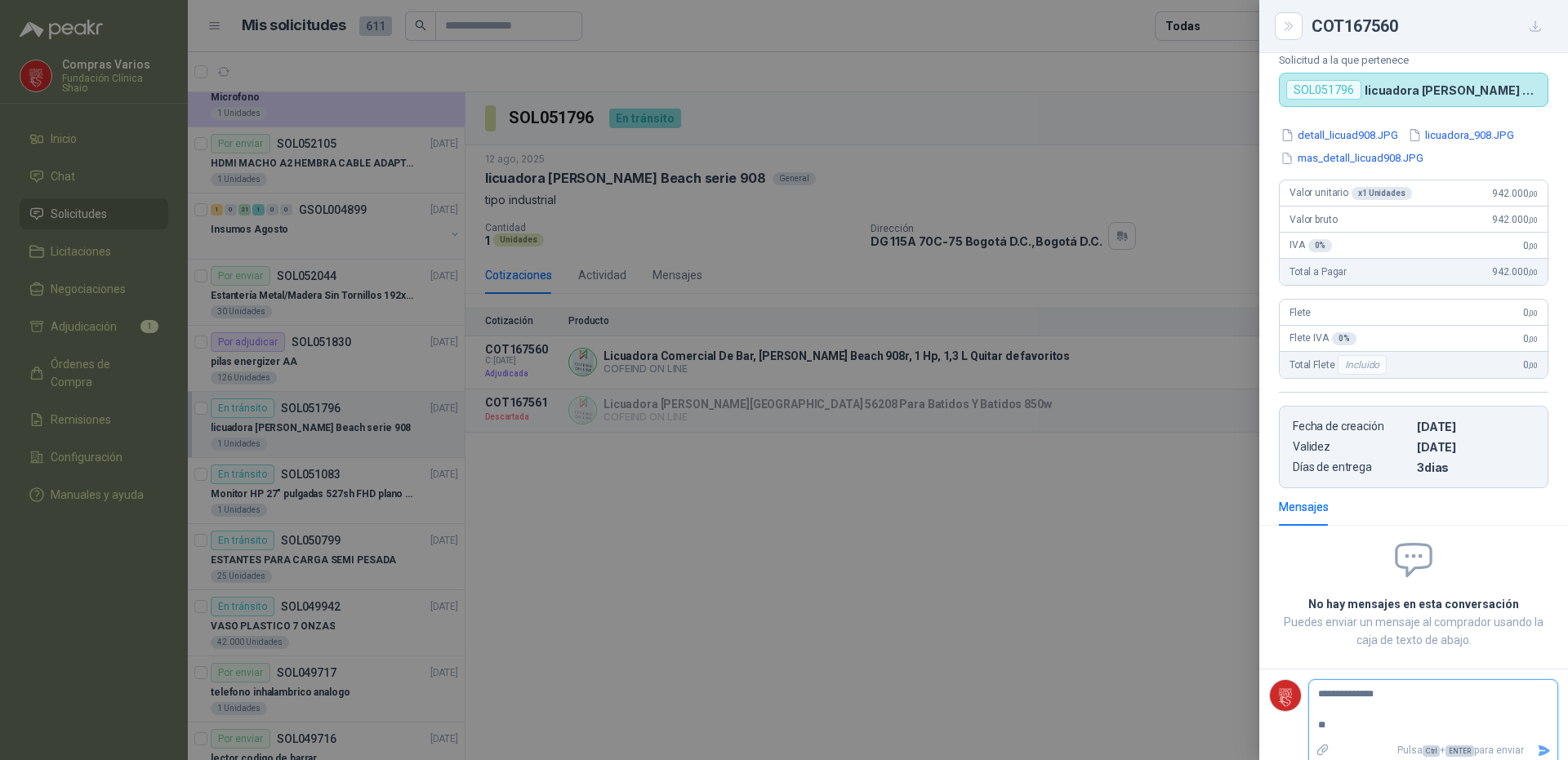
type textarea "**********"
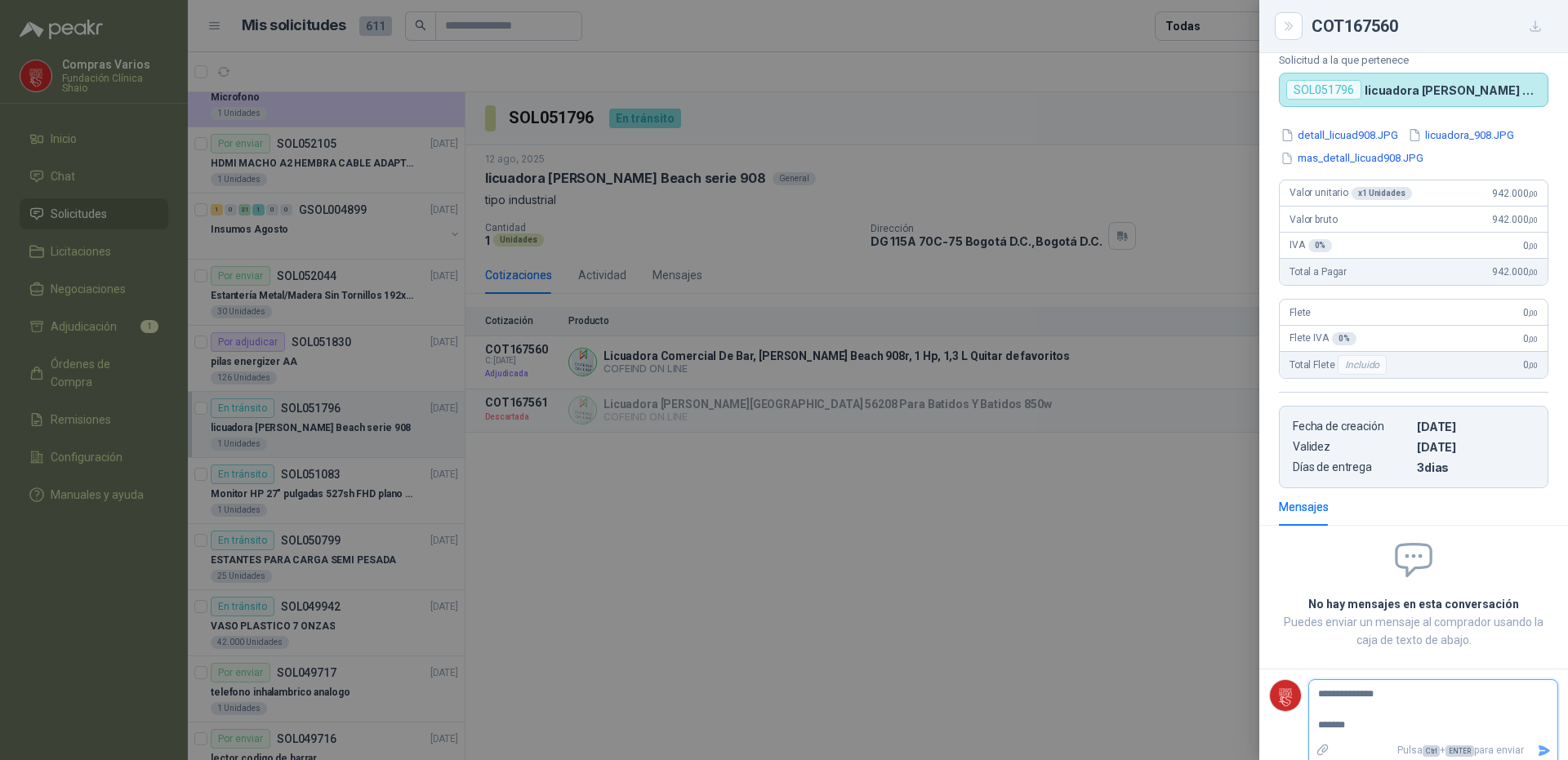
type textarea "**********"
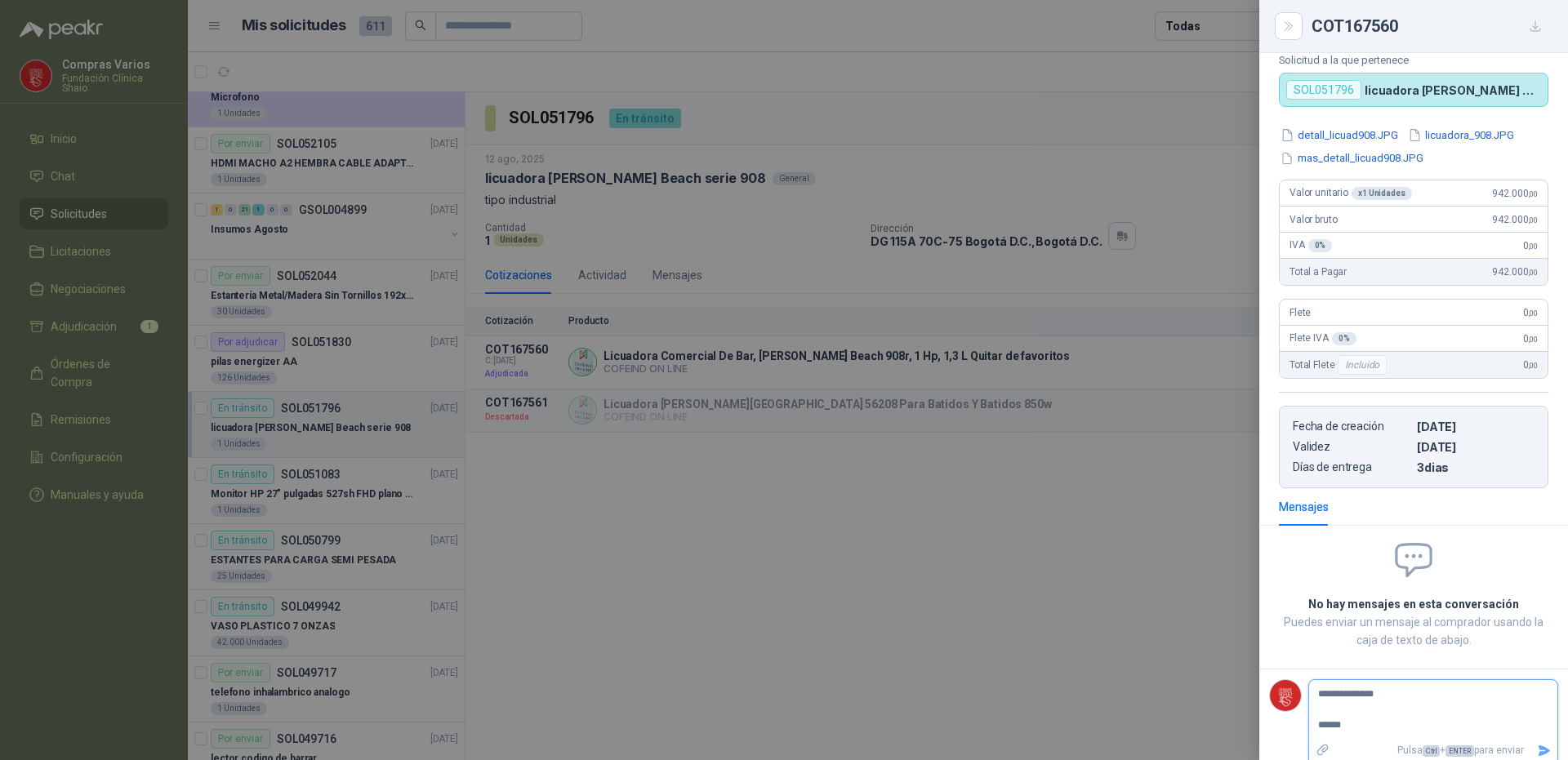
type textarea "**********"
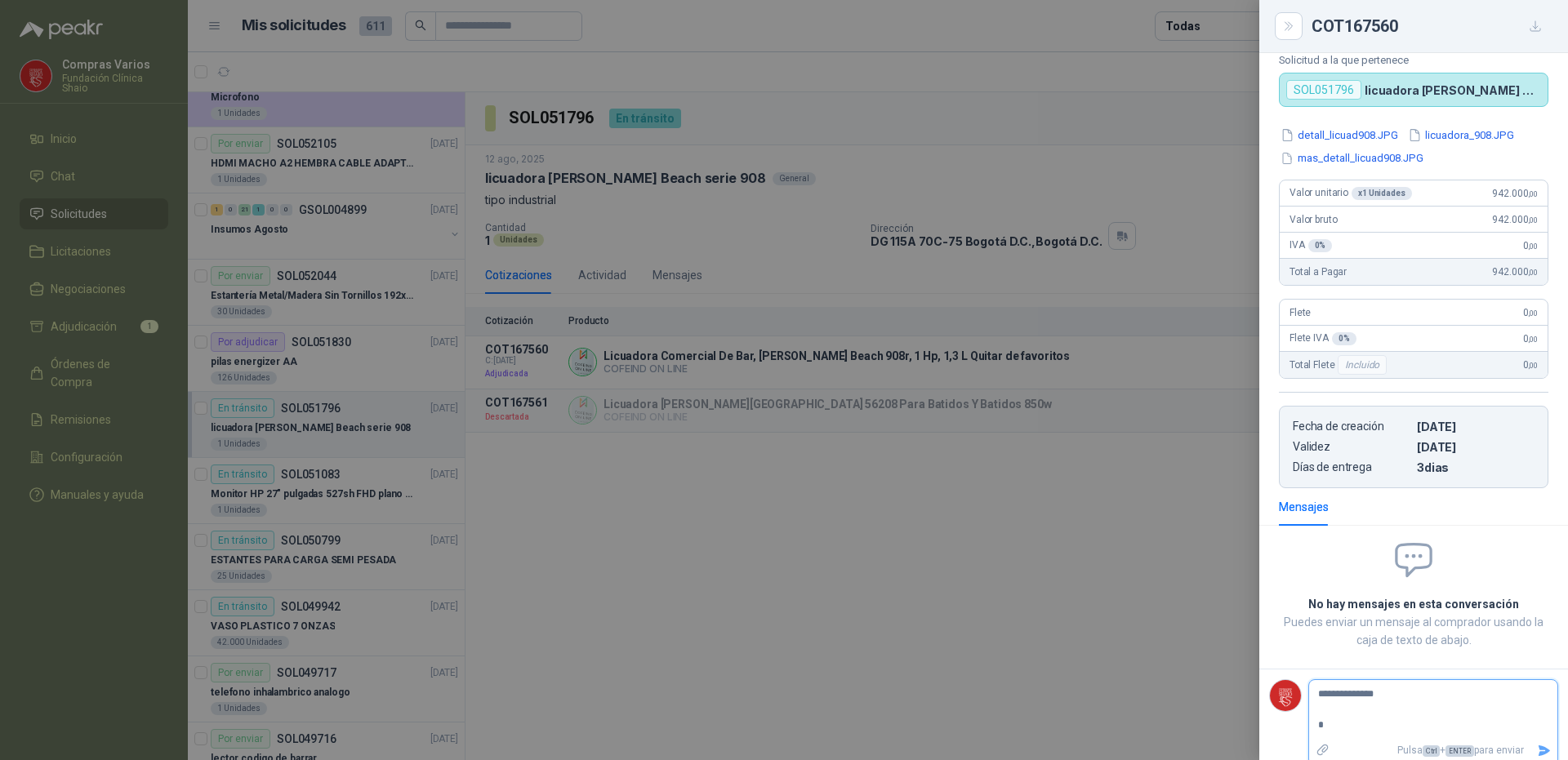
type textarea "**********"
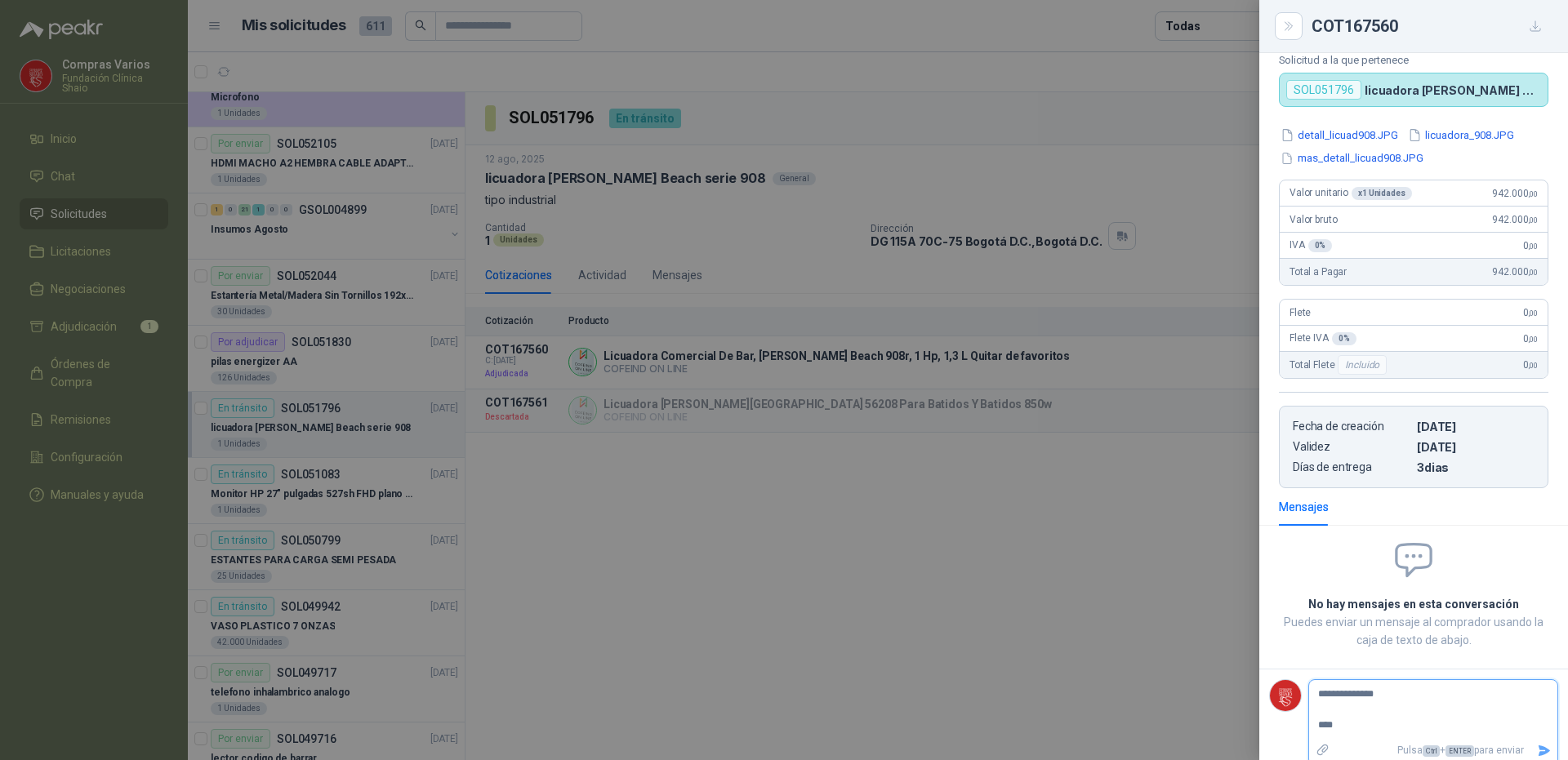
type textarea "**********"
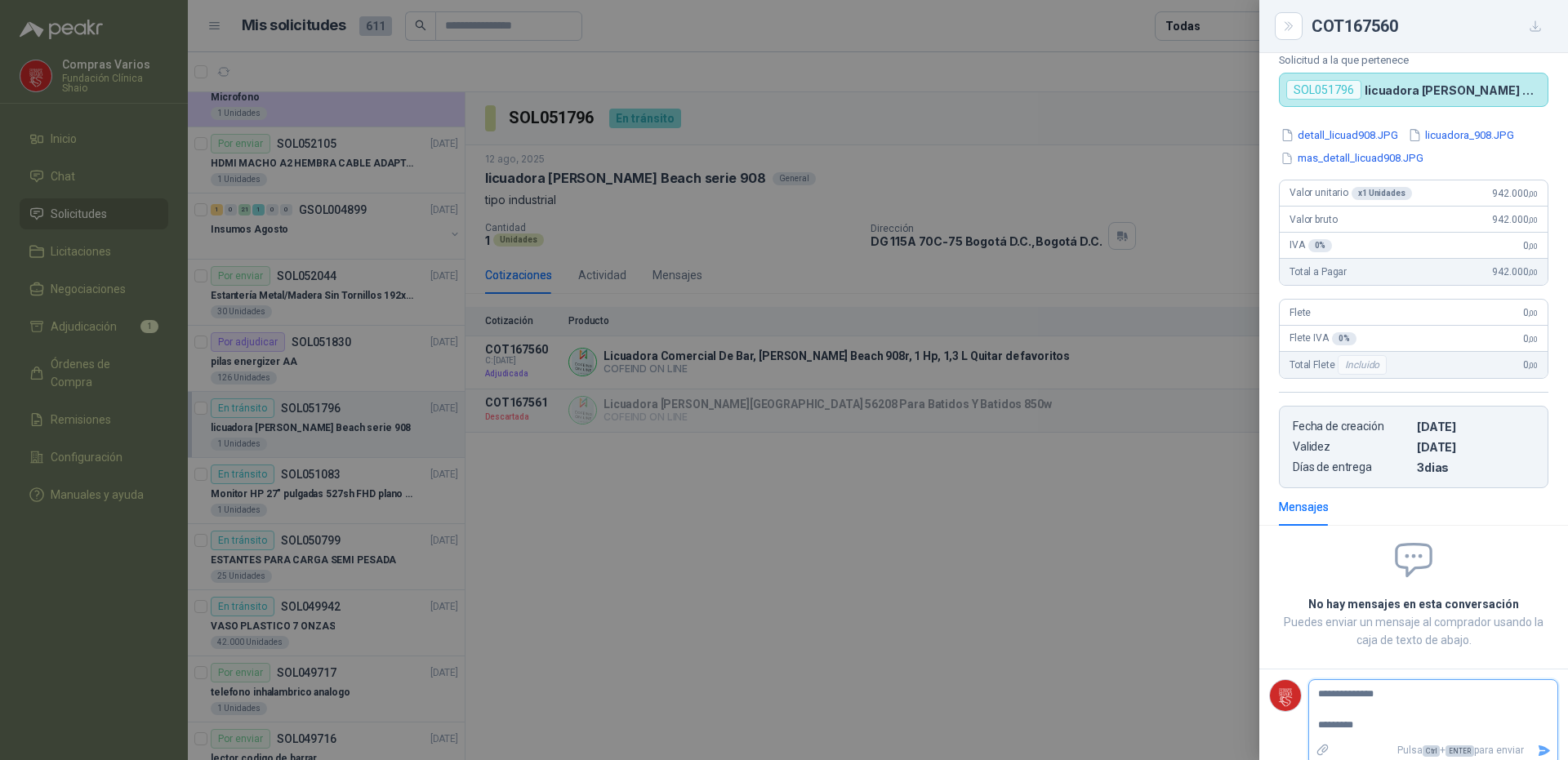
type textarea "**********"
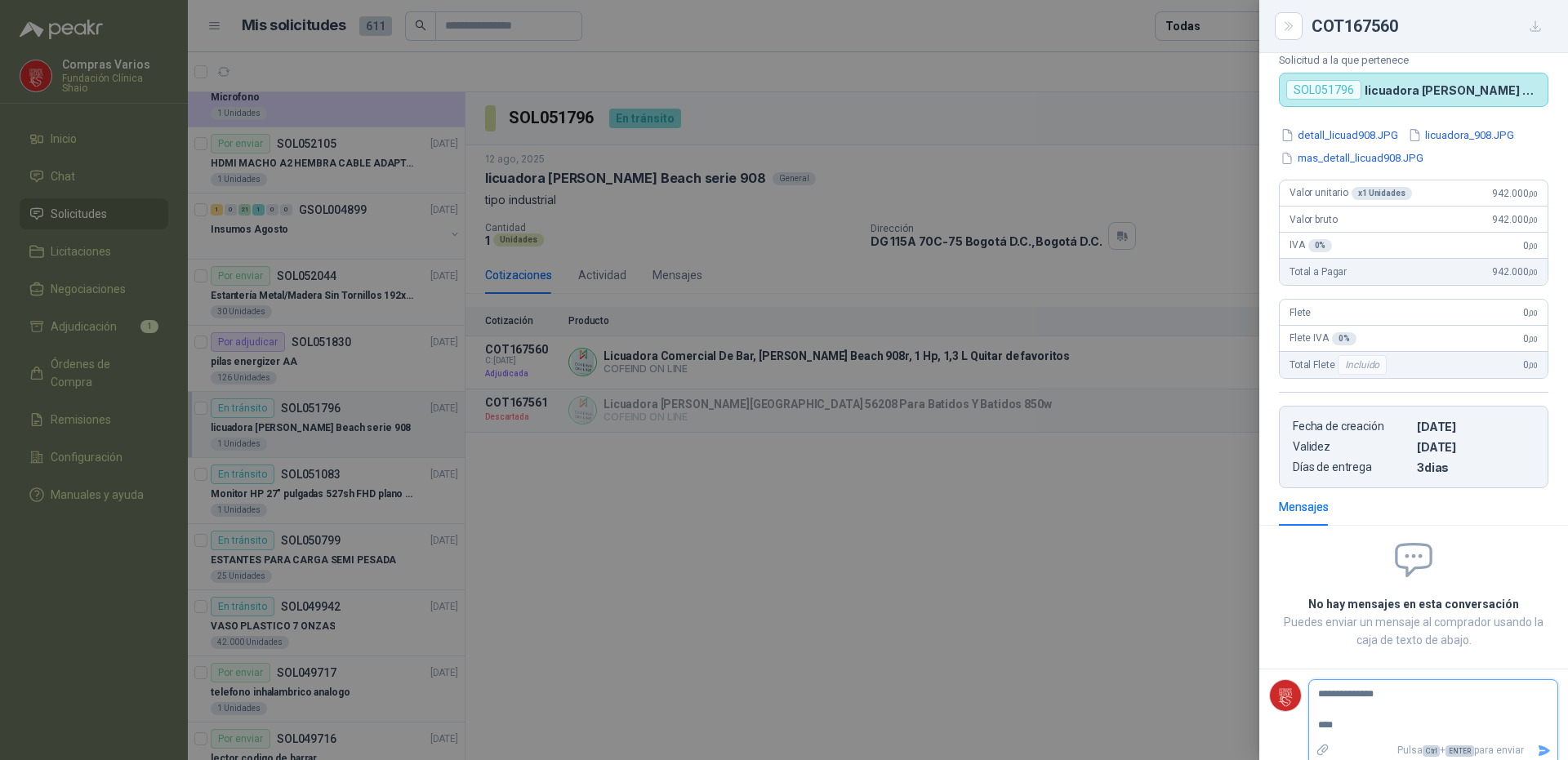
type textarea "**********"
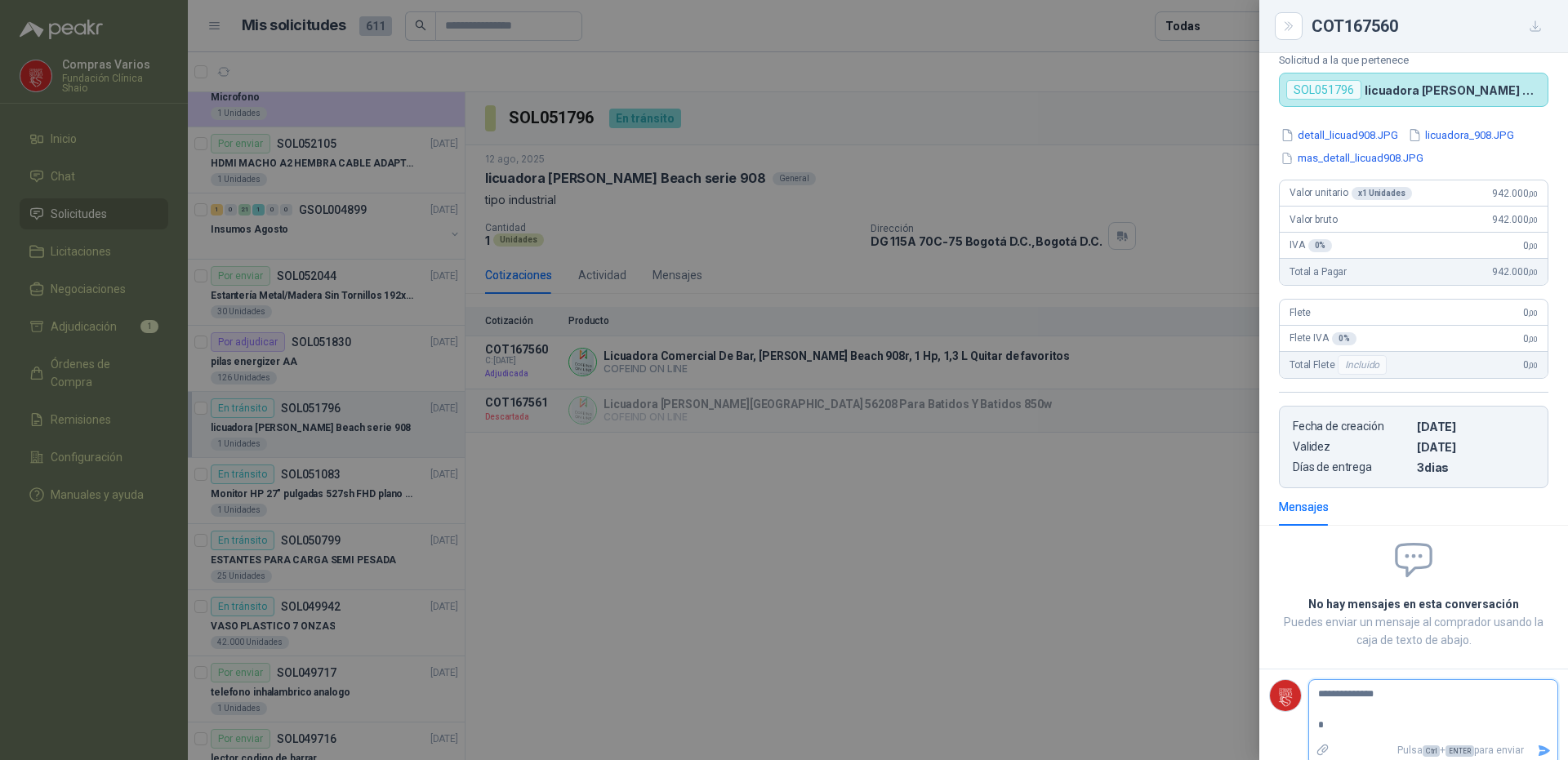
type textarea "**********"
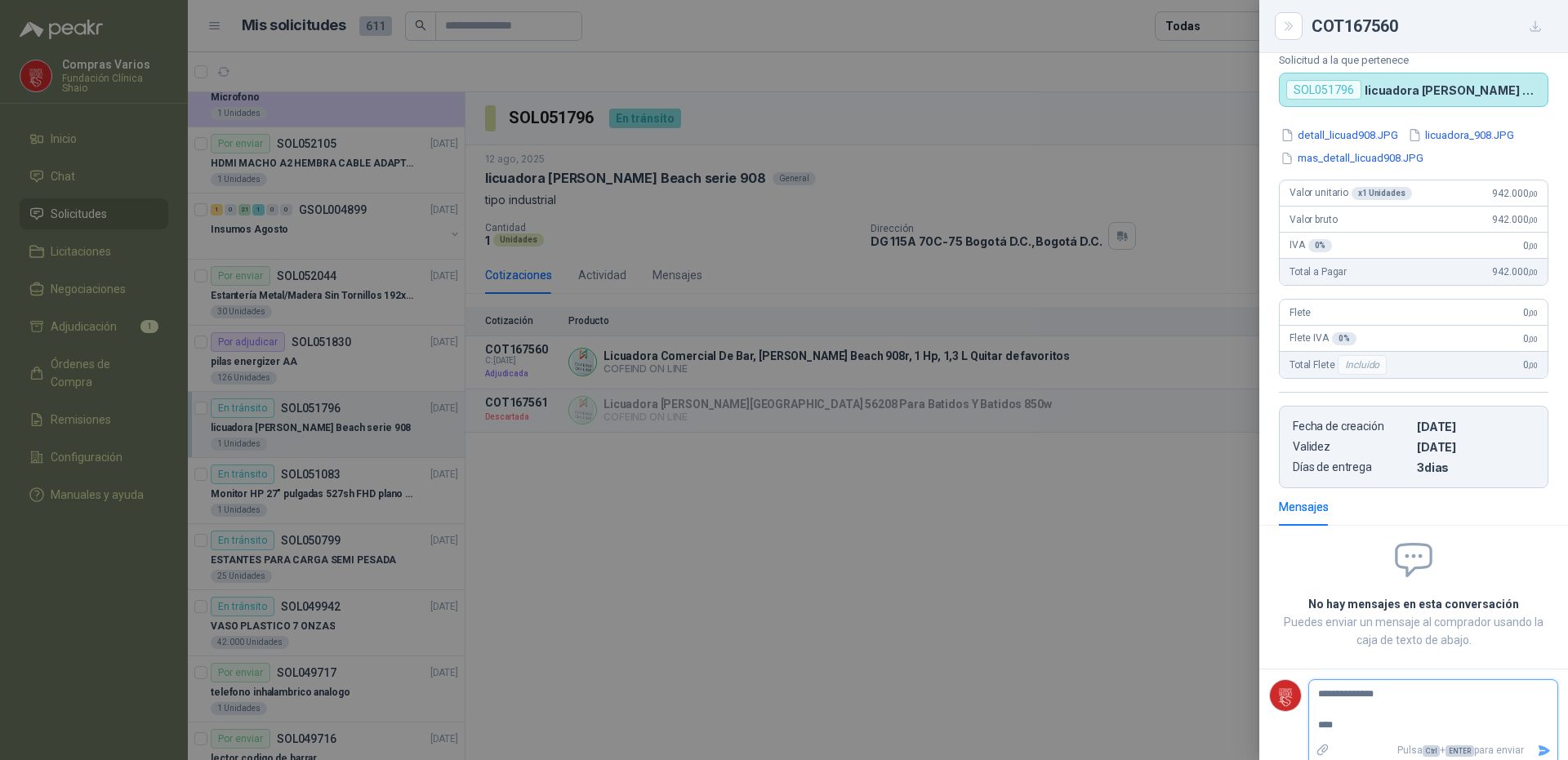
type textarea "**********"
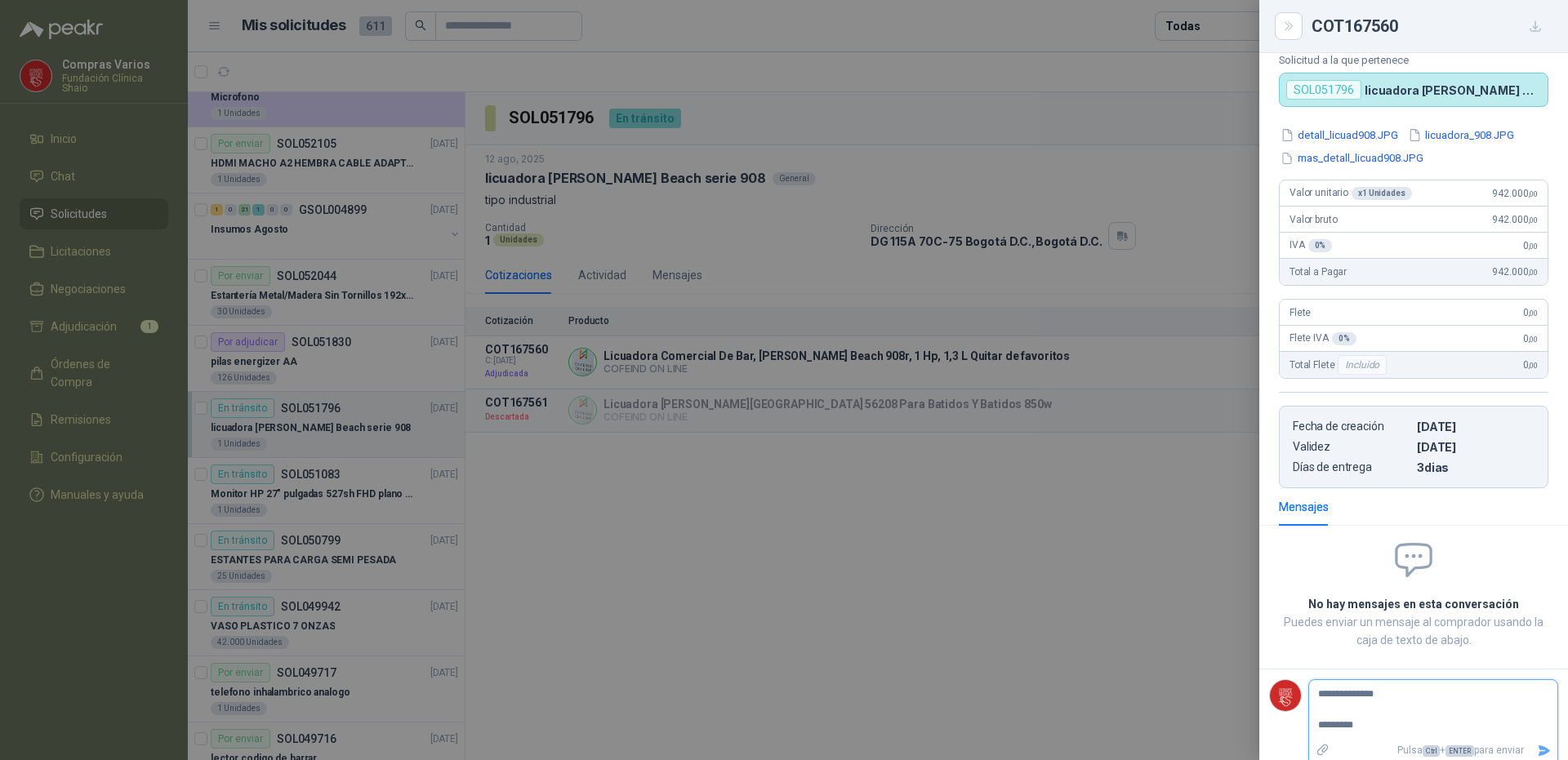
type textarea "**********"
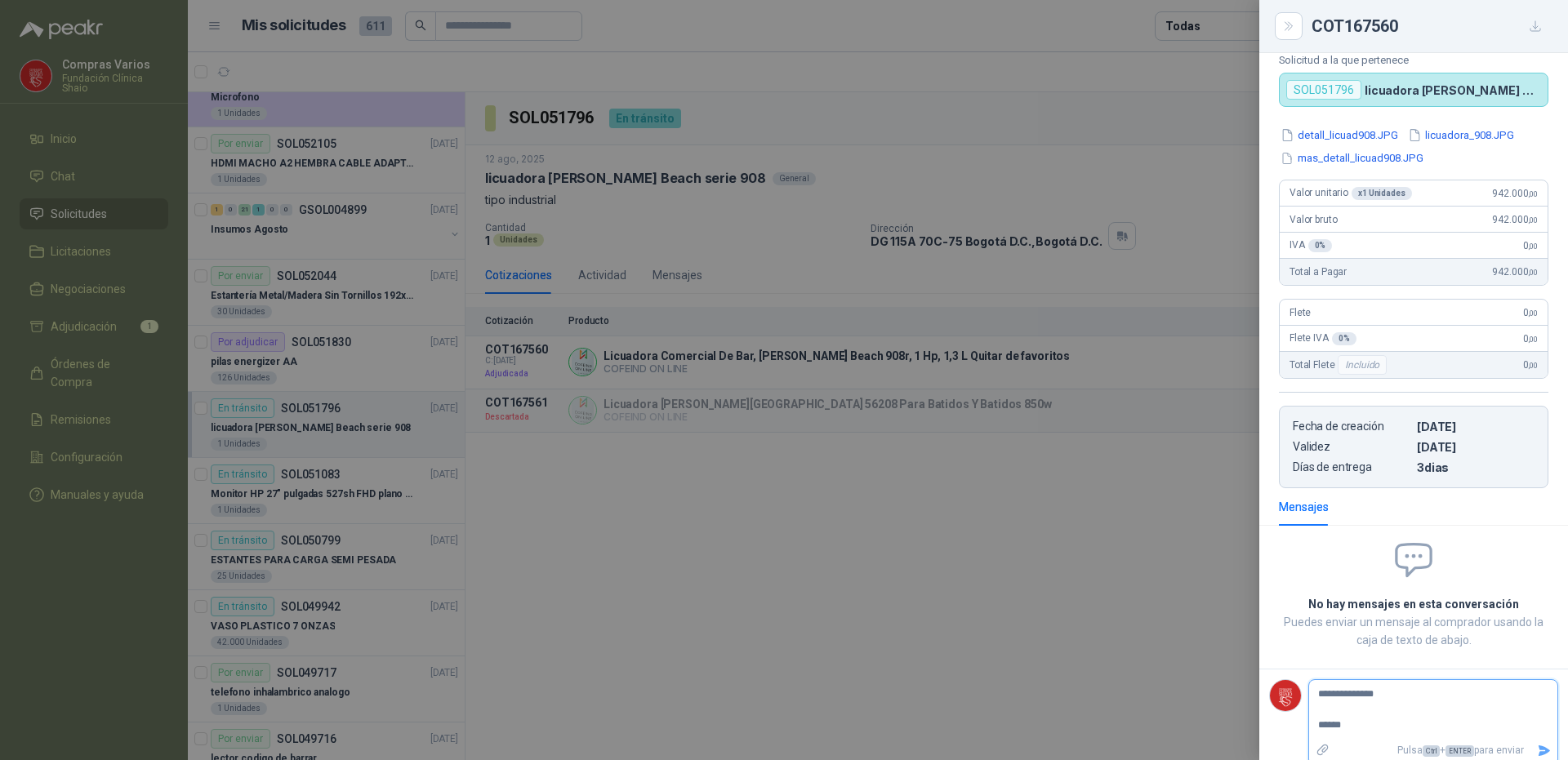
type textarea "**********"
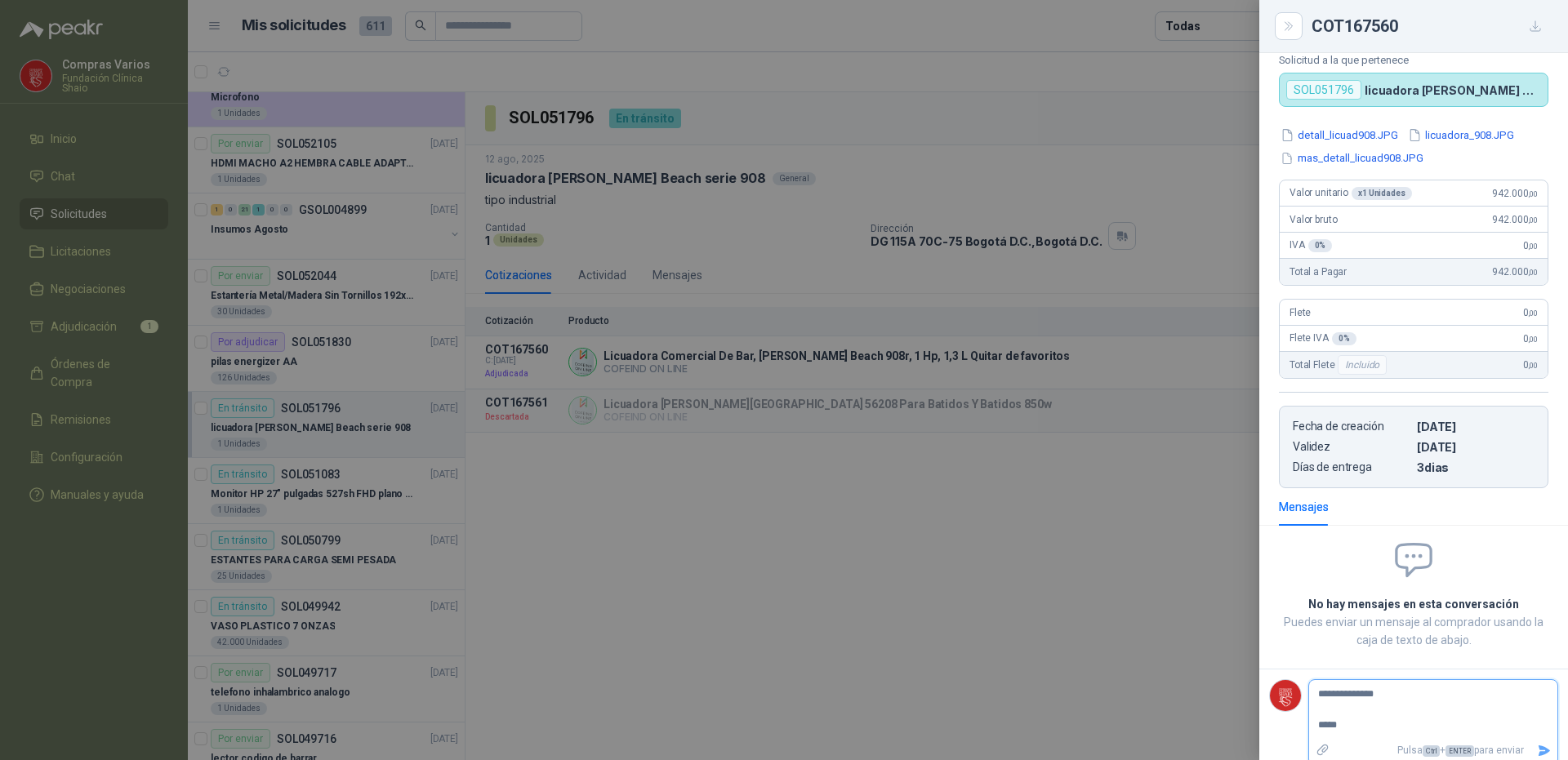
type textarea "**********"
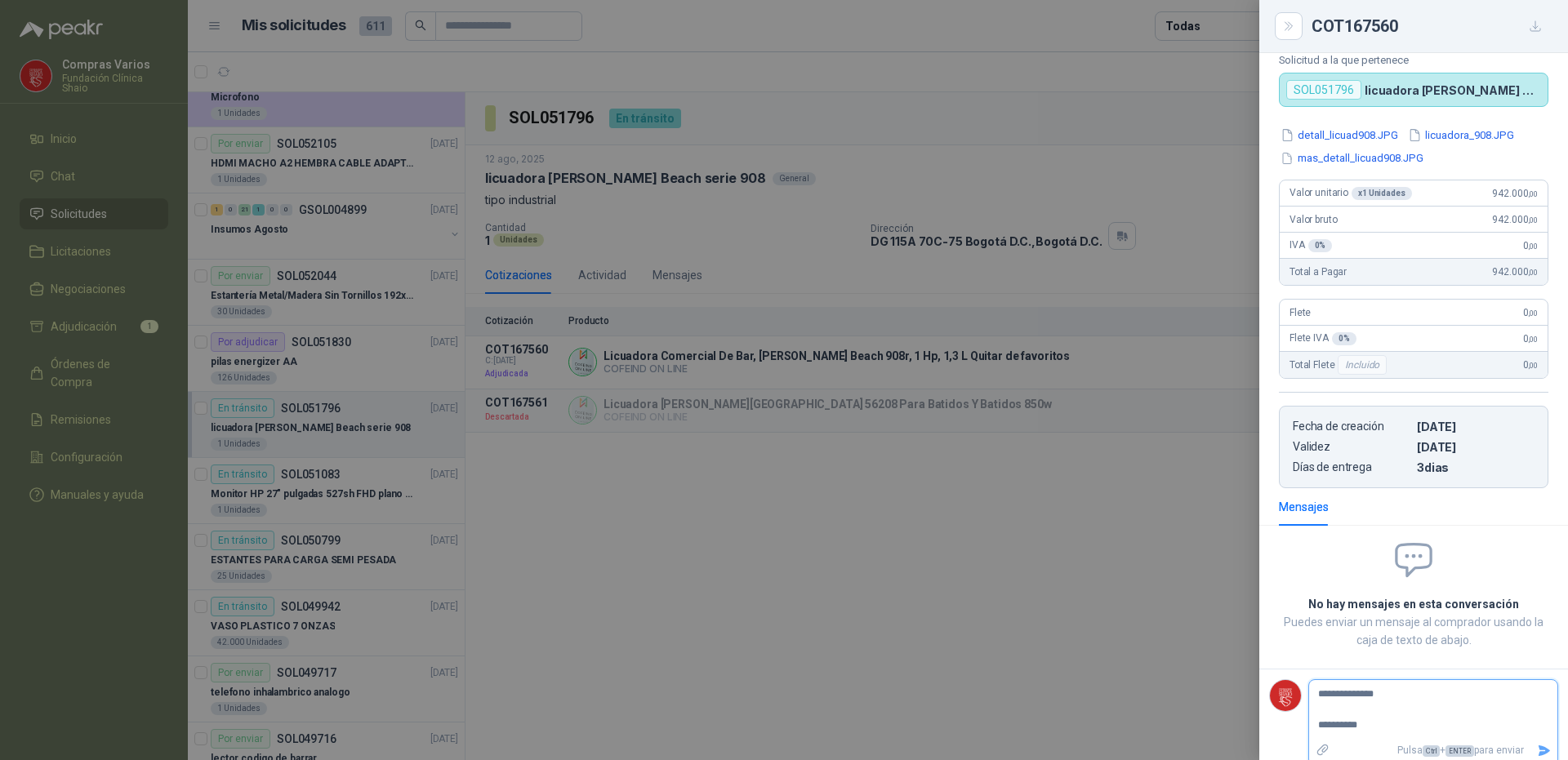
type textarea "**********"
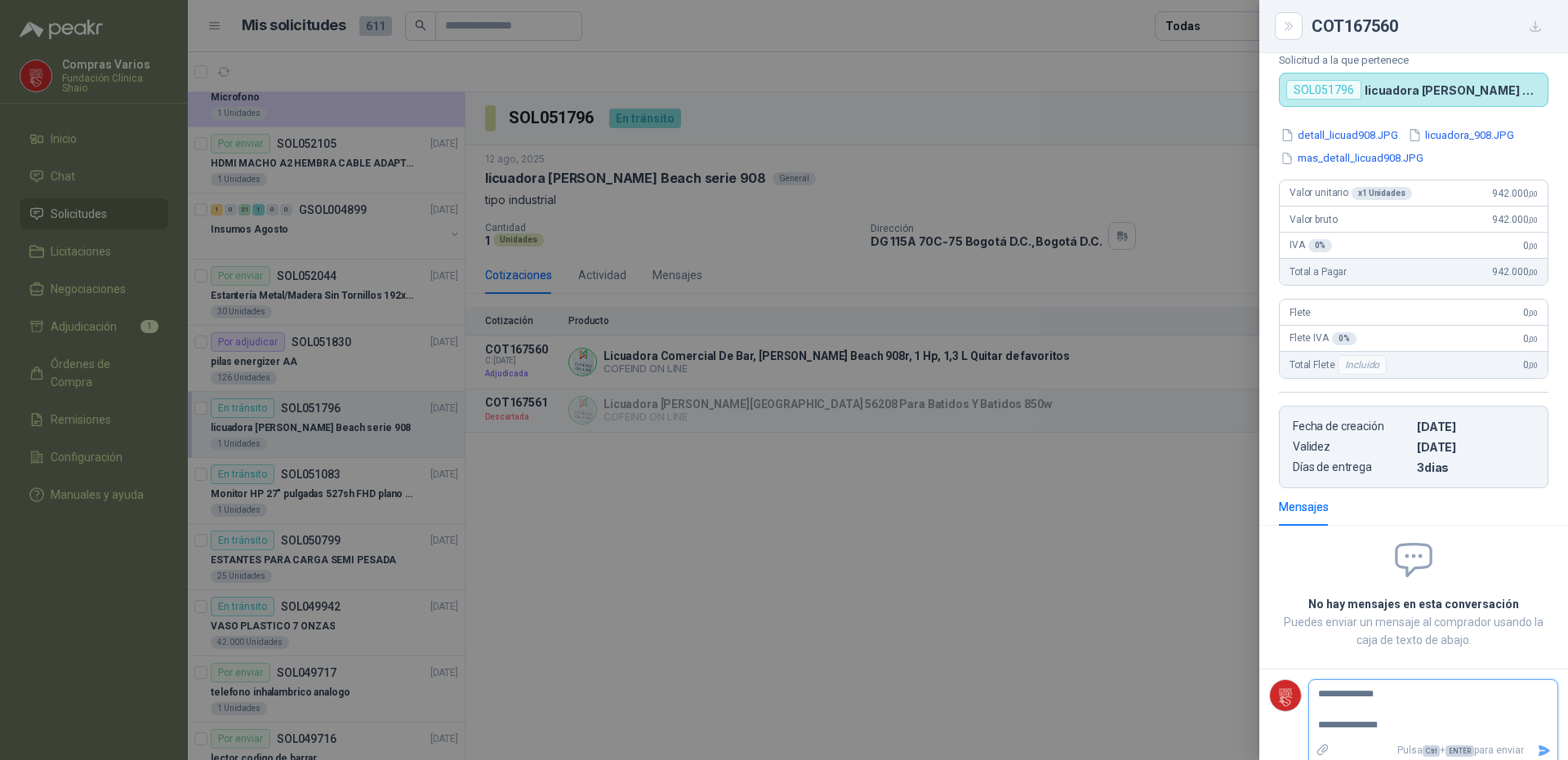
type textarea "**********"
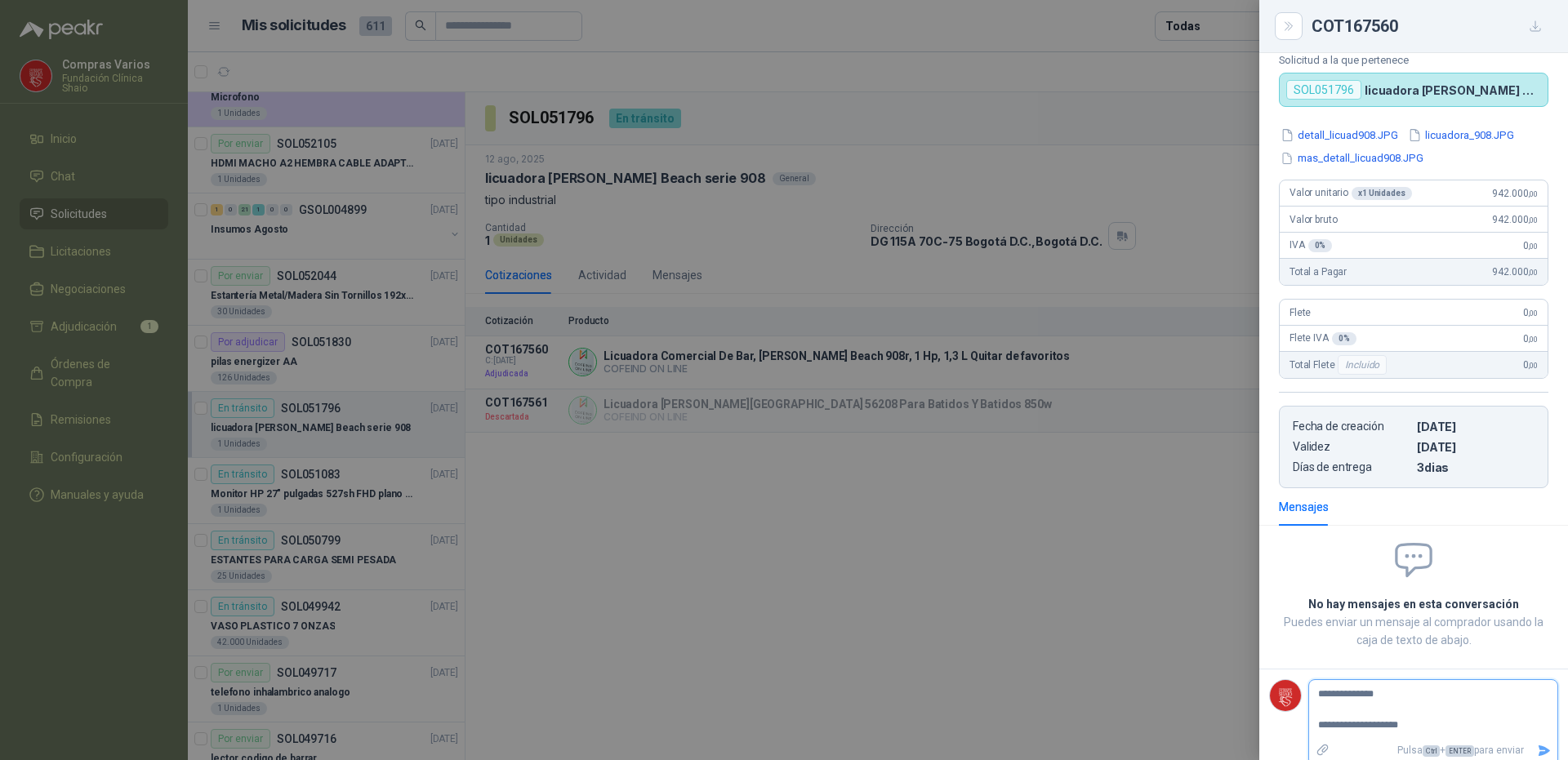
type textarea "**********"
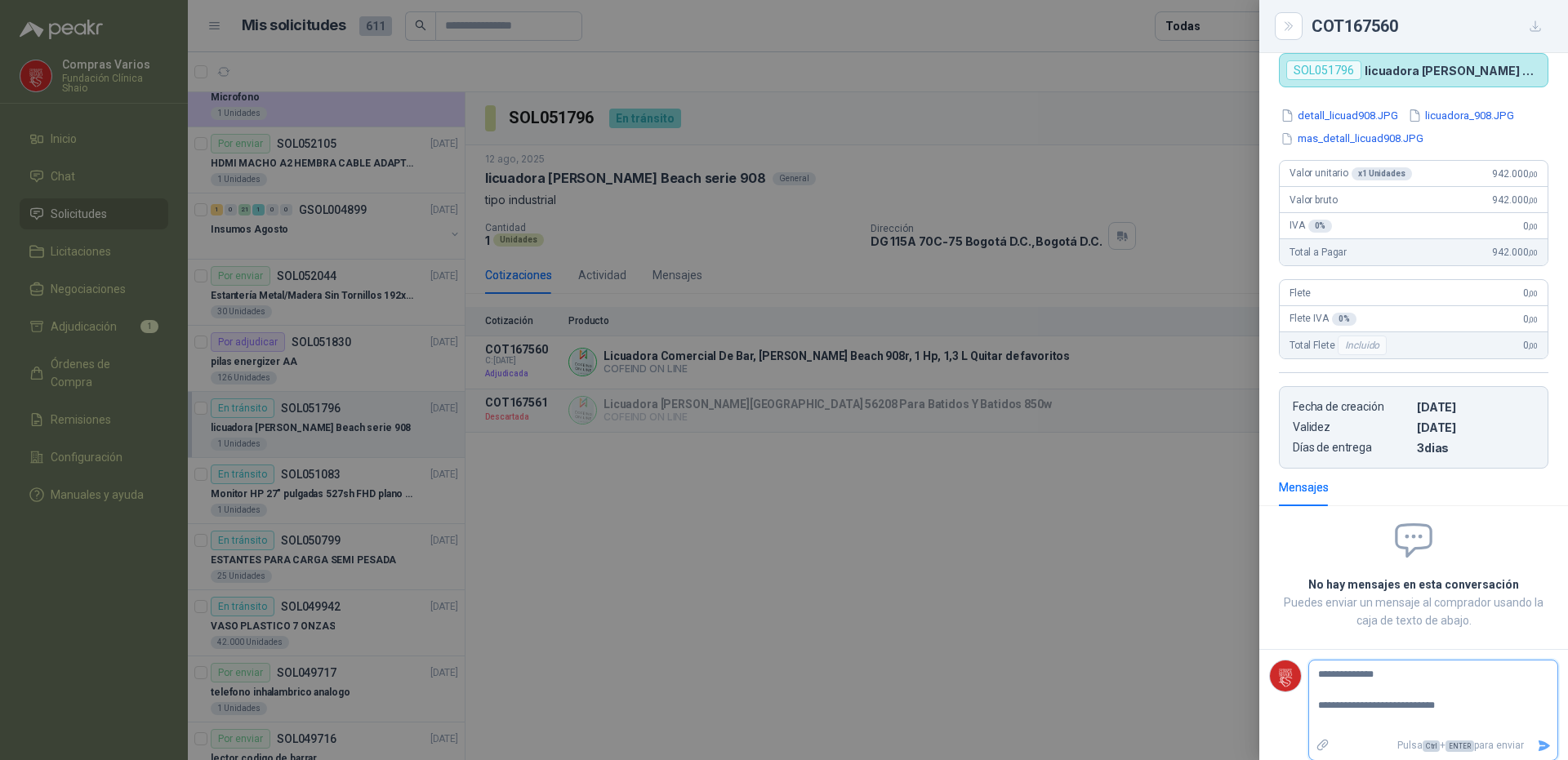
scroll to position [152, 0]
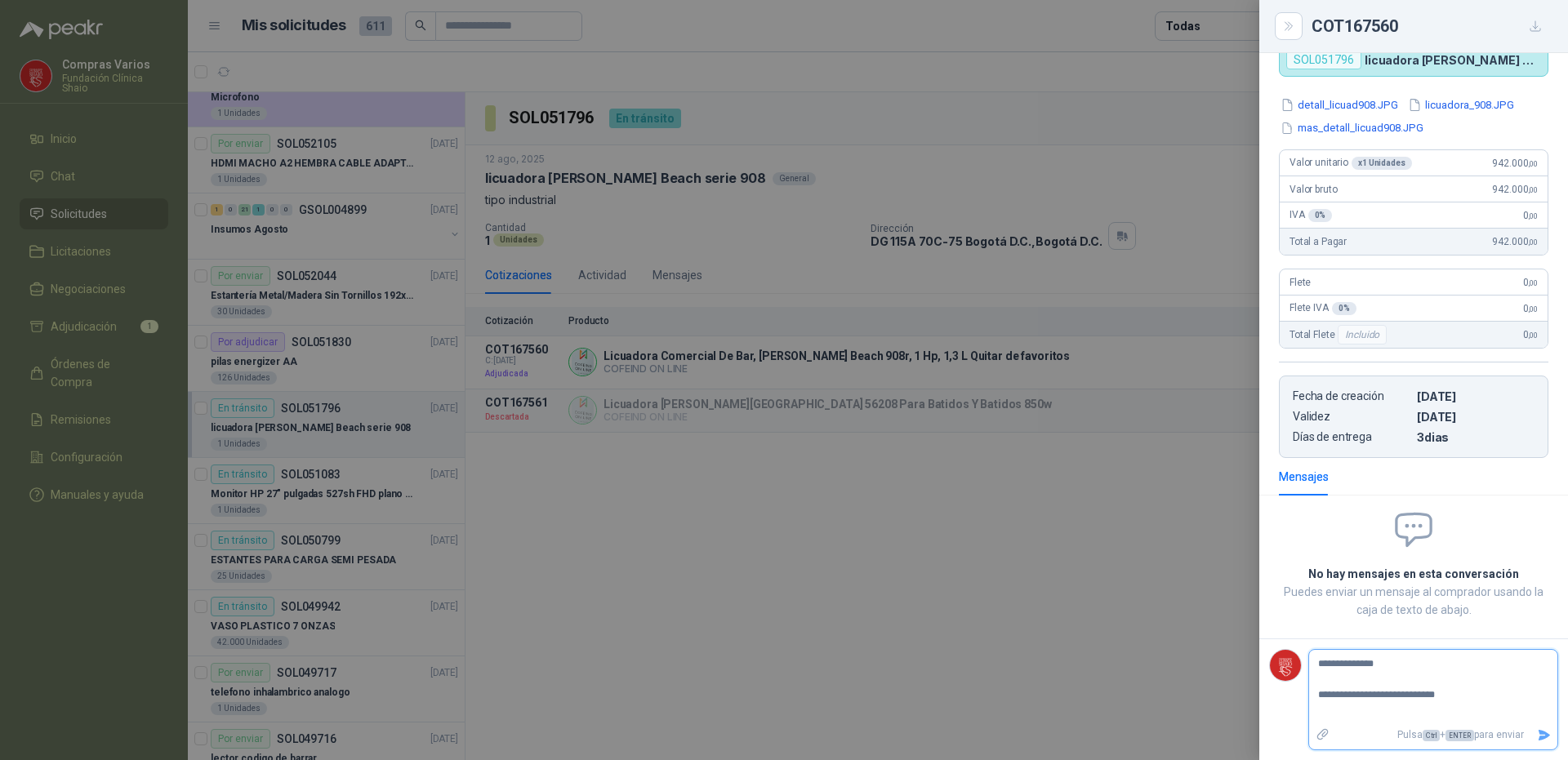
drag, startPoint x: 1526, startPoint y: 735, endPoint x: 1356, endPoint y: 722, distance: 170.5
click at [1356, 722] on div "Pulsa Ctrl + ENTER para enviar" at bounding box center [1432, 735] width 248 height 29
click at [1456, 698] on textarea "**********" at bounding box center [1426, 687] width 235 height 68
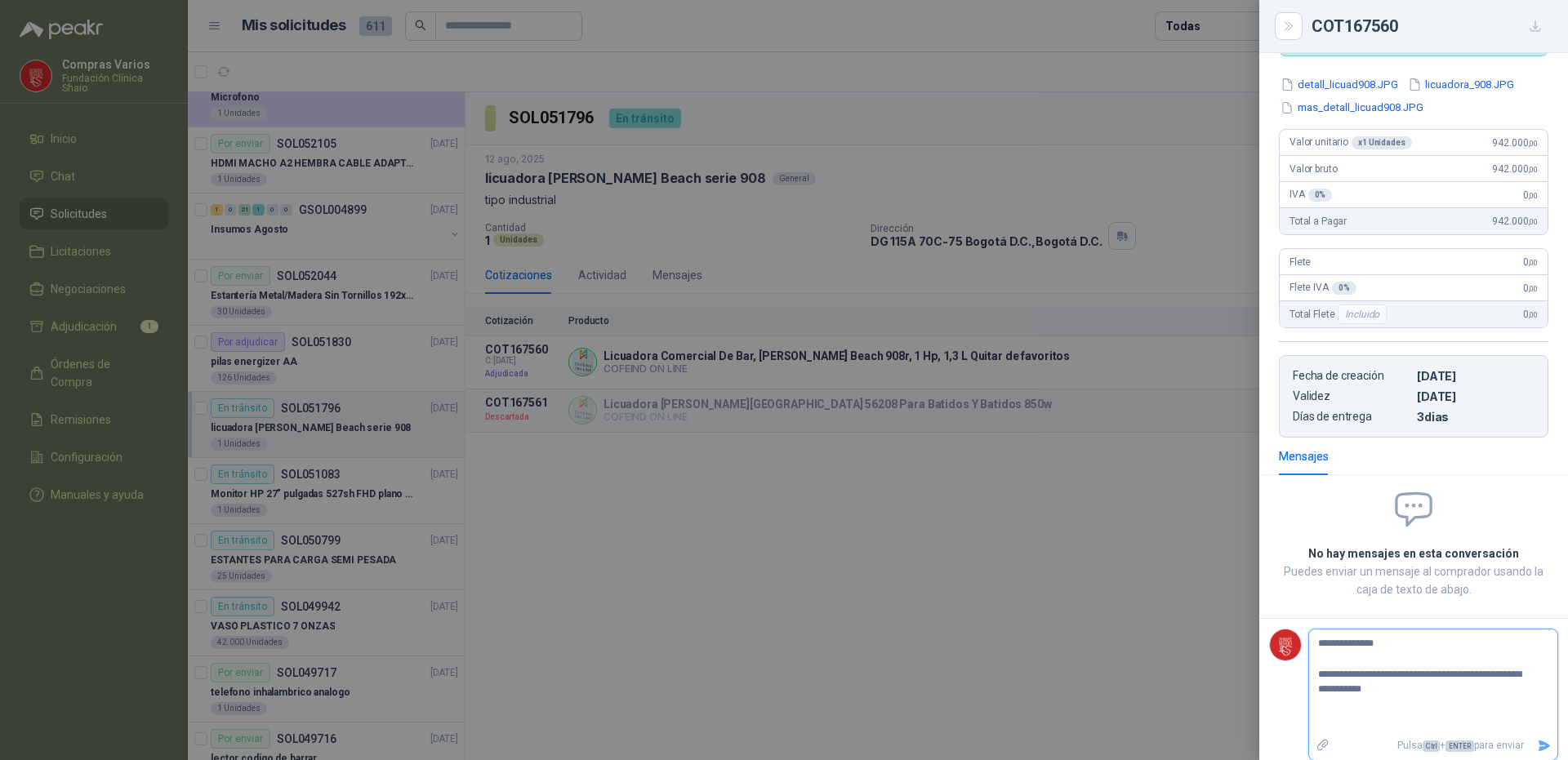
scroll to position [183, 0]
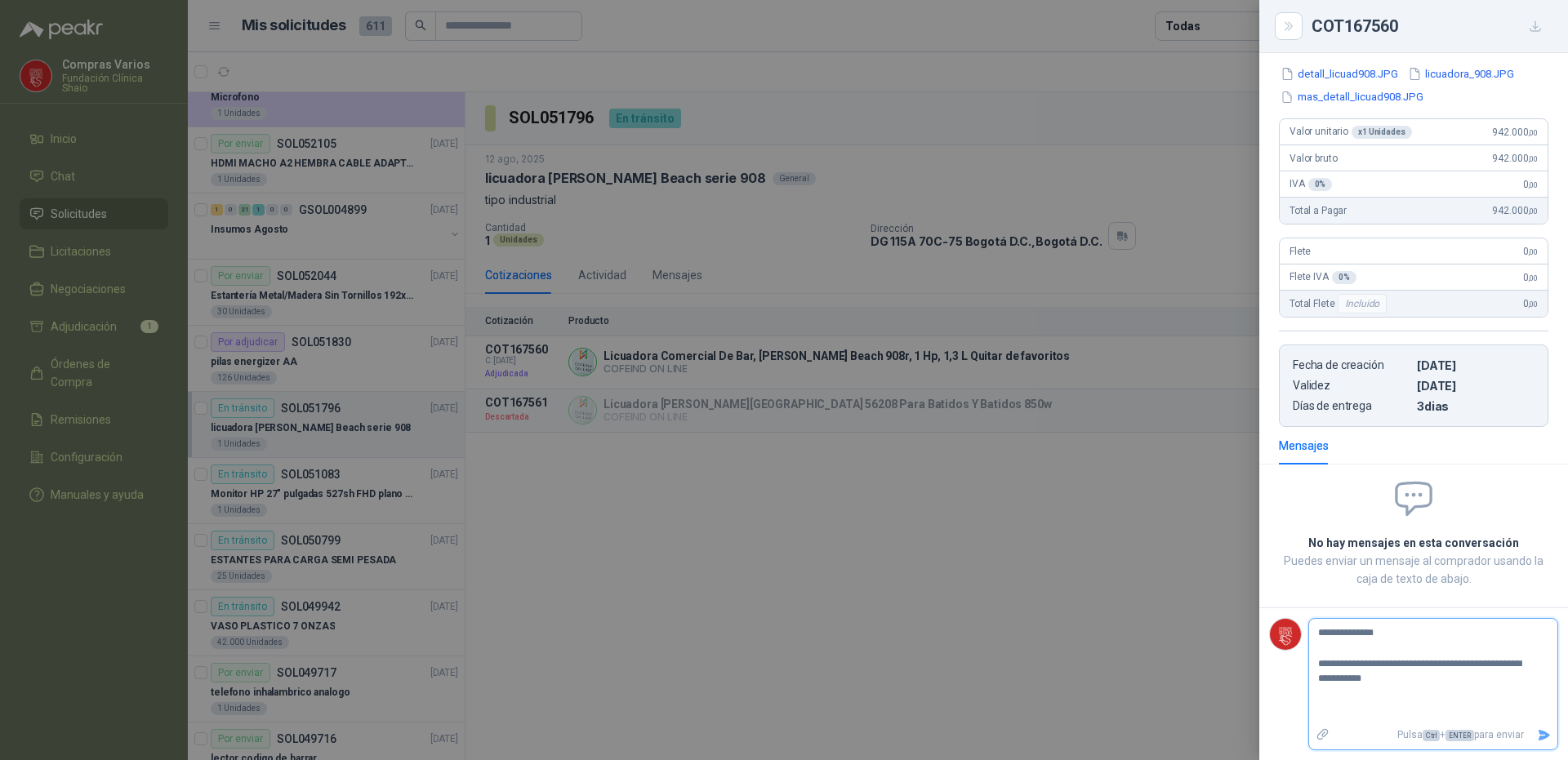
click at [1538, 732] on icon "Enviar" at bounding box center [1544, 735] width 11 height 10
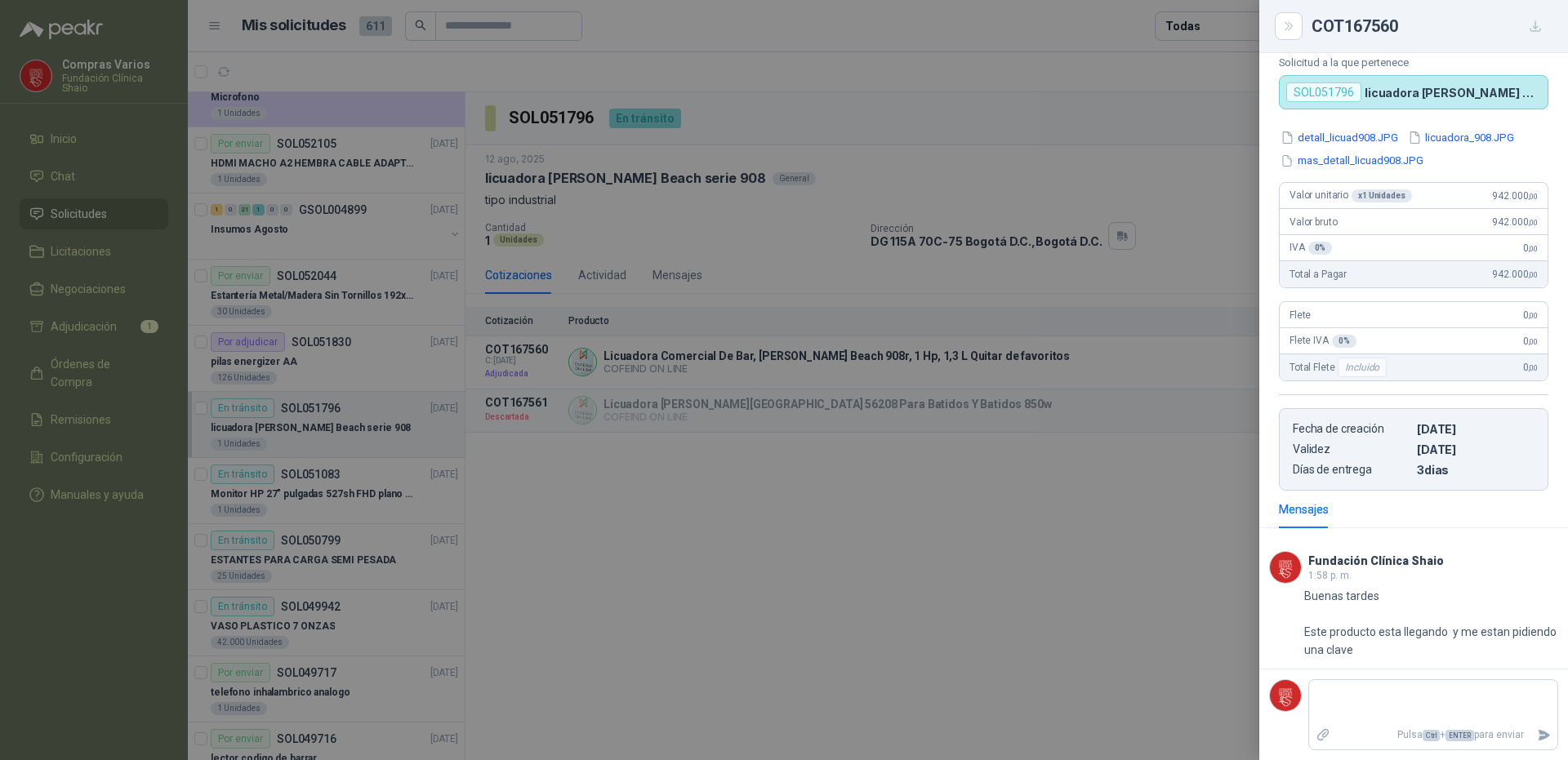
click at [735, 356] on div at bounding box center [784, 380] width 1568 height 760
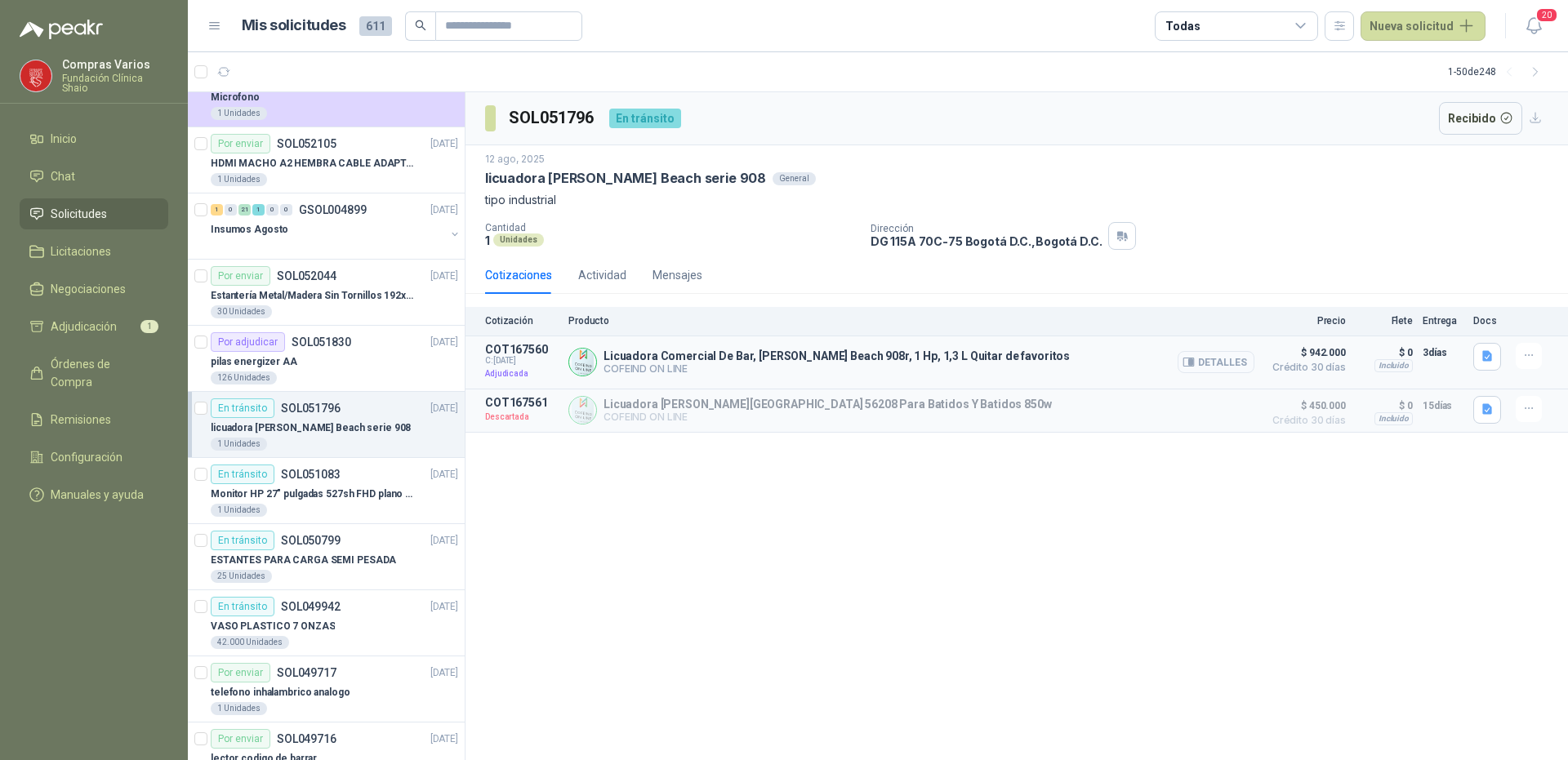
click at [1231, 358] on button "Detalles" at bounding box center [1216, 362] width 77 height 22
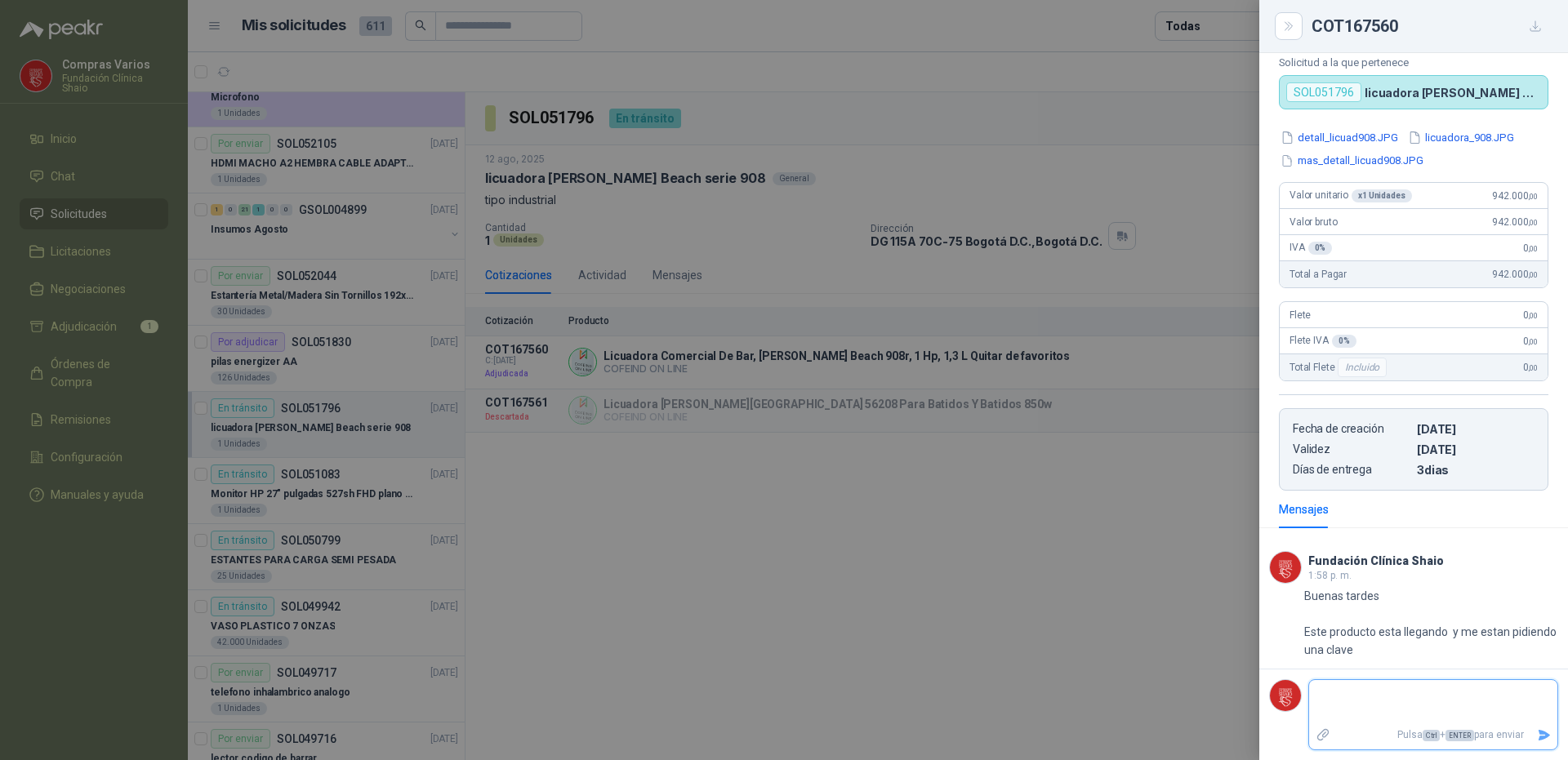
click at [1384, 713] on textarea at bounding box center [1426, 702] width 235 height 37
click at [1535, 727] on button "Enviar" at bounding box center [1543, 735] width 27 height 29
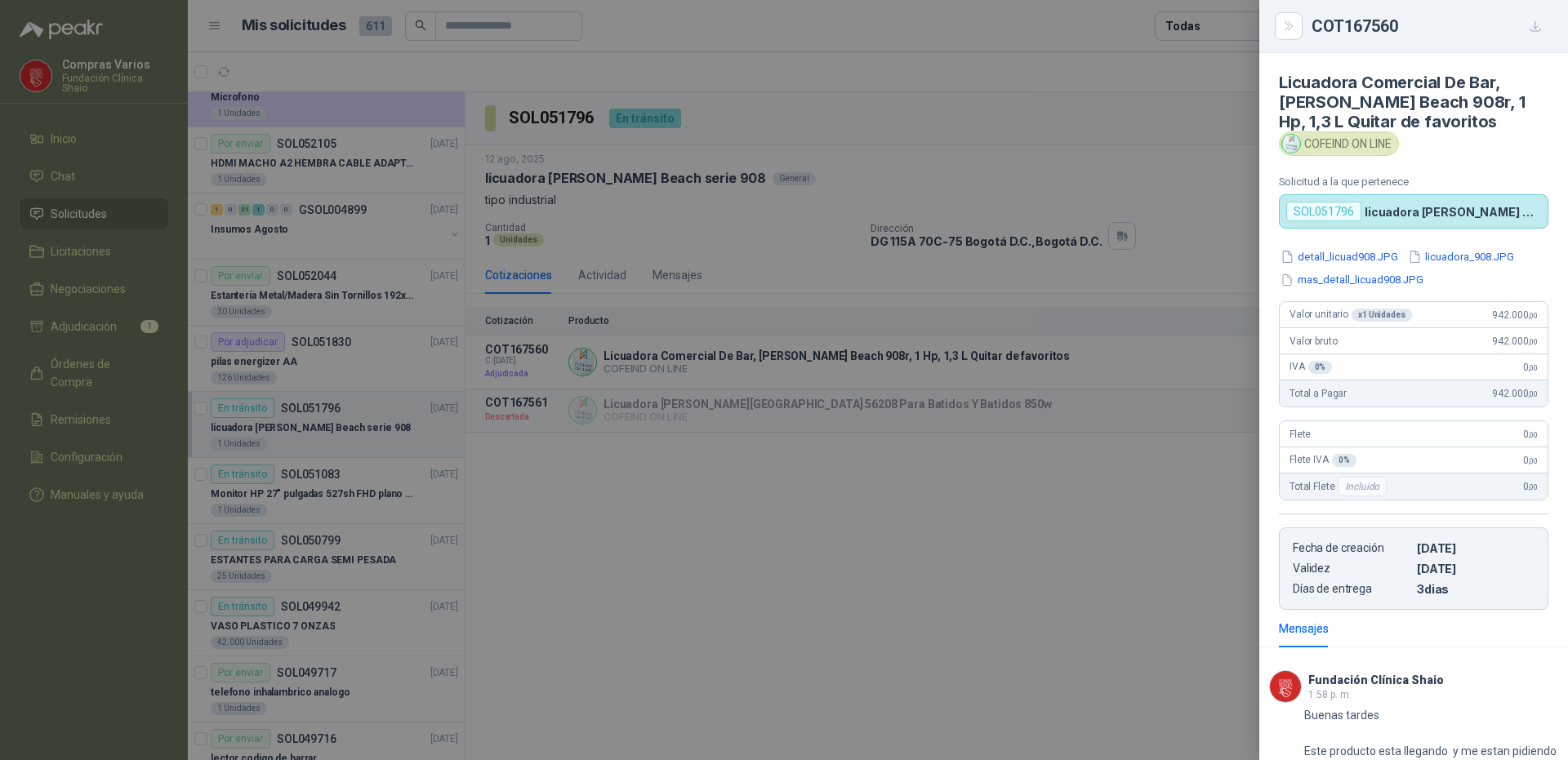
scroll to position [138, 0]
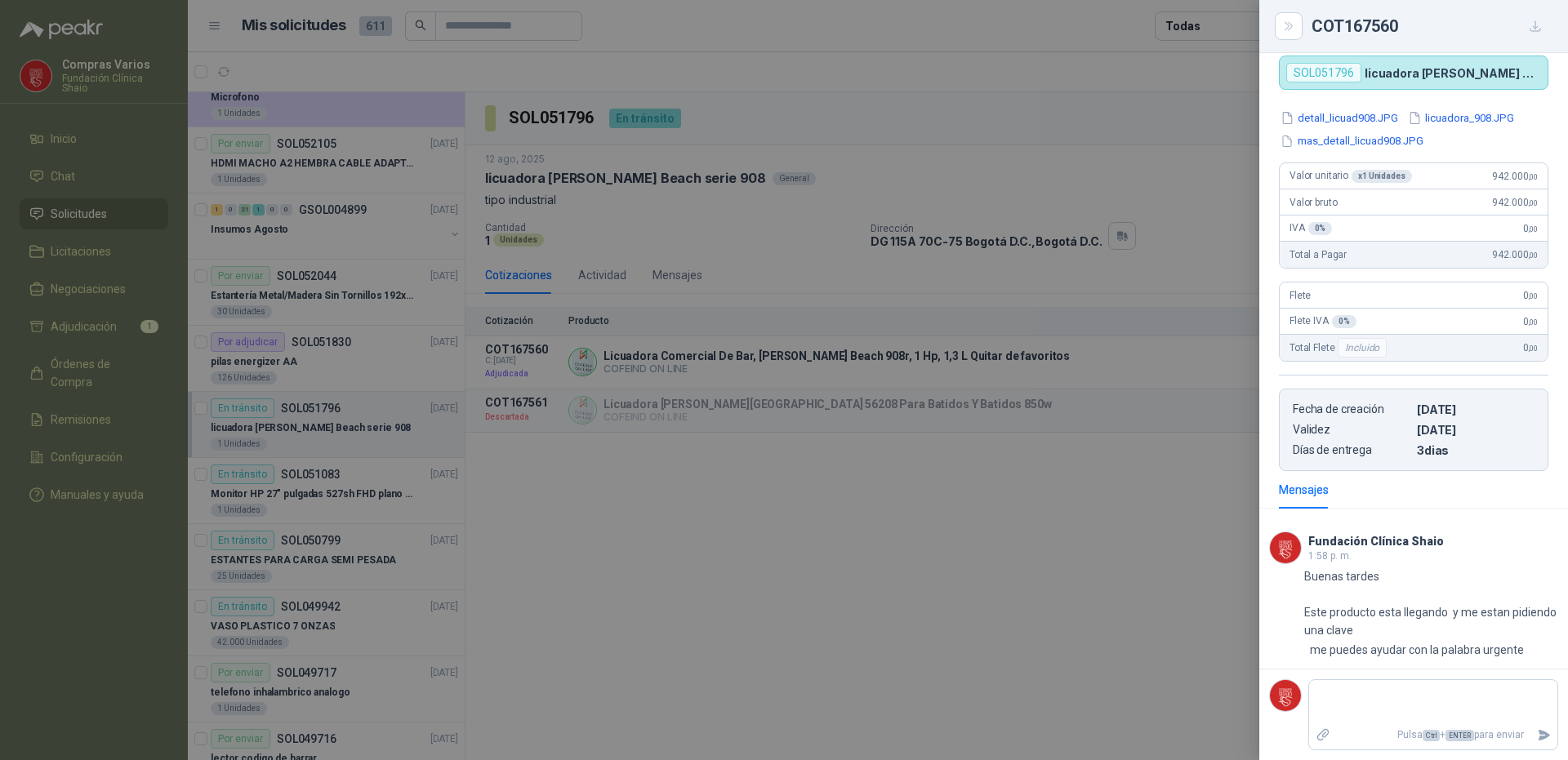
click at [747, 572] on div at bounding box center [784, 380] width 1568 height 760
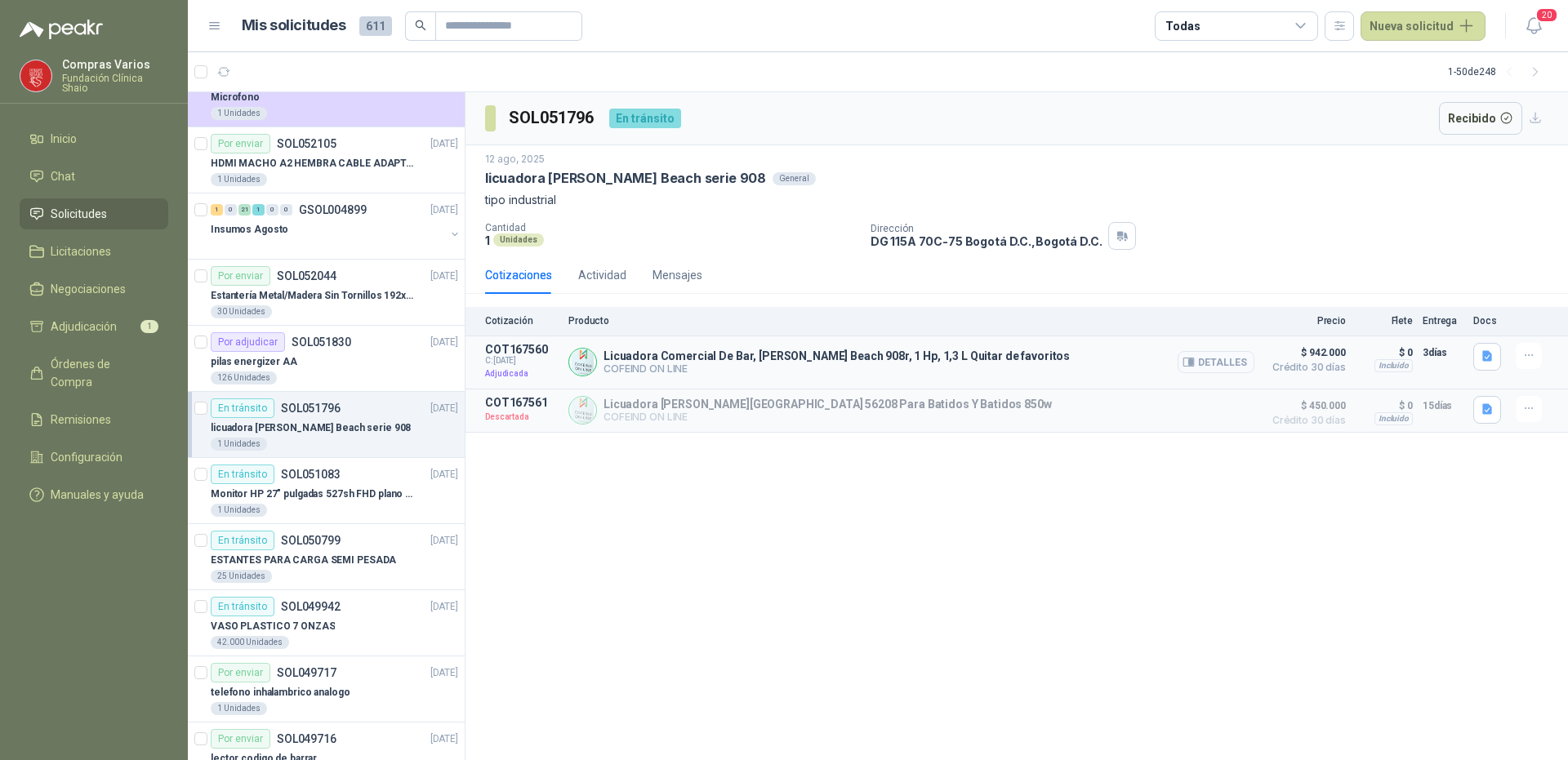
click at [1209, 360] on button "Detalles" at bounding box center [1216, 362] width 77 height 22
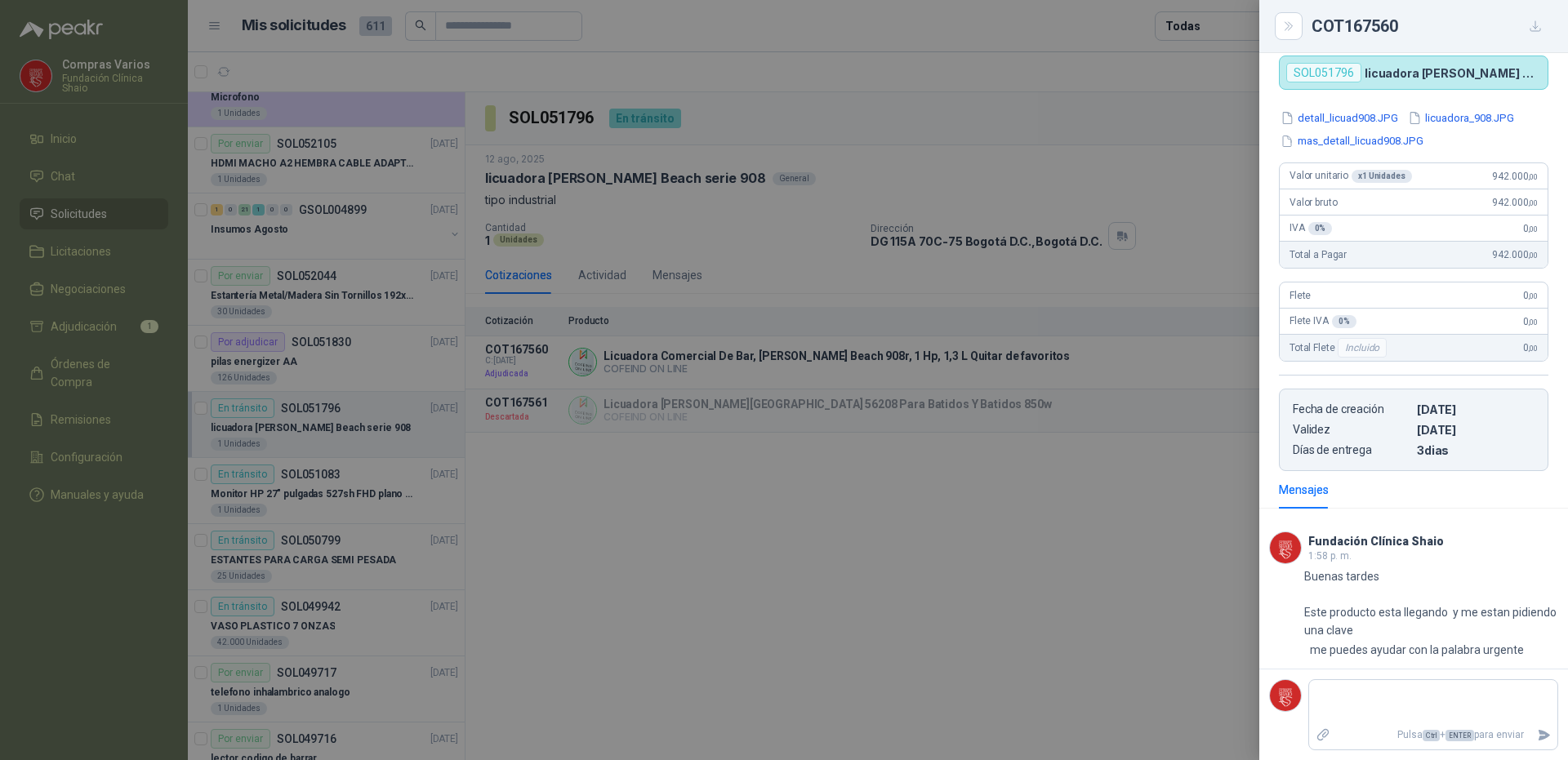
click at [1112, 660] on div at bounding box center [784, 380] width 1568 height 760
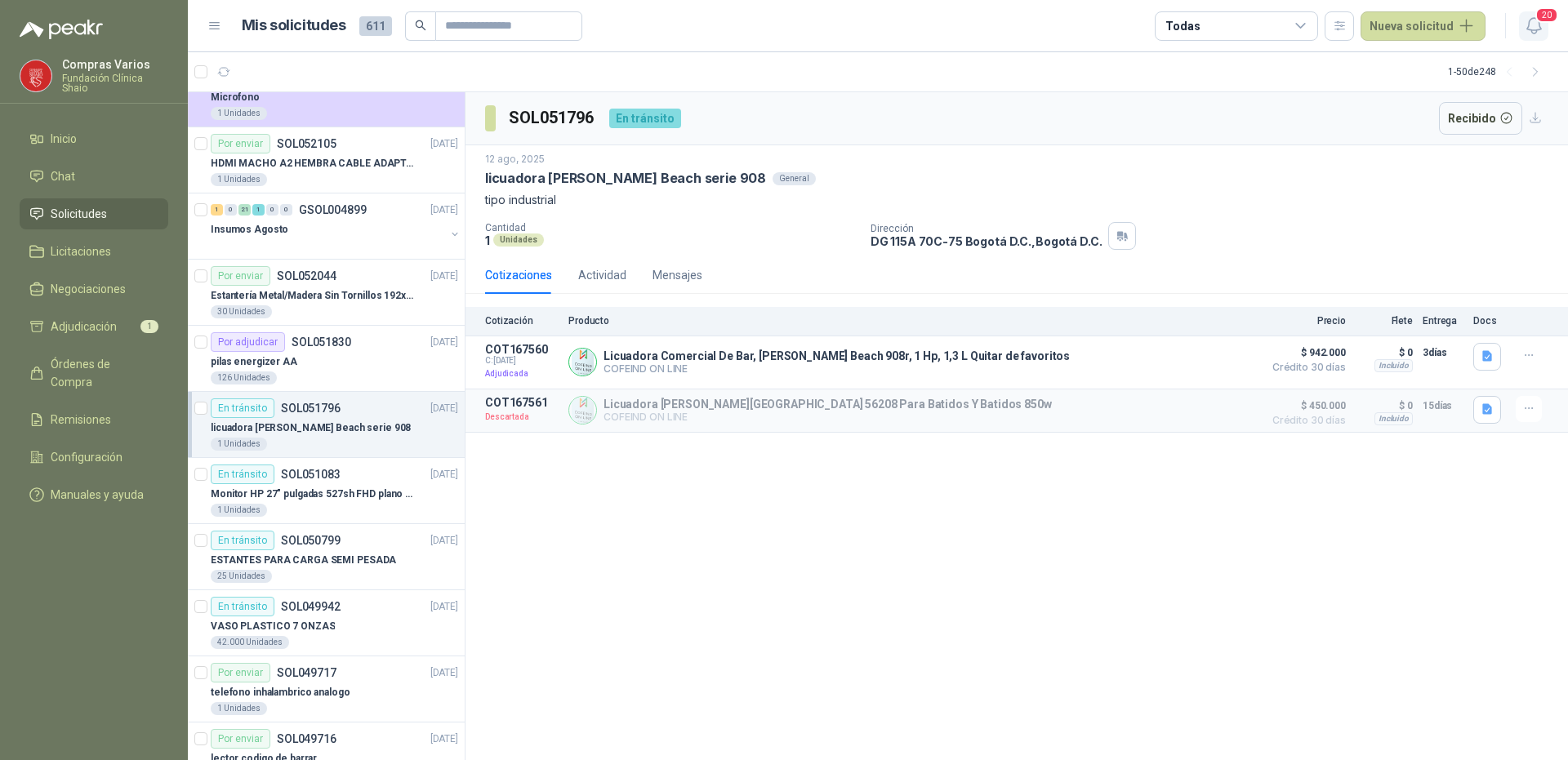
click at [1526, 24] on icon "button" at bounding box center [1534, 26] width 20 height 20
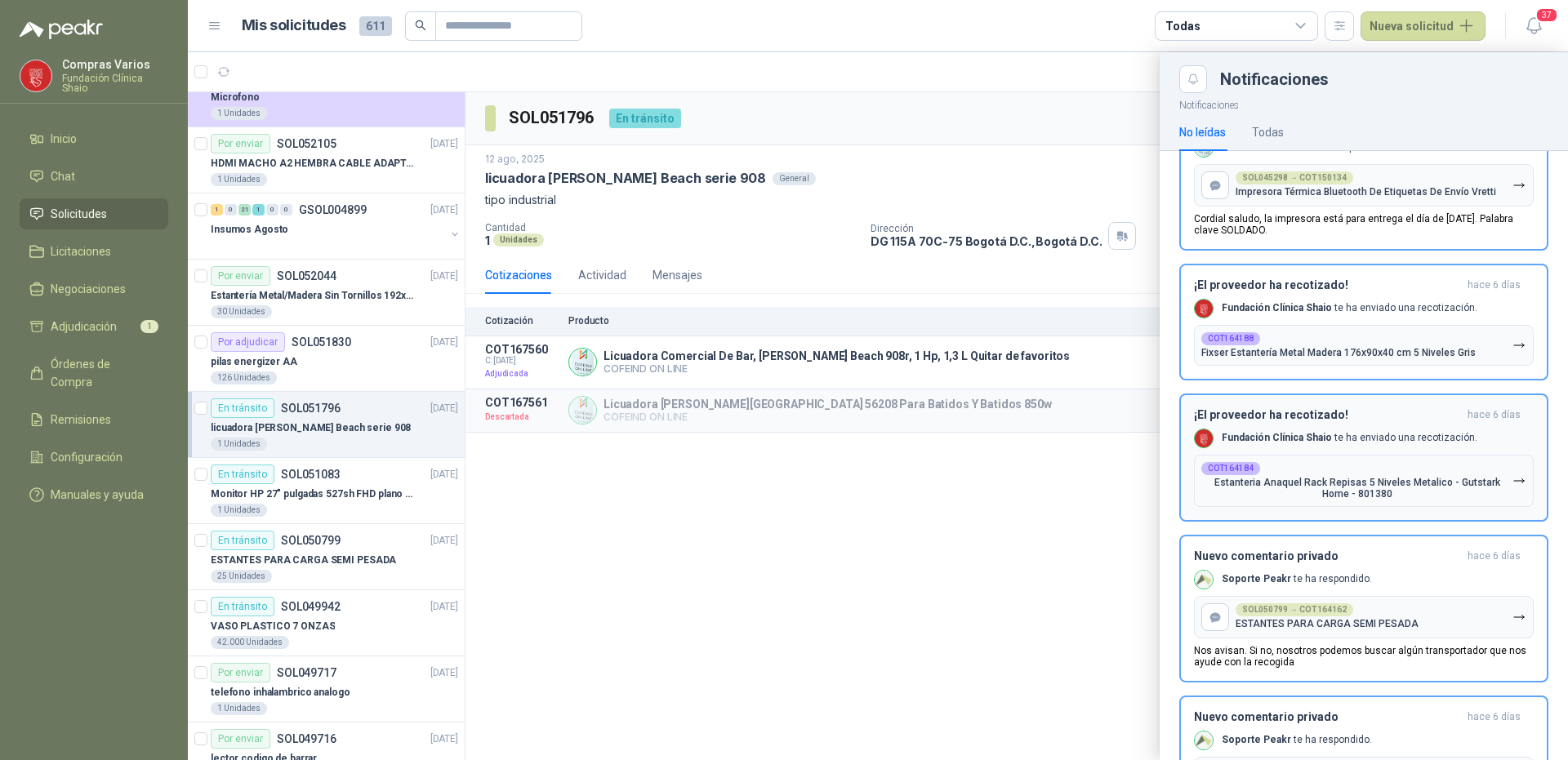
scroll to position [0, 0]
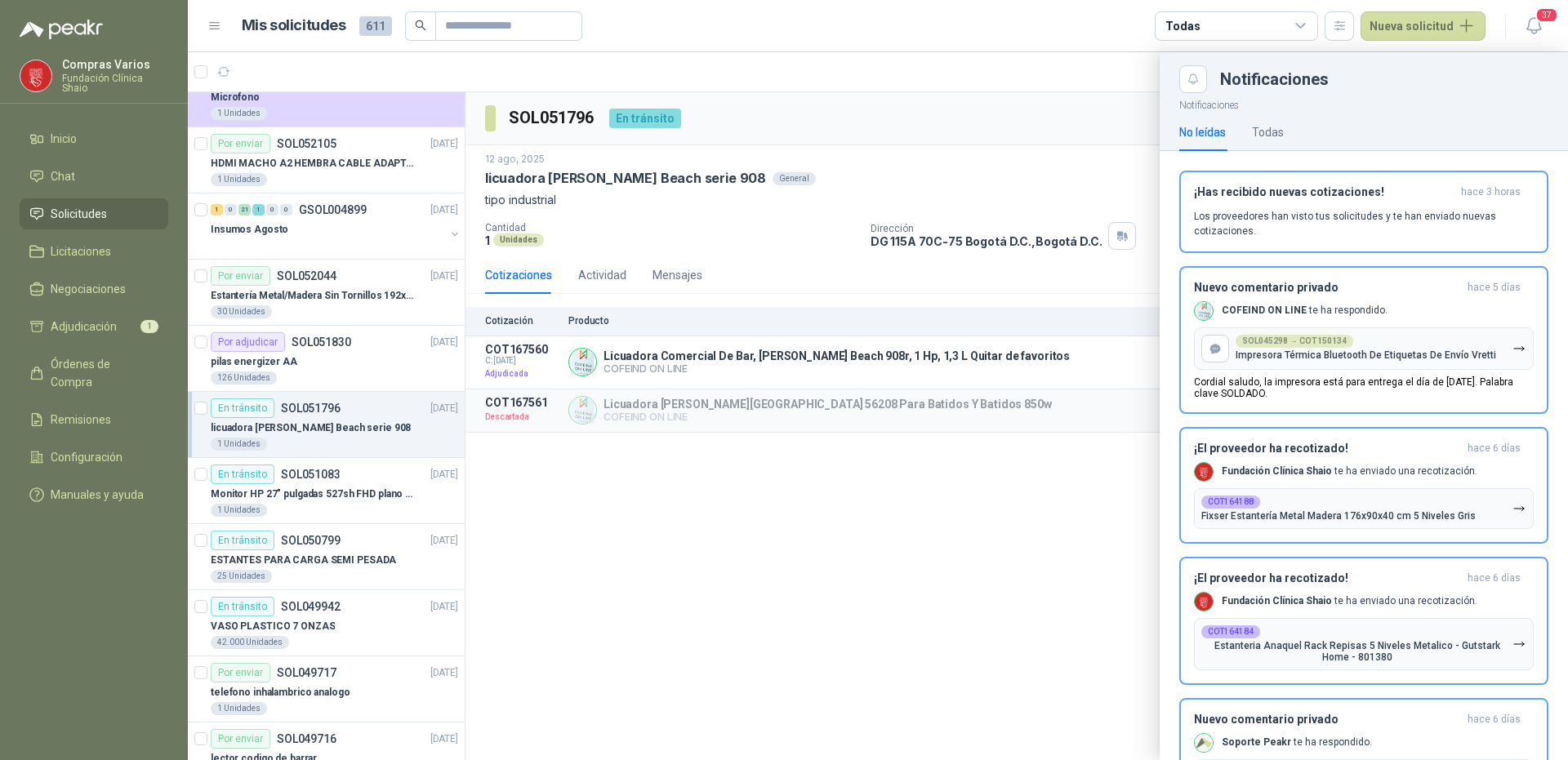
click at [970, 551] on div at bounding box center [878, 406] width 1380 height 708
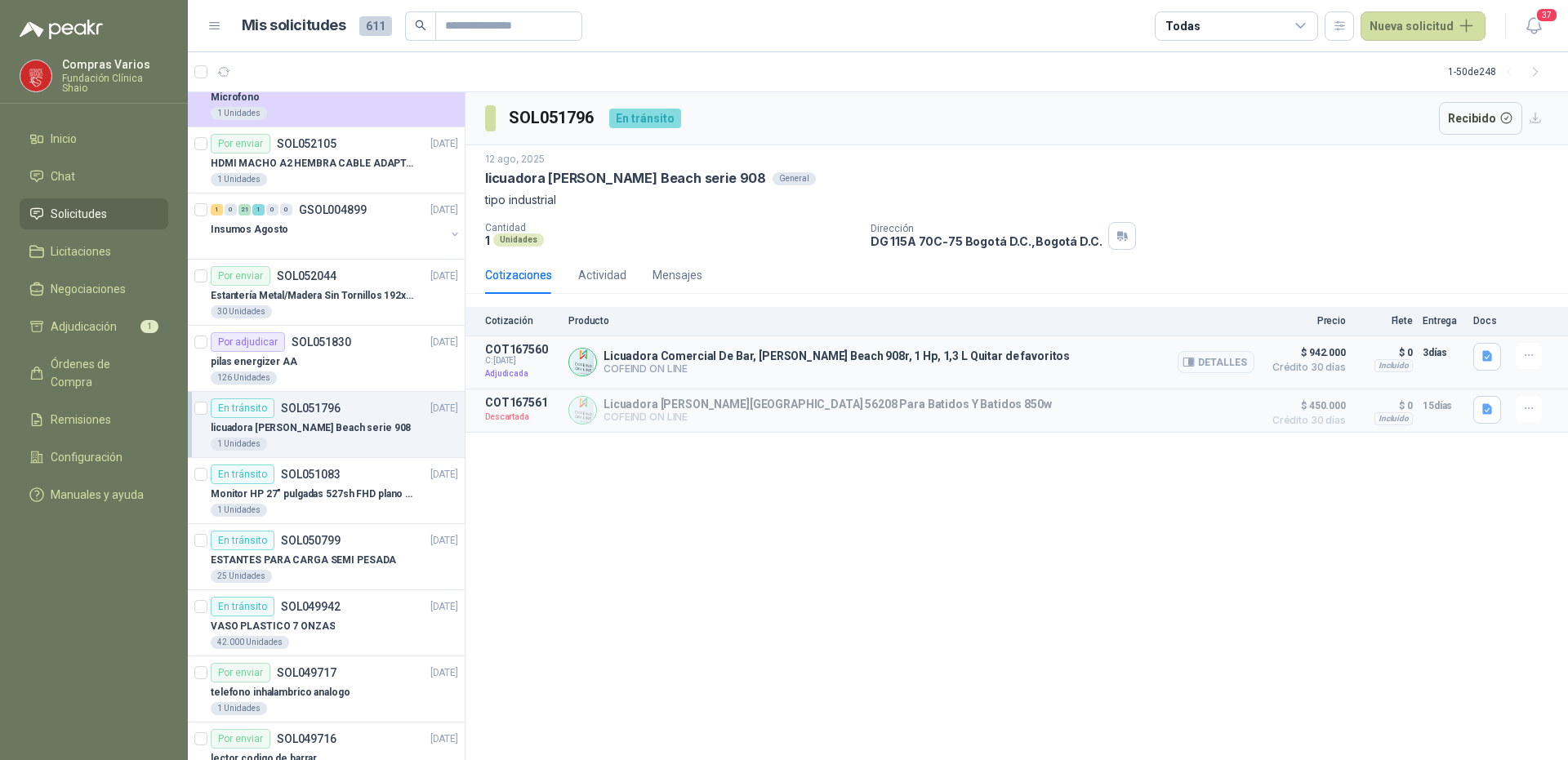
click at [1512, 360] on article "COT167560 C: [DATE] Adjudicada Licuadora Comercial De Bar, [PERSON_NAME] Beach …" at bounding box center [1016, 362] width 1103 height 53
click at [1526, 357] on icon "button" at bounding box center [1529, 355] width 14 height 14
click at [1234, 362] on button "Detalles" at bounding box center [1216, 362] width 77 height 22
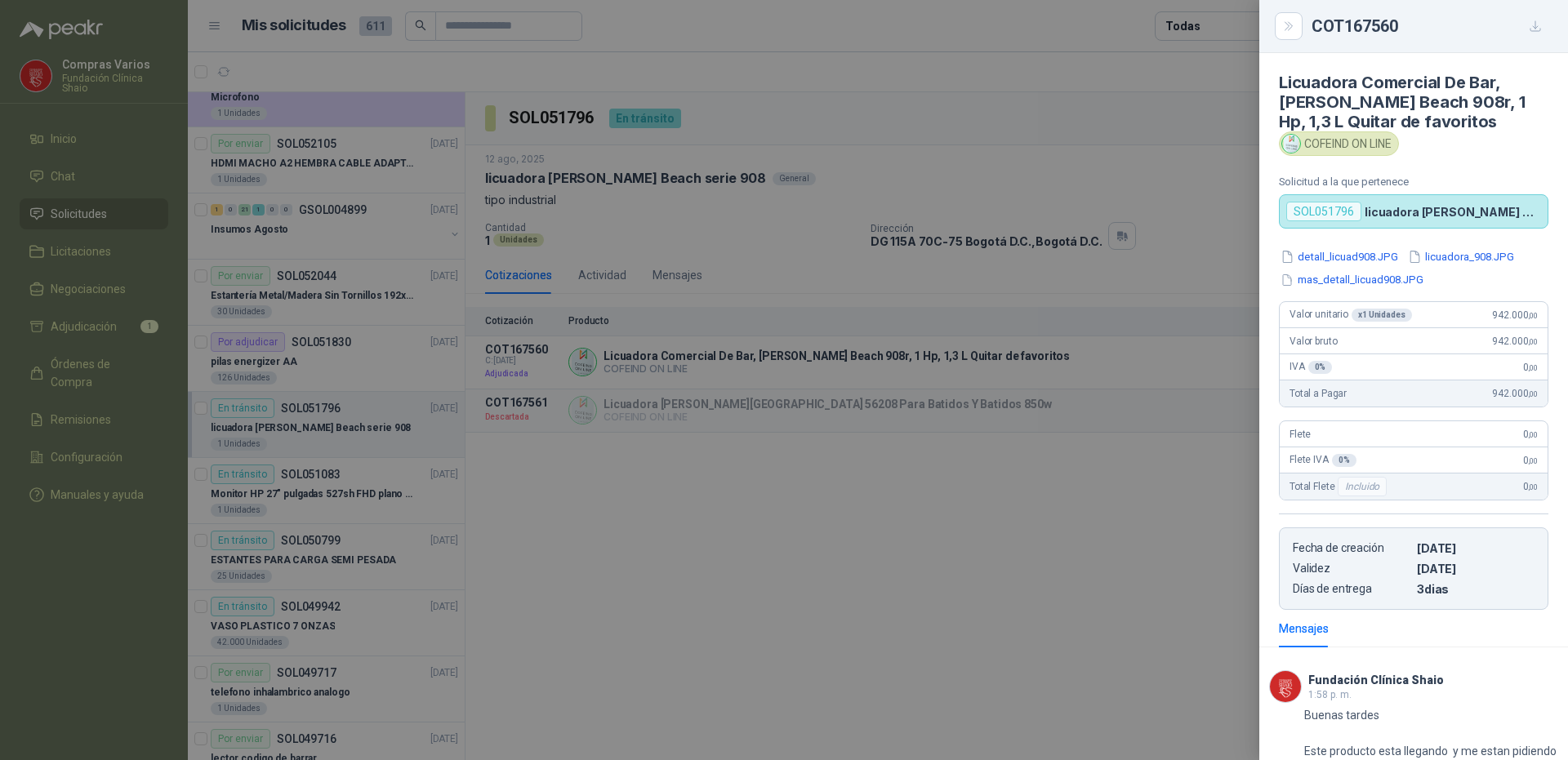
click at [1099, 536] on div at bounding box center [784, 380] width 1568 height 760
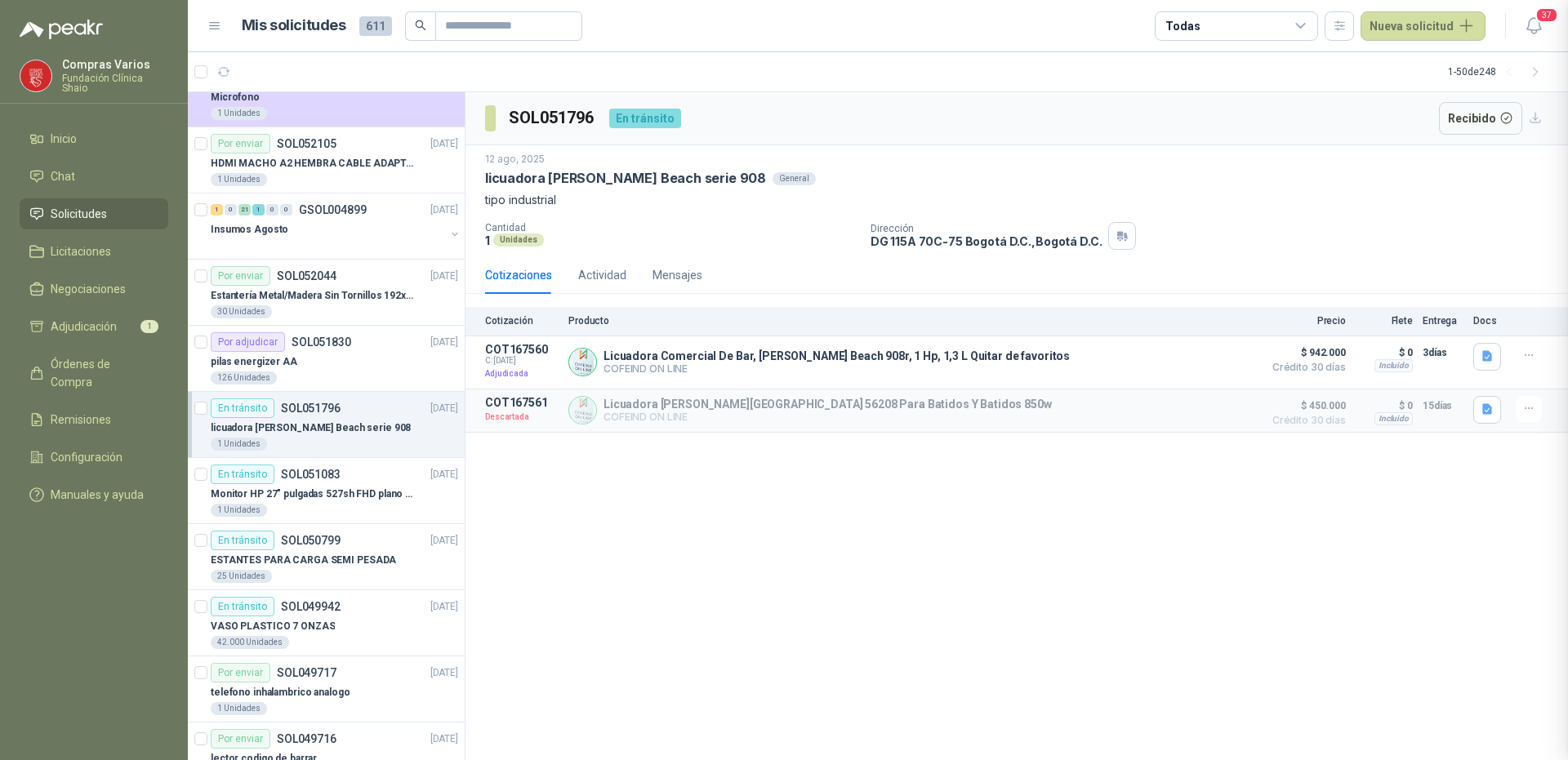
scroll to position [138, 0]
click at [1162, 534] on div "SOL051796 En tránsito Recibido [DATE] licuadora [PERSON_NAME][GEOGRAPHIC_DATA] …" at bounding box center [1016, 426] width 1103 height 669
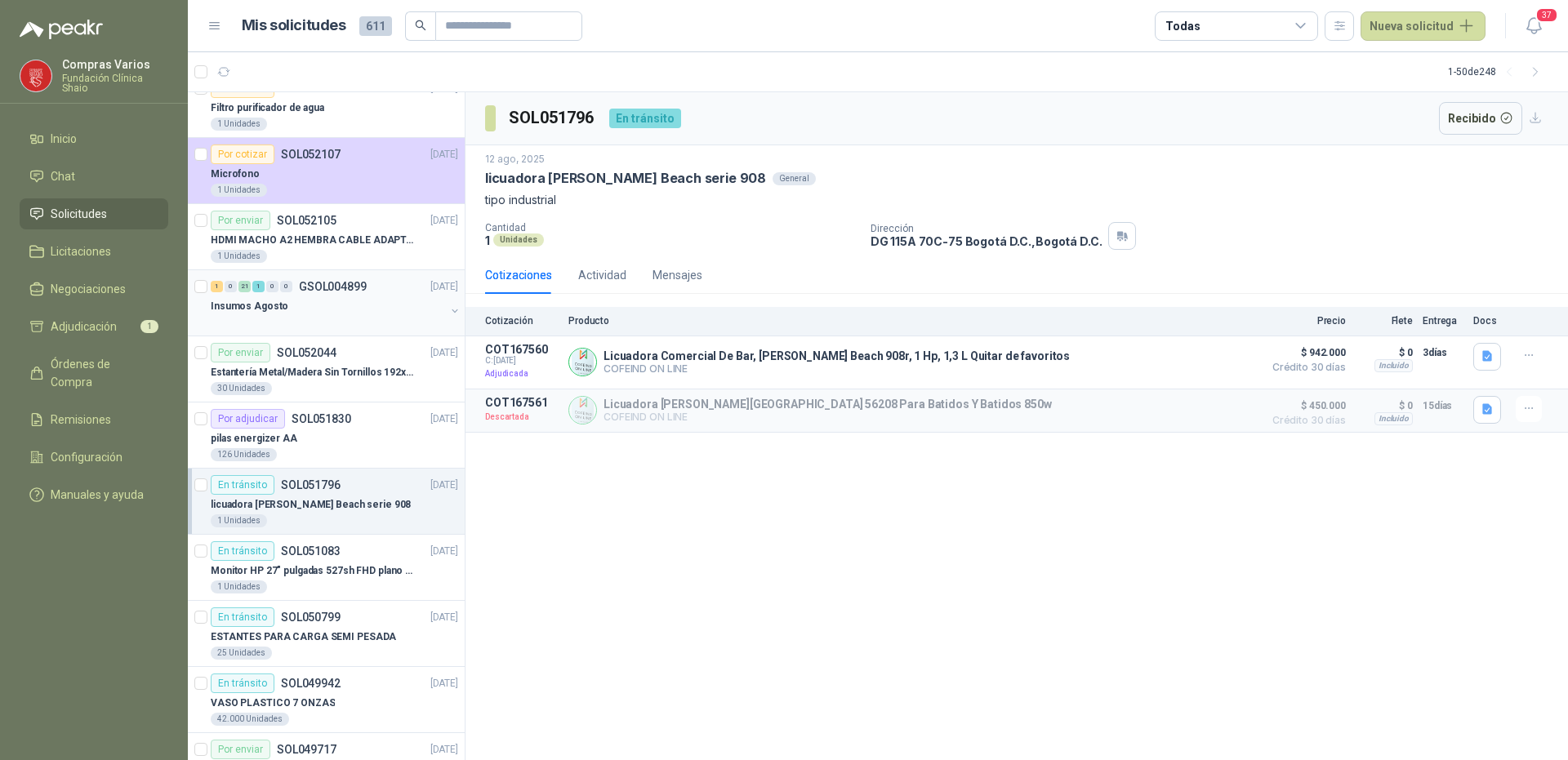
scroll to position [0, 0]
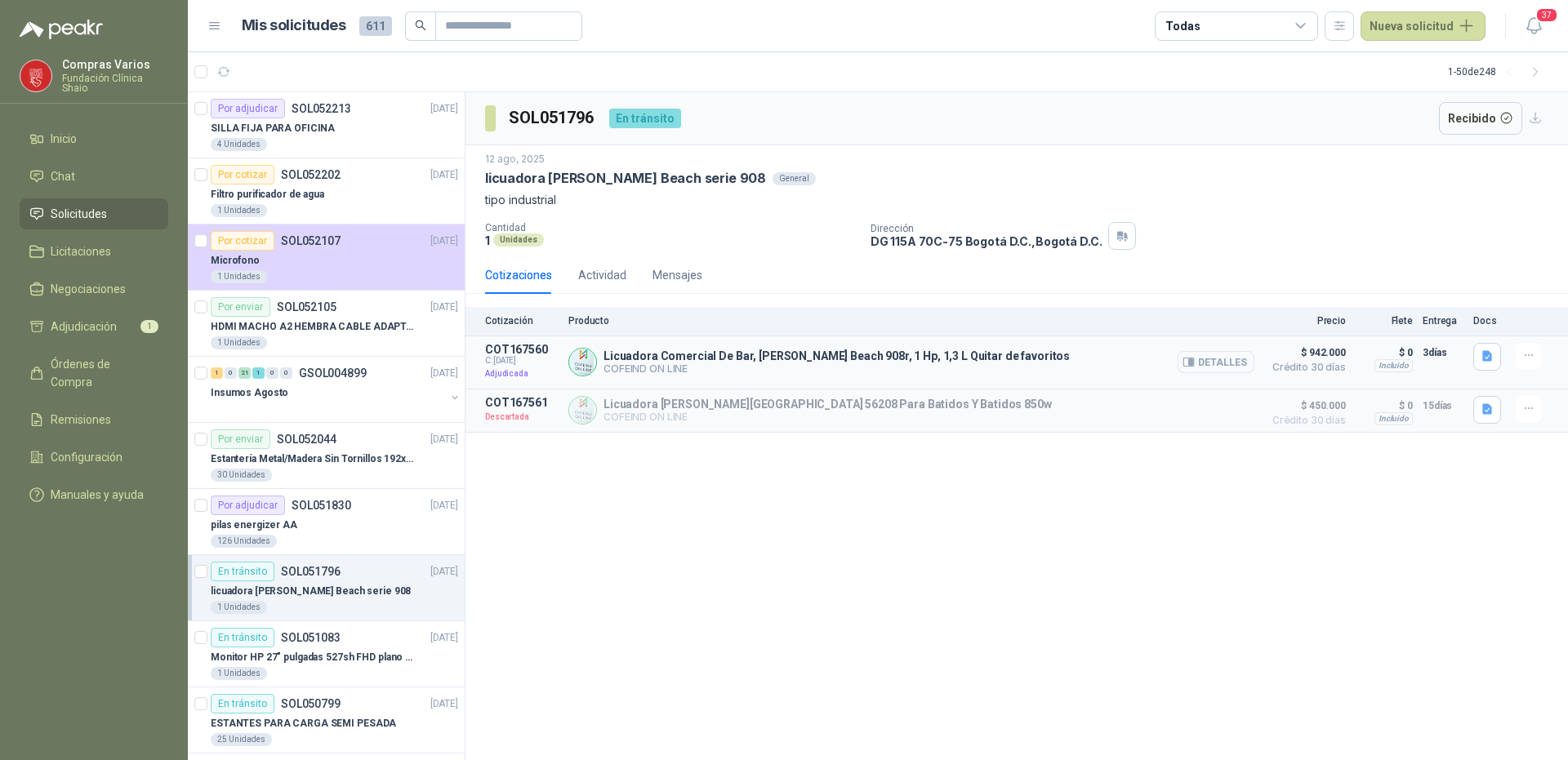
click at [1203, 364] on button "Detalles" at bounding box center [1216, 362] width 77 height 22
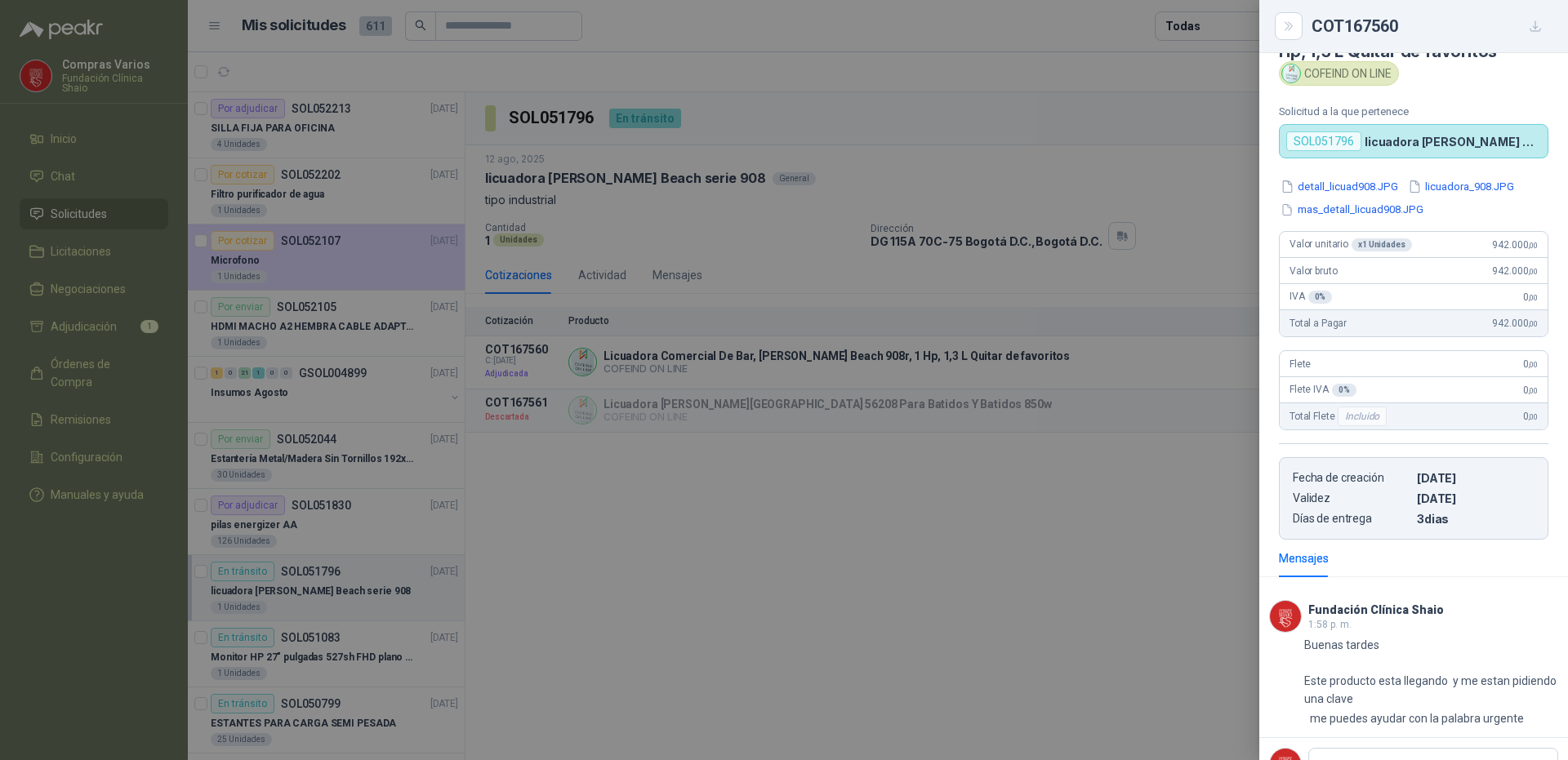
scroll to position [138, 0]
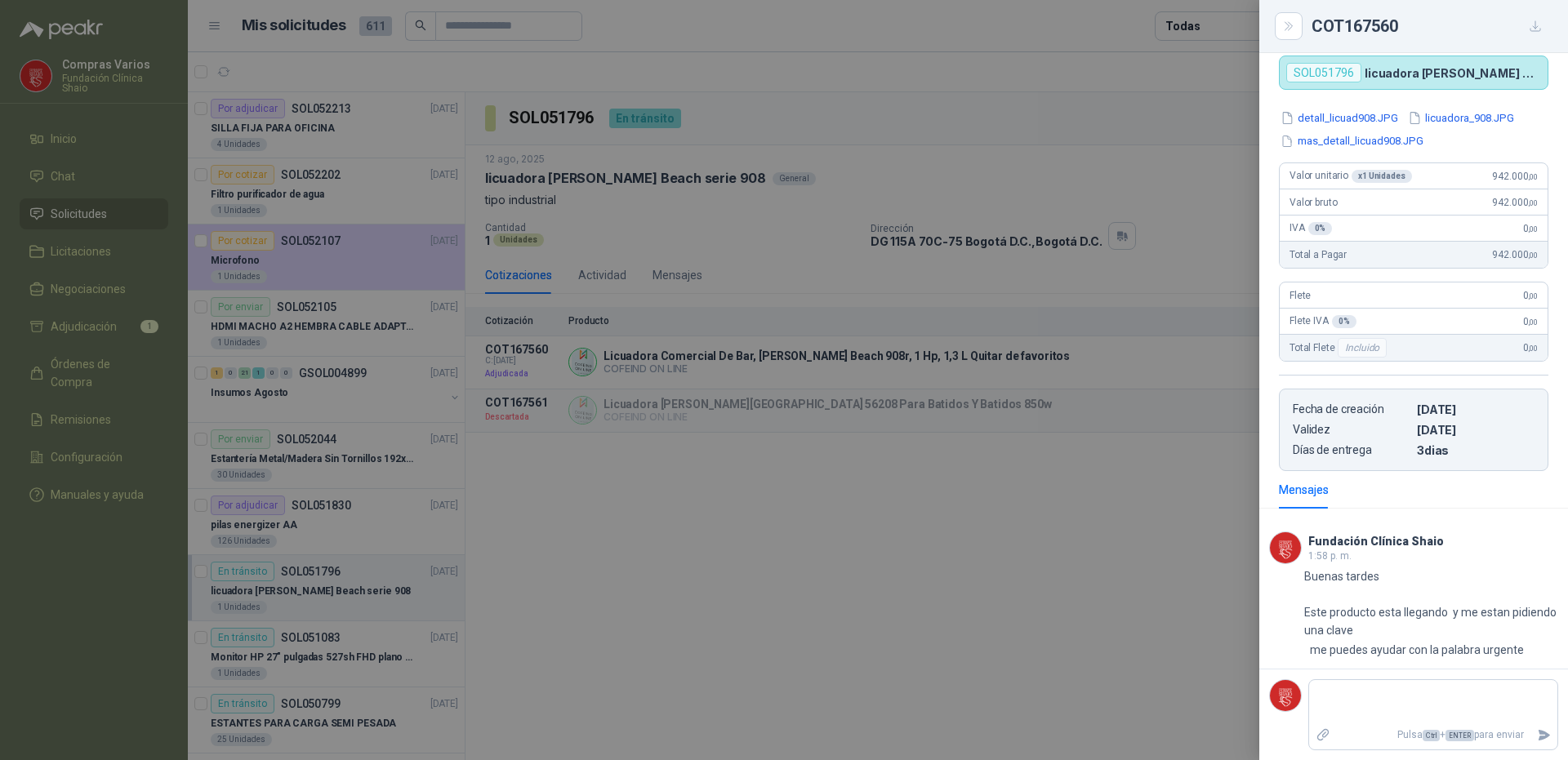
click at [1151, 642] on div at bounding box center [784, 380] width 1568 height 760
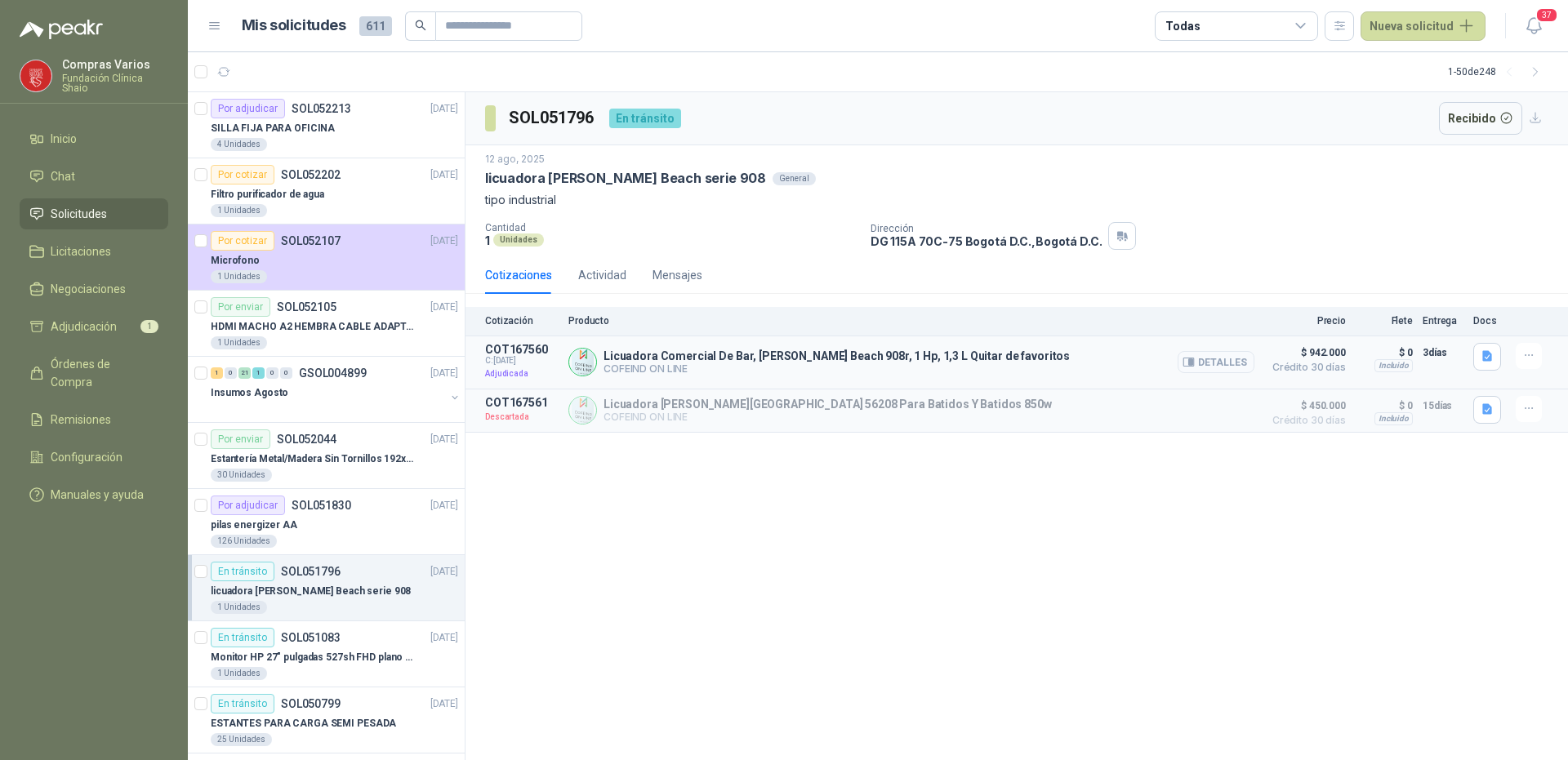
click at [1229, 354] on button "Detalles" at bounding box center [1216, 362] width 77 height 22
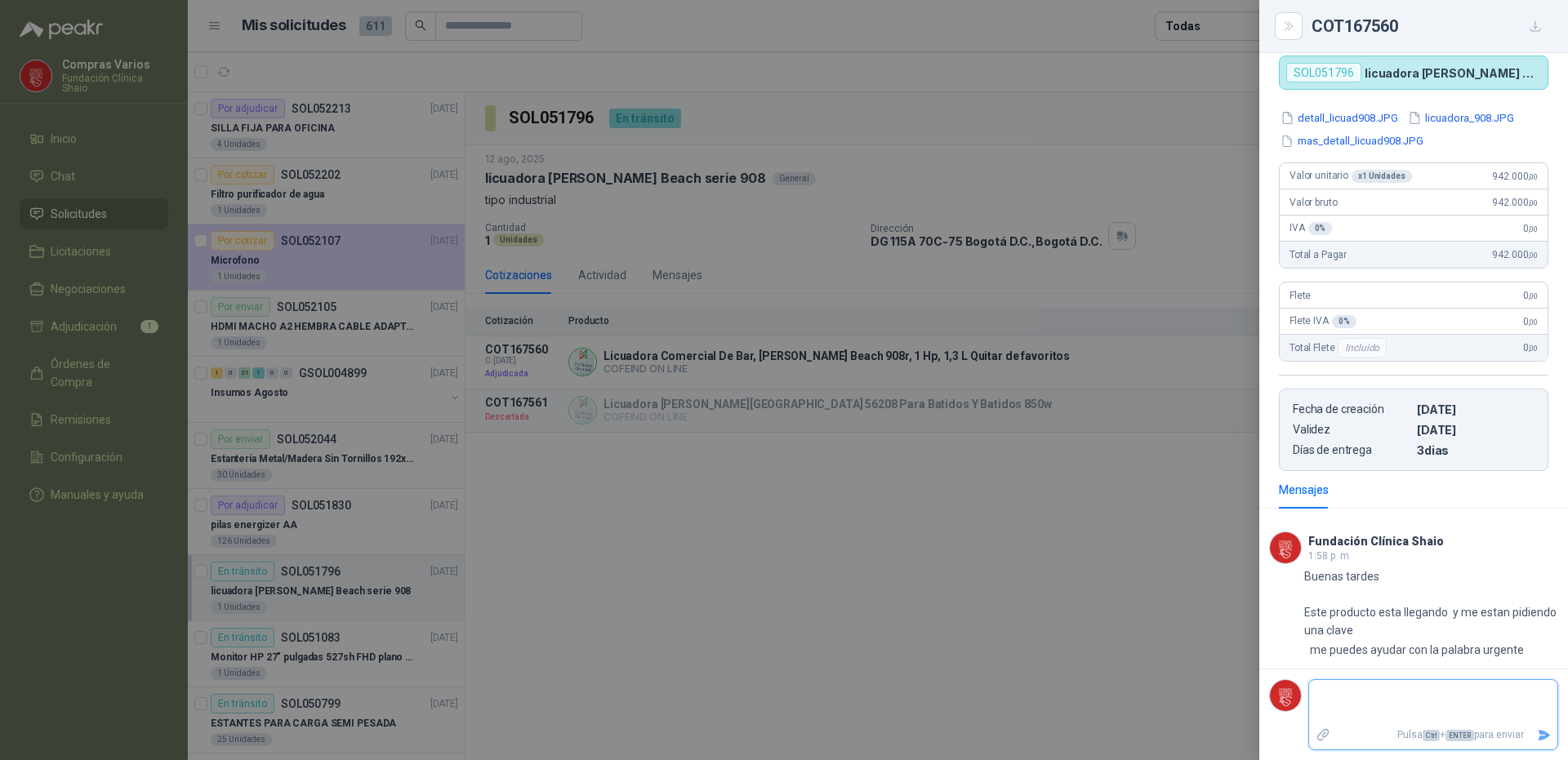
click at [1385, 703] on textarea at bounding box center [1426, 702] width 235 height 37
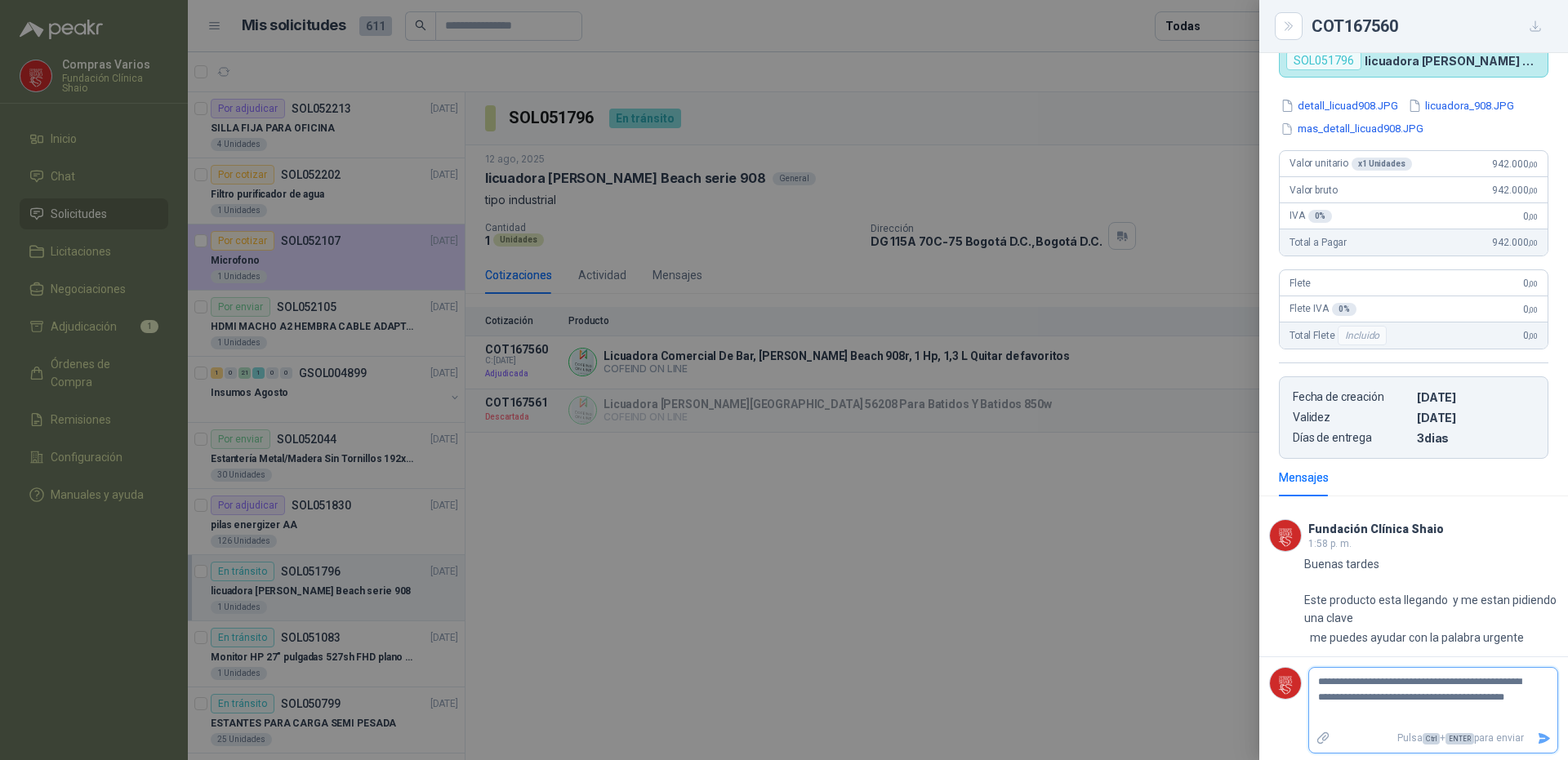
scroll to position [154, 0]
click at [1538, 739] on icon "Enviar" at bounding box center [1544, 735] width 11 height 10
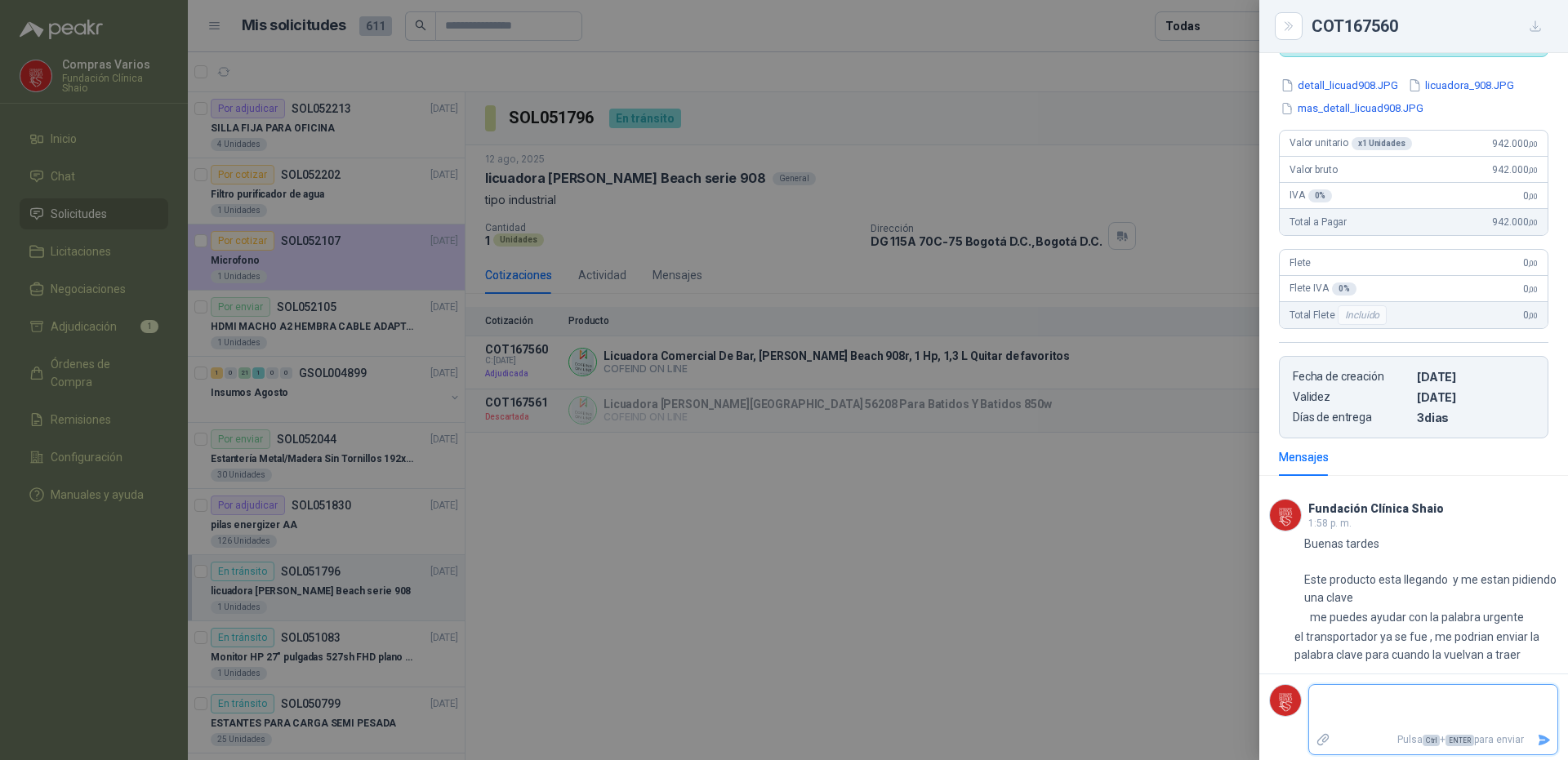
scroll to position [177, 0]
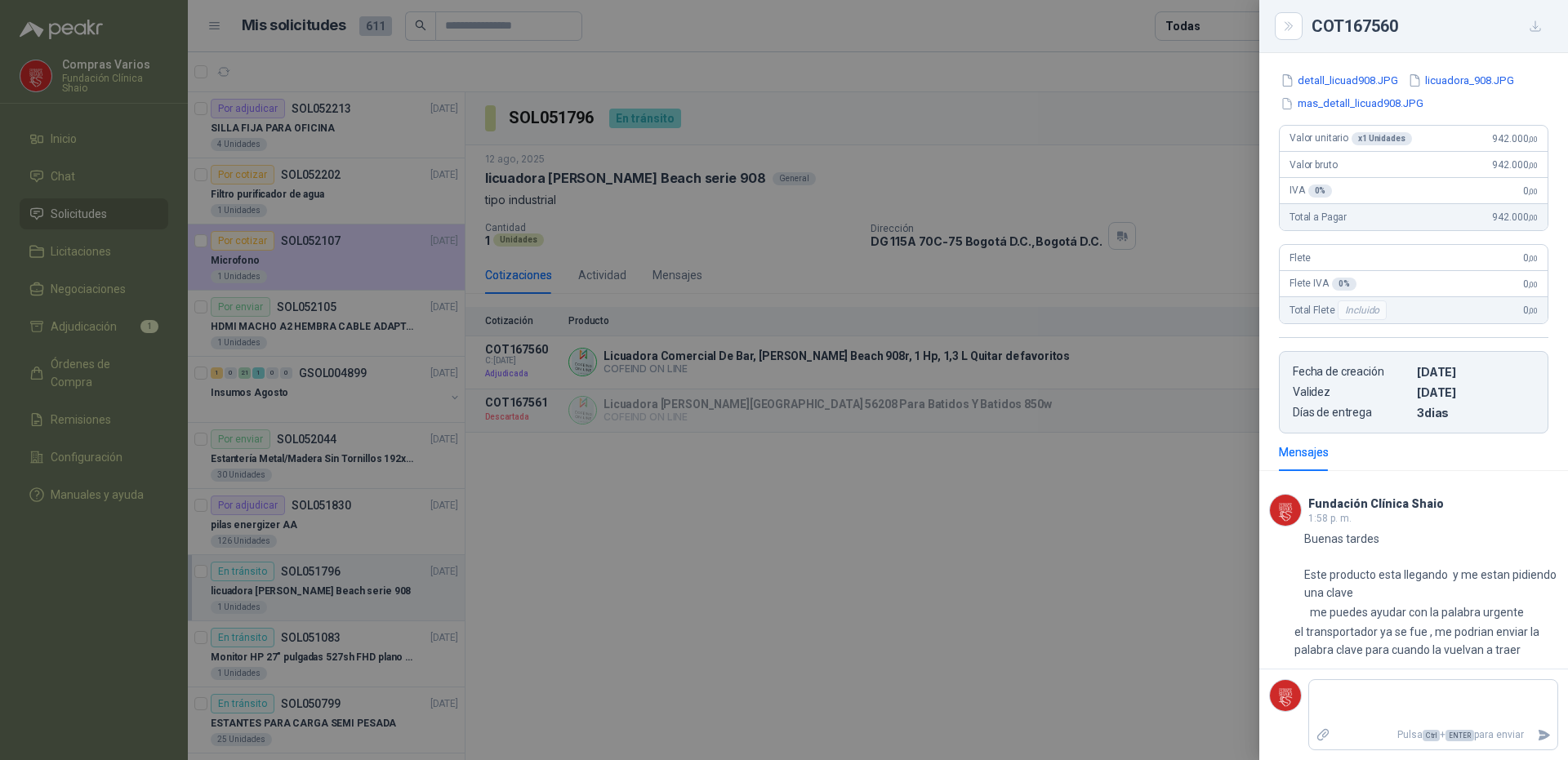
click at [1064, 613] on div at bounding box center [784, 380] width 1568 height 760
